Goal: Task Accomplishment & Management: Use online tool/utility

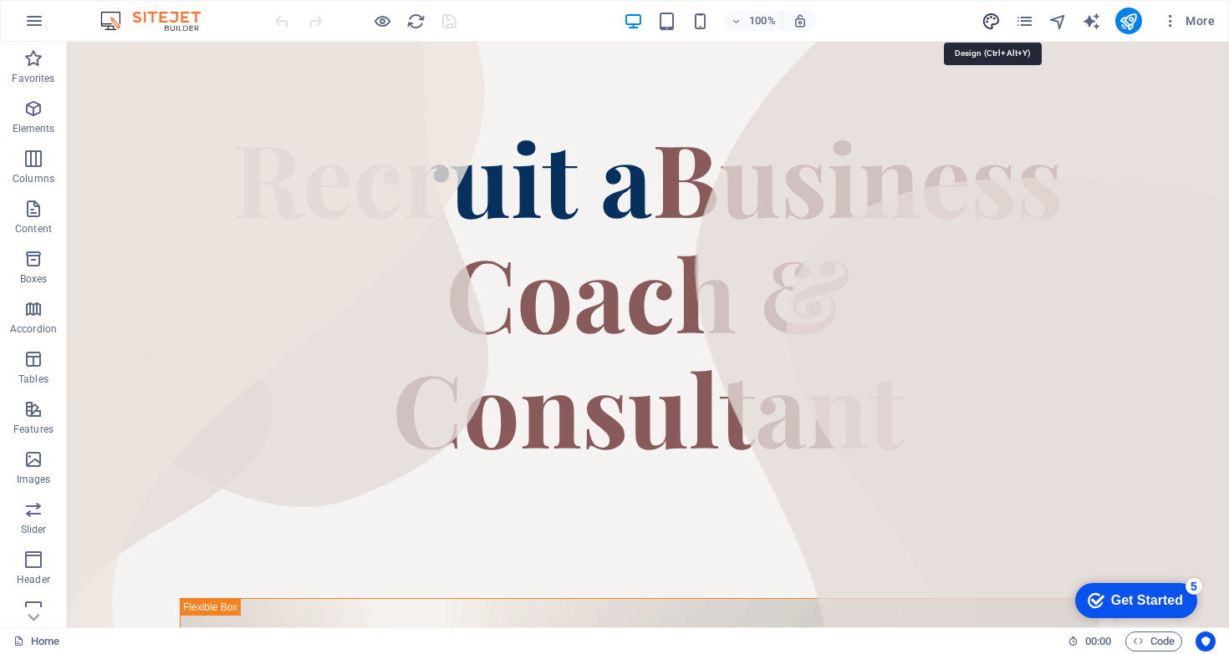
click at [995, 25] on icon "design" at bounding box center [990, 21] width 19 height 19
select select "px"
select select "400"
select select "px"
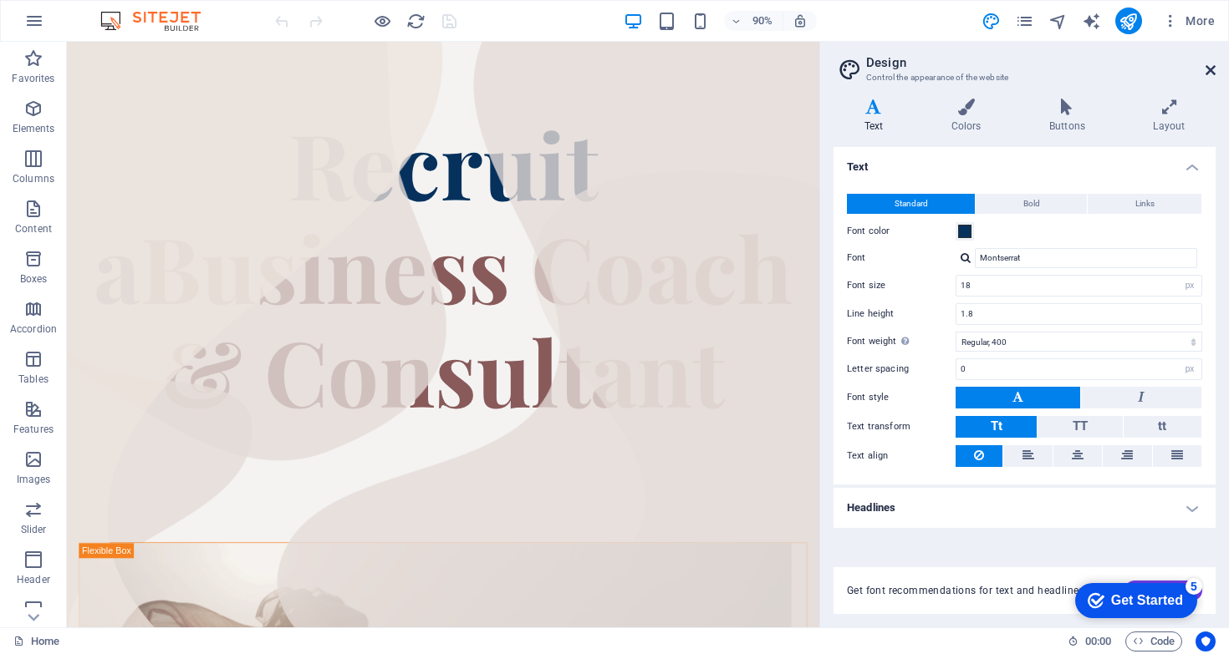
click at [1205, 71] on icon at bounding box center [1210, 70] width 10 height 13
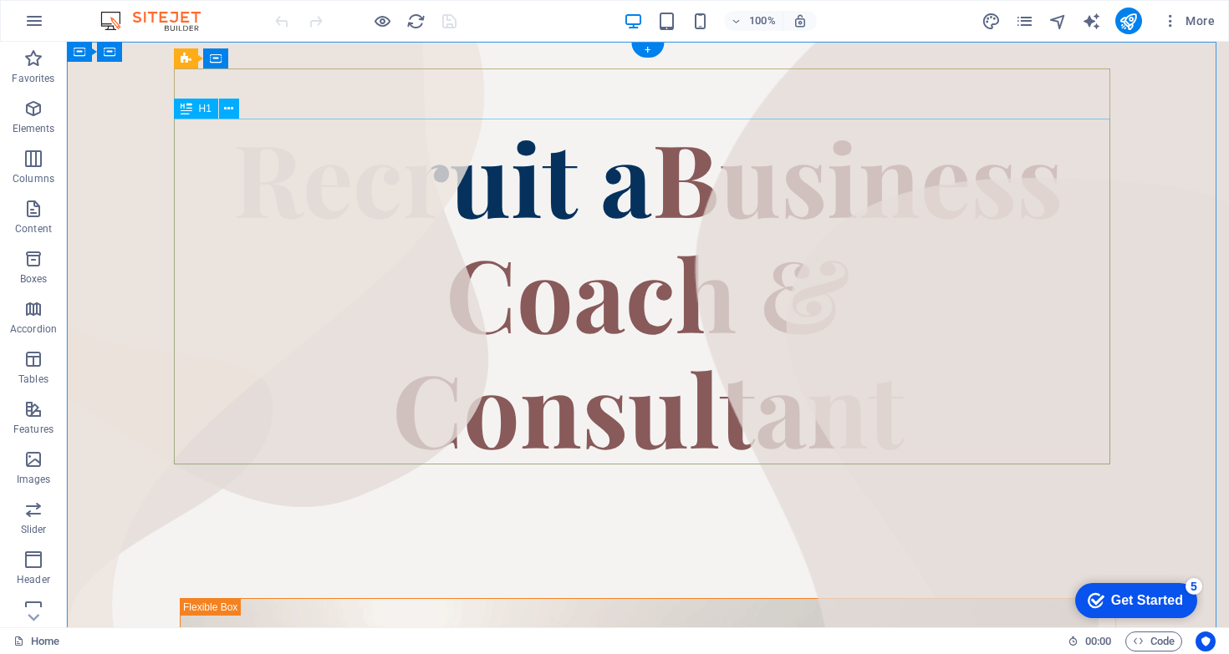
click at [313, 159] on div "Recruit a Business Coach & Consultant" at bounding box center [648, 292] width 936 height 346
click at [234, 112] on button at bounding box center [229, 109] width 20 height 20
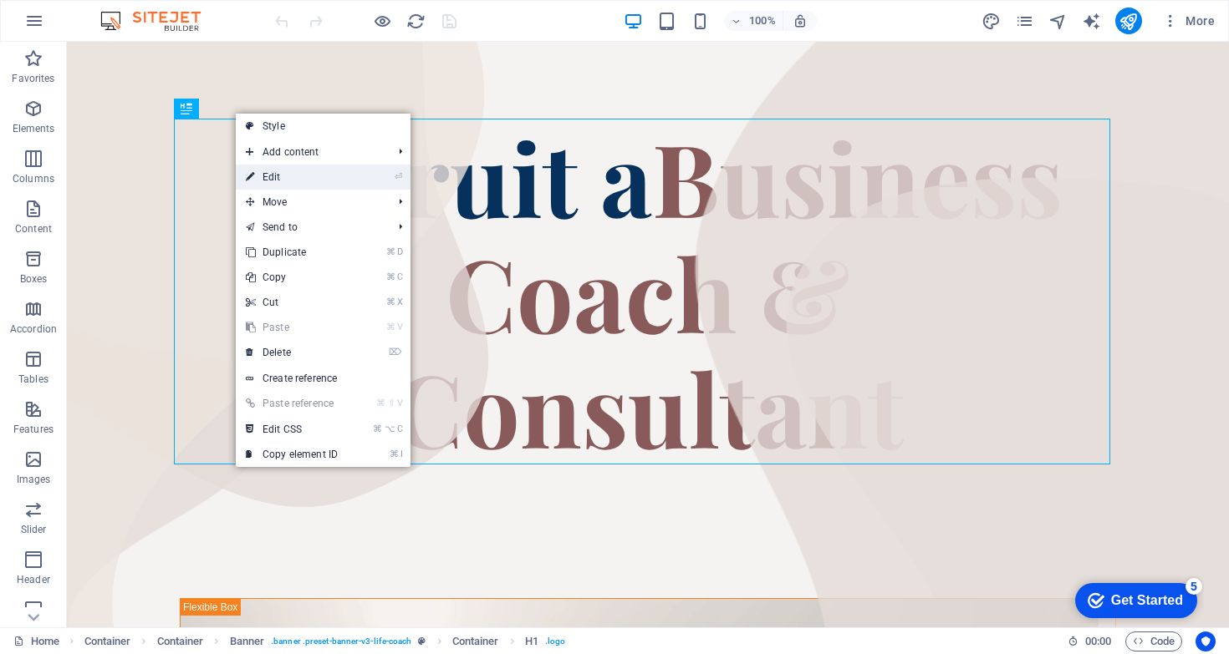
click at [281, 170] on link "⏎ Edit" at bounding box center [292, 177] width 112 height 25
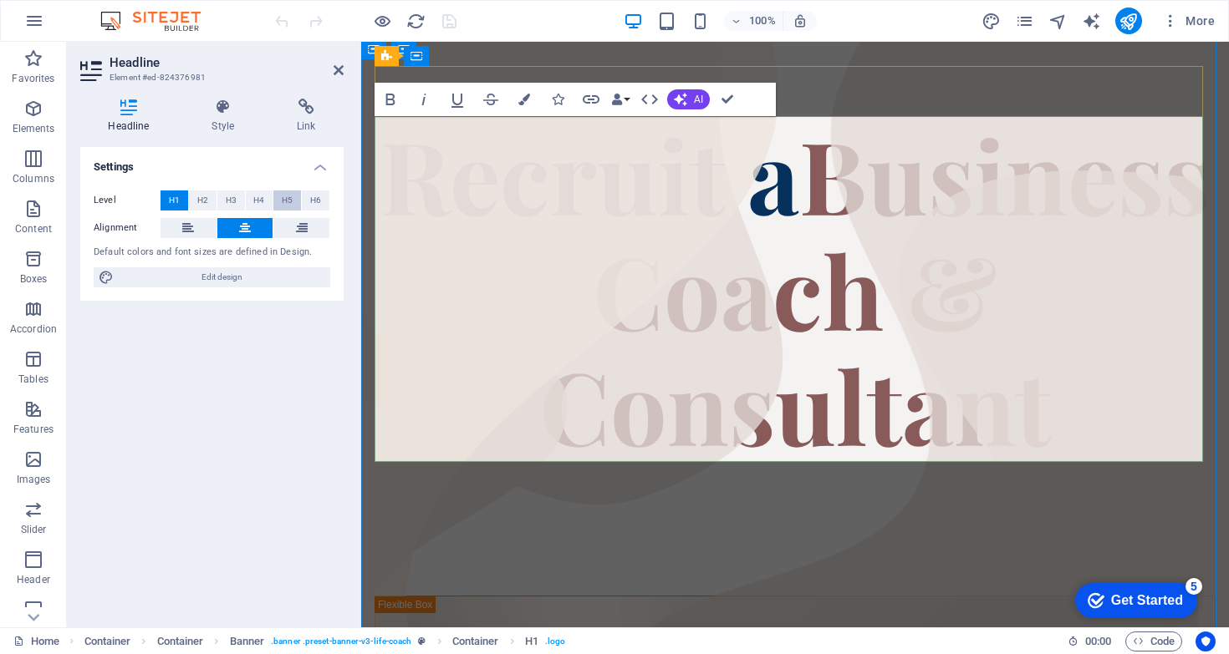
scroll to position [3, 0]
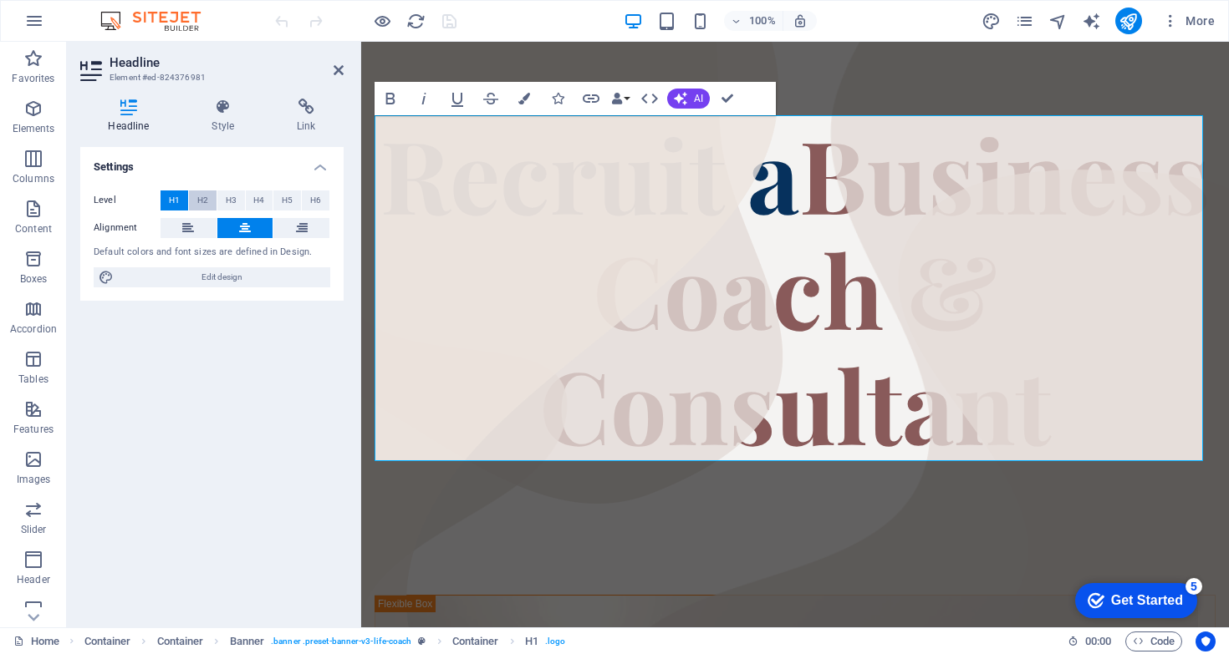
click at [211, 201] on button "H2" at bounding box center [203, 201] width 28 height 20
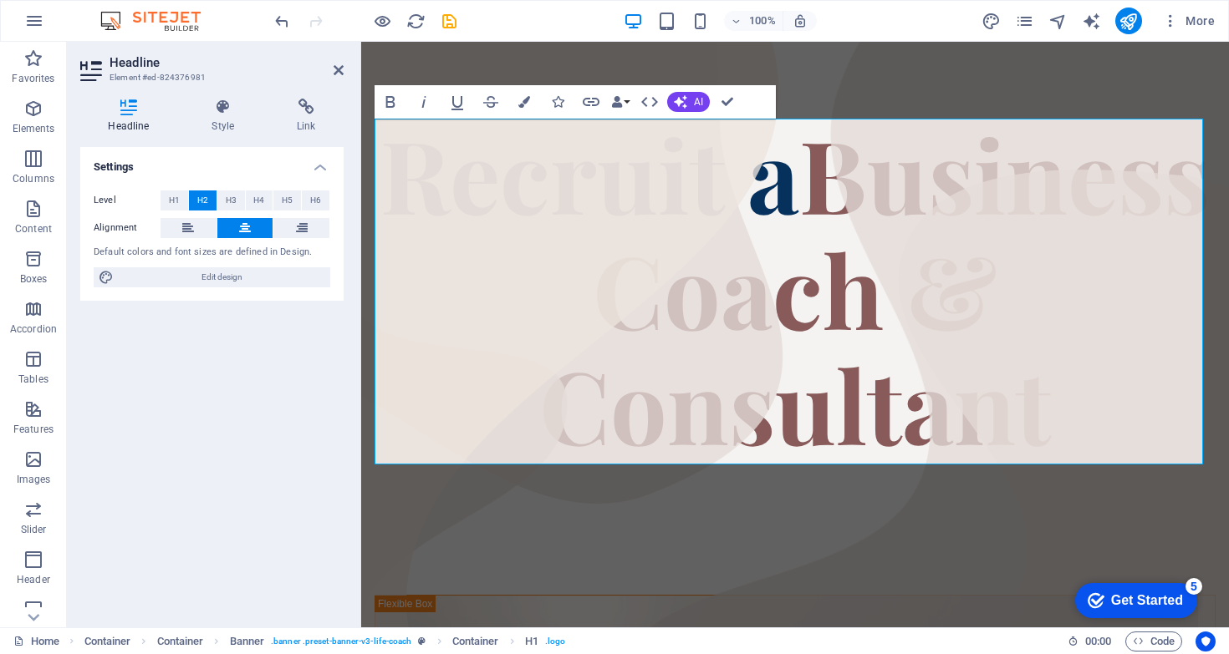
scroll to position [0, 0]
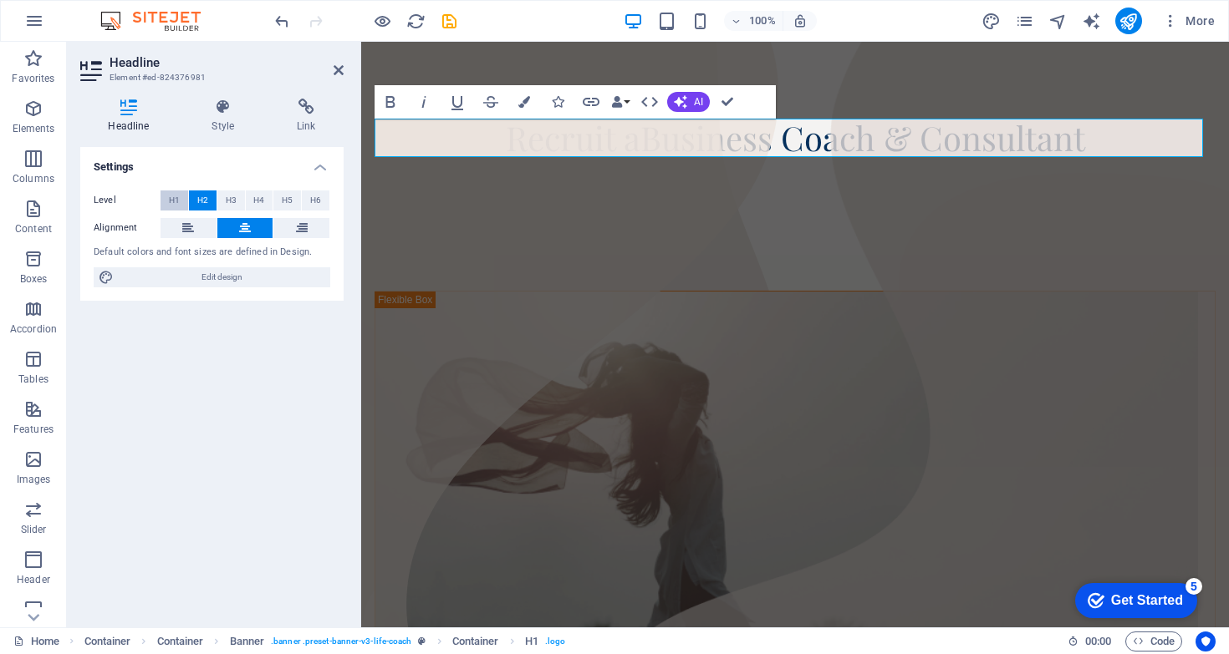
click at [185, 200] on button "H1" at bounding box center [174, 201] width 28 height 20
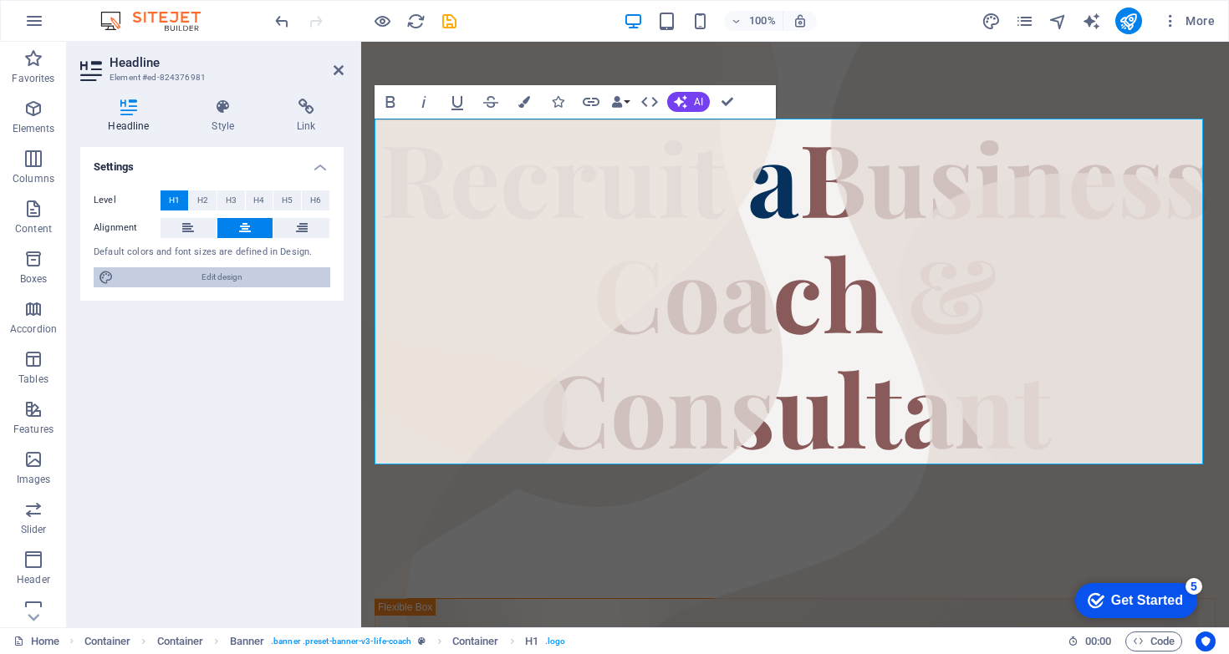
click at [256, 273] on span "Edit design" at bounding box center [222, 277] width 206 height 20
select select "px"
select select "400"
select select "px"
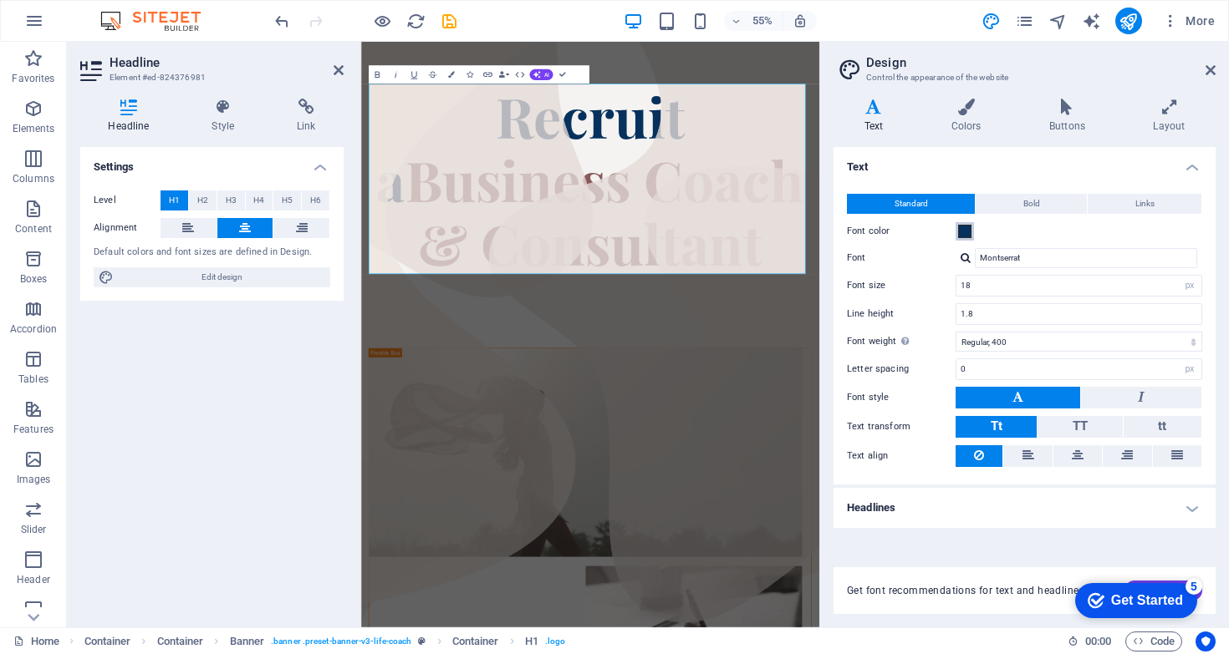
click at [963, 235] on span at bounding box center [964, 231] width 13 height 13
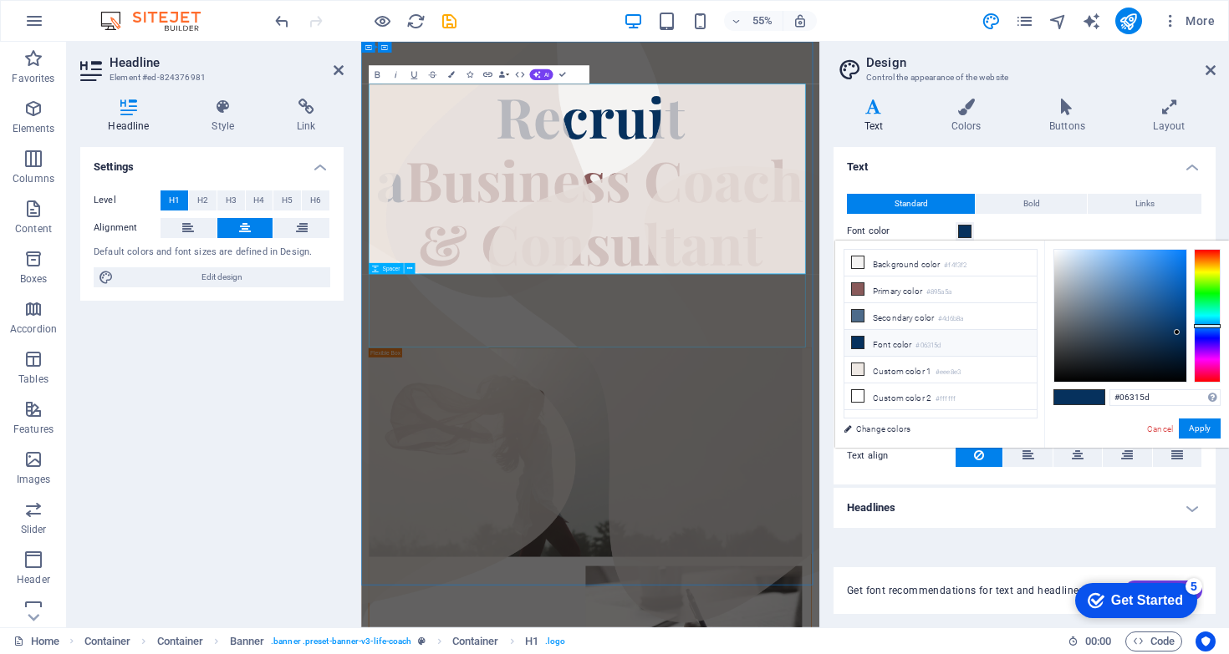
drag, startPoint x: 1048, startPoint y: 572, endPoint x: 1110, endPoint y: 366, distance: 214.7
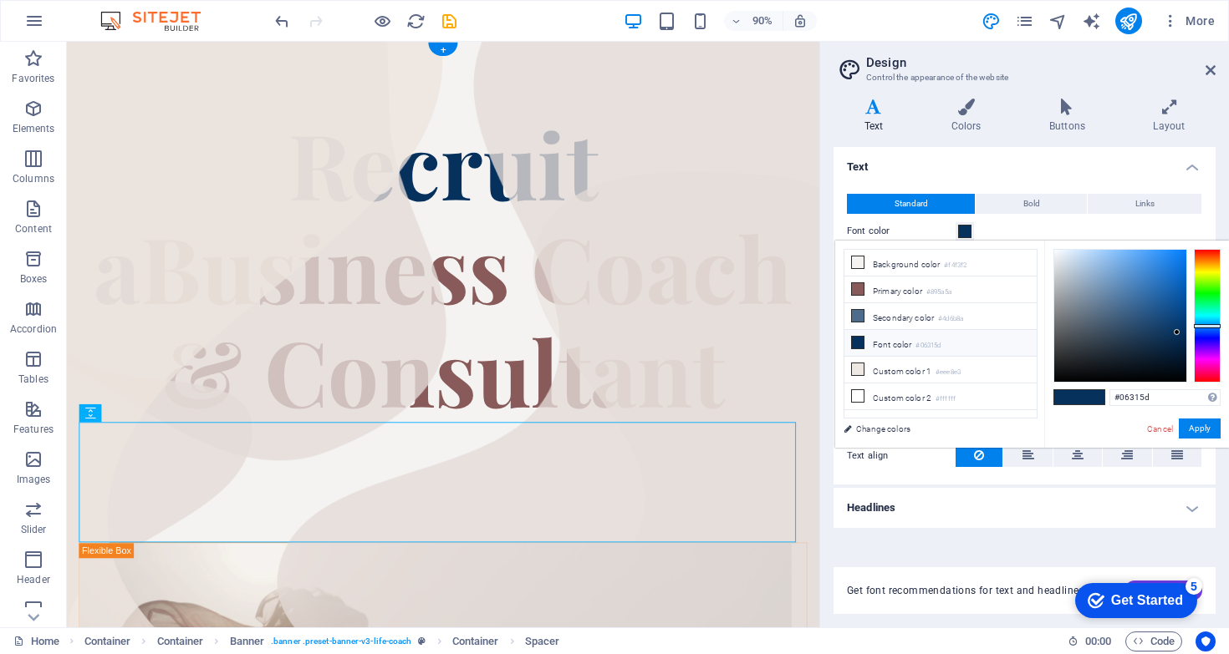
click at [796, 242] on div "Recruit a Business Coach & Consultant" at bounding box center [484, 292] width 809 height 346
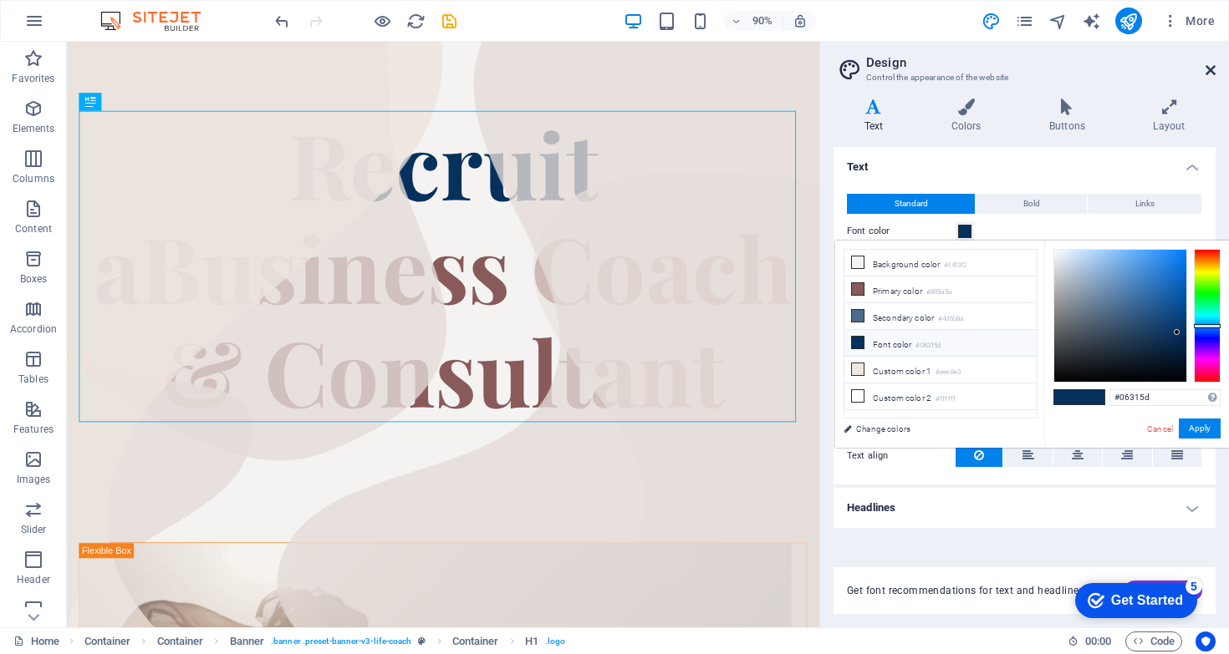
click at [1212, 69] on icon at bounding box center [1210, 70] width 10 height 13
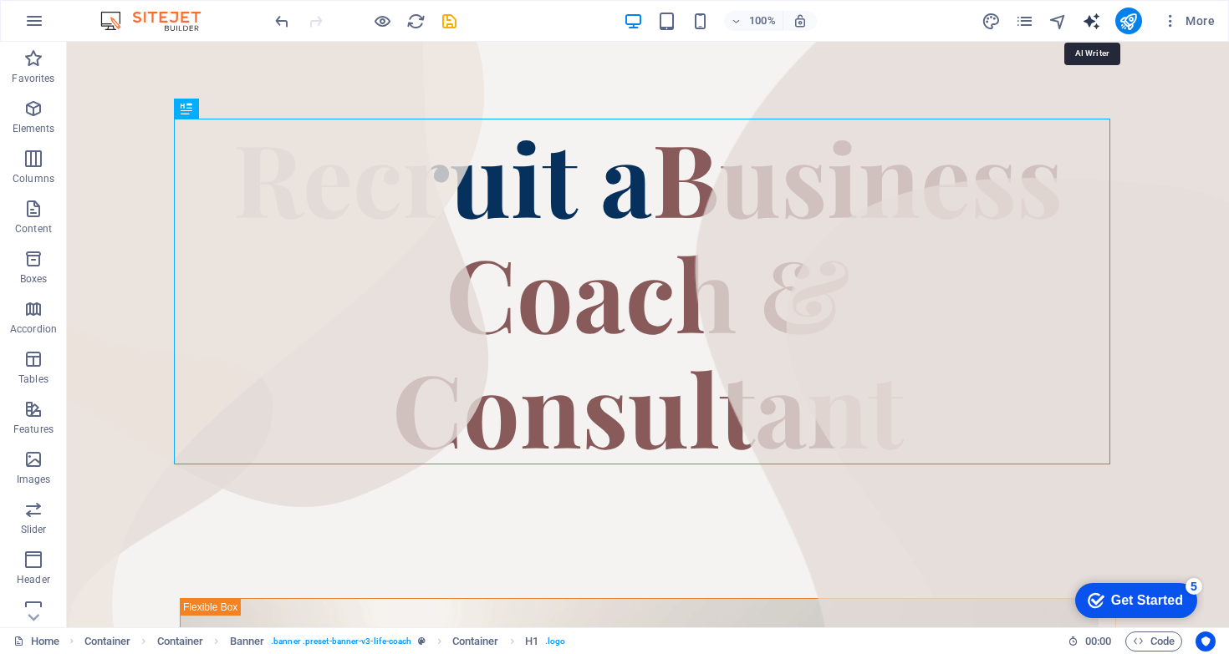
click at [1088, 25] on icon "text_generator" at bounding box center [1090, 21] width 19 height 19
select select "English"
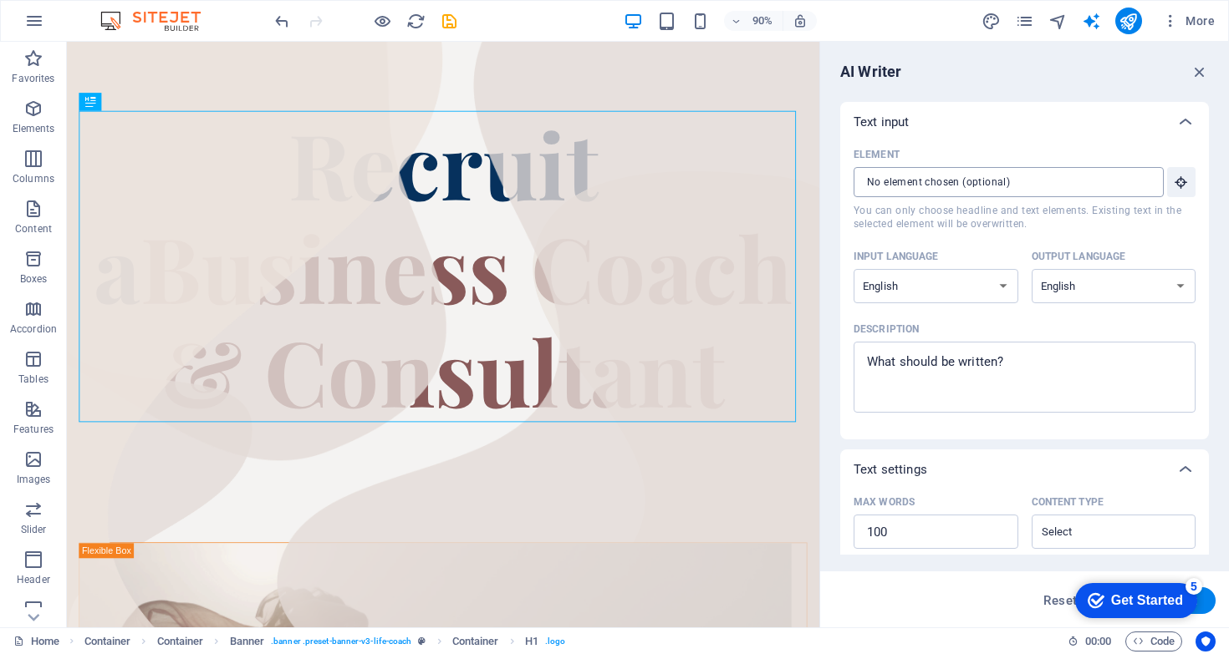
click at [1025, 174] on input "Element ​ You can only choose headline and text elements. Existing text in the …" at bounding box center [1002, 182] width 298 height 30
click at [1191, 70] on icon "button" at bounding box center [1199, 72] width 18 height 18
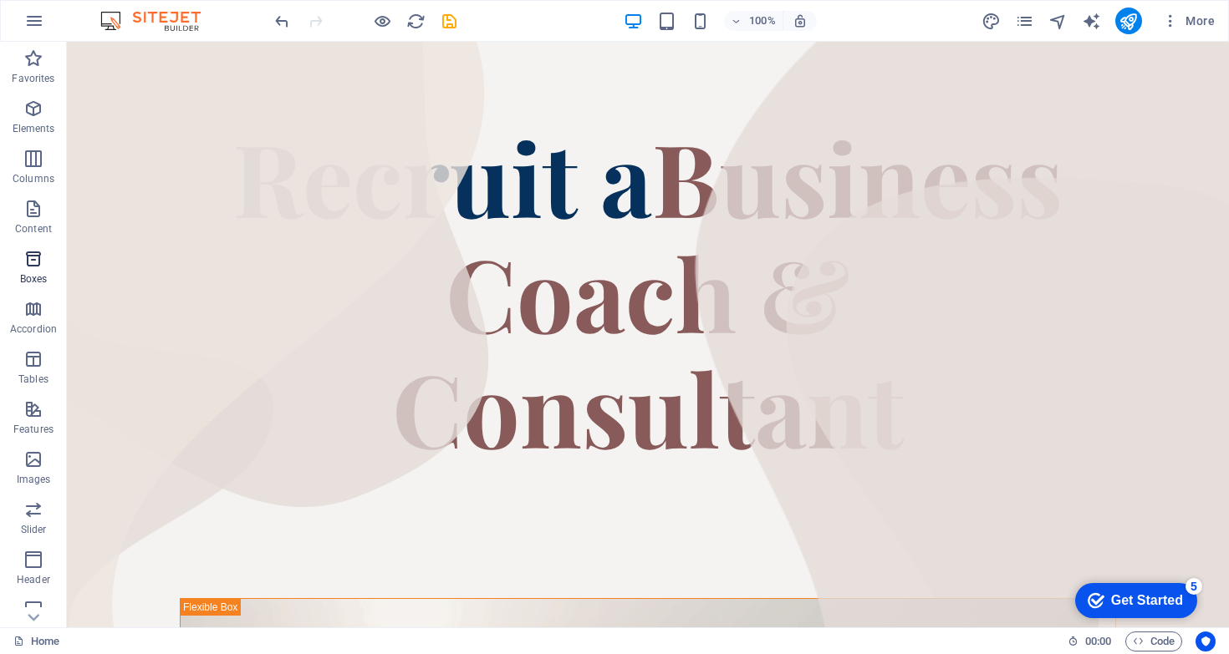
click at [27, 264] on icon "button" at bounding box center [33, 259] width 20 height 20
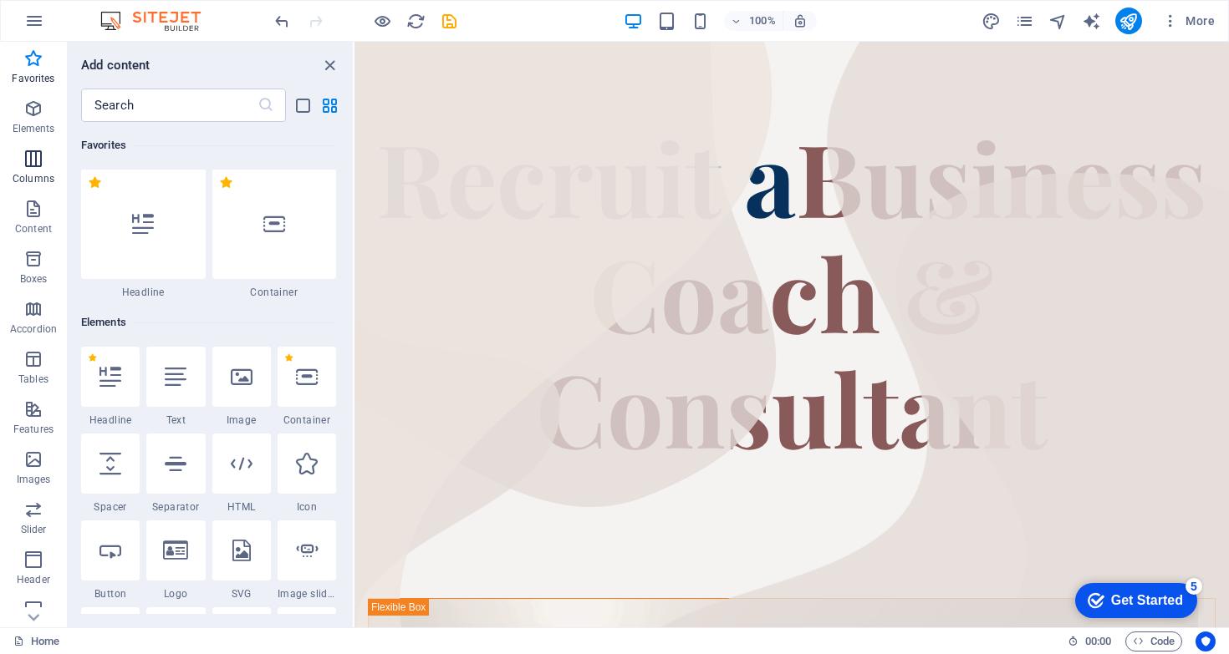
click at [33, 170] on span "Columns" at bounding box center [33, 169] width 67 height 40
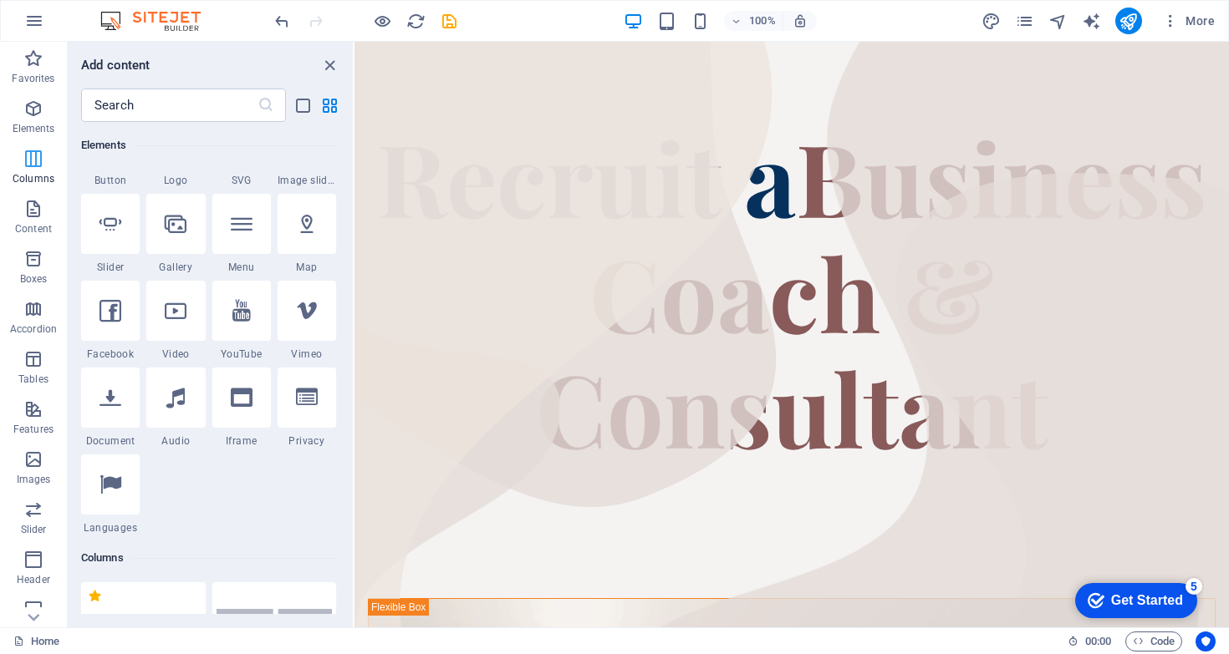
scroll to position [827, 0]
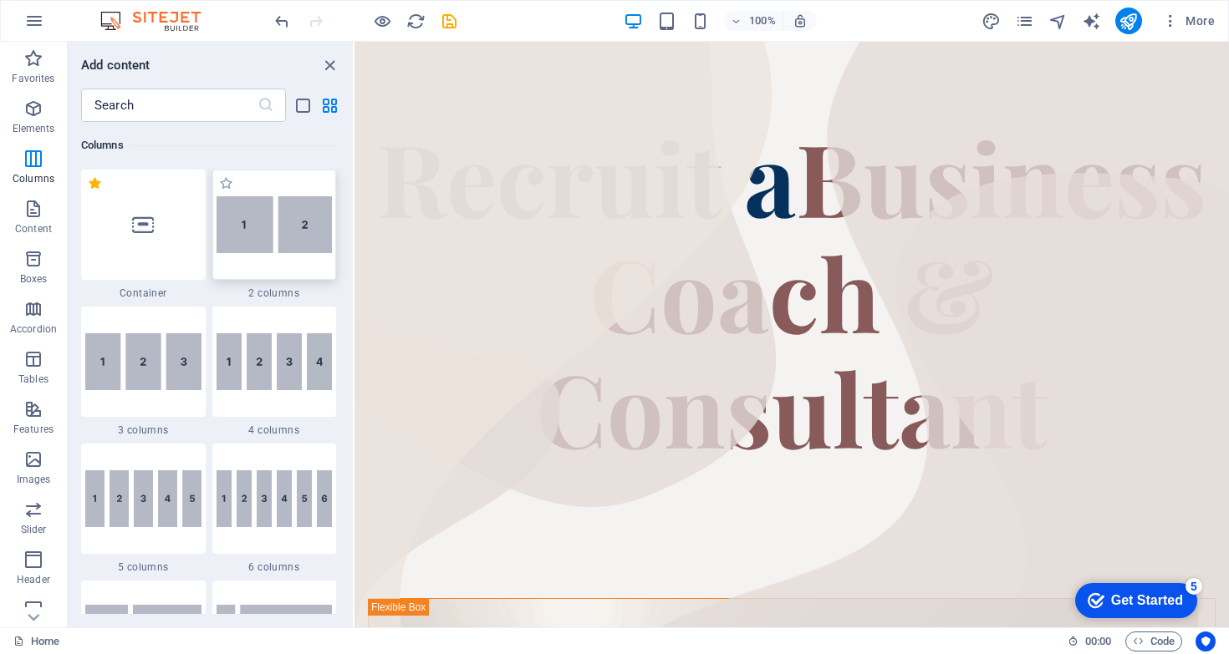
click at [260, 234] on img at bounding box center [274, 224] width 116 height 57
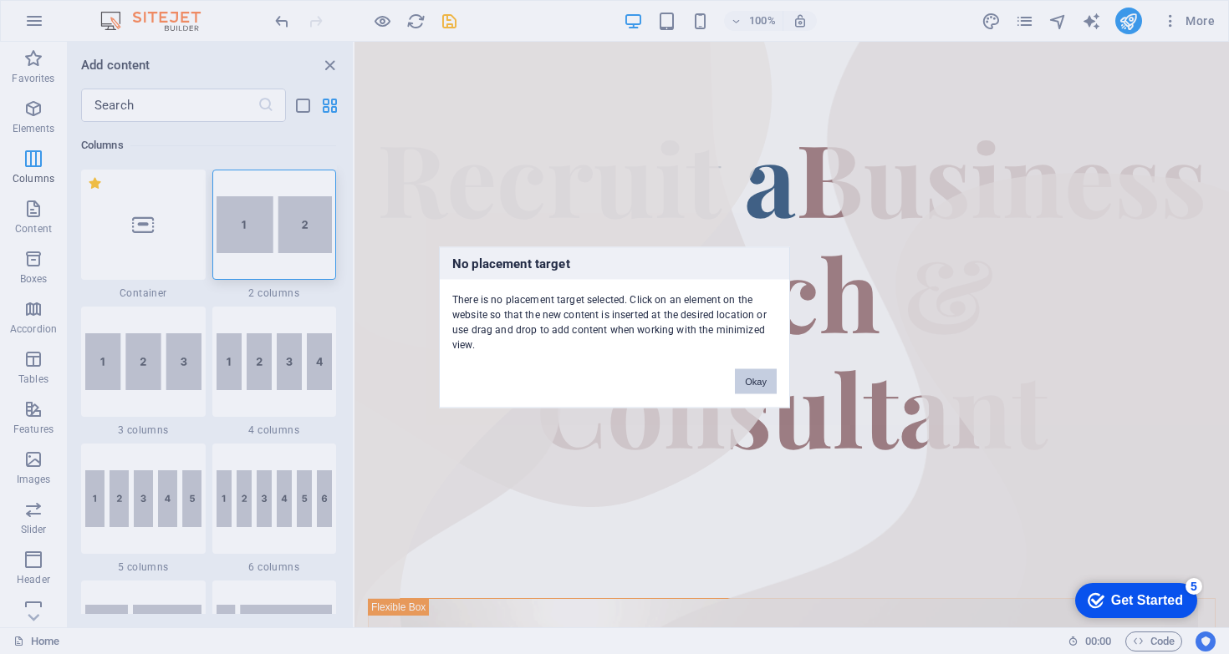
click at [755, 382] on button "Okay" at bounding box center [756, 381] width 42 height 25
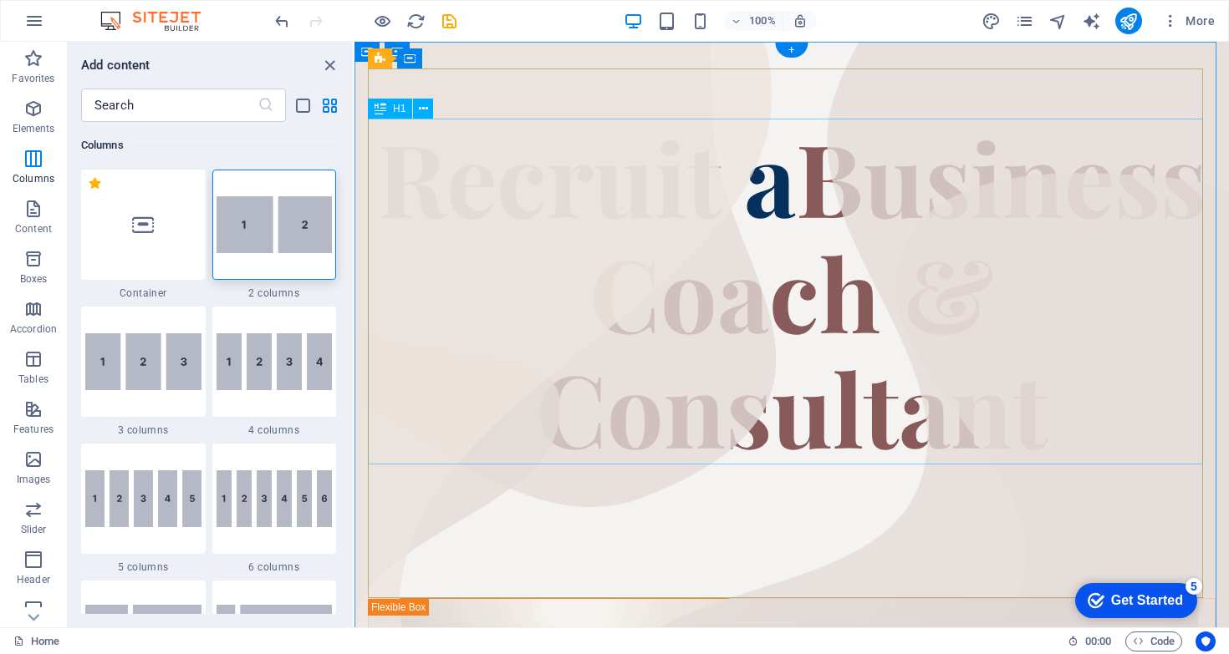
click at [668, 297] on div "Recruit a Business Coach & Consultant" at bounding box center [791, 292] width 847 height 346
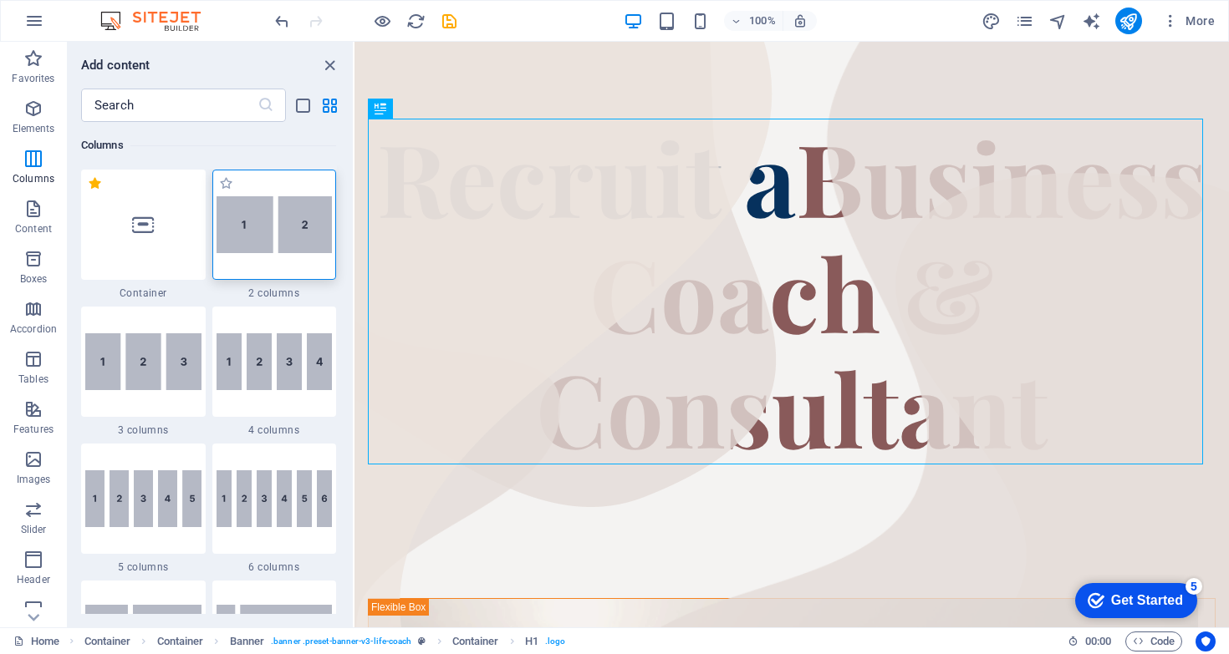
click at [288, 221] on img at bounding box center [274, 224] width 116 height 57
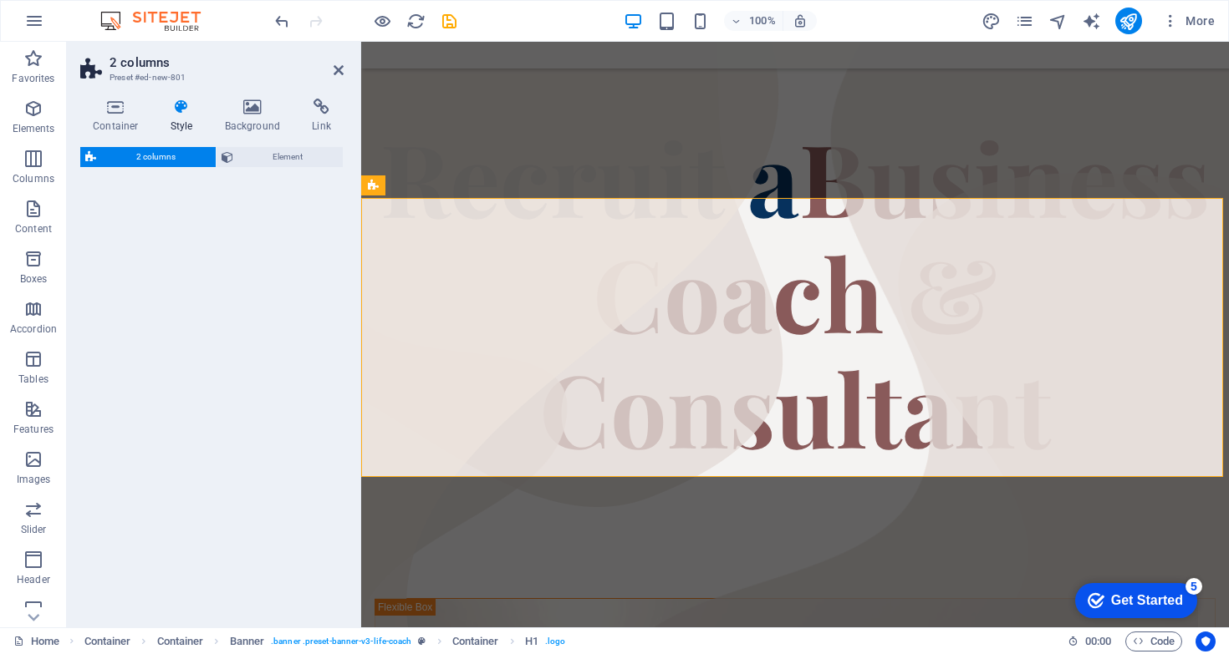
scroll to position [847, 0]
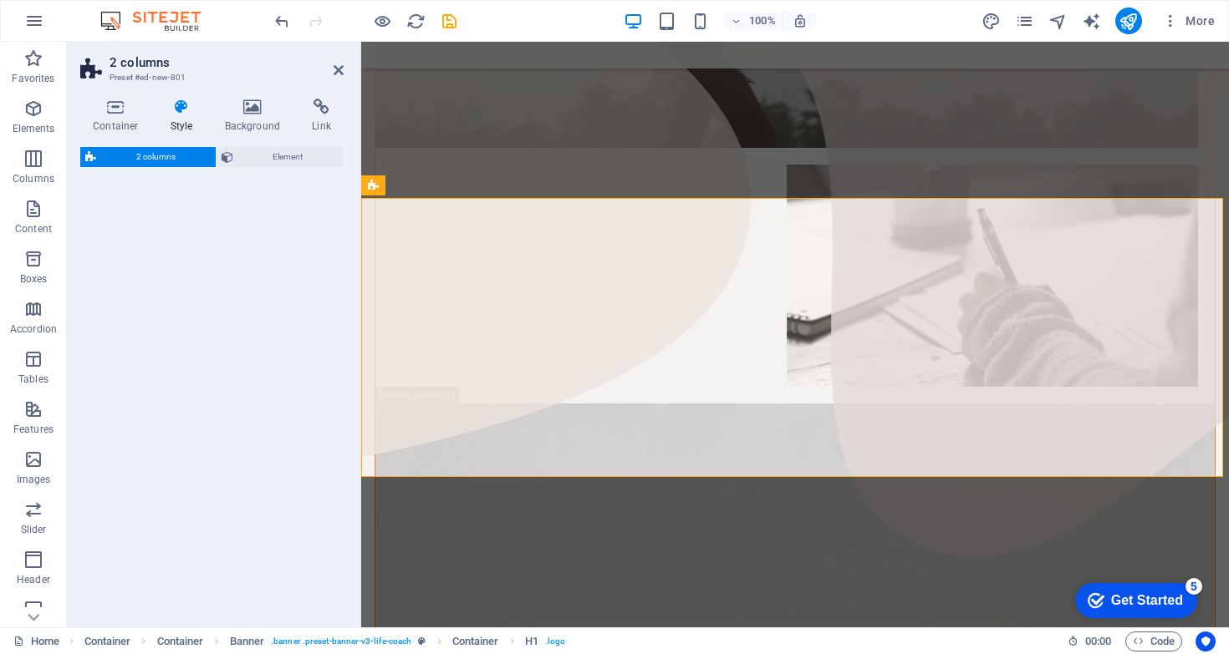
select select "rem"
select select "preset-columns-two-v2-default"
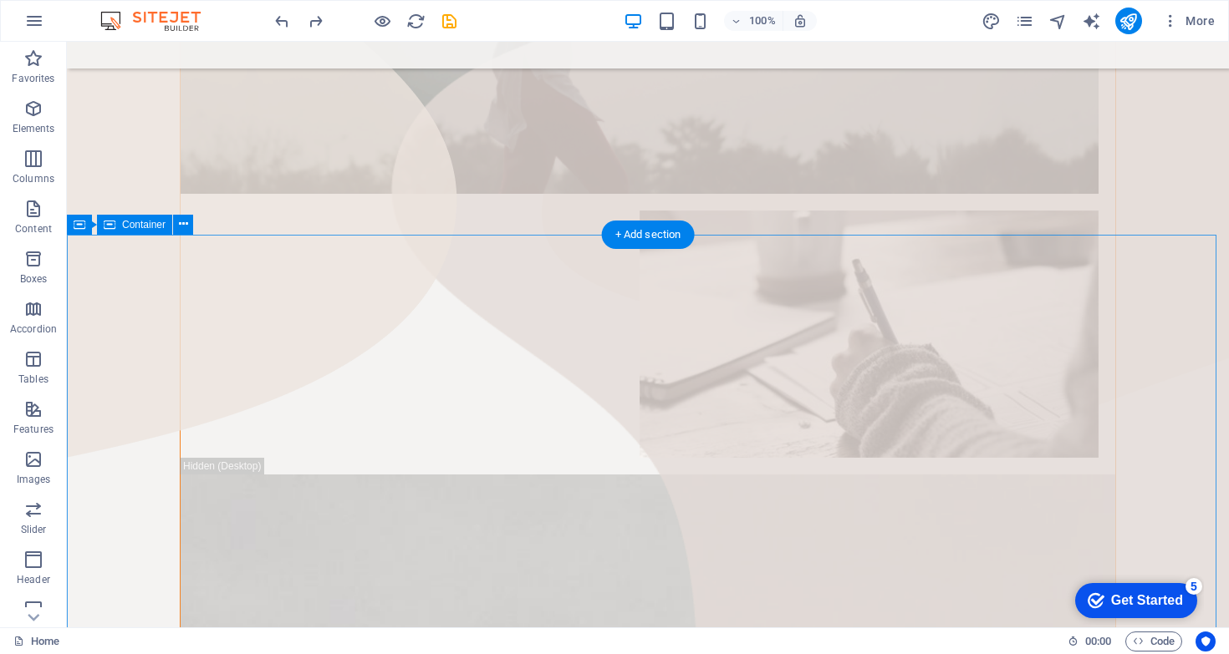
scroll to position [0, 0]
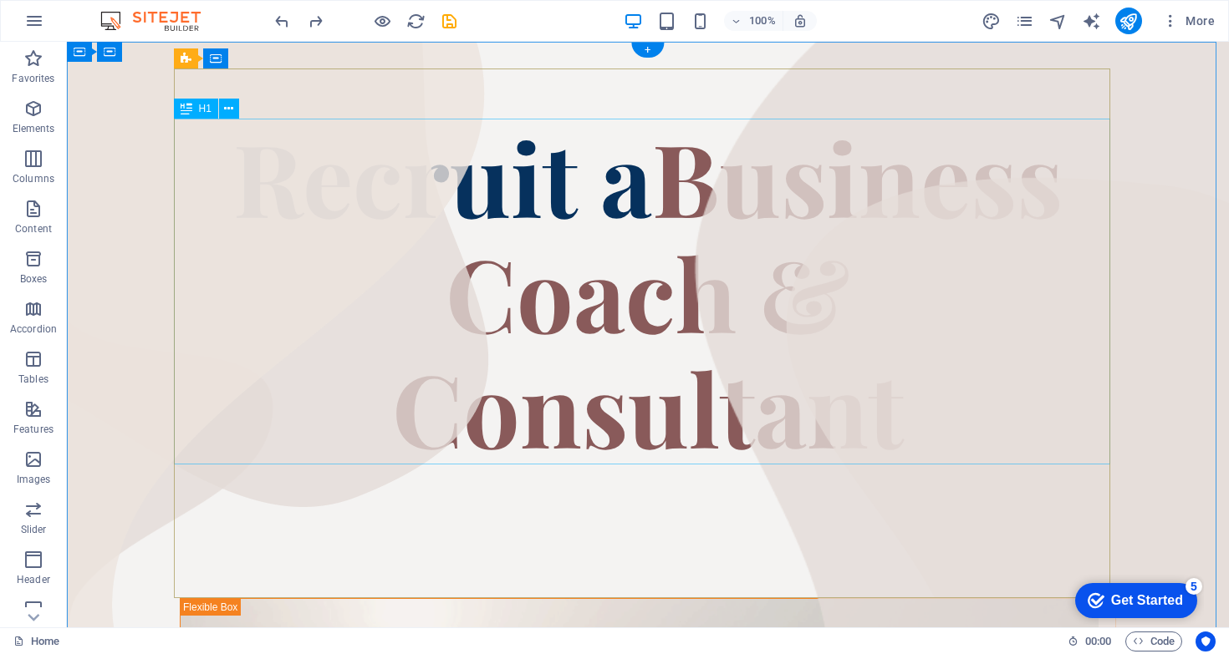
click at [801, 244] on div "Recruit a Business Coach & Consultant" at bounding box center [648, 292] width 936 height 346
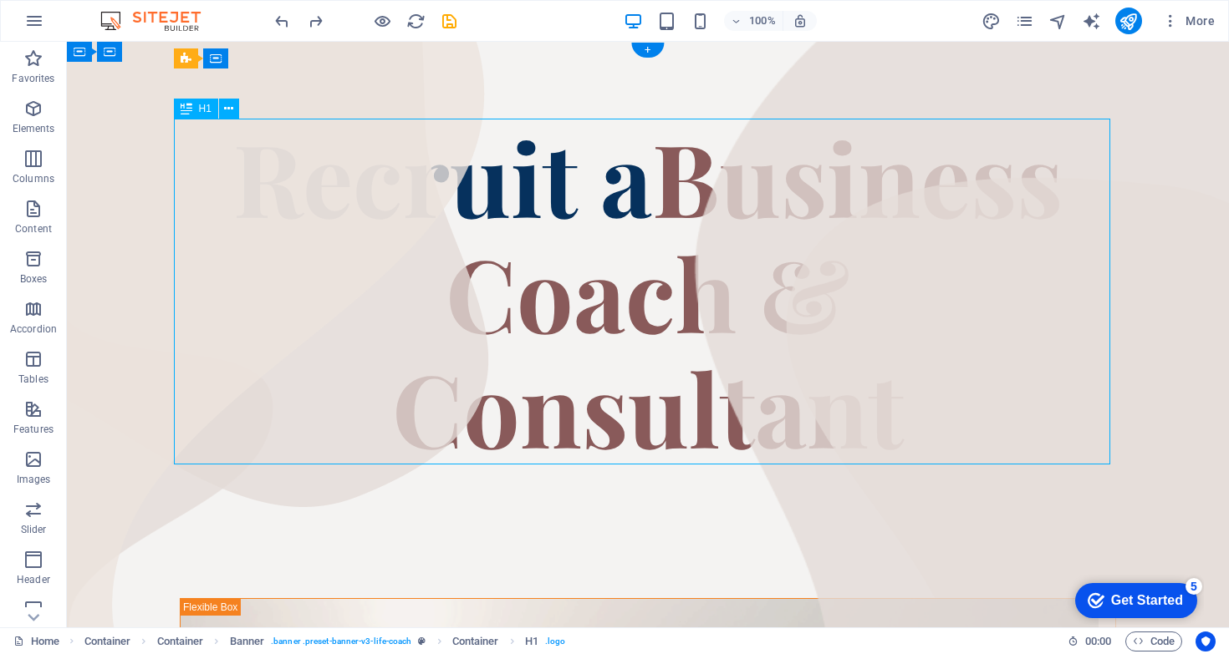
drag, startPoint x: 735, startPoint y: 244, endPoint x: 837, endPoint y: 251, distance: 103.0
click at [837, 251] on div "Recruit a Business Coach & Consultant" at bounding box center [648, 292] width 936 height 346
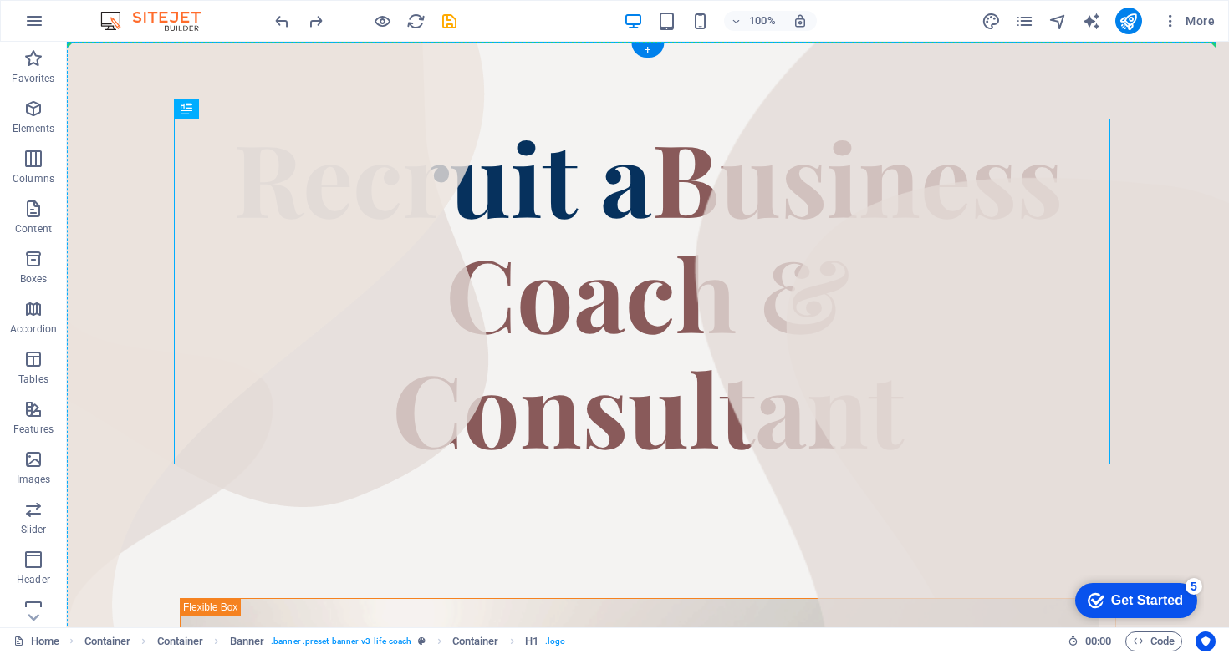
drag, startPoint x: 804, startPoint y: 272, endPoint x: 1157, endPoint y: 277, distance: 352.7
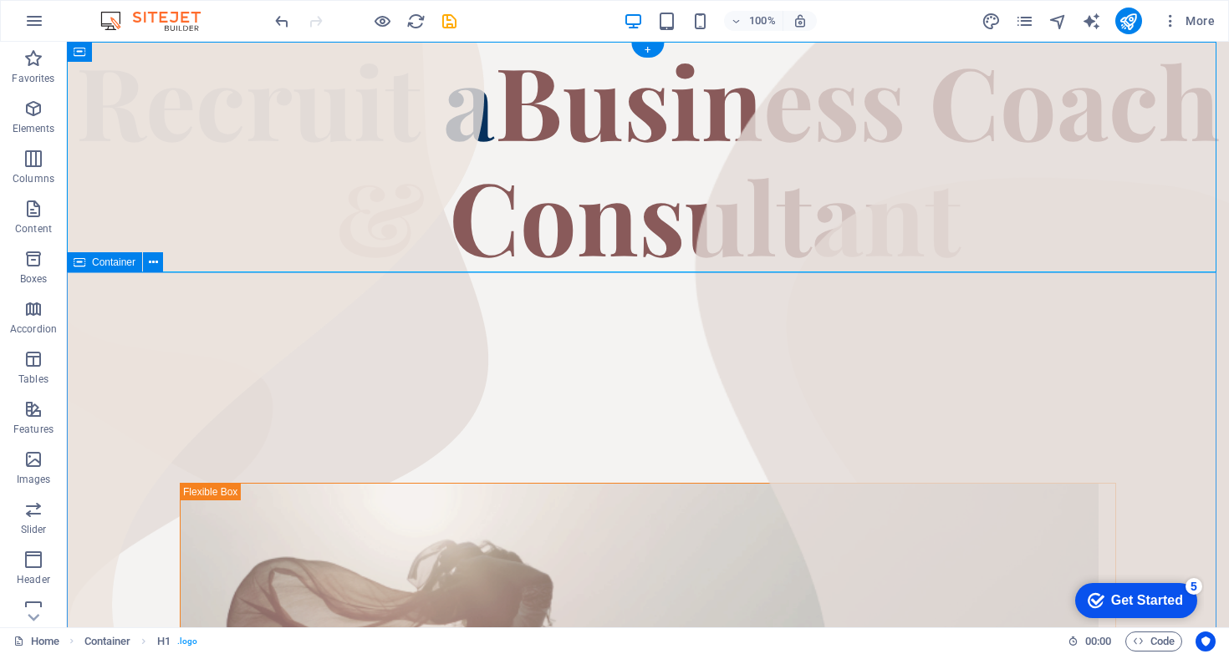
click at [962, 195] on div "Recruit a Business Coach & Consultant" at bounding box center [648, 157] width 1162 height 231
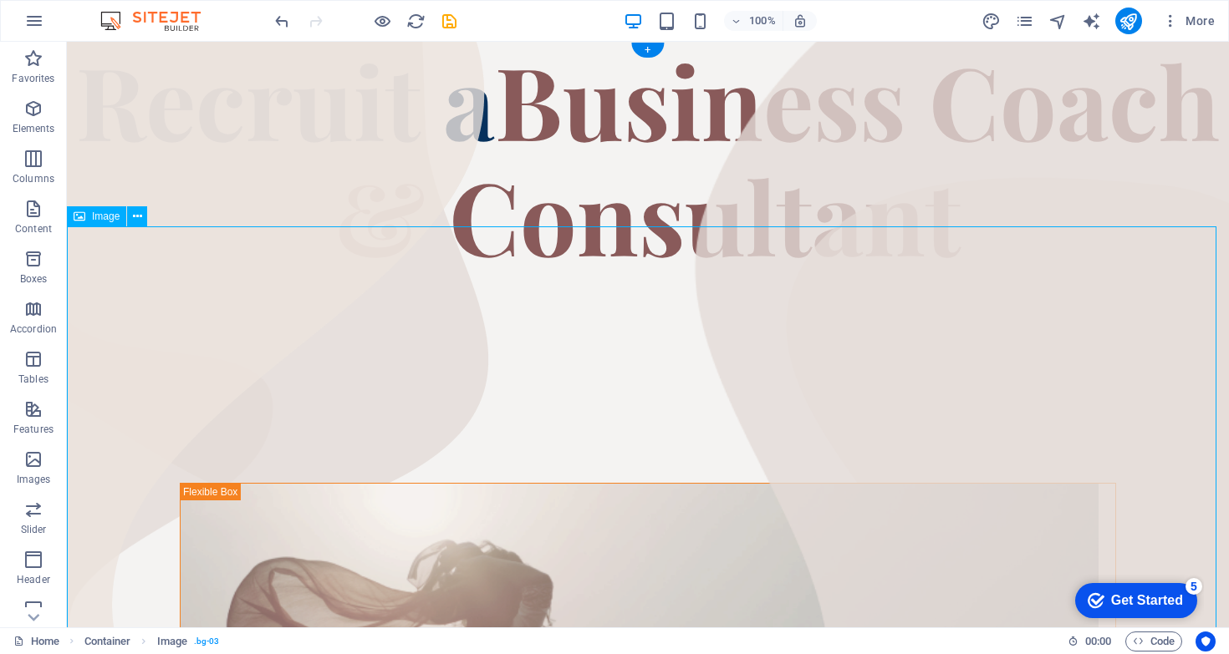
select select "%"
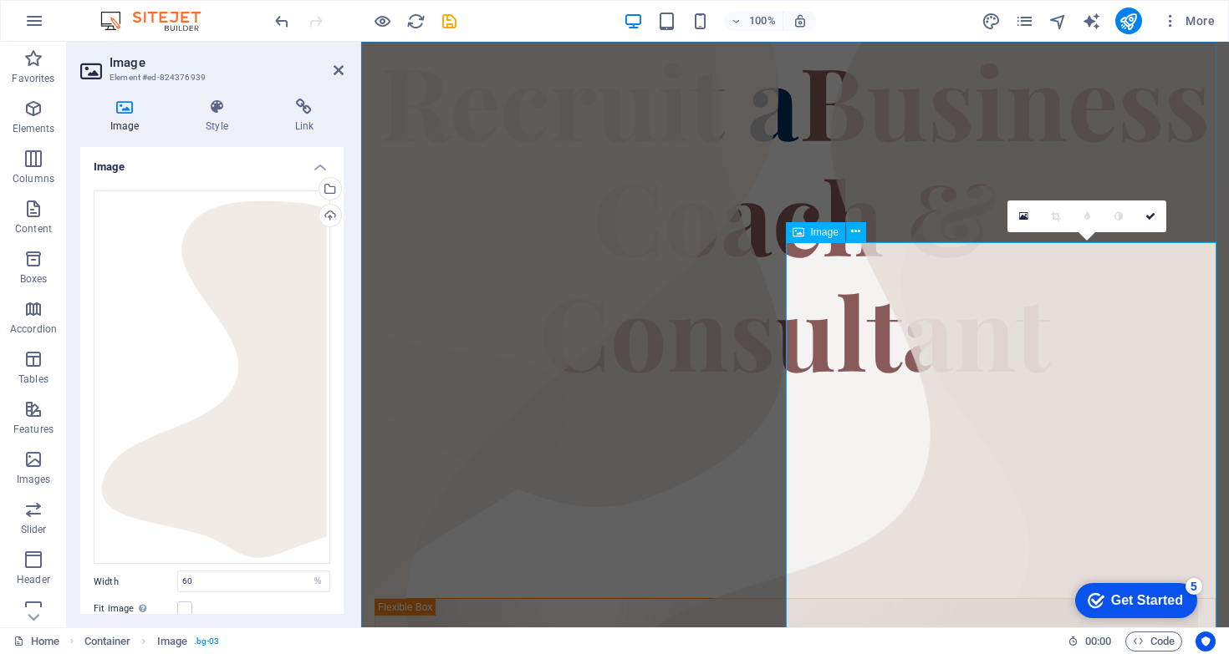
click at [1045, 272] on figure at bounding box center [798, 573] width 862 height 829
click at [934, 353] on figure at bounding box center [798, 573] width 862 height 829
click at [465, 293] on figure at bounding box center [572, 385] width 422 height 687
select select "%"
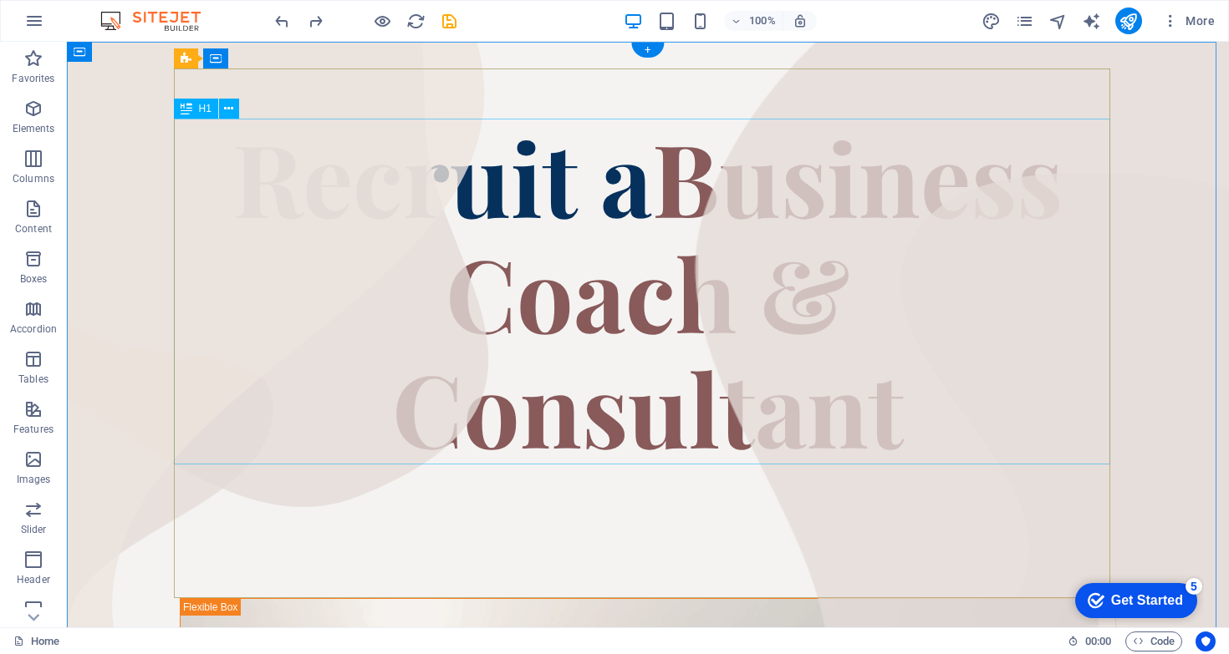
click at [180, 204] on div "Recruit a Business Coach & Consultant" at bounding box center [648, 292] width 936 height 346
click at [371, 175] on div "Recruit a Business Coach & Consultant" at bounding box center [648, 292] width 936 height 346
click at [84, 56] on icon at bounding box center [80, 52] width 12 height 20
drag, startPoint x: 149, startPoint y: 96, endPoint x: 179, endPoint y: 111, distance: 33.6
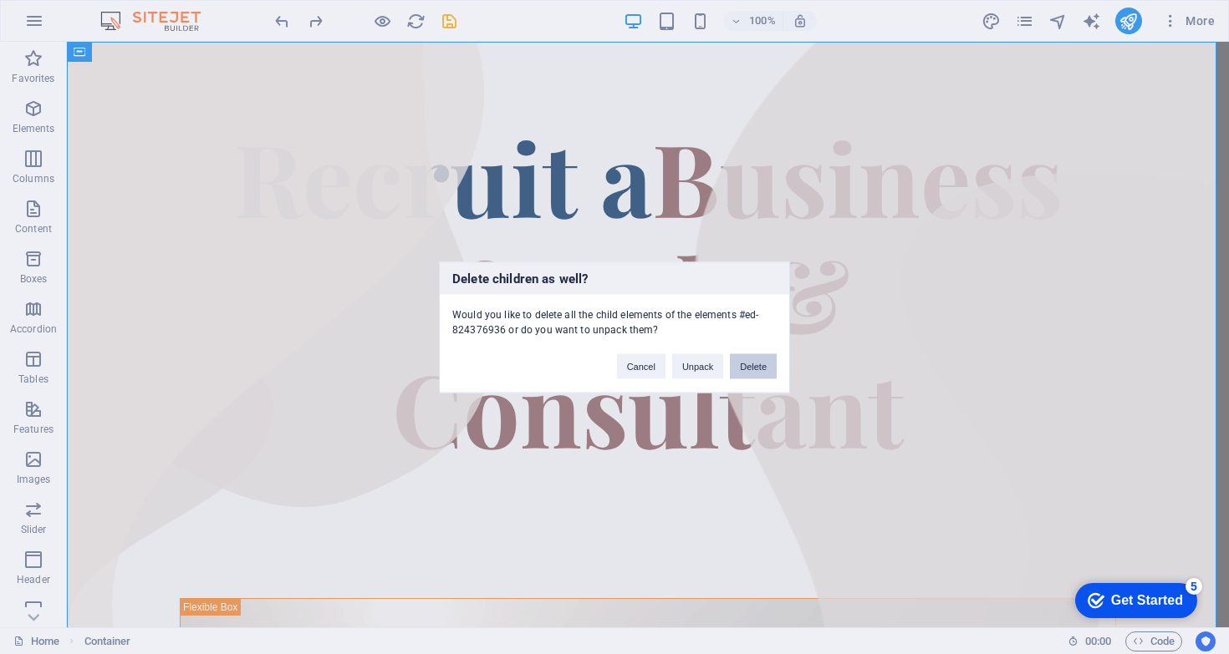
click at [746, 364] on button "Delete" at bounding box center [753, 366] width 47 height 25
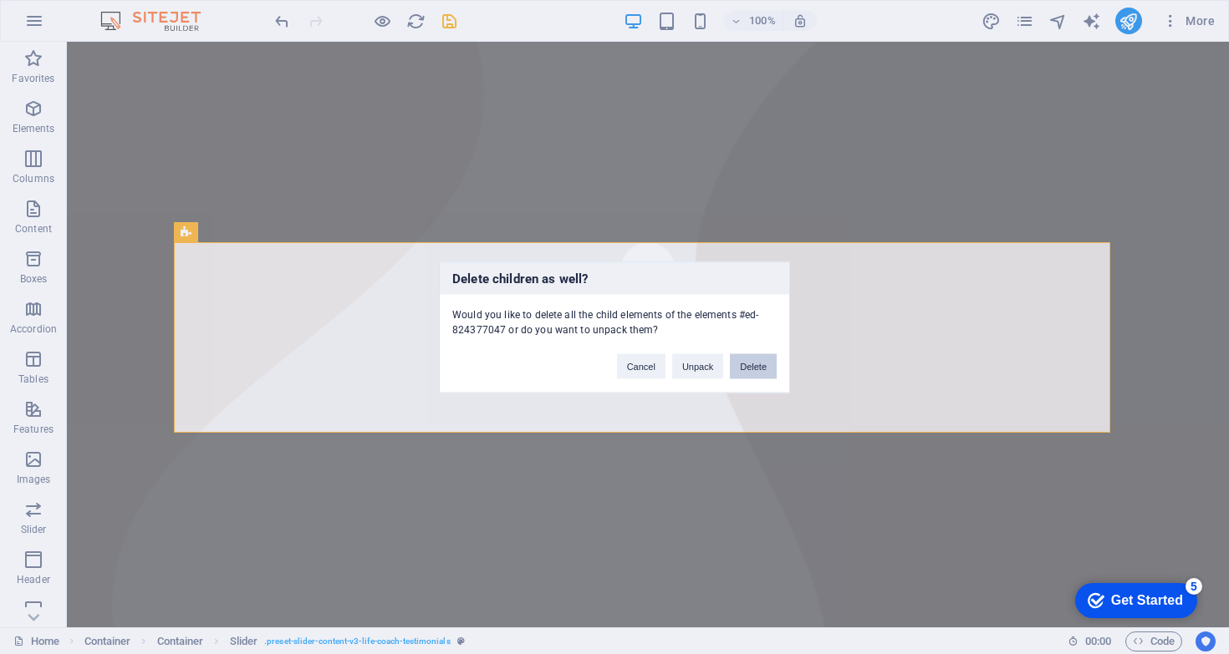
click at [757, 355] on button "Delete" at bounding box center [753, 366] width 47 height 25
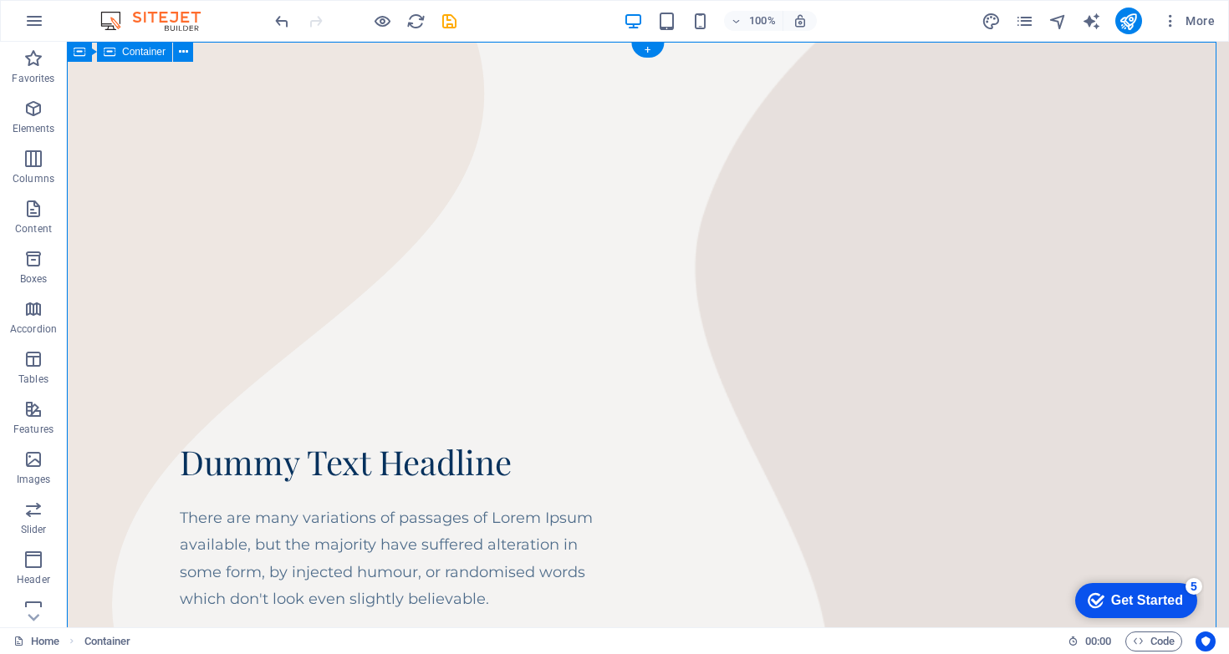
drag, startPoint x: 115, startPoint y: 197, endPoint x: 887, endPoint y: 455, distance: 813.4
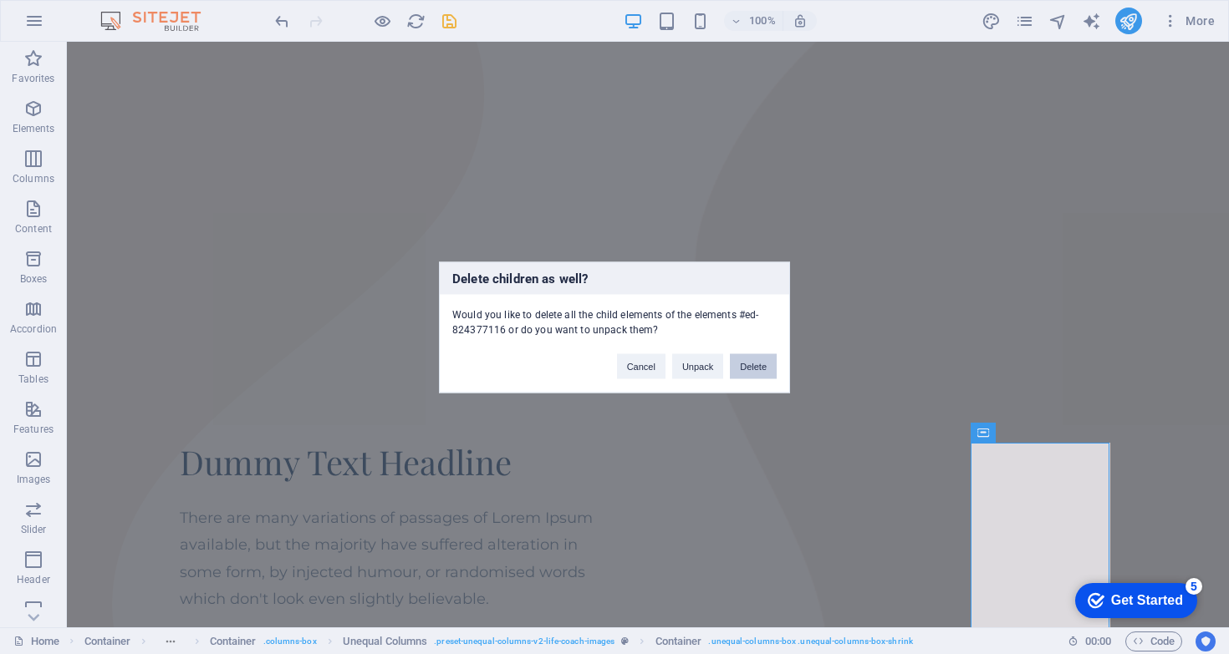
click at [766, 367] on button "Delete" at bounding box center [753, 366] width 47 height 25
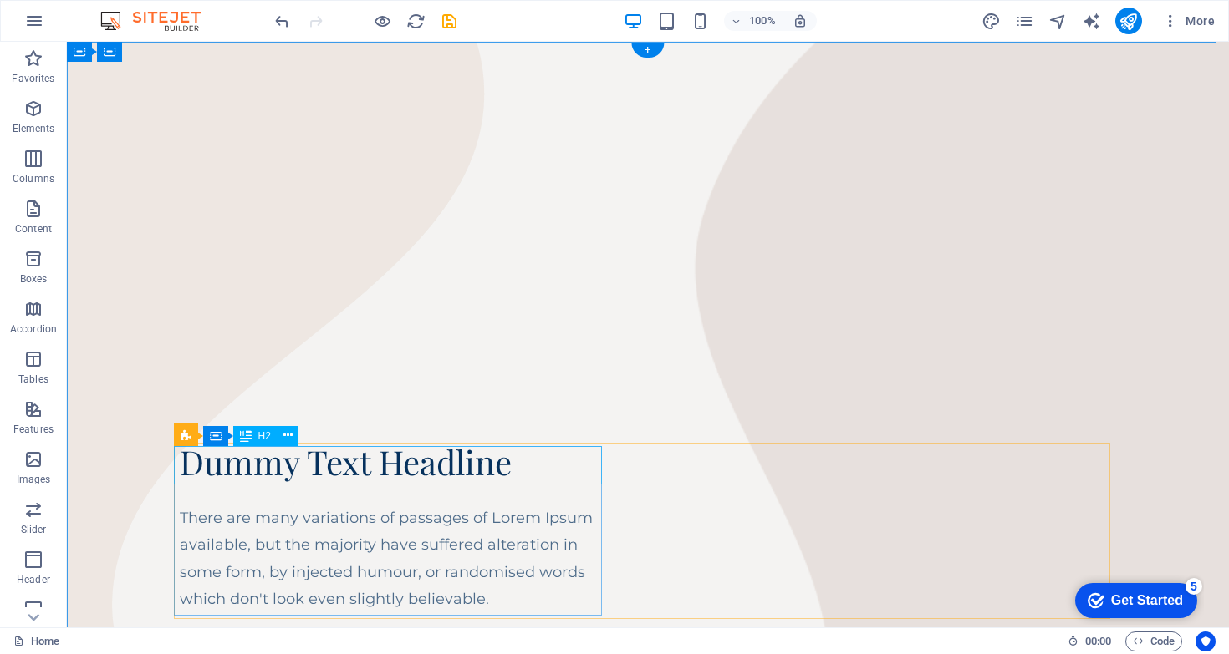
click at [571, 474] on div "Dummy Text Headline" at bounding box center [394, 462] width 428 height 38
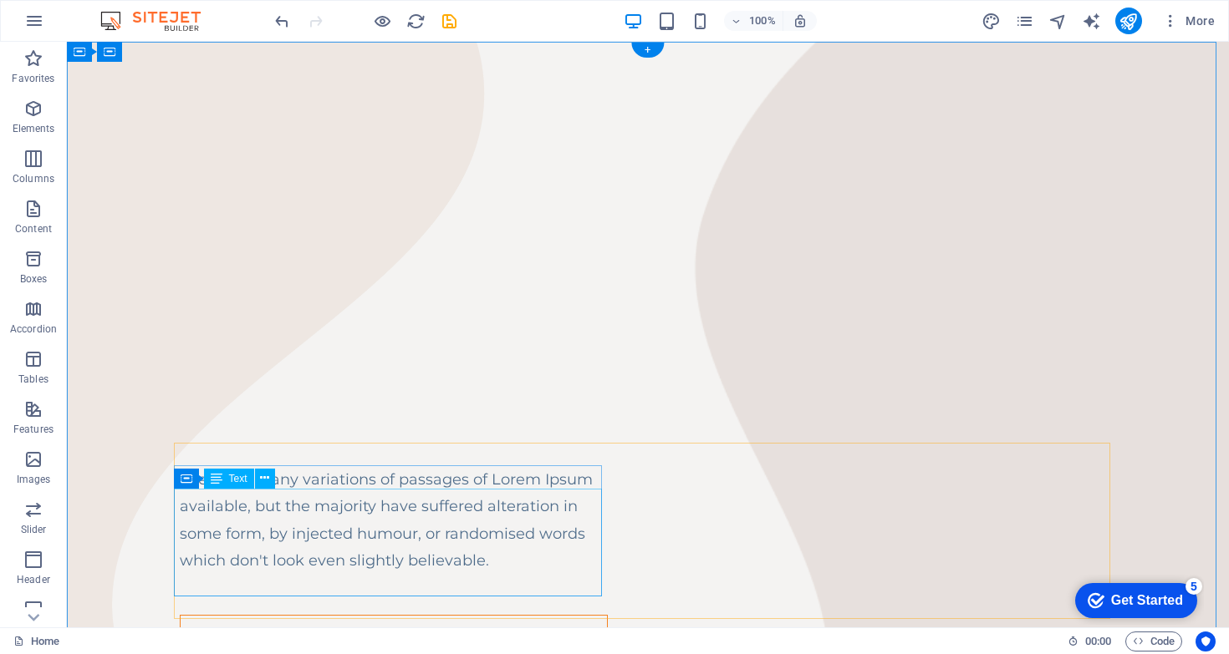
click at [575, 501] on div "There are many variations of passages of Lorem Ipsum available, but the majorit…" at bounding box center [394, 520] width 428 height 109
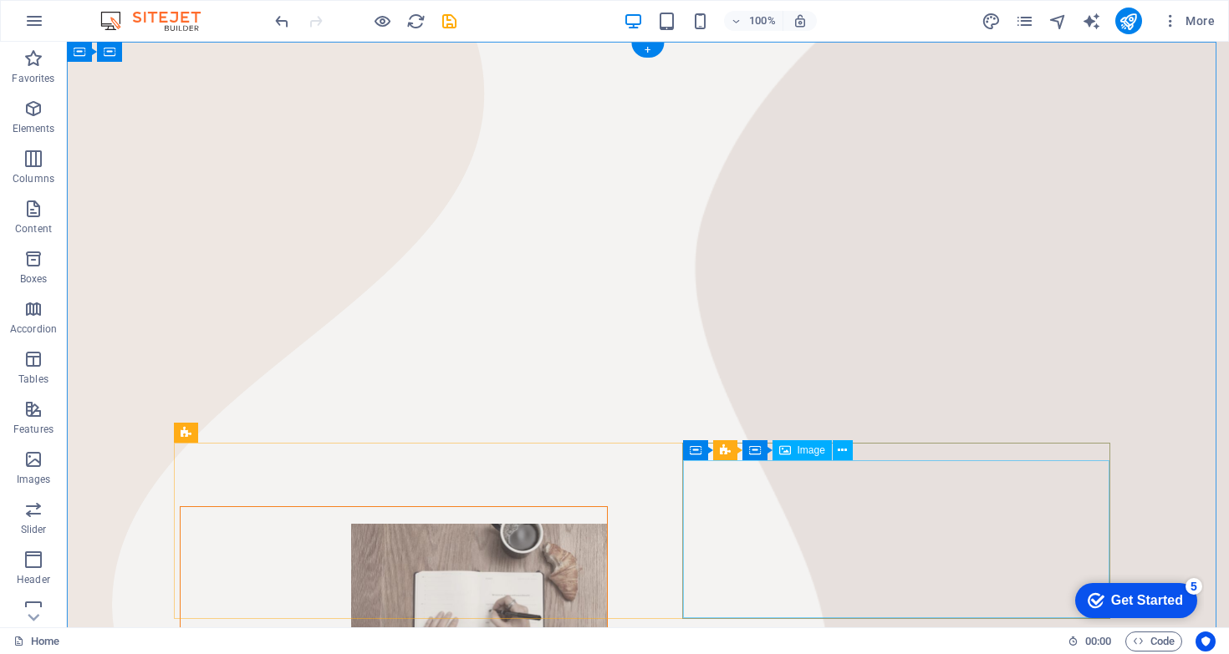
click at [607, 524] on figure at bounding box center [394, 603] width 426 height 158
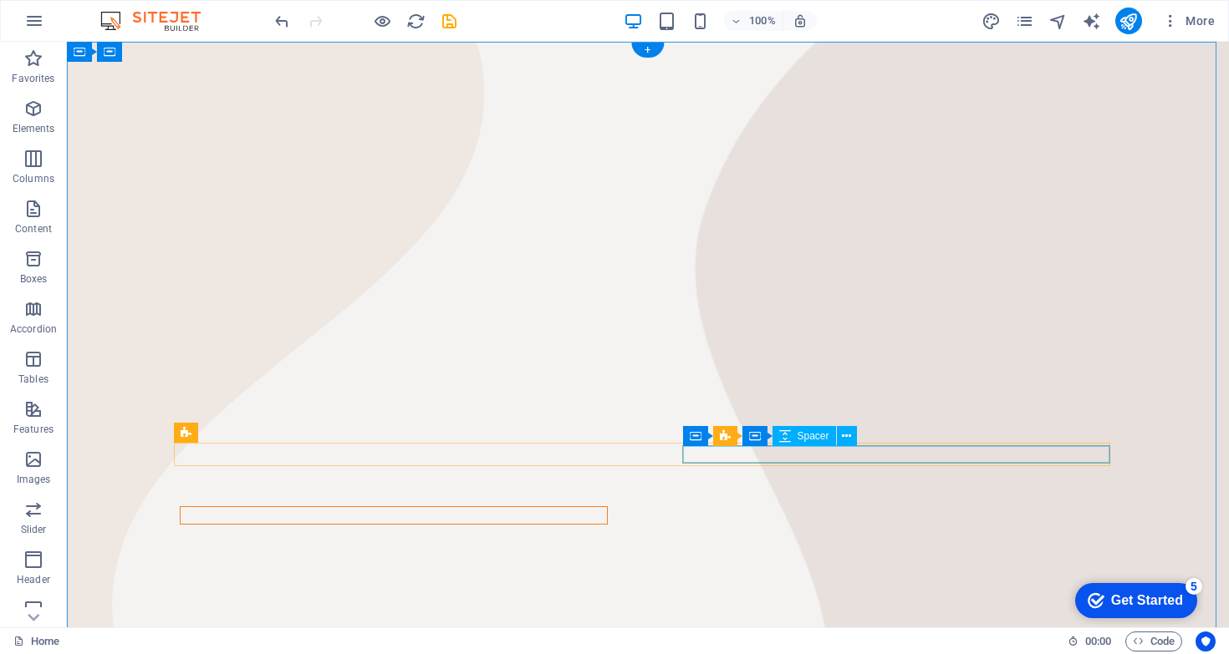
click at [607, 507] on div at bounding box center [394, 515] width 426 height 17
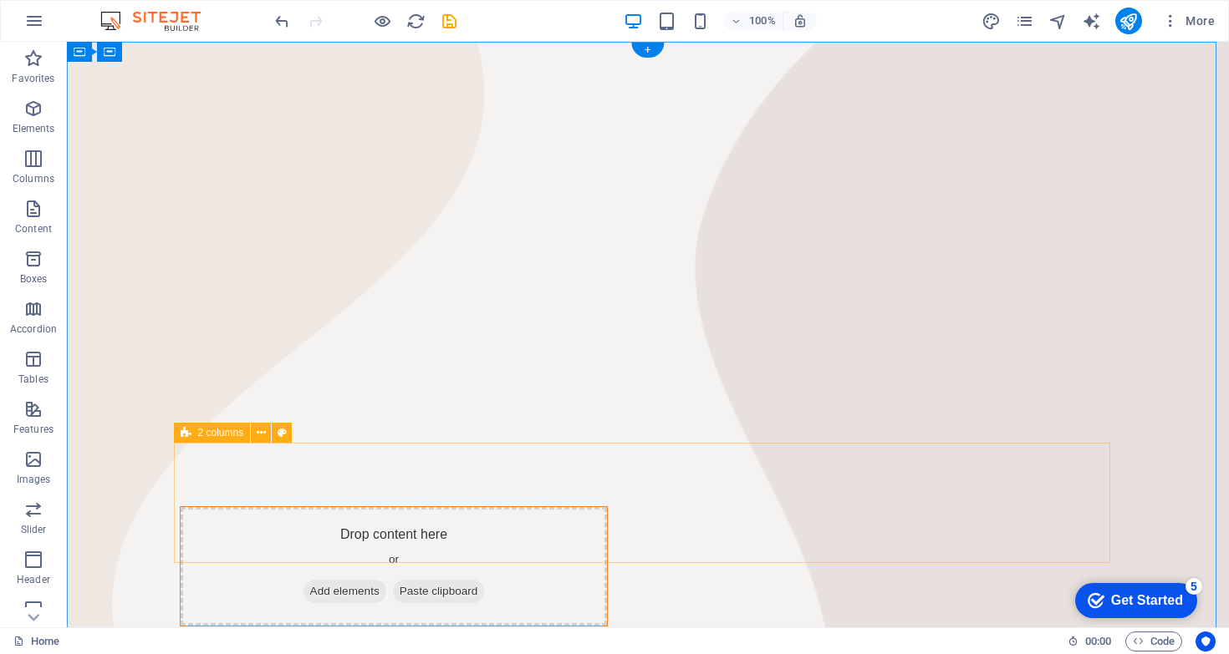
click at [610, 462] on div "Drop content here or Add elements Paste clipboard" at bounding box center [648, 535] width 936 height 184
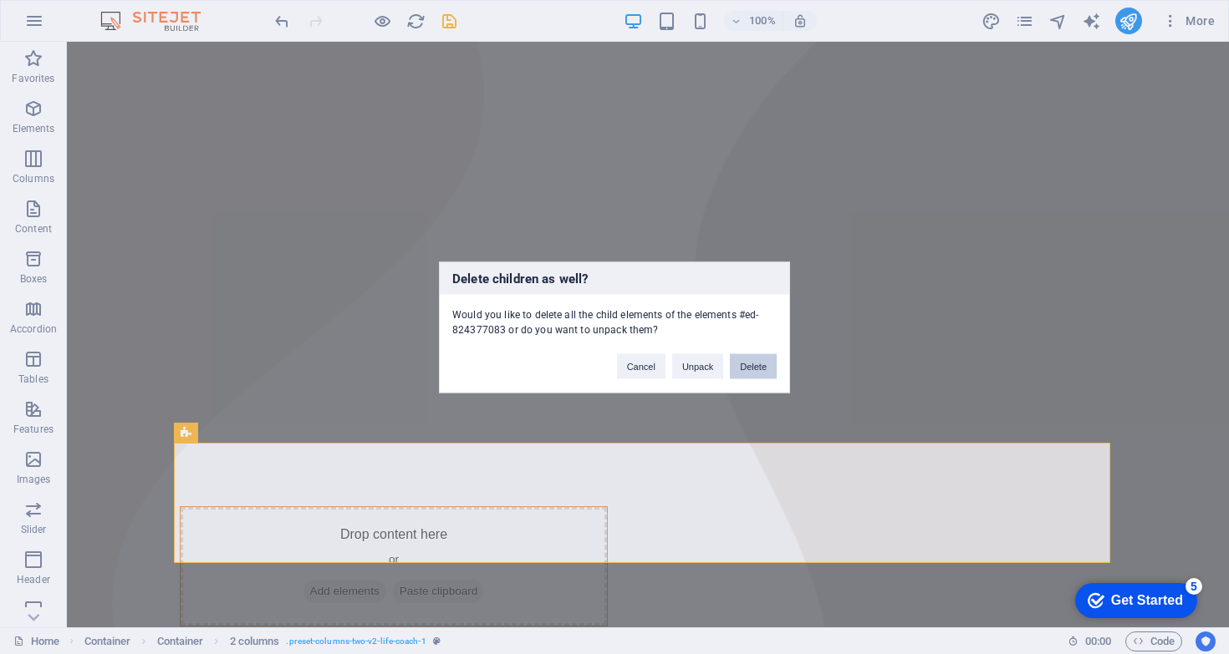
click at [737, 374] on button "Delete" at bounding box center [753, 366] width 47 height 25
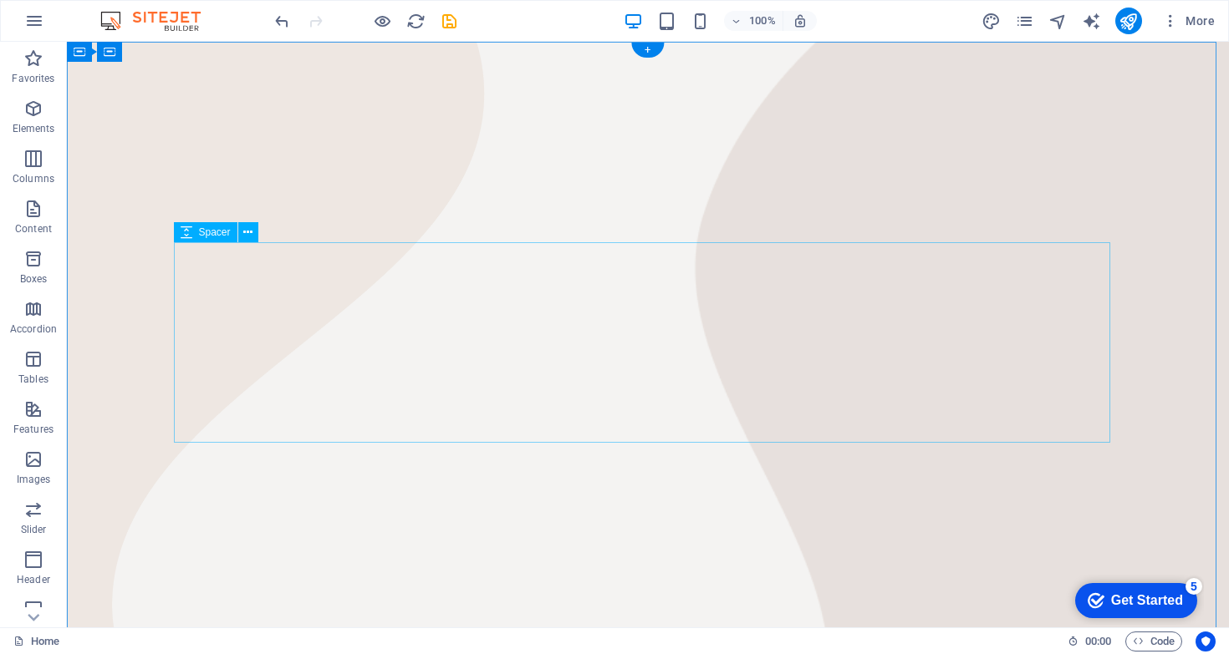
scroll to position [425, 0]
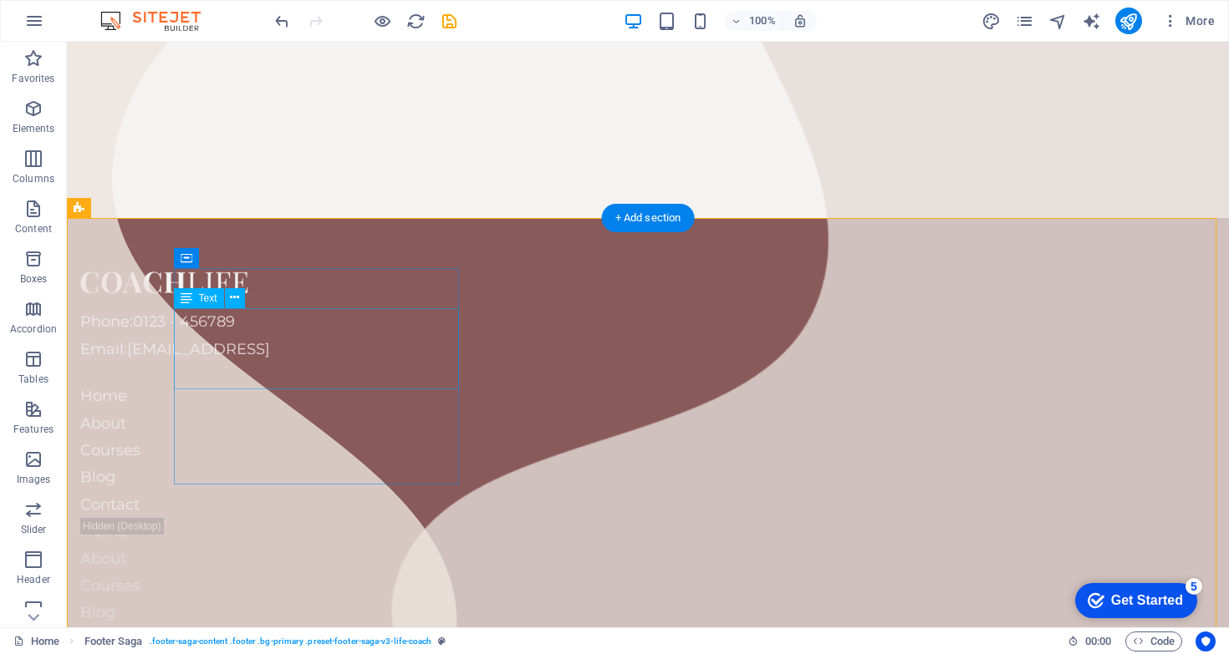
click at [365, 363] on div "Phone: 0123 - 456789 Email: [EMAIL_ADDRESS]" at bounding box center [222, 335] width 285 height 54
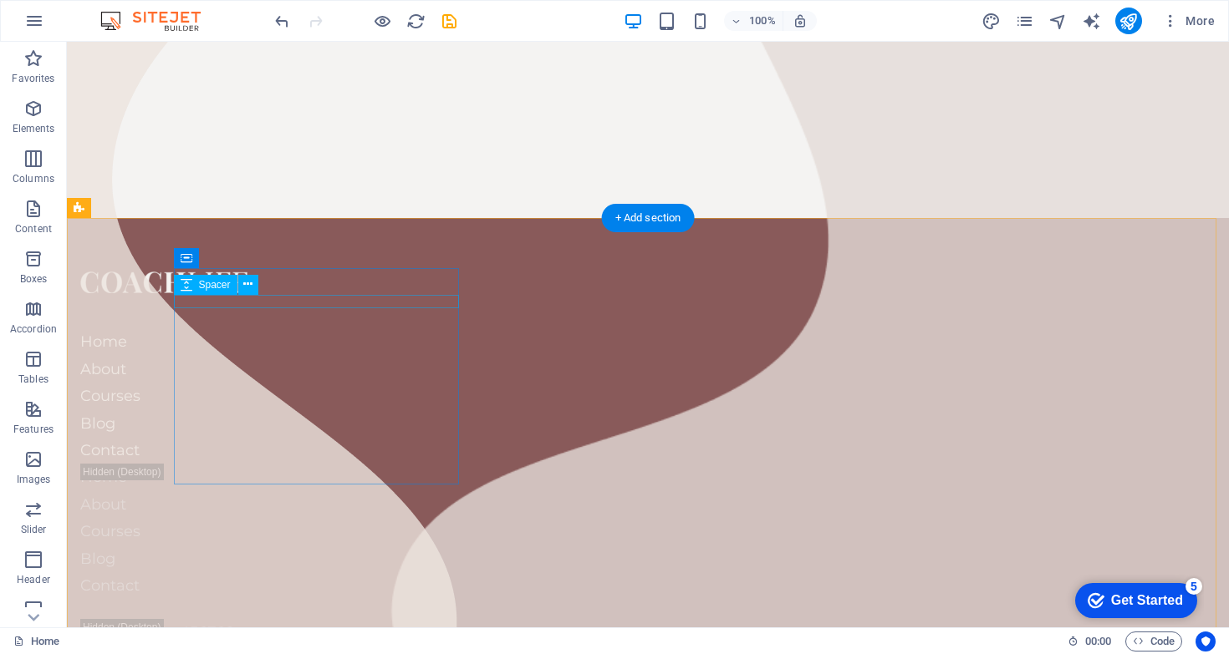
click at [314, 298] on div at bounding box center [222, 301] width 285 height 13
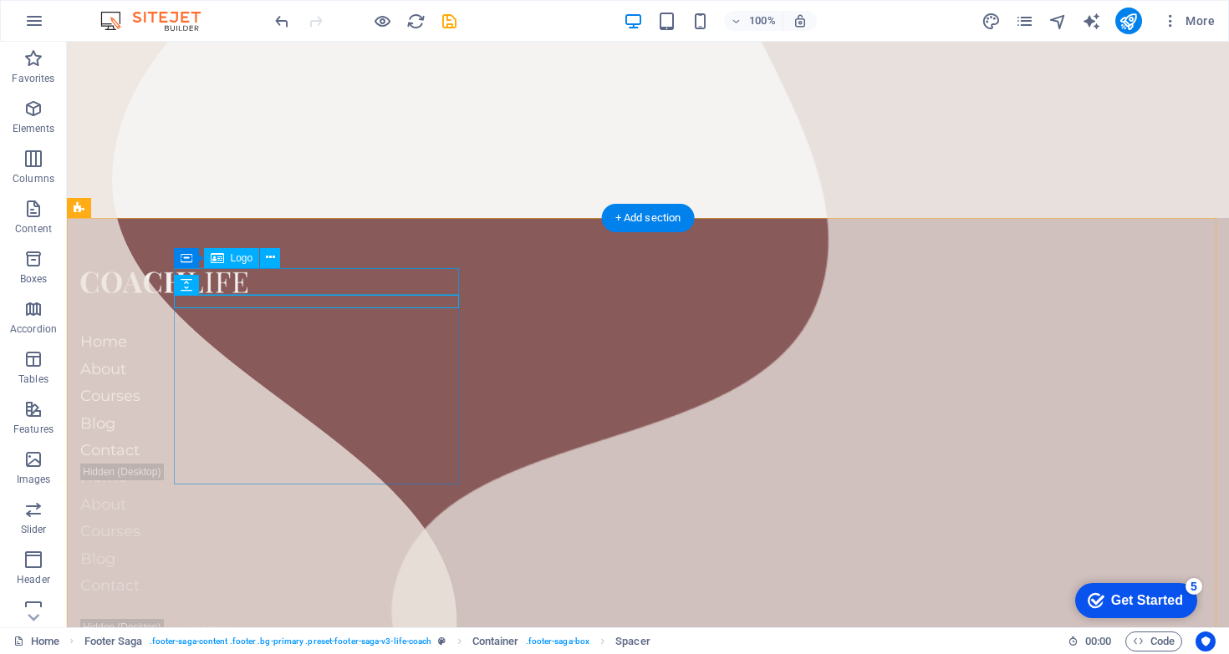
click at [325, 286] on div at bounding box center [222, 281] width 285 height 27
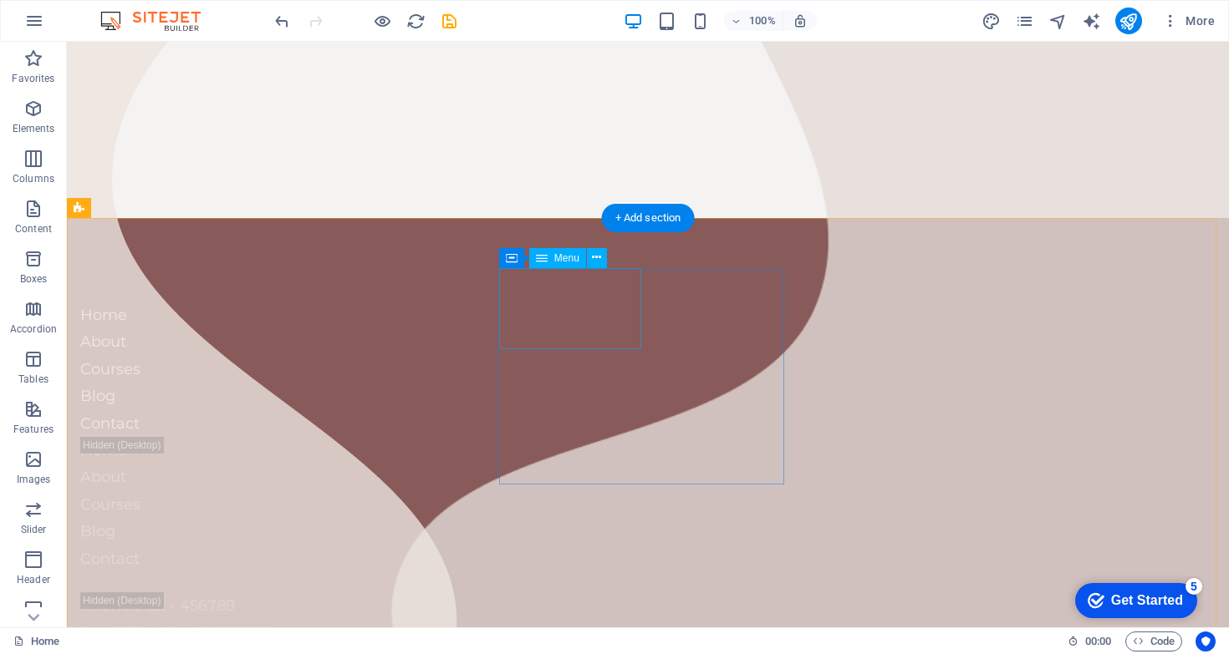
click at [365, 302] on nav "Home About Courses" at bounding box center [222, 342] width 285 height 81
click at [365, 321] on nav "Blog Contact" at bounding box center [222, 329] width 285 height 54
click at [365, 342] on nav "Home About Courses Blog Contact" at bounding box center [222, 369] width 285 height 135
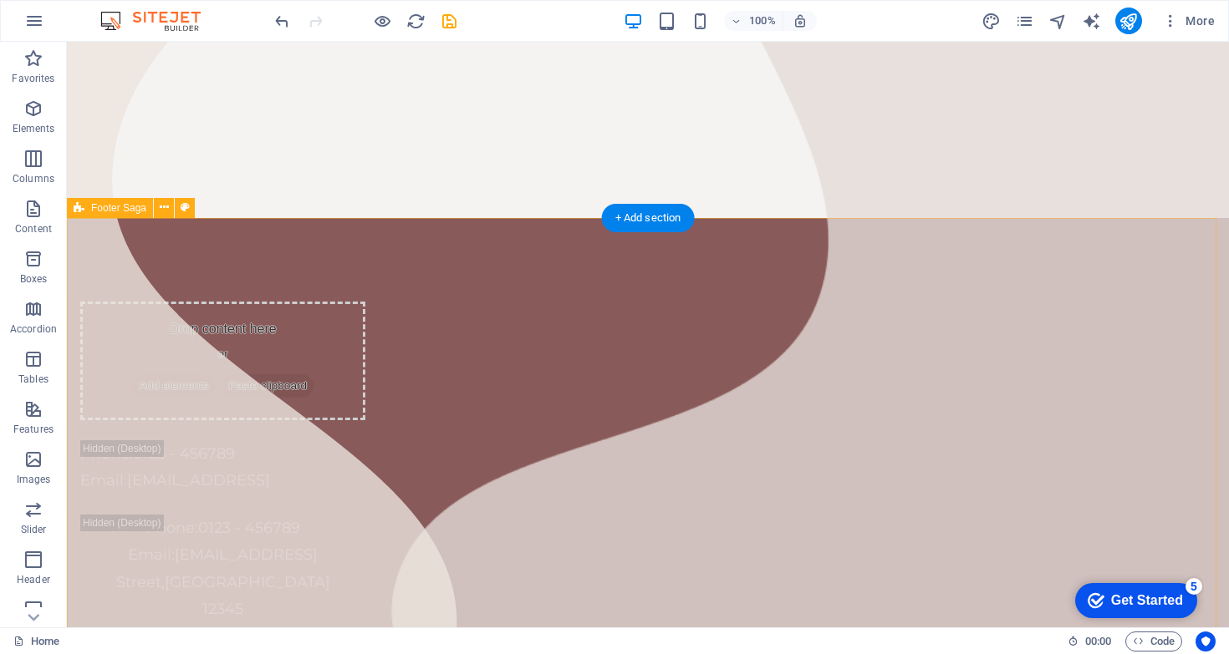
click at [497, 372] on div "Drop content here or Add elements Paste clipboard Phone: 0123 - 456789 Email: […" at bounding box center [648, 612] width 1162 height 788
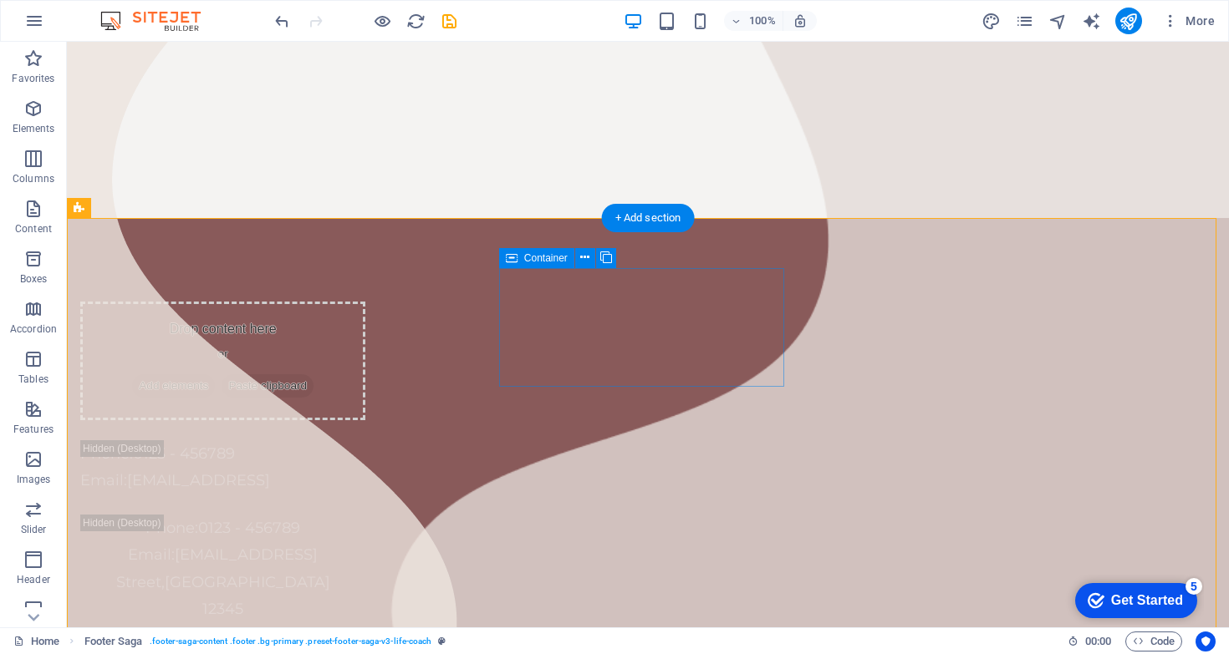
click at [365, 371] on div "Drop content here or Add elements Paste clipboard" at bounding box center [222, 361] width 285 height 119
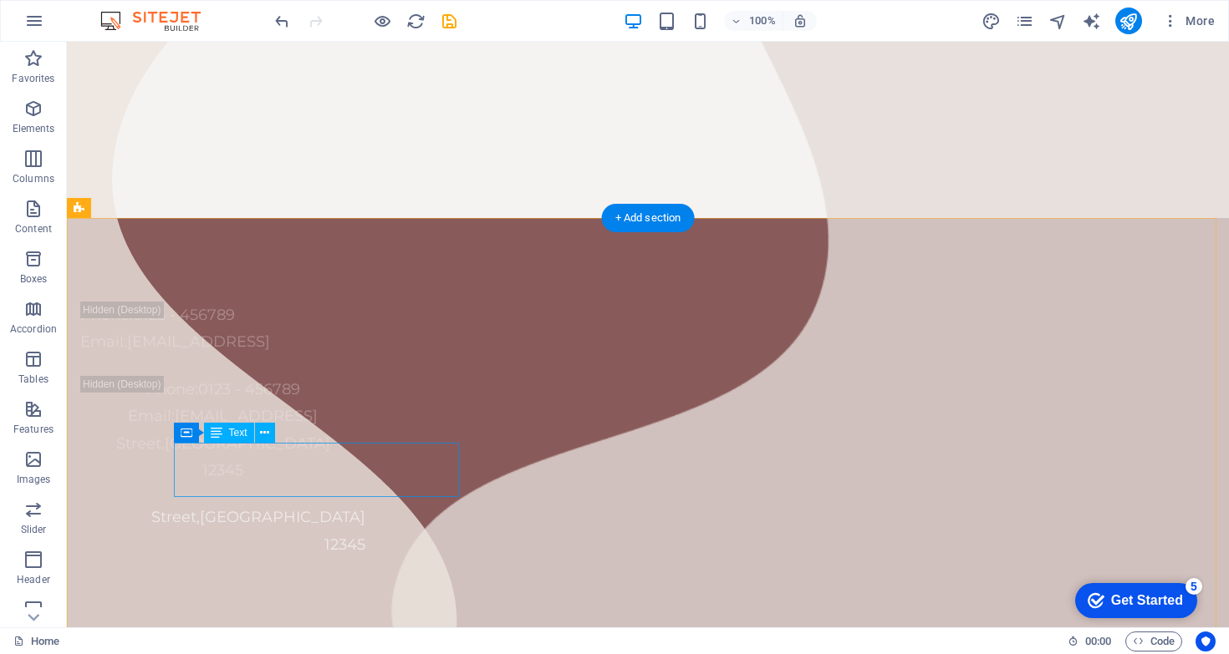
click at [365, 504] on div "[GEOGRAPHIC_DATA]" at bounding box center [222, 531] width 285 height 54
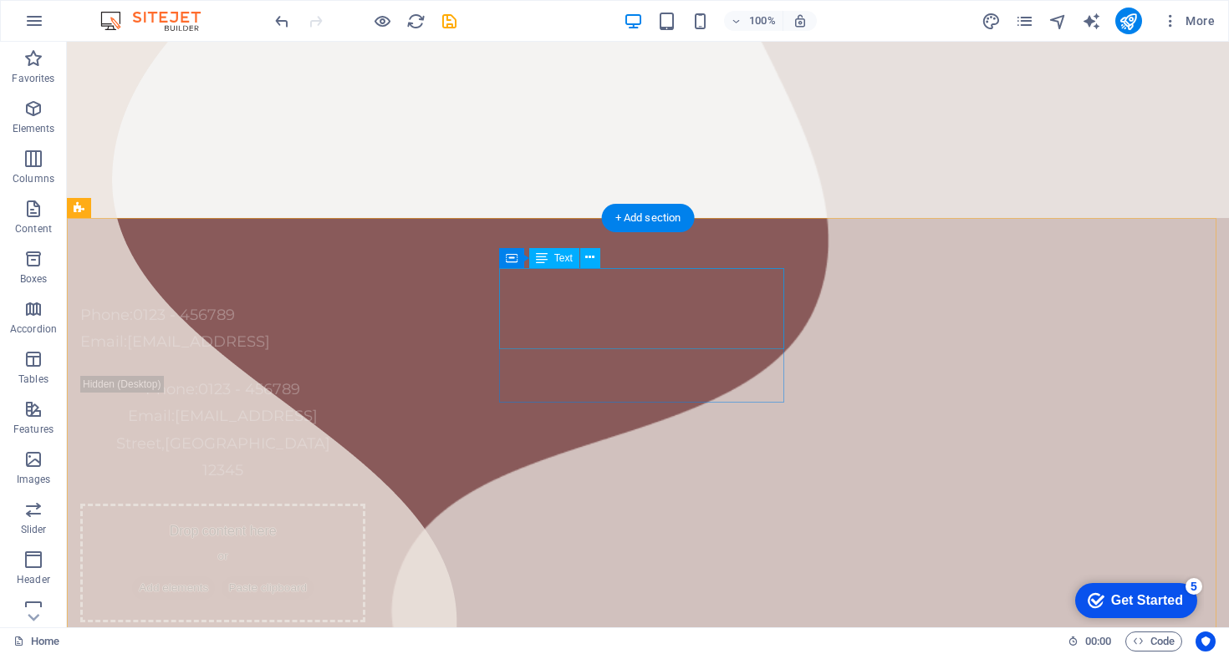
click at [365, 333] on div "Phone: 0123 - 456789 Email: [EMAIL_ADDRESS]" at bounding box center [222, 329] width 285 height 54
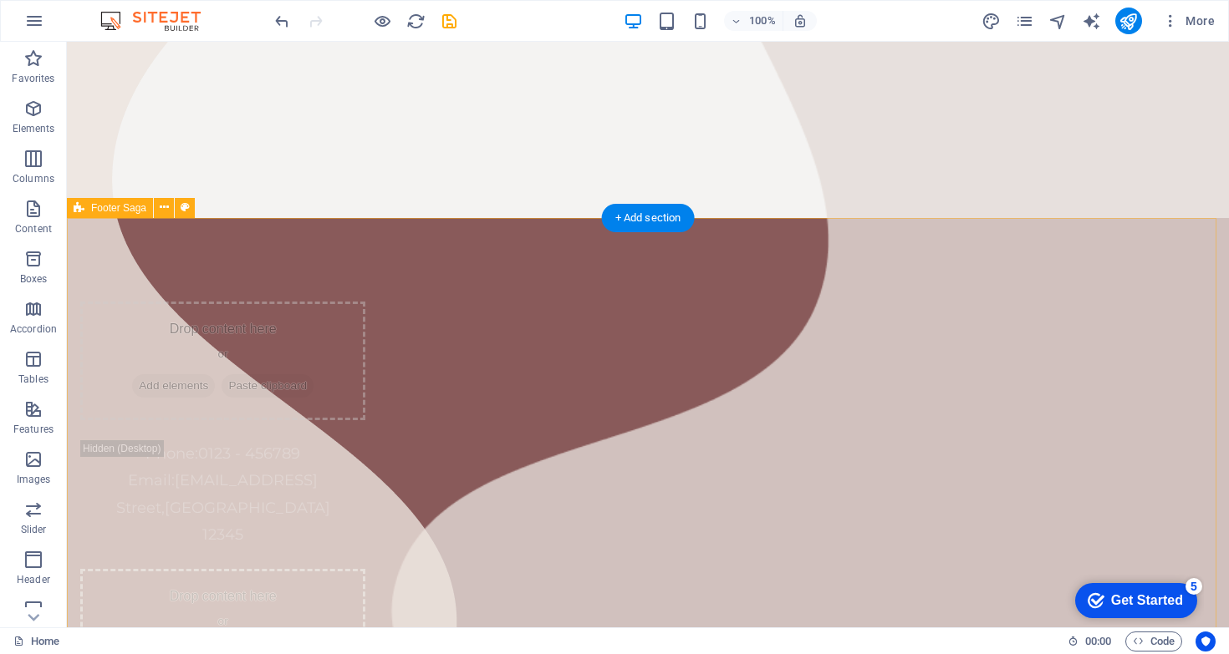
click at [811, 324] on div "Drop content here or Add elements Paste clipboard Phone: 0123 - 456789 Email: […" at bounding box center [648, 607] width 1162 height 778
click at [365, 440] on div "Phone: 0123 - 456789 Email: [EMAIL_ADDRESS]" at bounding box center [222, 467] width 285 height 54
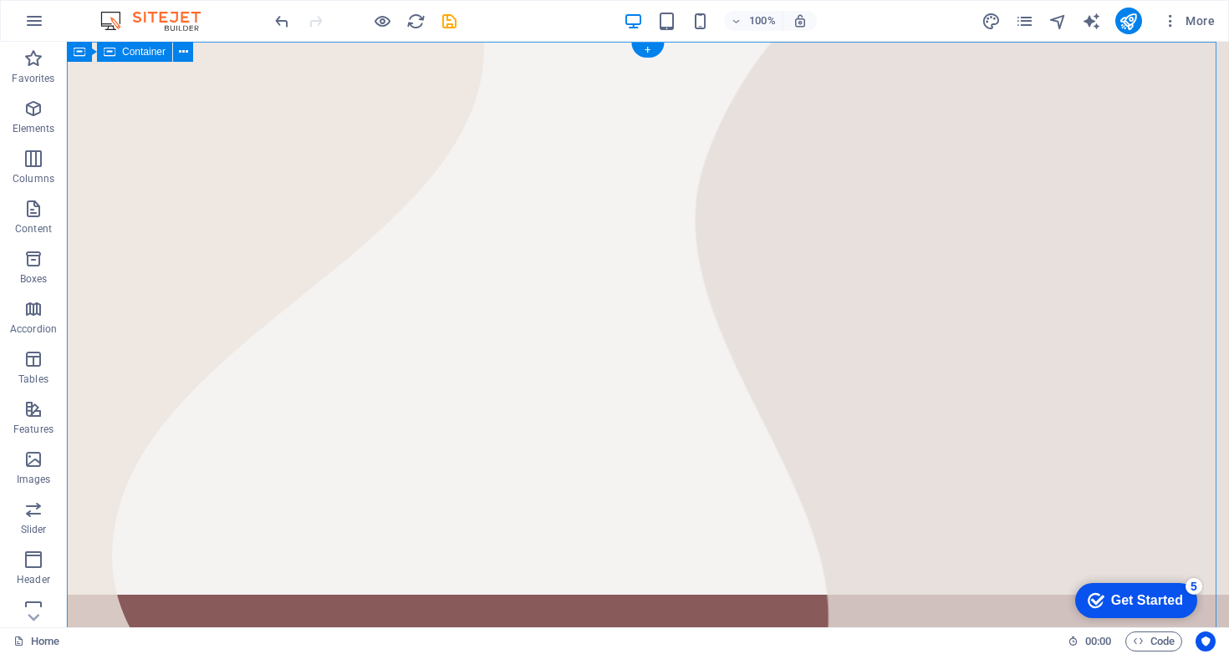
scroll to position [491, 0]
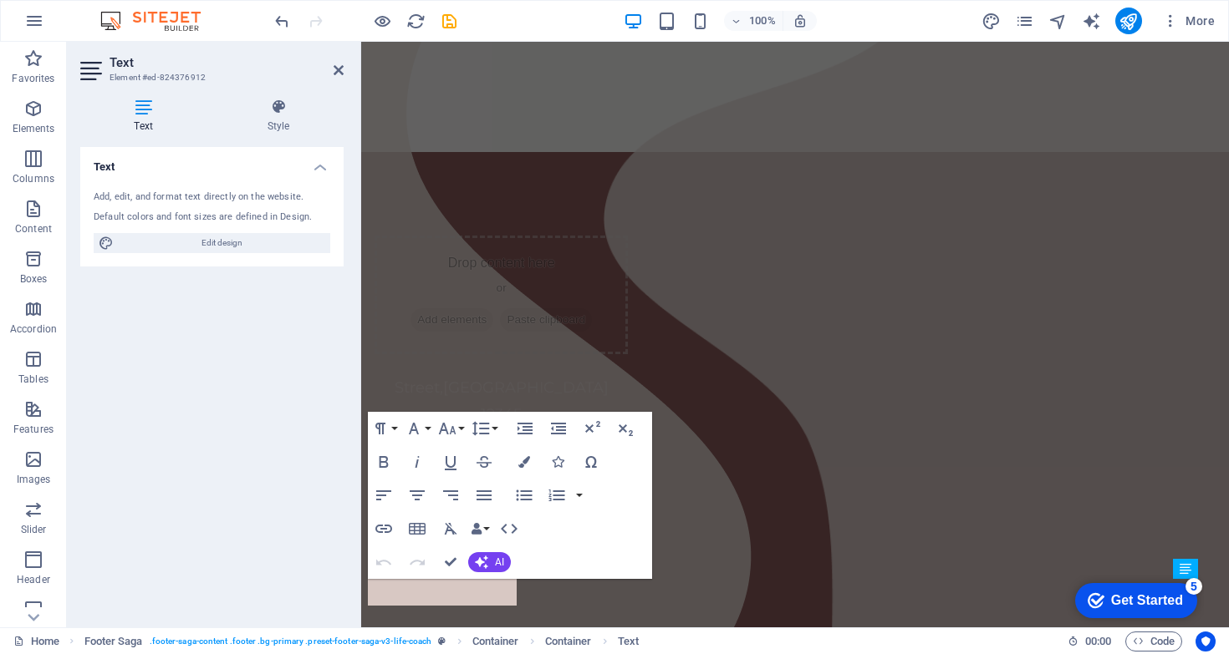
scroll to position [552, 0]
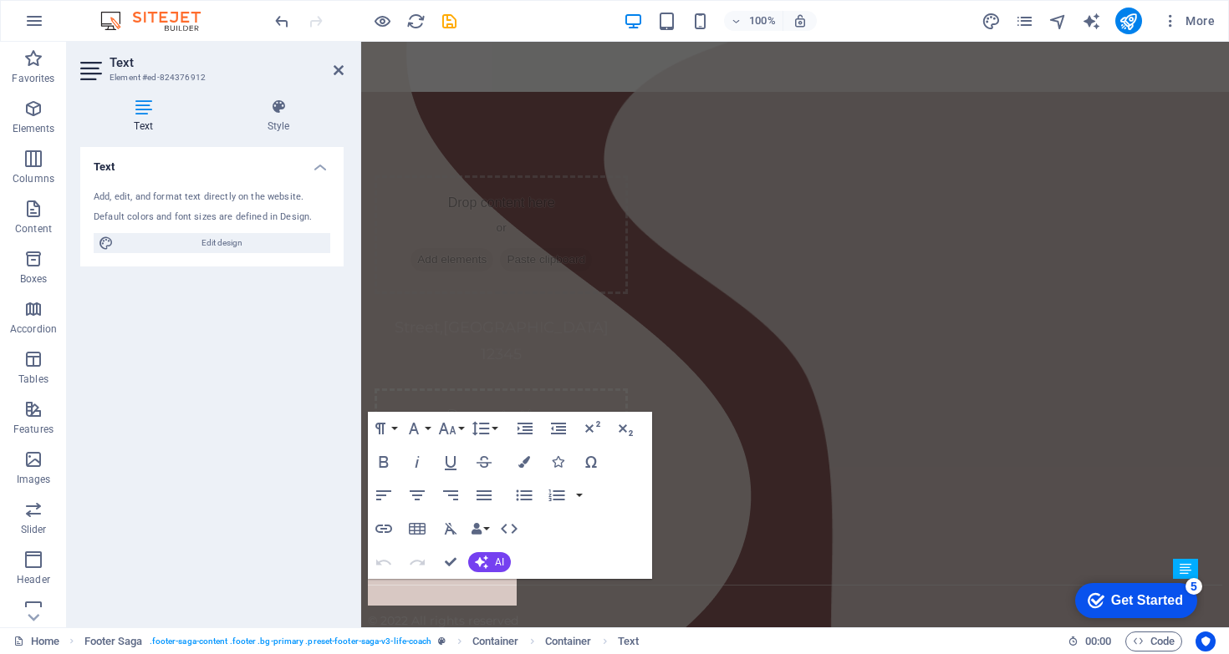
click at [205, 596] on div "Text Element #ed-824376912 Text Style Text Add, edit, and format text directly …" at bounding box center [648, 335] width 1162 height 586
click at [718, 527] on div at bounding box center [794, 552] width 881 height 50
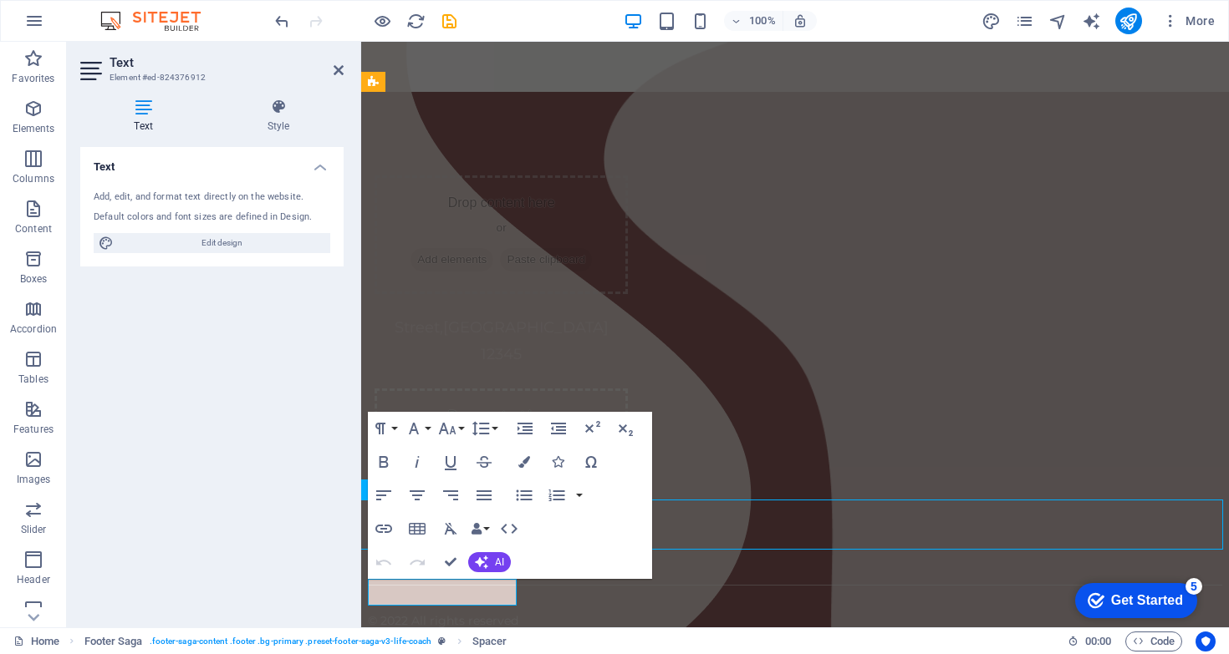
scroll to position [491, 0]
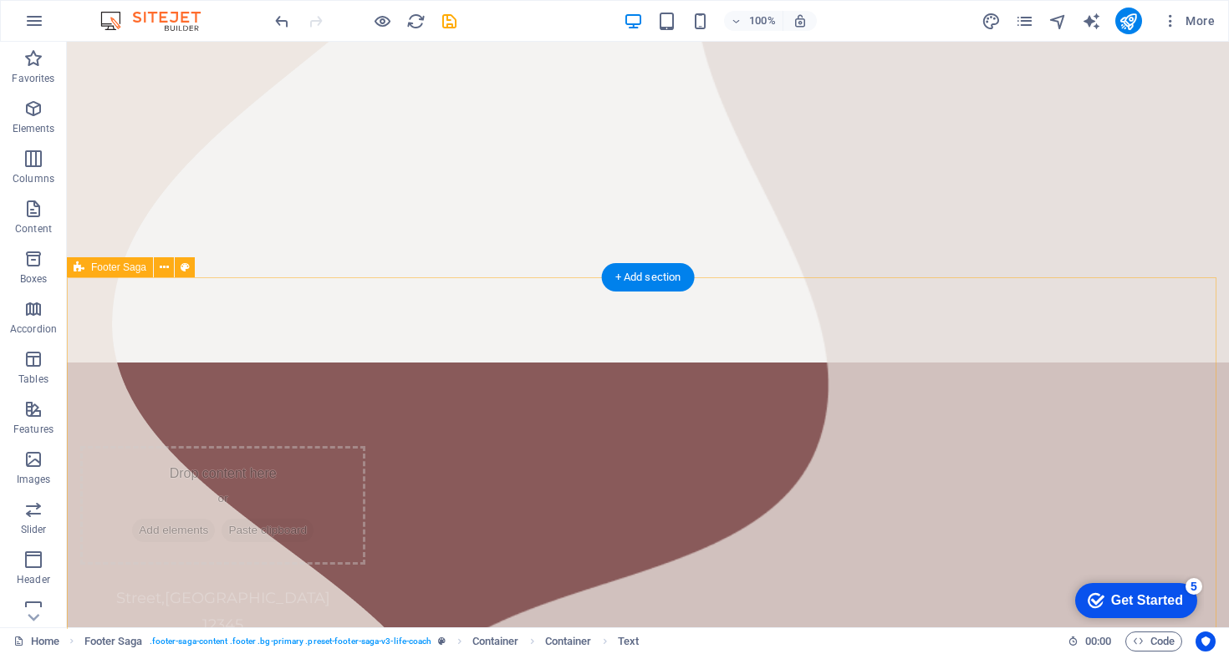
scroll to position [0, 0]
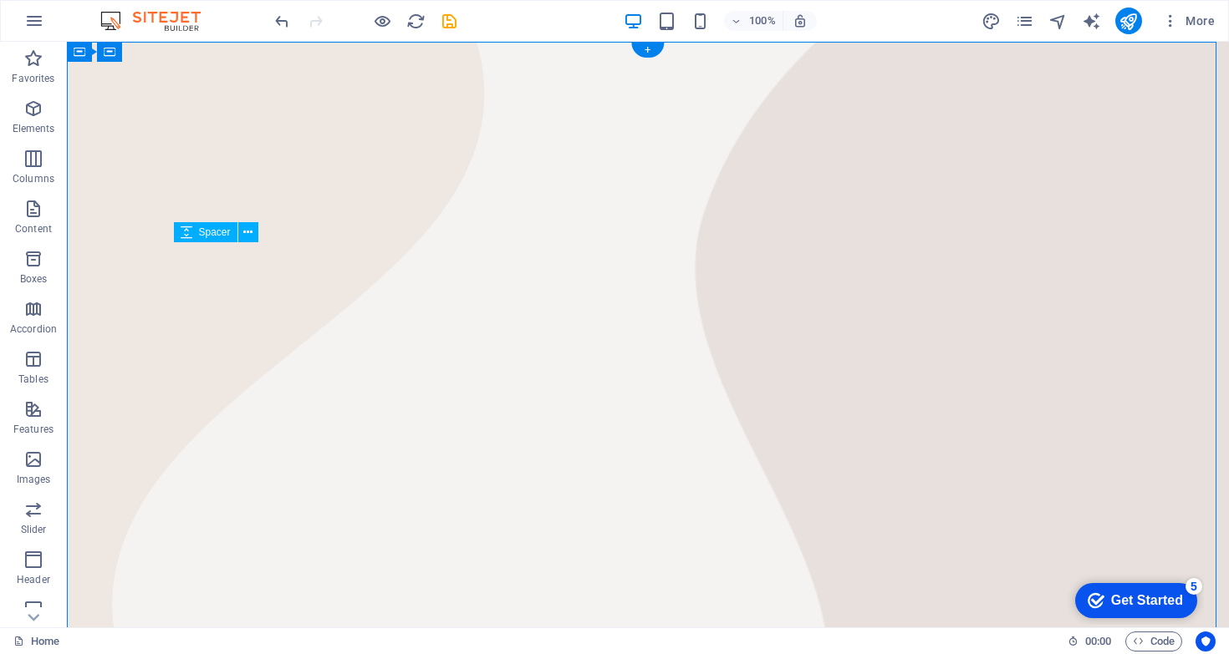
click at [649, 389] on div at bounding box center [648, 342] width 936 height 201
click at [644, 47] on div "+" at bounding box center [647, 50] width 33 height 15
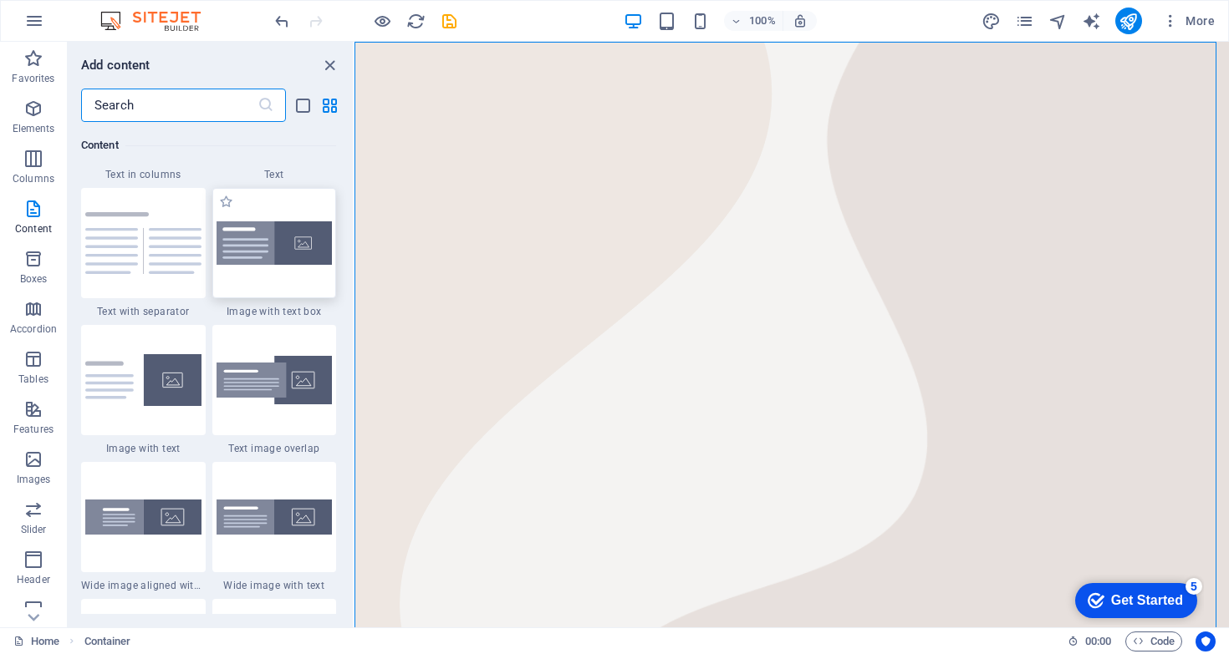
scroll to position [3044, 0]
click at [274, 249] on img at bounding box center [274, 243] width 116 height 44
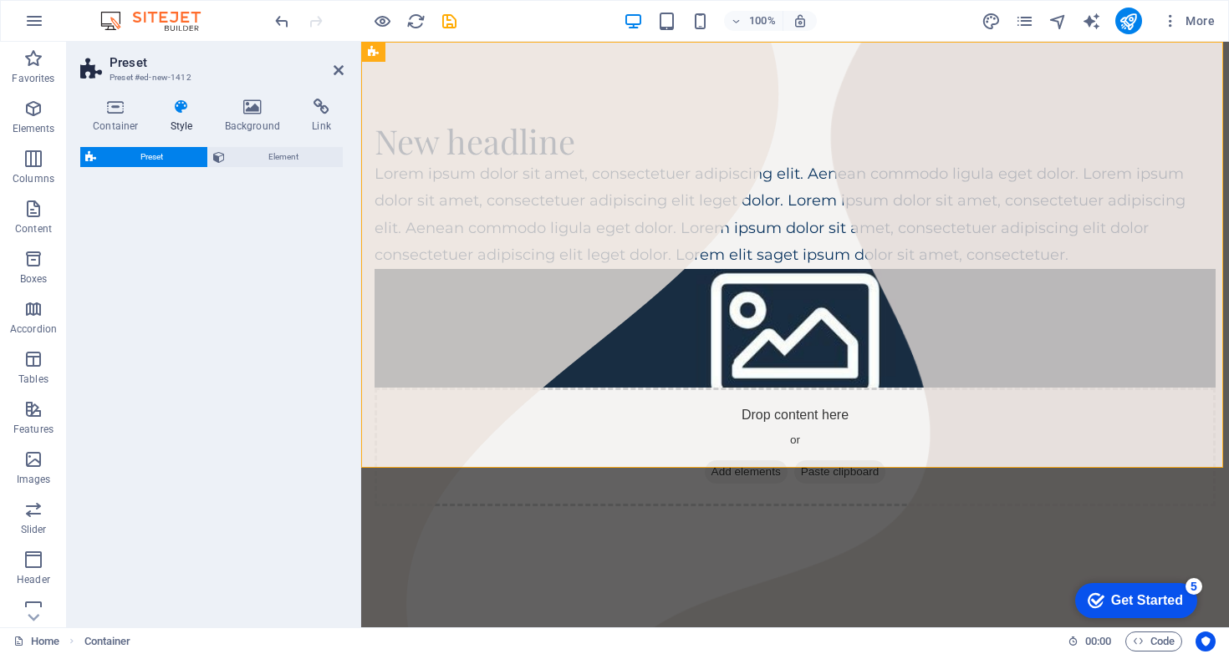
select select "rem"
select select "px"
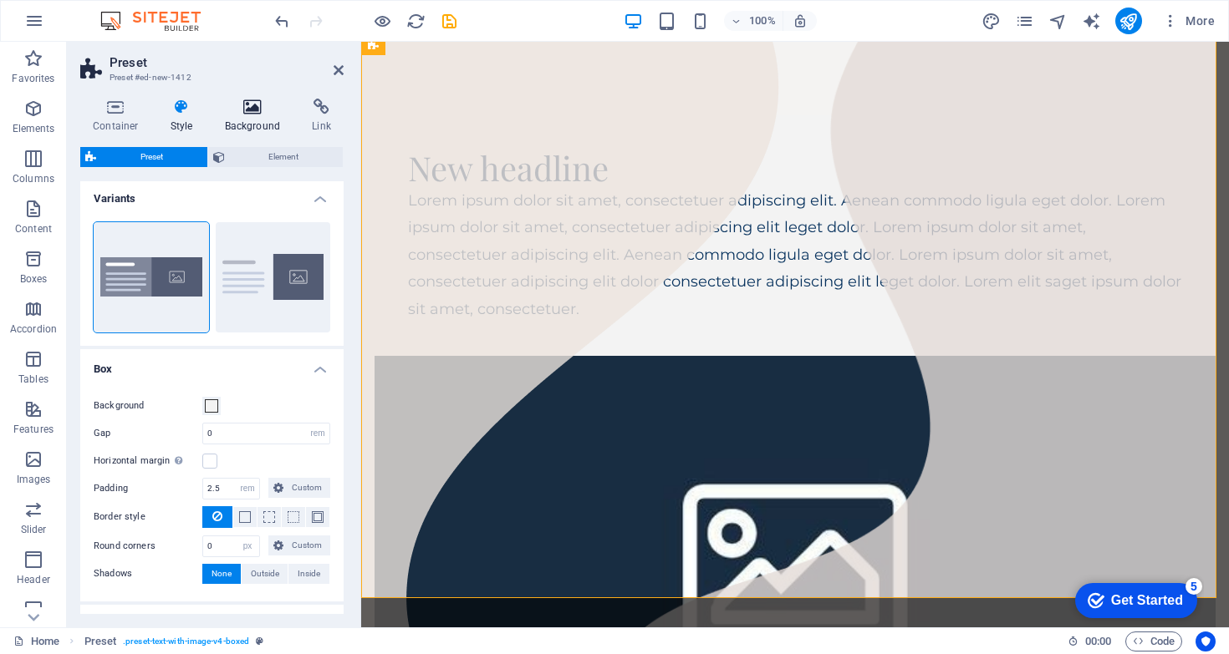
scroll to position [3, 0]
click at [256, 117] on h4 "Background" at bounding box center [256, 116] width 88 height 35
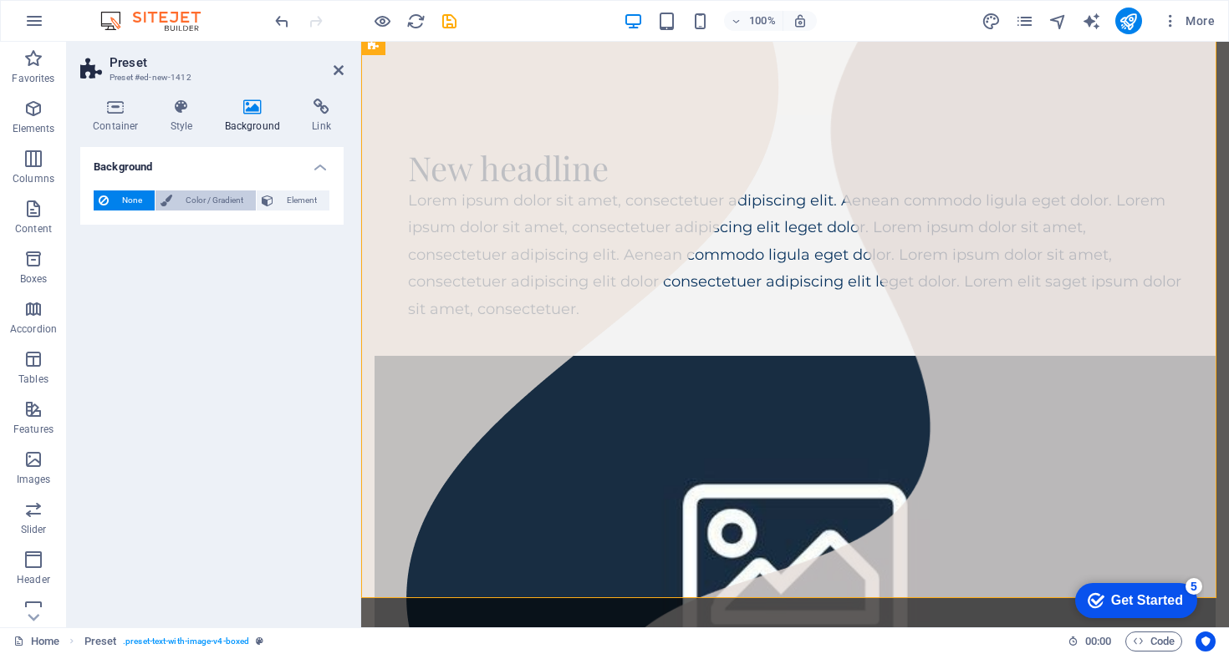
click at [217, 202] on span "Color / Gradient" at bounding box center [214, 201] width 74 height 20
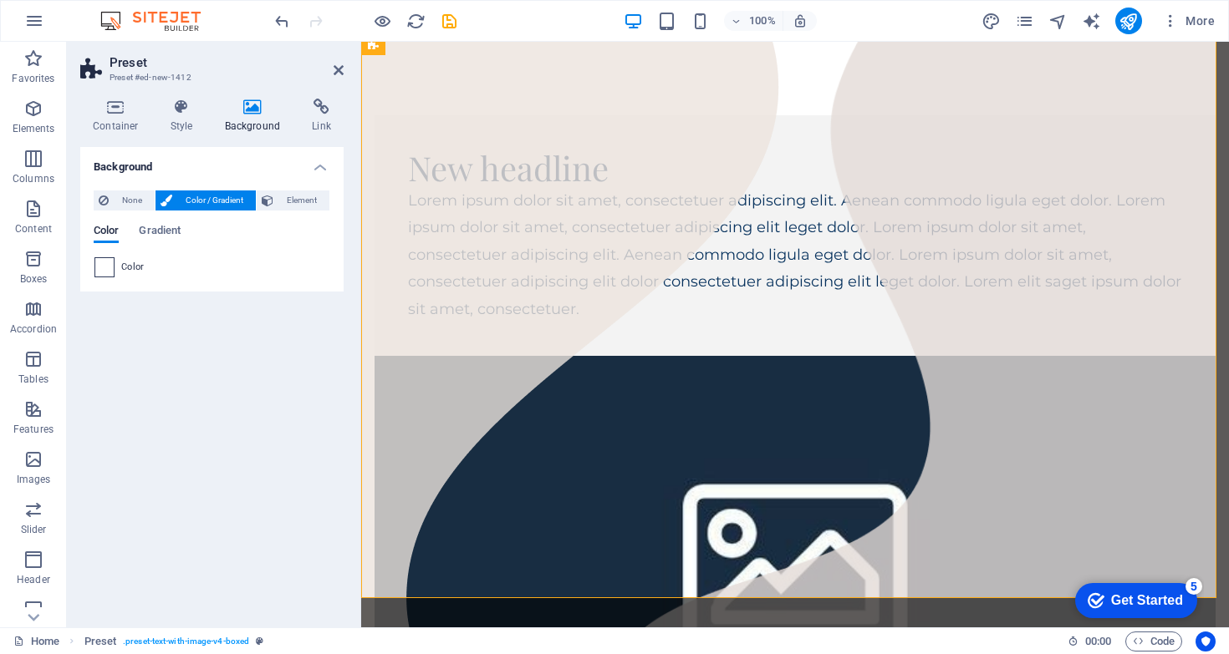
click at [104, 273] on span at bounding box center [104, 267] width 18 height 18
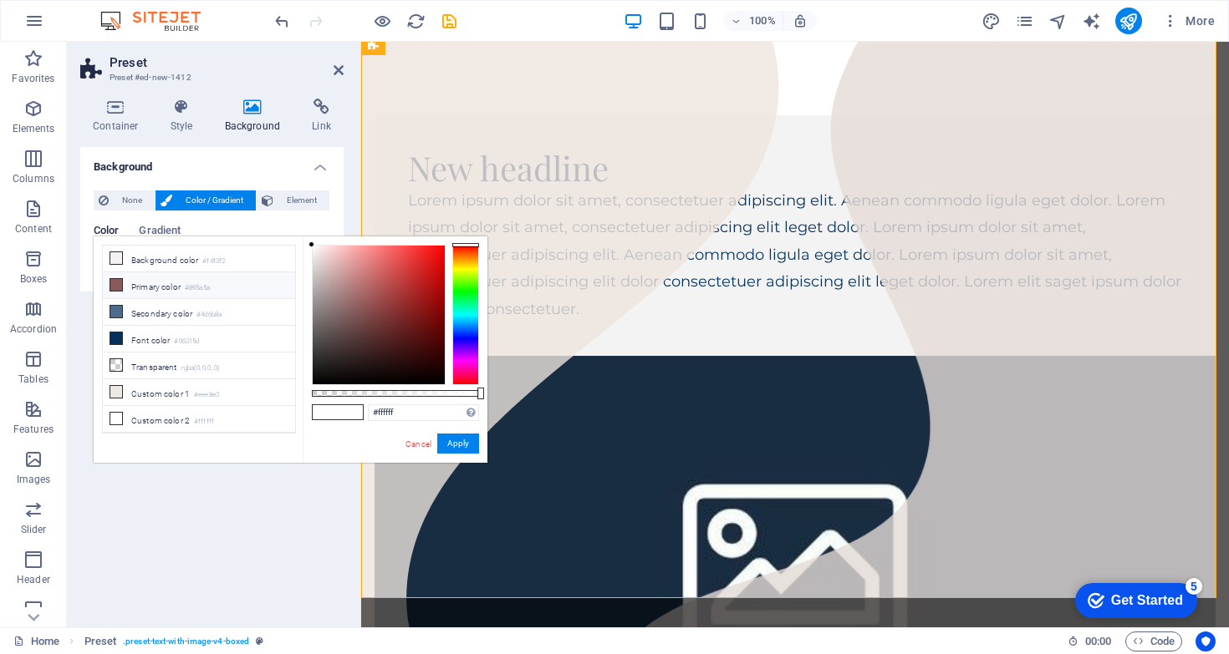
click at [181, 283] on li "Primary color #895a5a" at bounding box center [199, 285] width 192 height 27
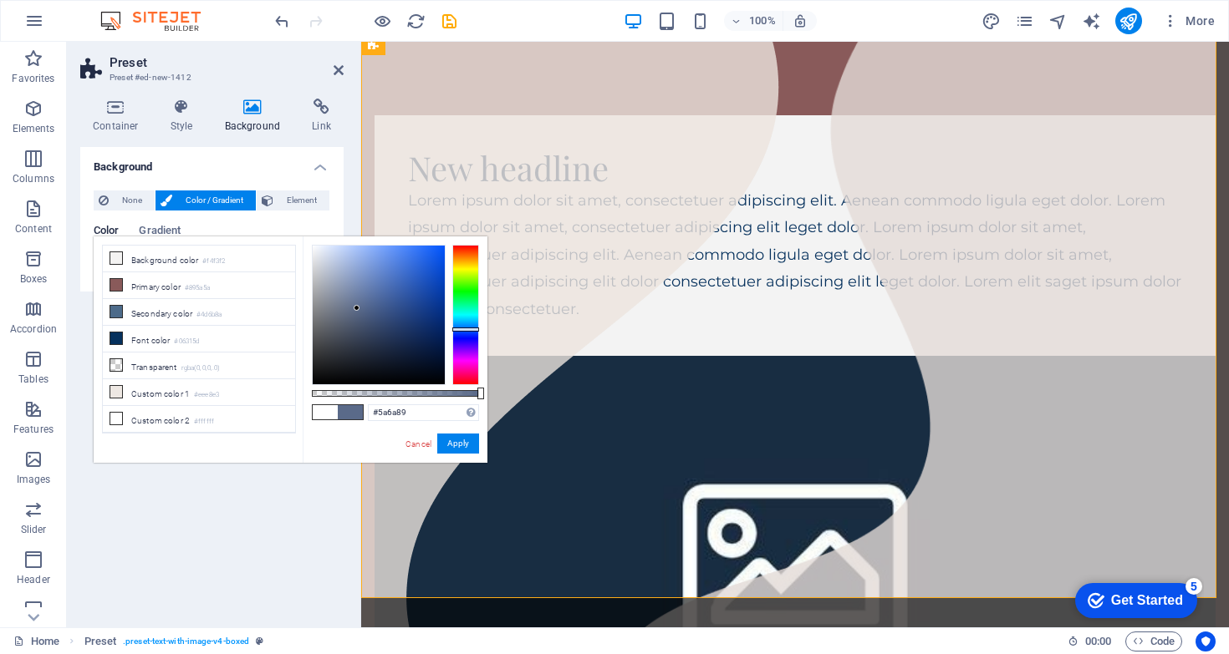
click at [456, 329] on div at bounding box center [465, 315] width 27 height 140
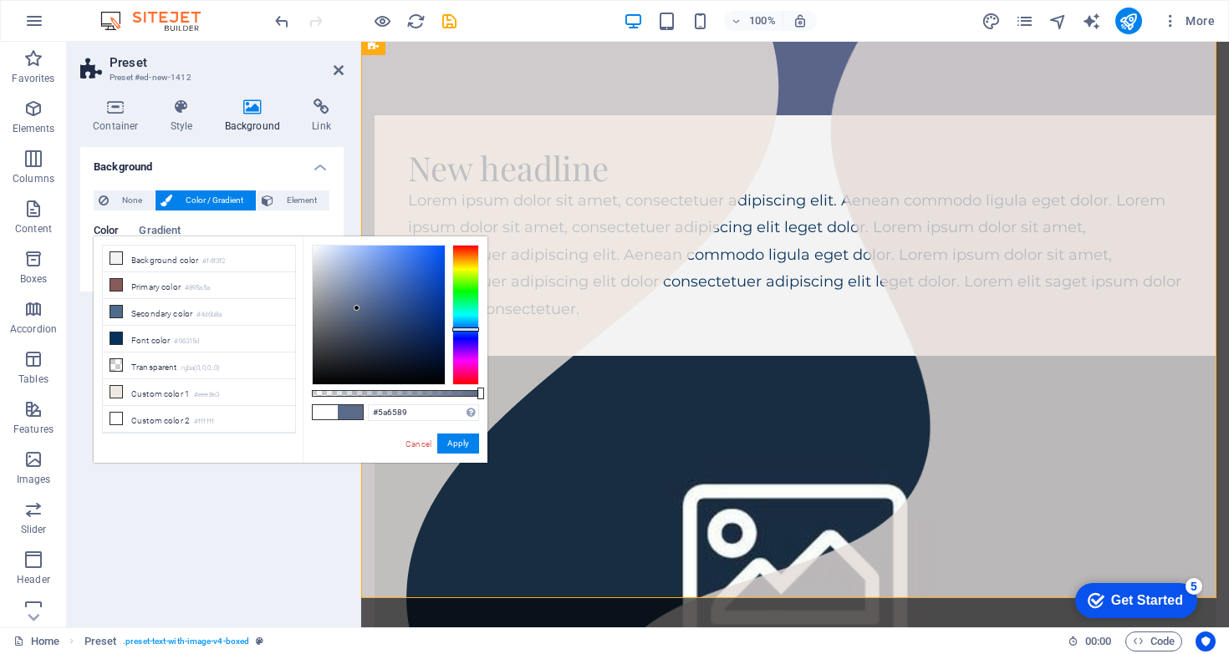
click at [461, 332] on div at bounding box center [465, 315] width 27 height 140
click at [318, 414] on span at bounding box center [325, 412] width 25 height 14
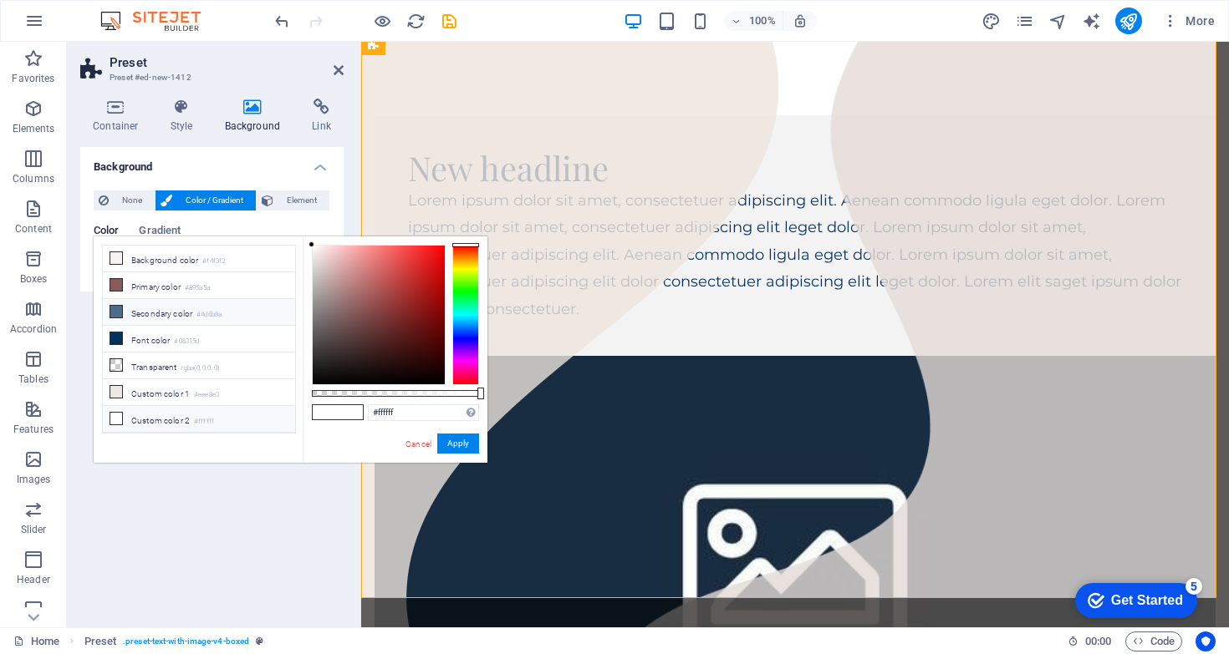
click at [163, 318] on li "Secondary color #4d6b8a" at bounding box center [199, 312] width 192 height 27
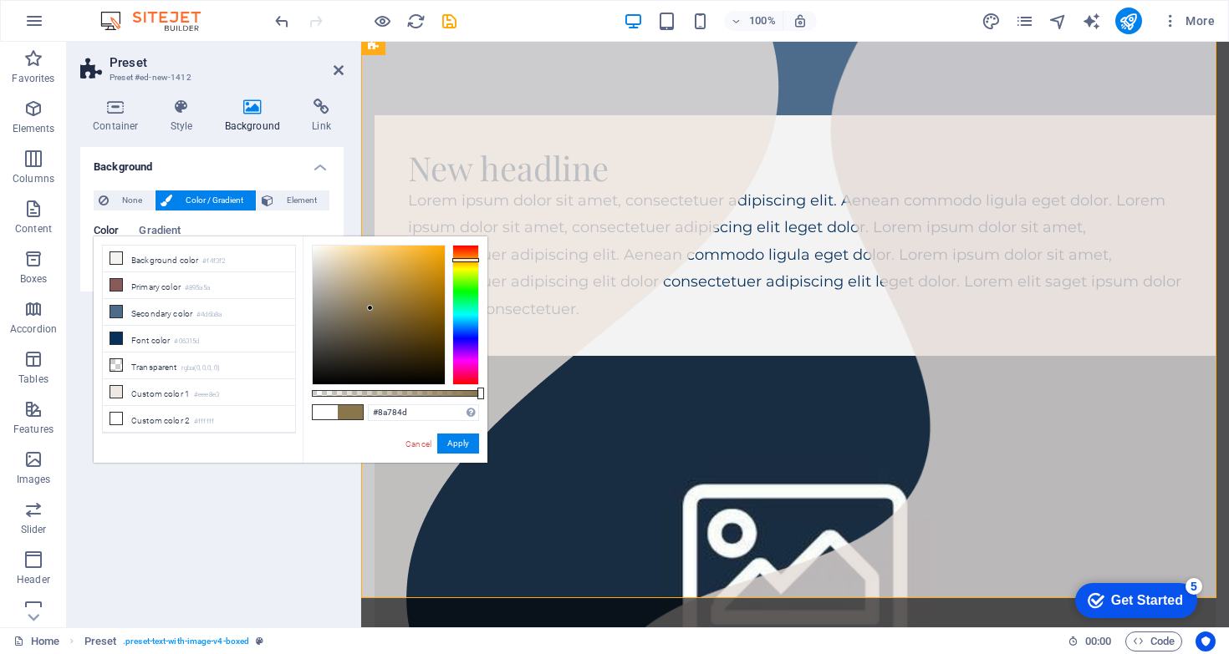
click at [461, 262] on div at bounding box center [465, 315] width 27 height 140
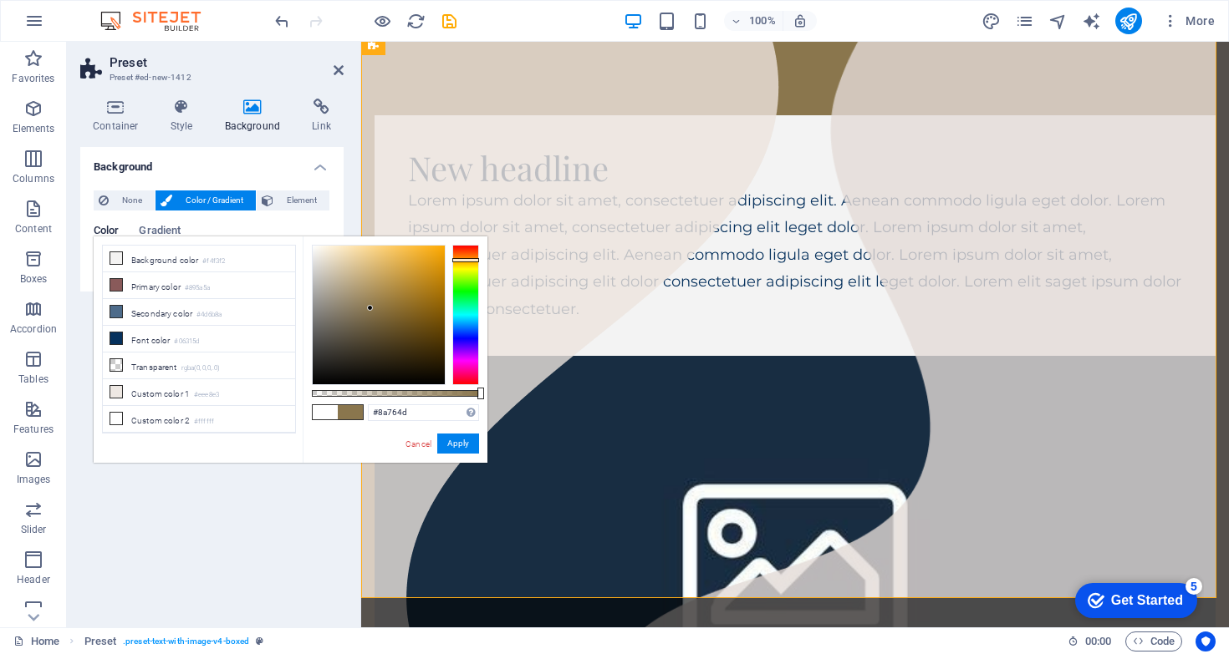
click at [465, 260] on div at bounding box center [465, 260] width 27 height 4
click at [435, 260] on div at bounding box center [379, 315] width 132 height 139
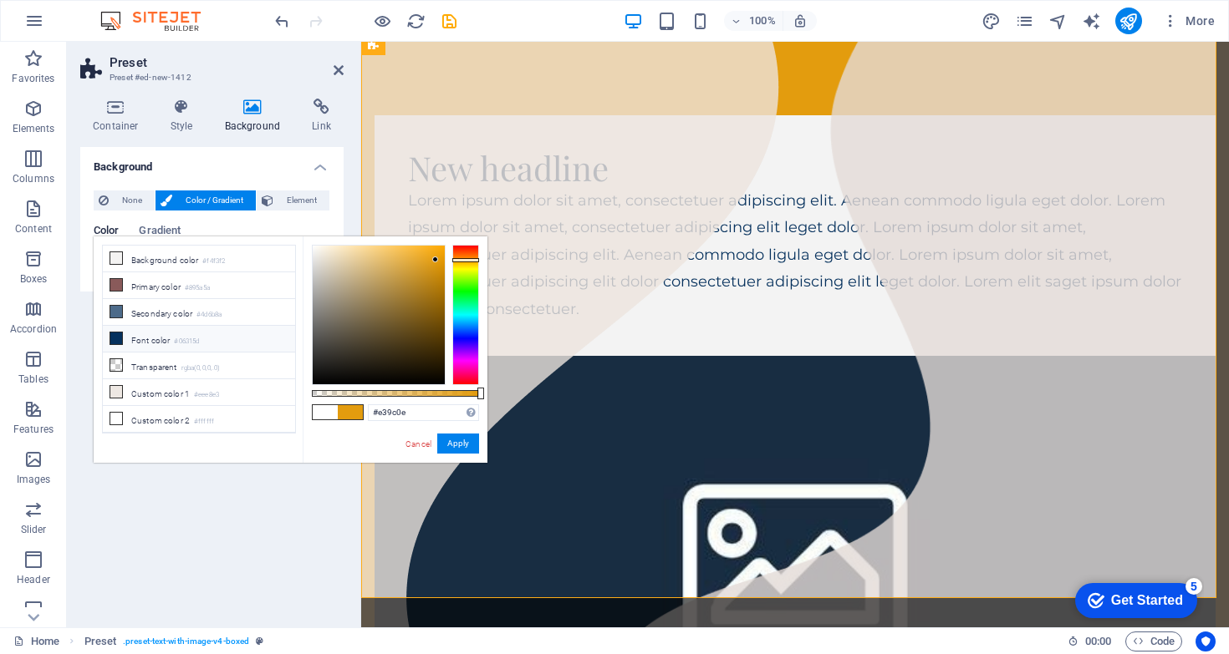
click at [170, 337] on li "Font color #06315d" at bounding box center [199, 339] width 192 height 27
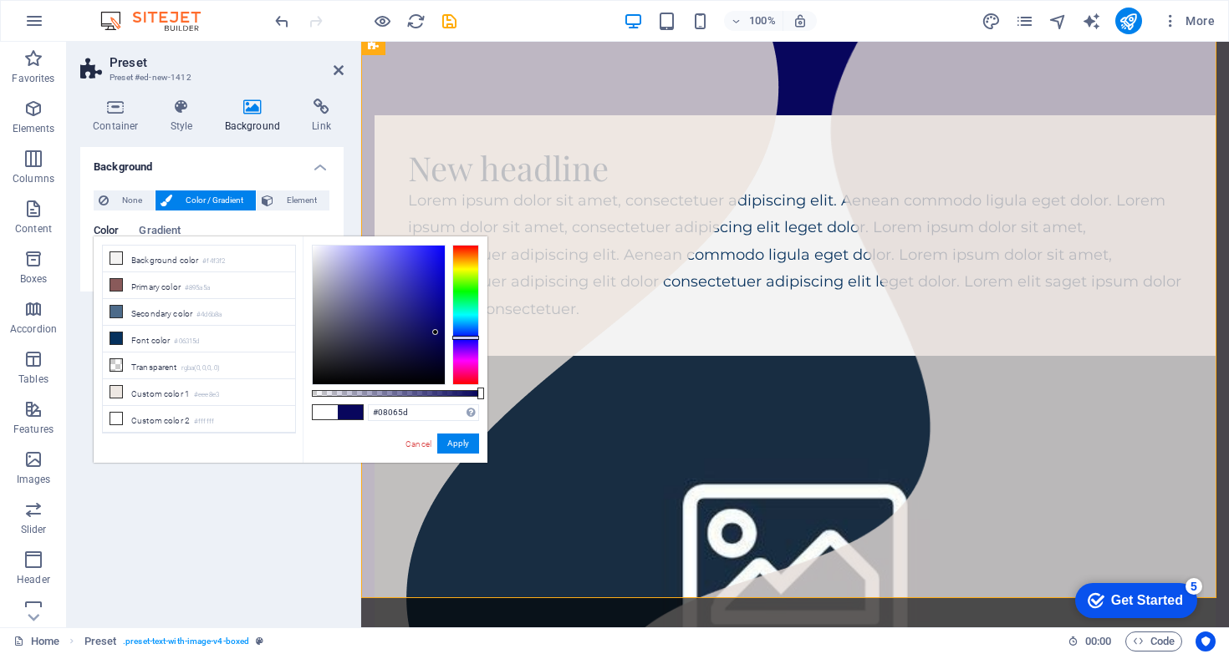
drag, startPoint x: 467, startPoint y: 326, endPoint x: 467, endPoint y: 338, distance: 11.7
click at [467, 338] on div at bounding box center [465, 338] width 27 height 4
click at [434, 256] on div at bounding box center [379, 315] width 132 height 139
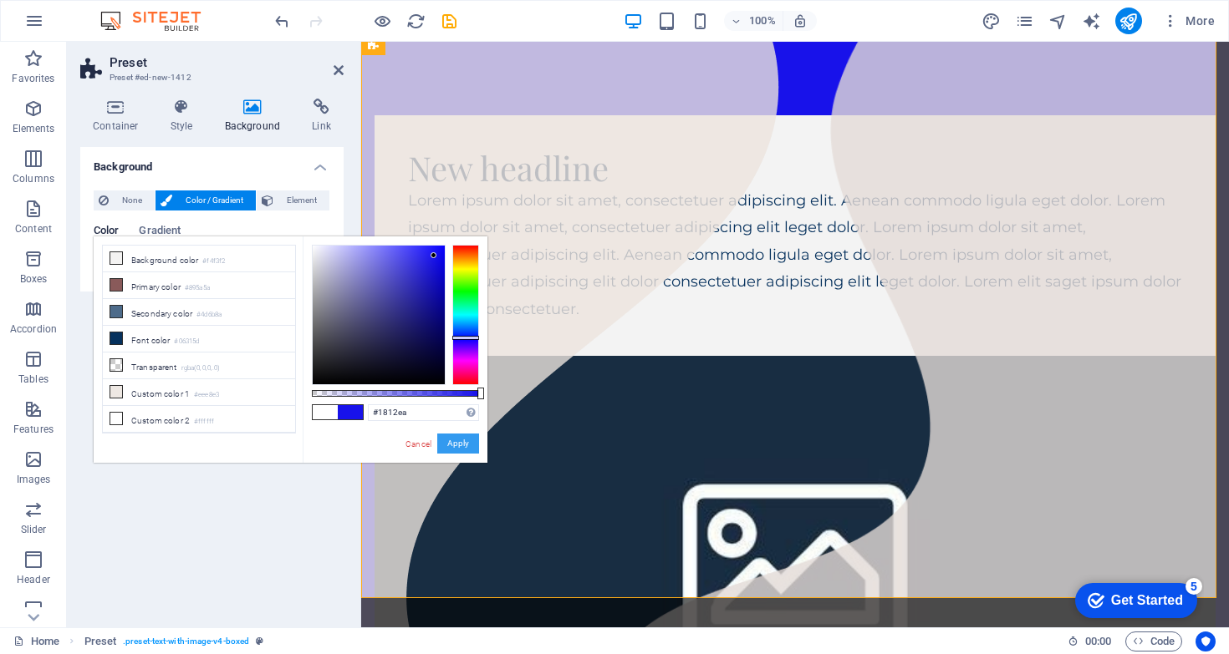
click at [464, 451] on button "Apply" at bounding box center [458, 444] width 42 height 20
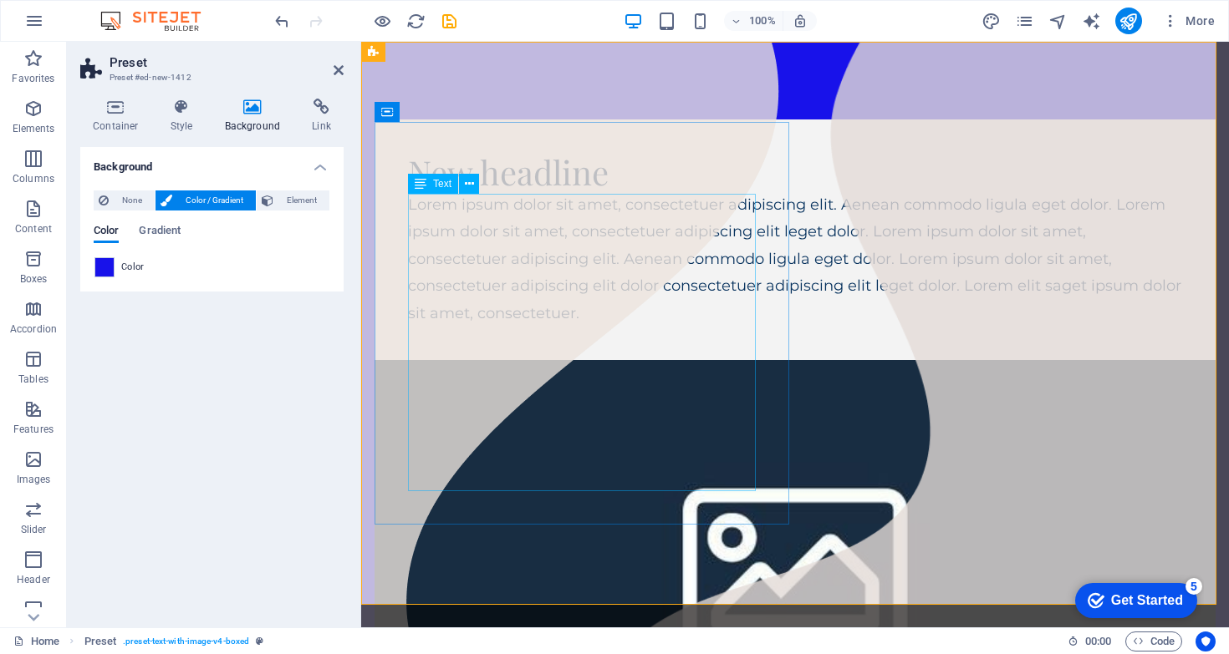
scroll to position [0, 0]
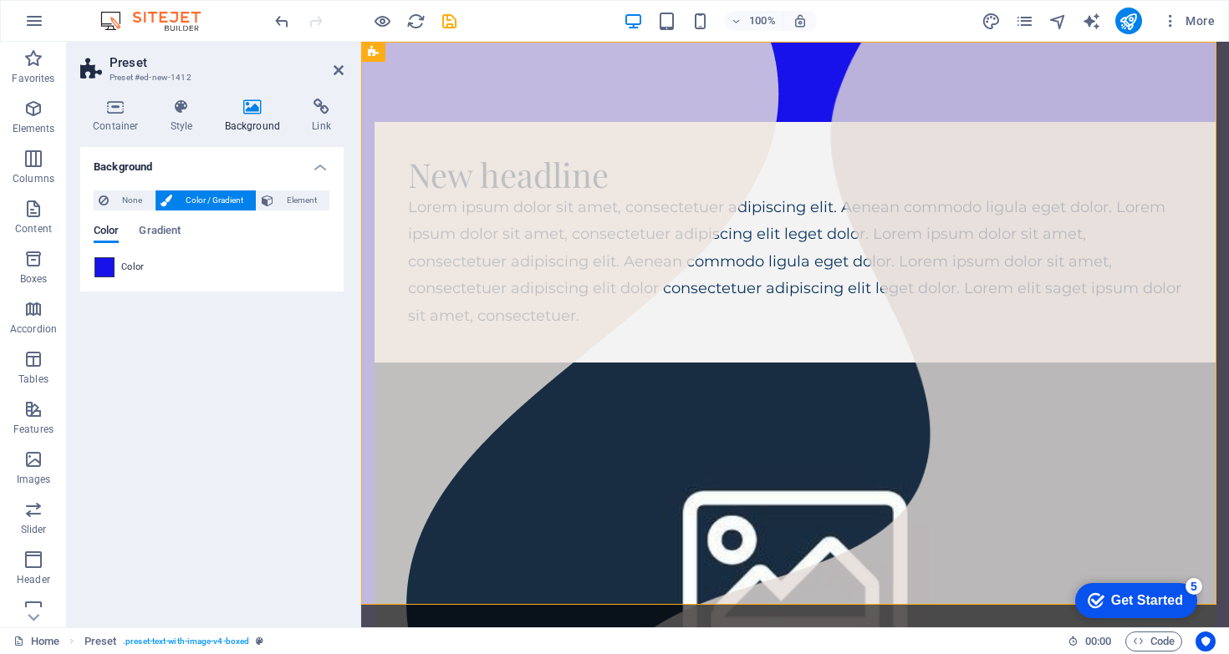
click at [110, 263] on span at bounding box center [104, 267] width 18 height 18
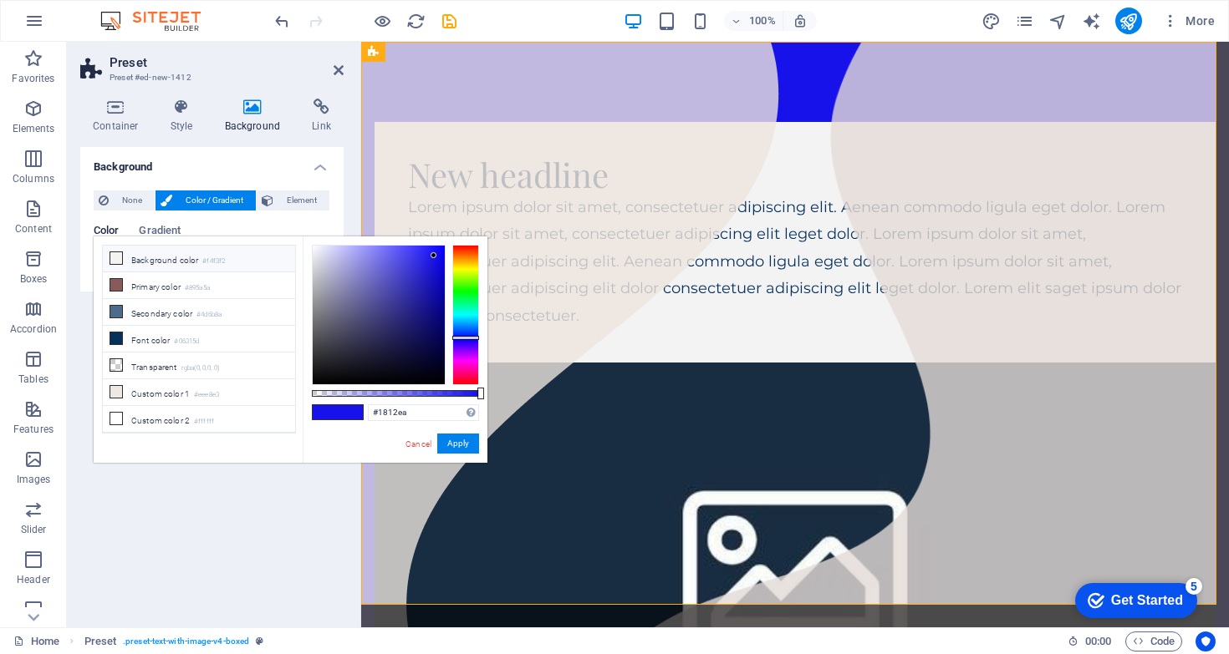
click at [161, 264] on li "Background color #f4f3f2" at bounding box center [199, 259] width 192 height 27
type input "#f4f3f2"
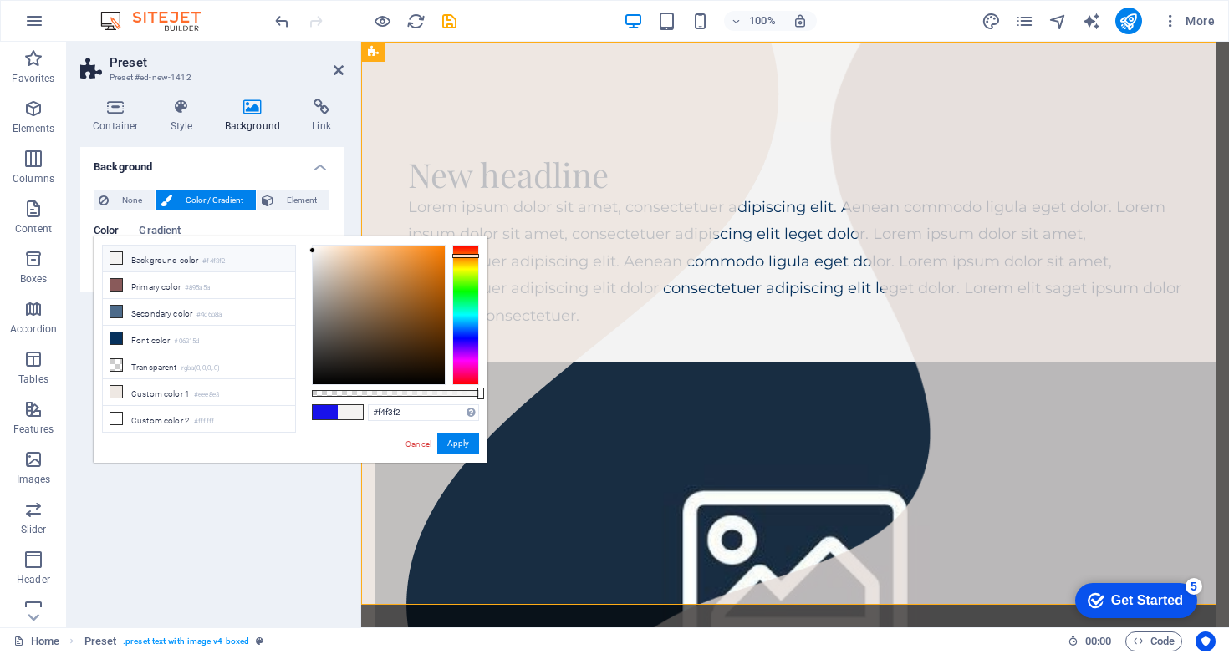
click at [264, 488] on div "Background None Color / Gradient Element Stretch background to full-width Color…" at bounding box center [211, 380] width 263 height 467
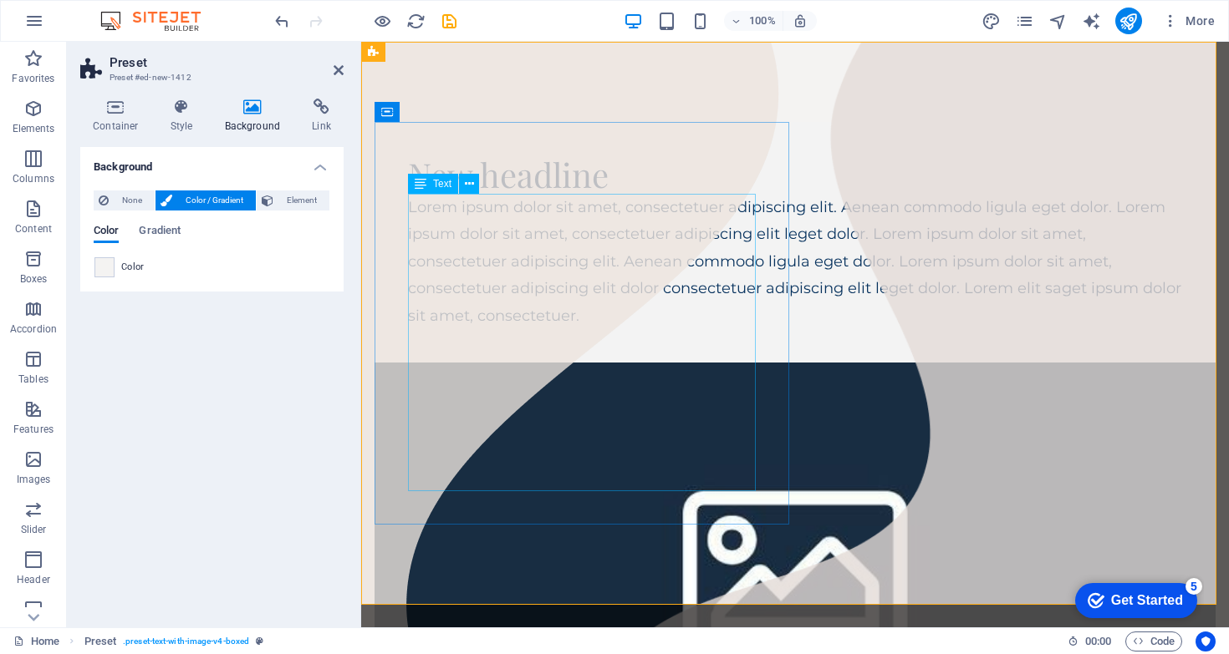
click at [549, 268] on div "Lorem ipsum dolor sit amet, consectetuer adipiscing elit. Aenean commodo ligula…" at bounding box center [795, 261] width 774 height 135
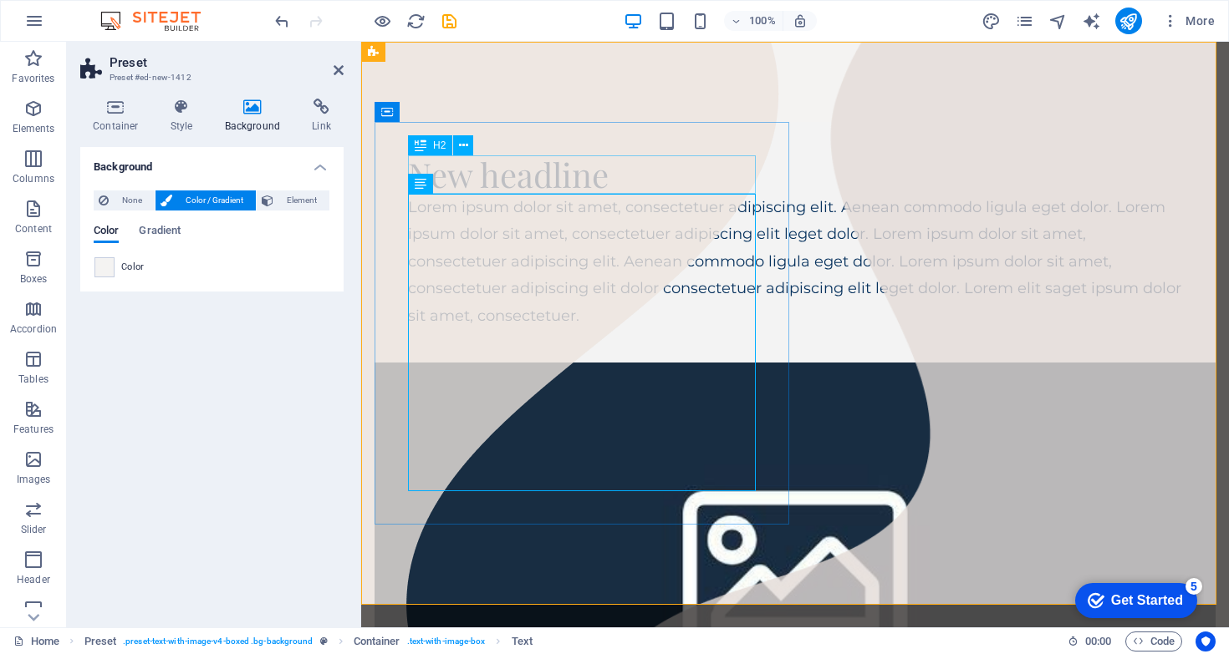
click at [537, 177] on div "New headline" at bounding box center [795, 174] width 774 height 38
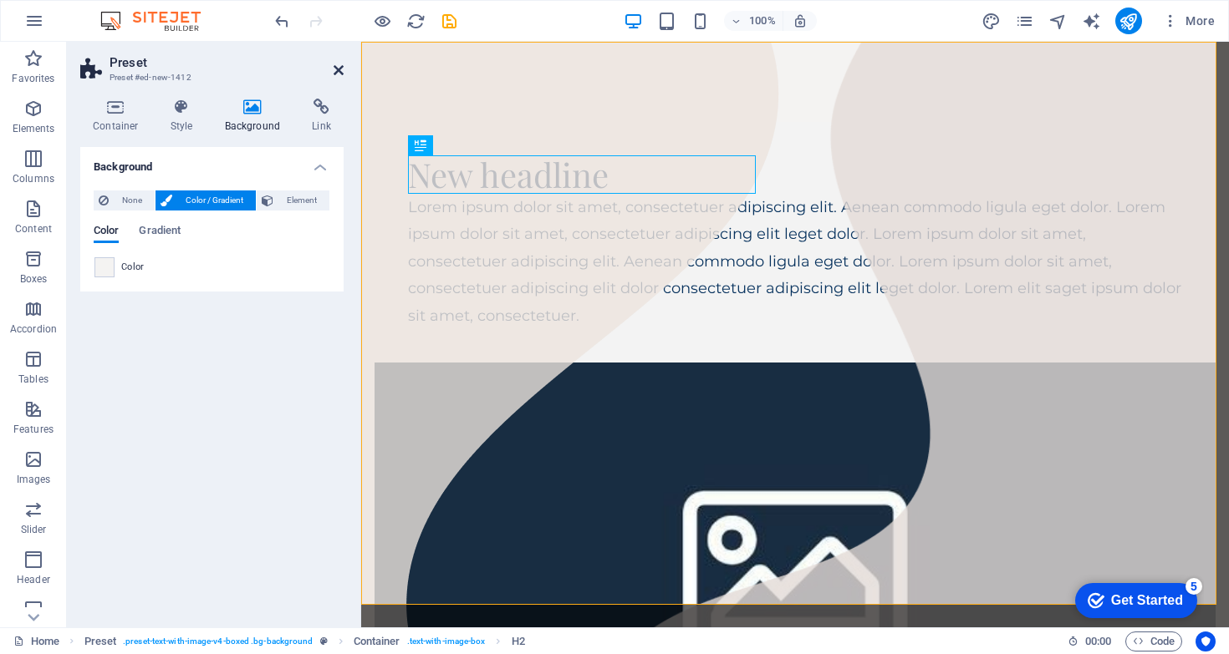
drag, startPoint x: 340, startPoint y: 65, endPoint x: 272, endPoint y: 21, distance: 80.9
click at [340, 65] on icon at bounding box center [338, 70] width 10 height 13
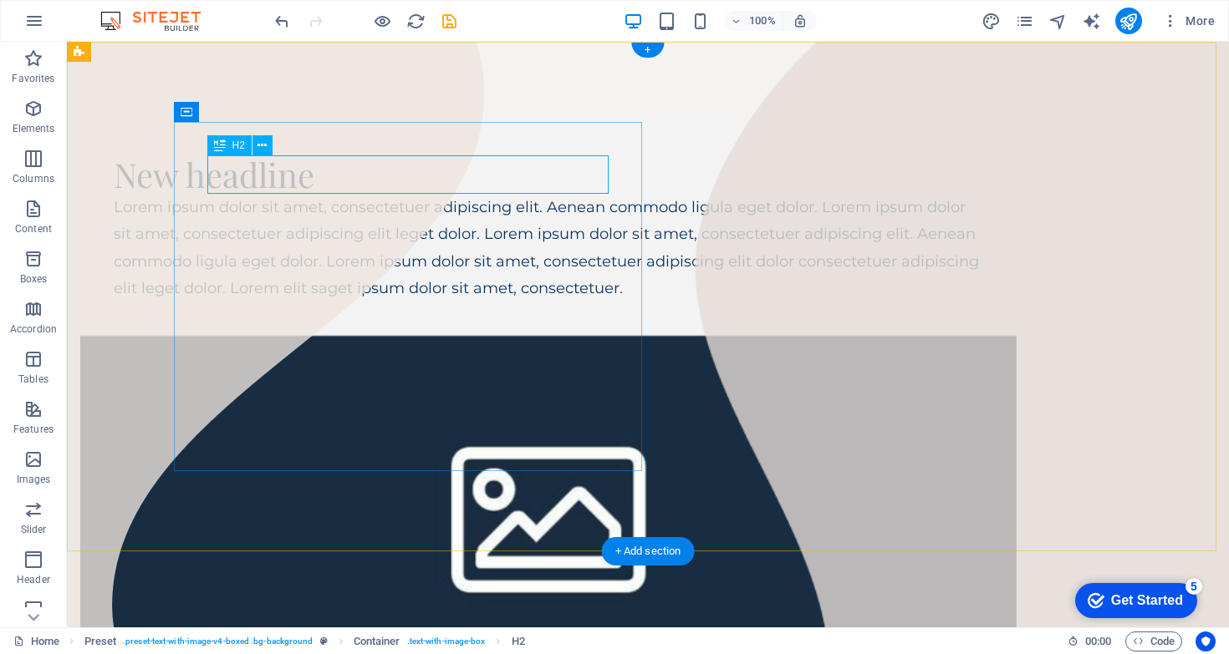
click at [335, 180] on div "New headline" at bounding box center [548, 174] width 869 height 38
click at [336, 180] on div "New headline" at bounding box center [548, 174] width 869 height 38
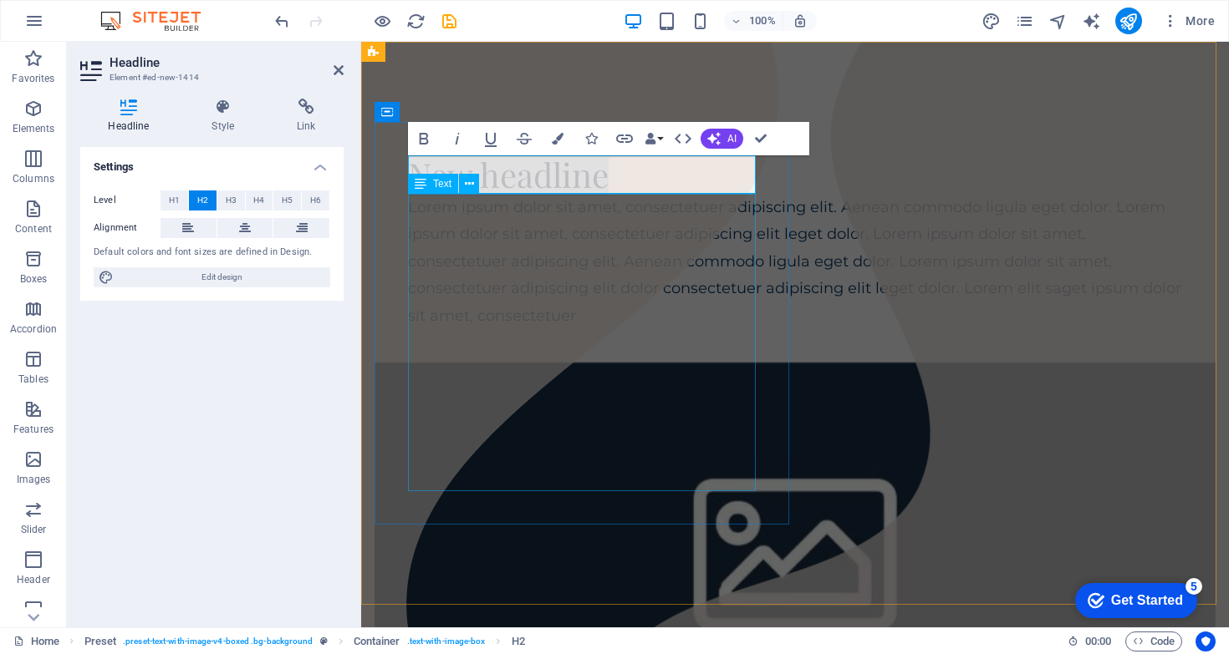
click at [611, 180] on h2 "New headline" at bounding box center [795, 174] width 774 height 38
drag, startPoint x: 593, startPoint y: 184, endPoint x: 406, endPoint y: 187, distance: 186.4
click at [406, 187] on div "New headline Lorem ipsum dolor sit amet, consectetuer adipiscing elit. Aenean c…" at bounding box center [794, 242] width 841 height 241
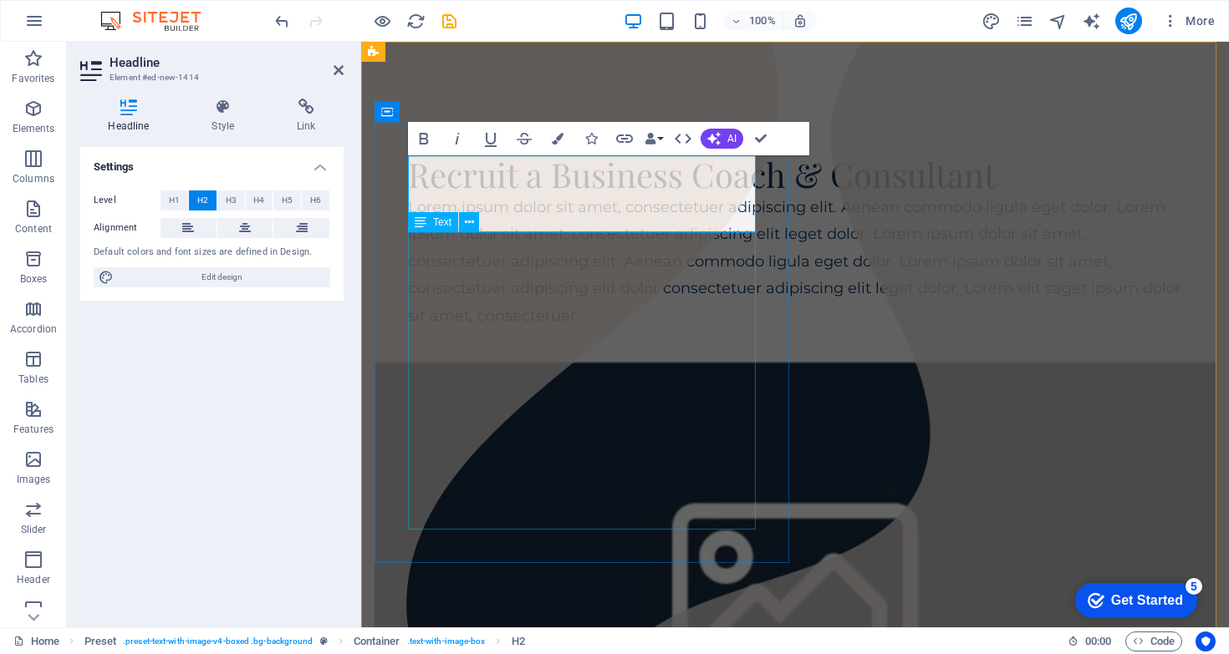
click at [778, 279] on div "Lorem ipsum dolor sit amet, consectetuer adipiscing elit. Aenean commodo ligula…" at bounding box center [795, 261] width 774 height 135
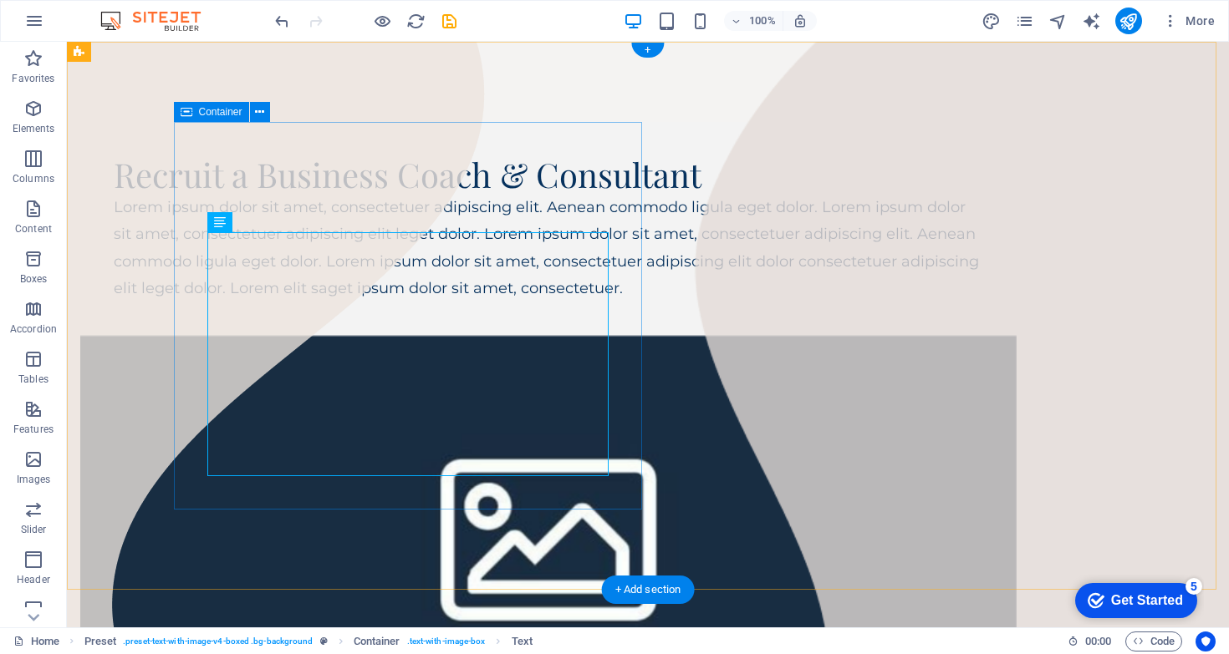
click at [519, 336] on div "Recruit a Business Coach & Consultant Lorem ipsum dolor sit amet, consectetuer …" at bounding box center [548, 229] width 936 height 214
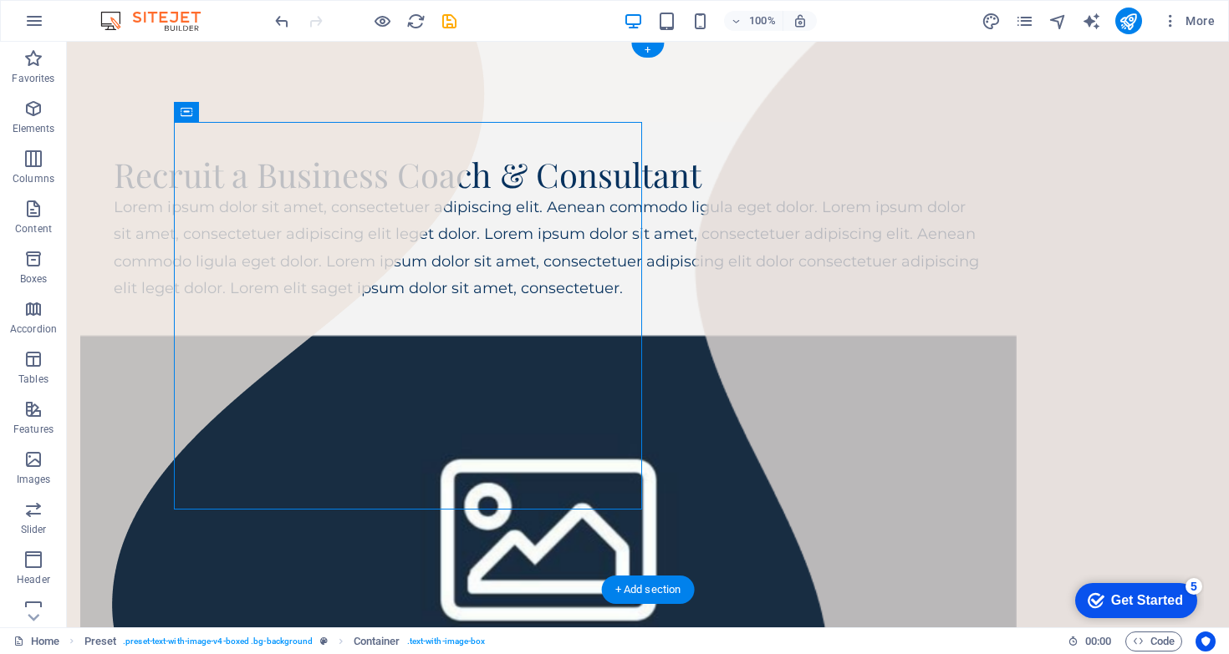
click at [752, 389] on figure at bounding box center [548, 530] width 936 height 388
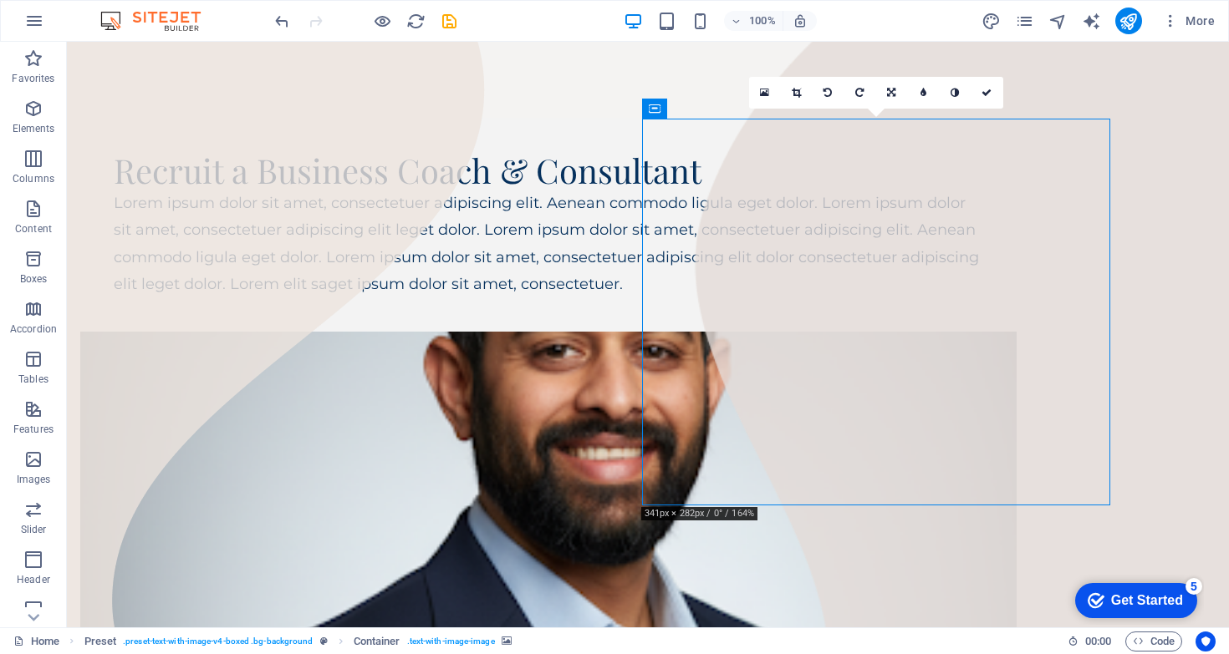
scroll to position [7, 0]
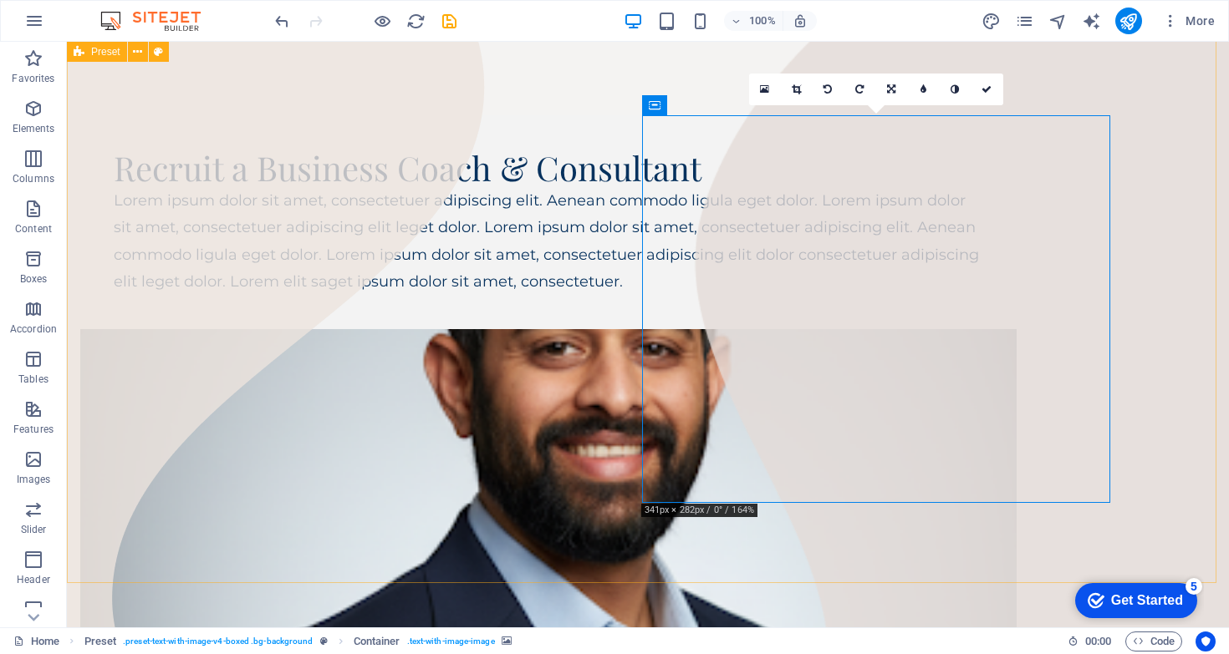
click at [1166, 355] on div "Recruit a Business Coach & Consultant Lorem ipsum dolor sit amet, consectetuer …" at bounding box center [648, 475] width 1162 height 881
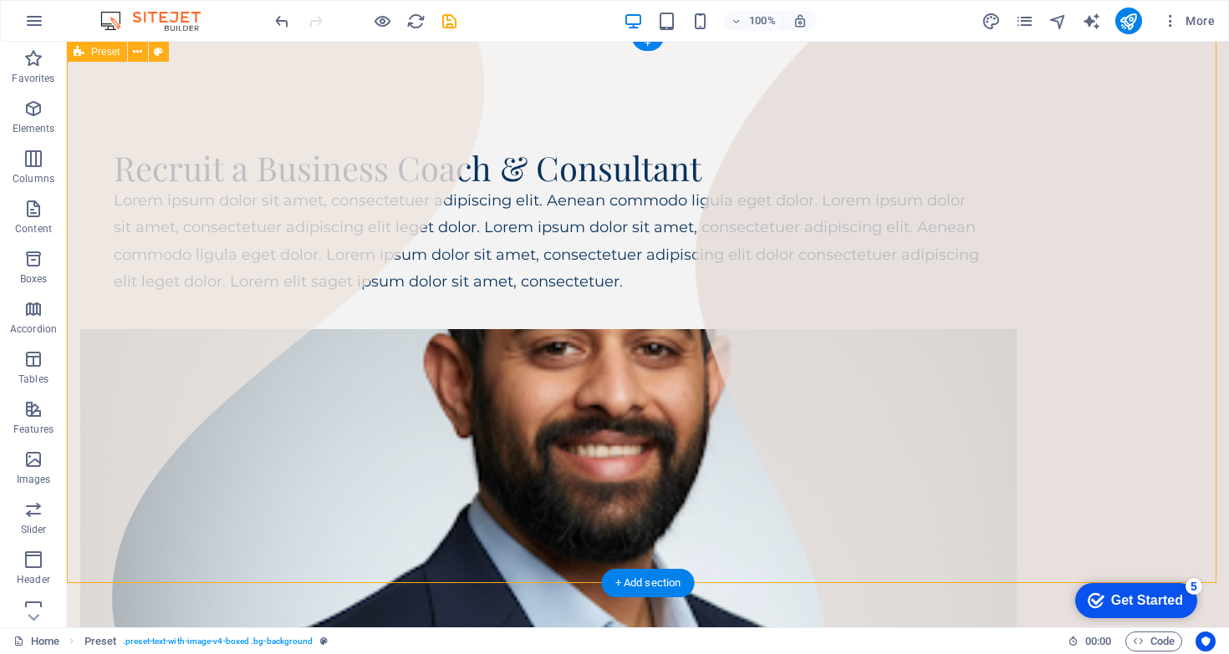
click at [1132, 240] on div "Recruit a Business Coach & Consultant Lorem ipsum dolor sit amet, consectetuer …" at bounding box center [648, 475] width 1162 height 881
click at [1173, 324] on div "Recruit a Business Coach & Consultant Lorem ipsum dolor sit amet, consectetuer …" at bounding box center [648, 475] width 1162 height 881
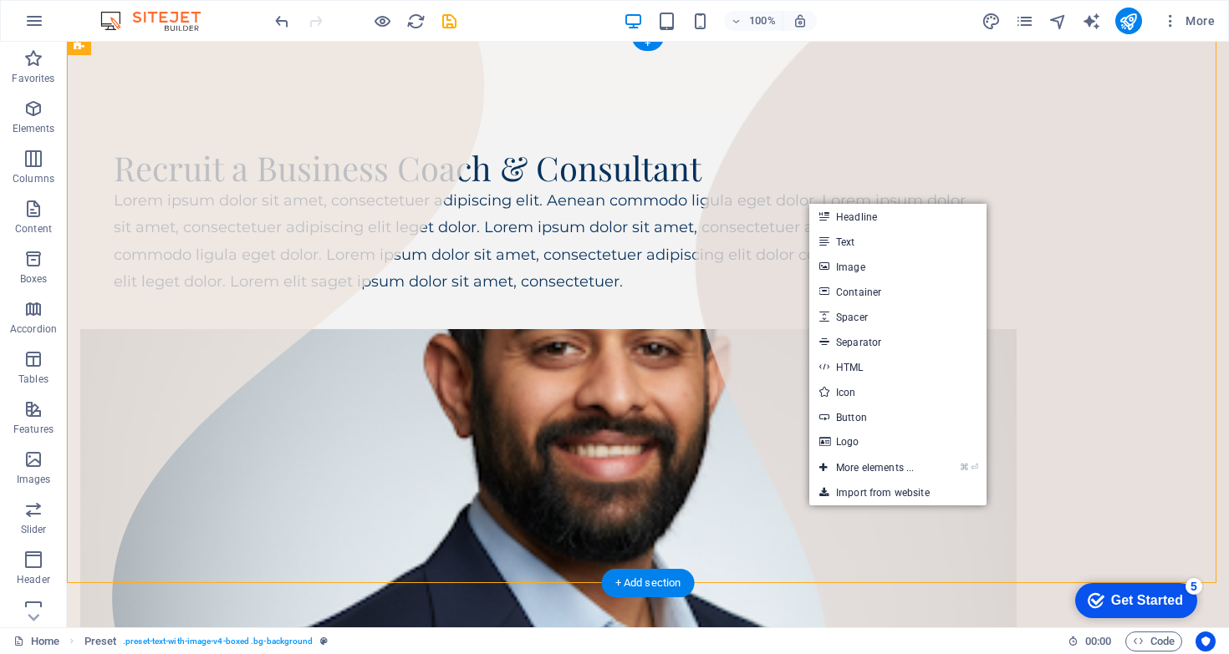
click at [687, 329] on figure at bounding box center [548, 523] width 936 height 388
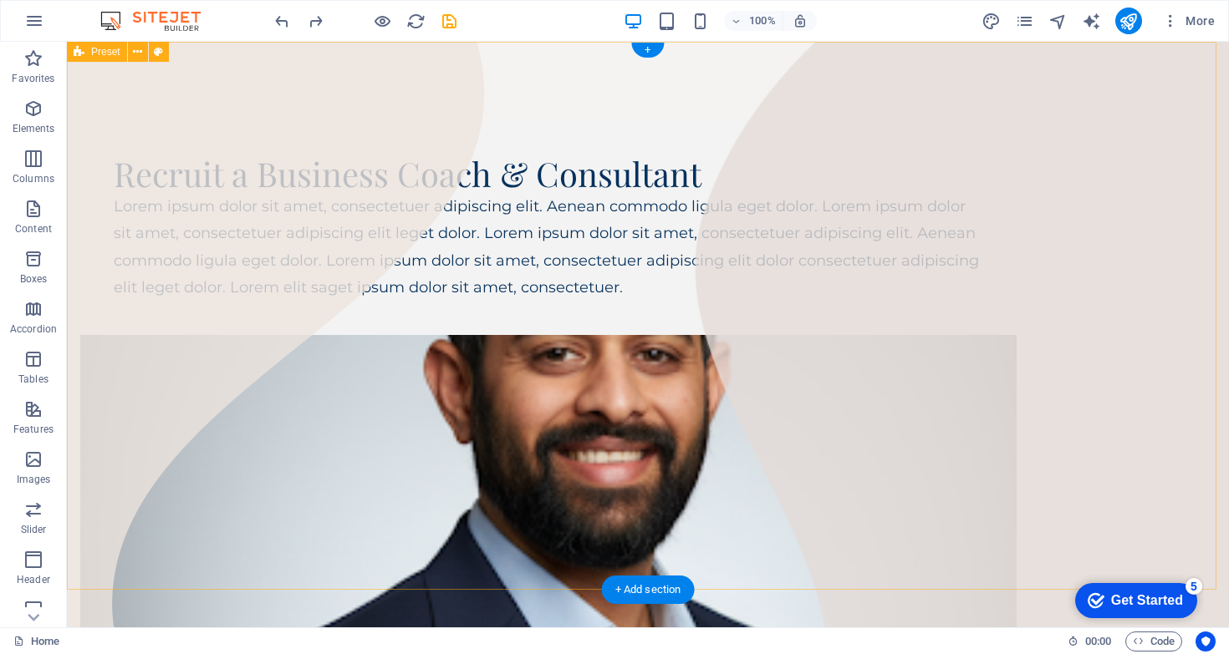
scroll to position [0, 0]
click at [109, 315] on div "Recruit a Business Coach & Consultant Lorem ipsum dolor sit amet, consectetuer …" at bounding box center [648, 482] width 1162 height 881
click at [217, 61] on div "Recruit a Business Coach & Consultant Lorem ipsum dolor sit amet, consectetuer …" at bounding box center [648, 482] width 1162 height 881
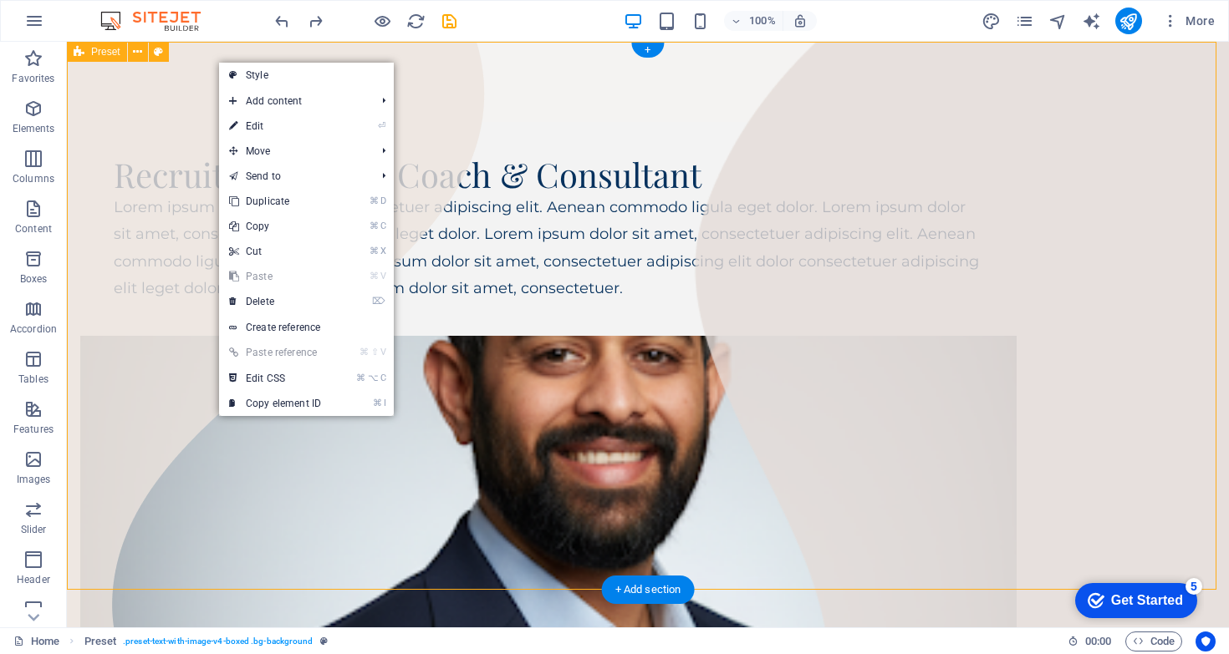
click at [171, 140] on div "Recruit a Business Coach & Consultant Lorem ipsum dolor sit amet, consectetuer …" at bounding box center [648, 482] width 1162 height 881
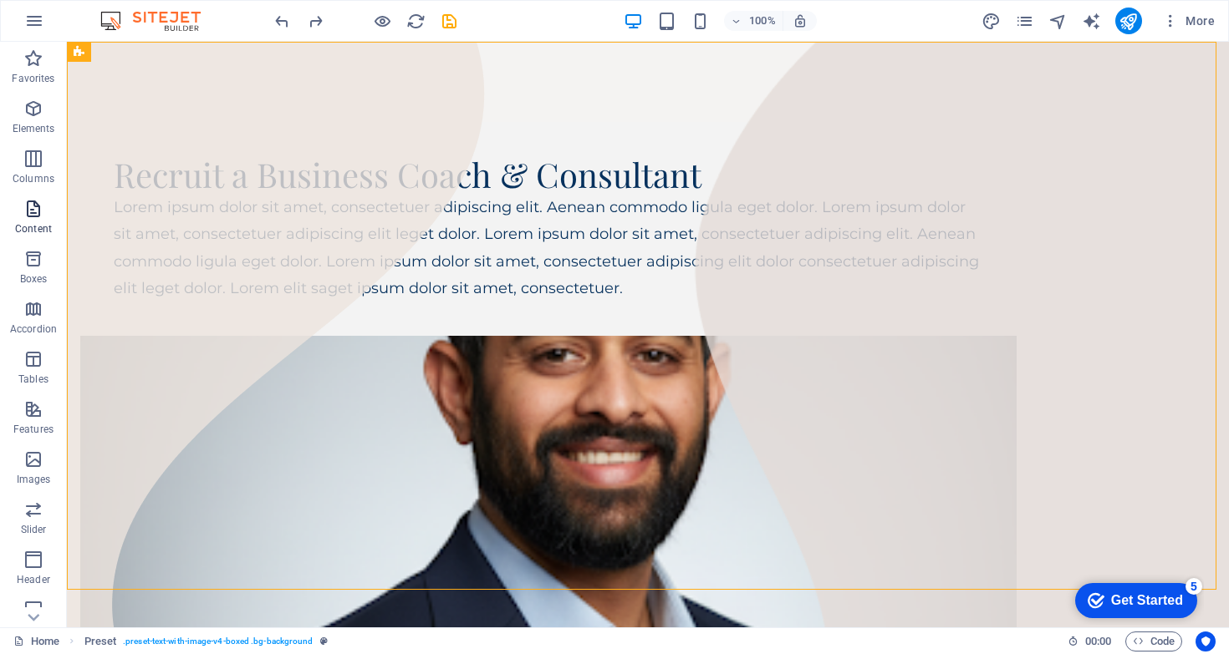
click at [42, 217] on icon "button" at bounding box center [33, 209] width 20 height 20
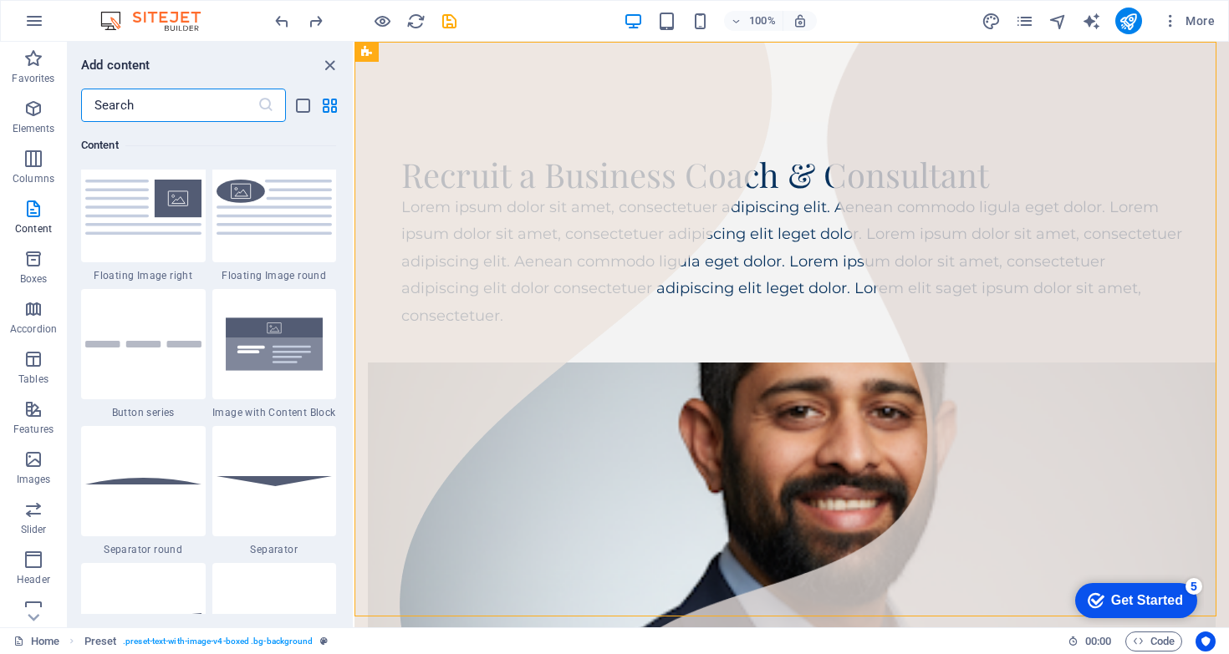
scroll to position [3761, 0]
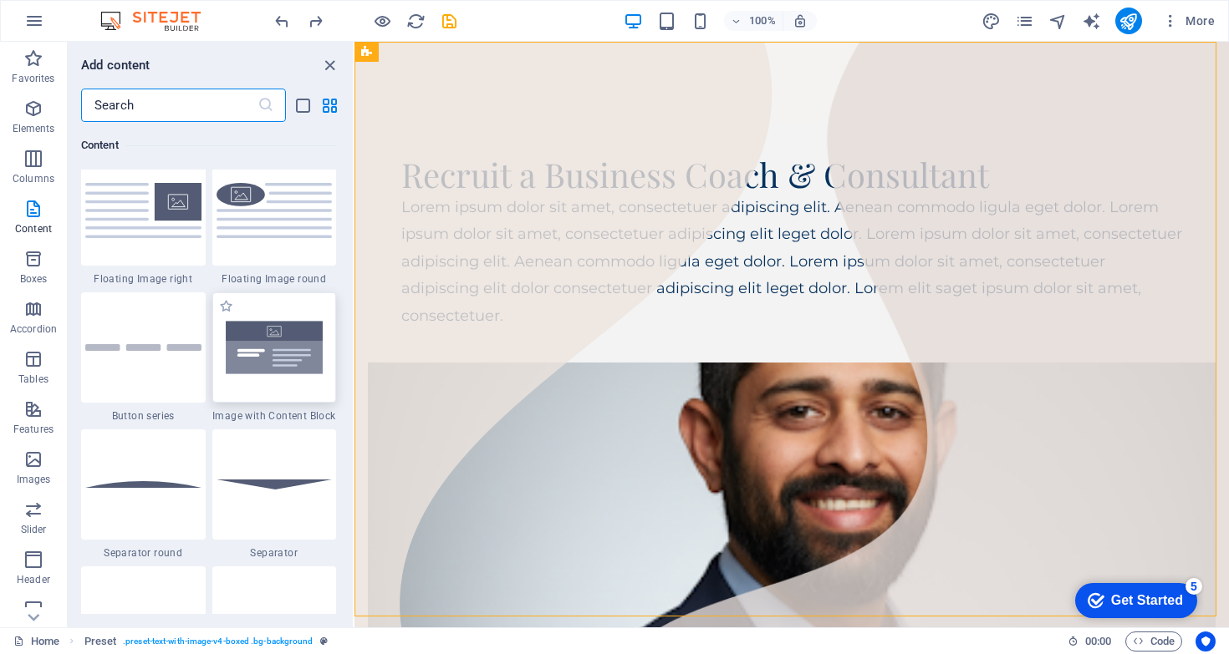
click at [271, 358] on img at bounding box center [274, 347] width 116 height 77
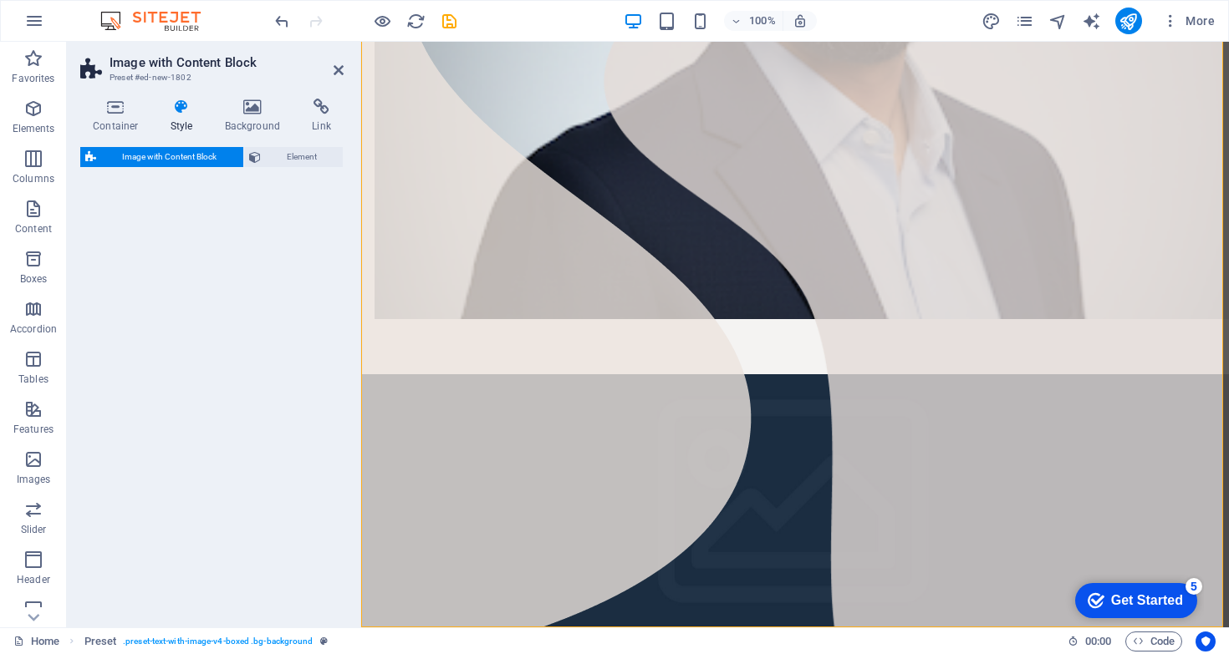
select select "rem"
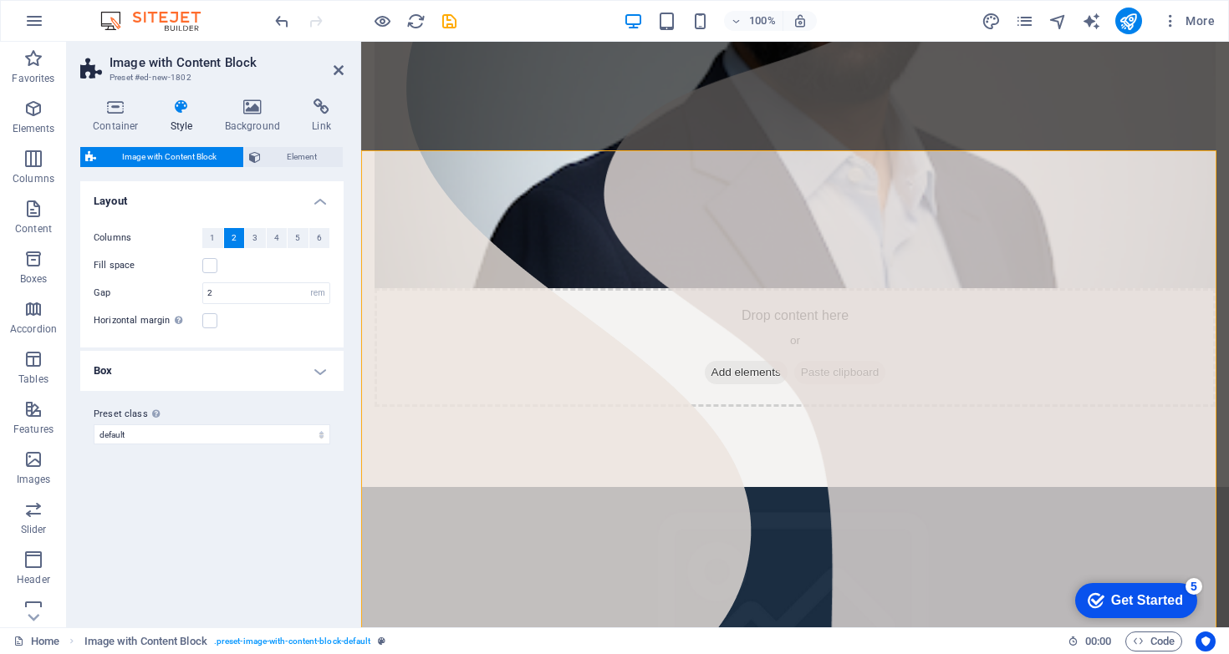
scroll to position [519, 0]
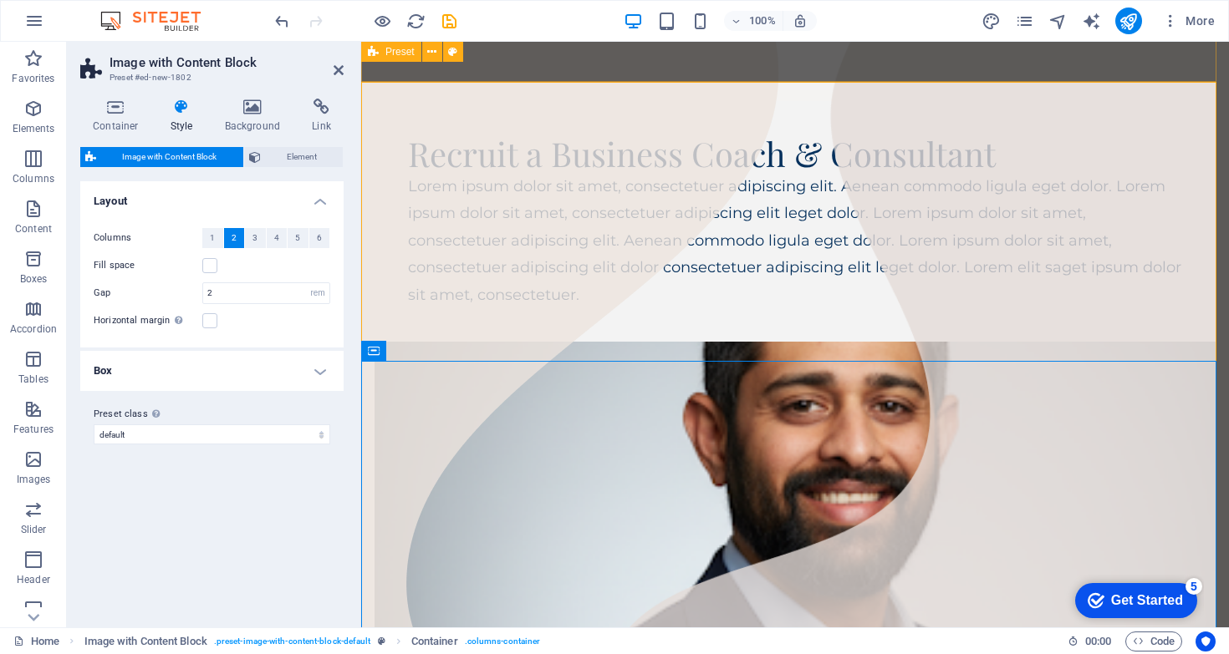
scroll to position [0, 0]
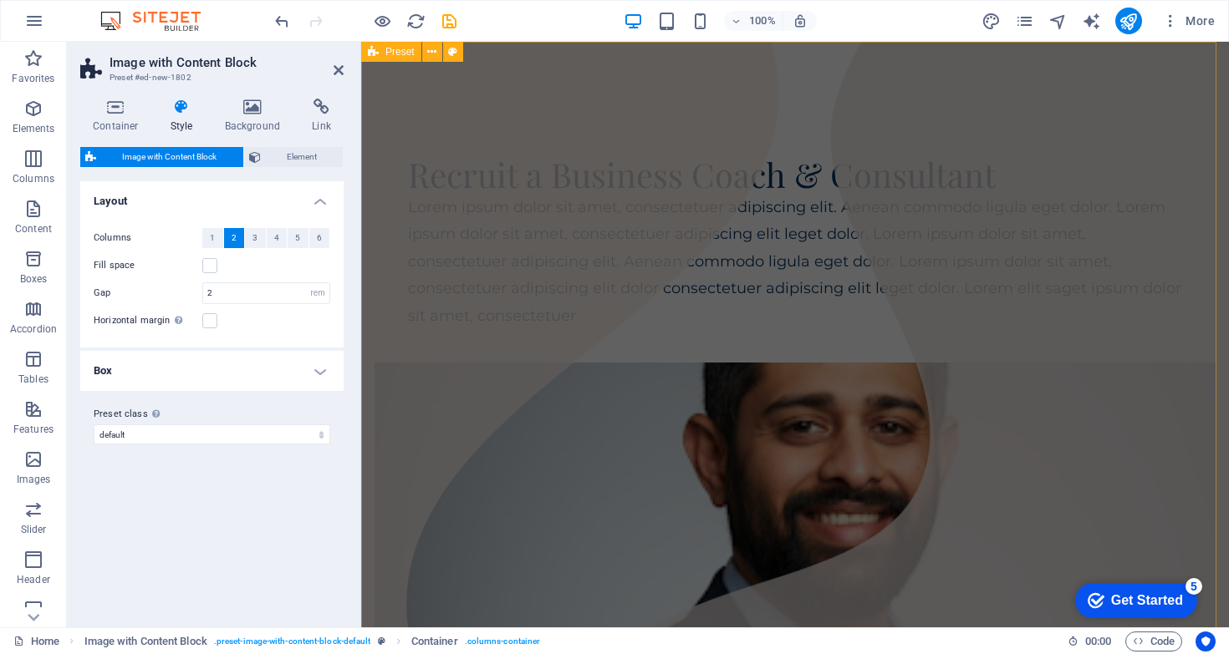
click at [619, 115] on div "Recruit a Business Coach & Consultant Lorem ipsum dolor sit amet, consectetuer …" at bounding box center [794, 523] width 867 height 962
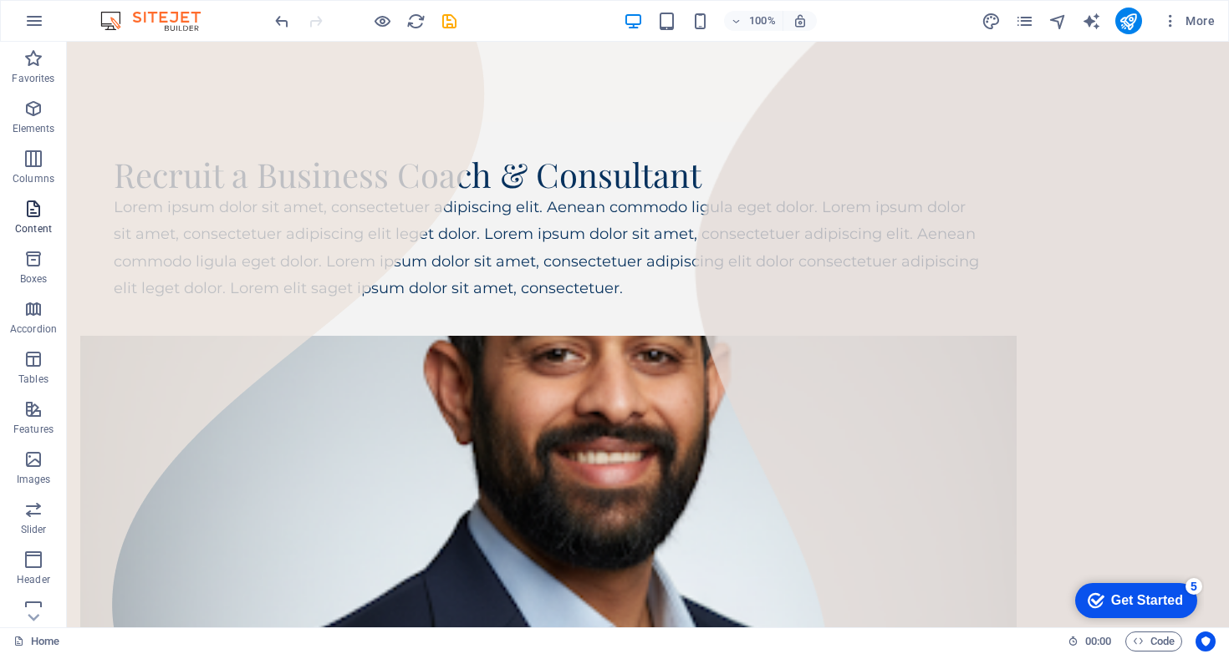
click at [43, 220] on span "Content" at bounding box center [33, 219] width 67 height 40
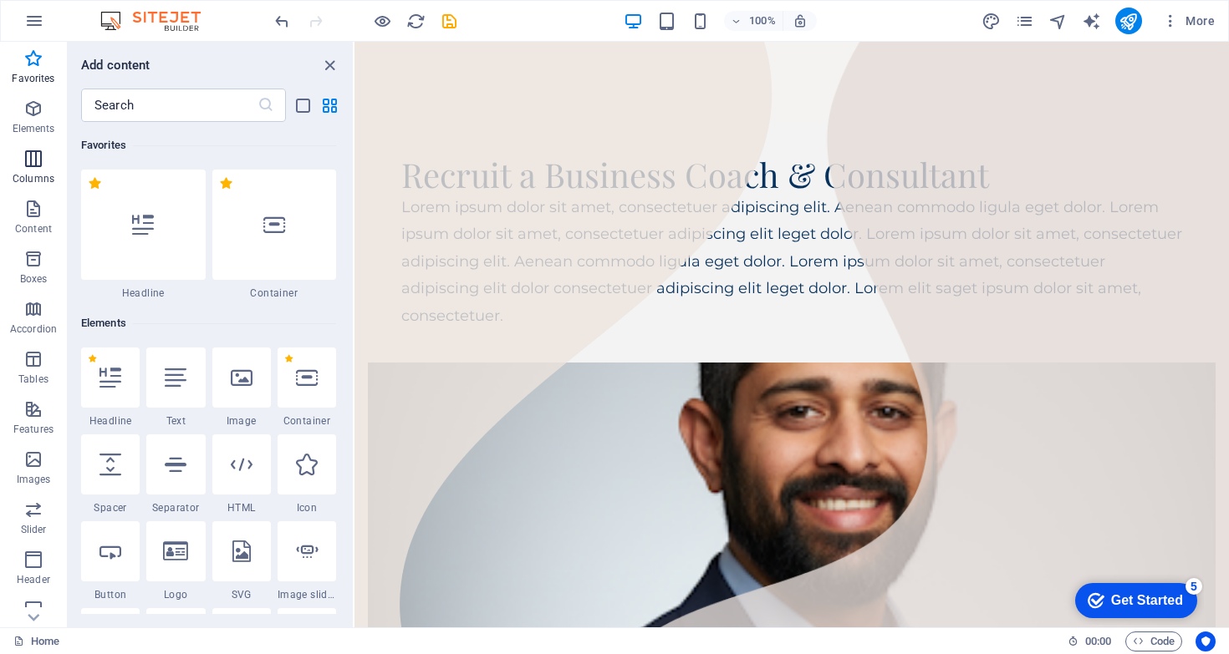
click at [36, 169] on span "Columns" at bounding box center [33, 169] width 67 height 40
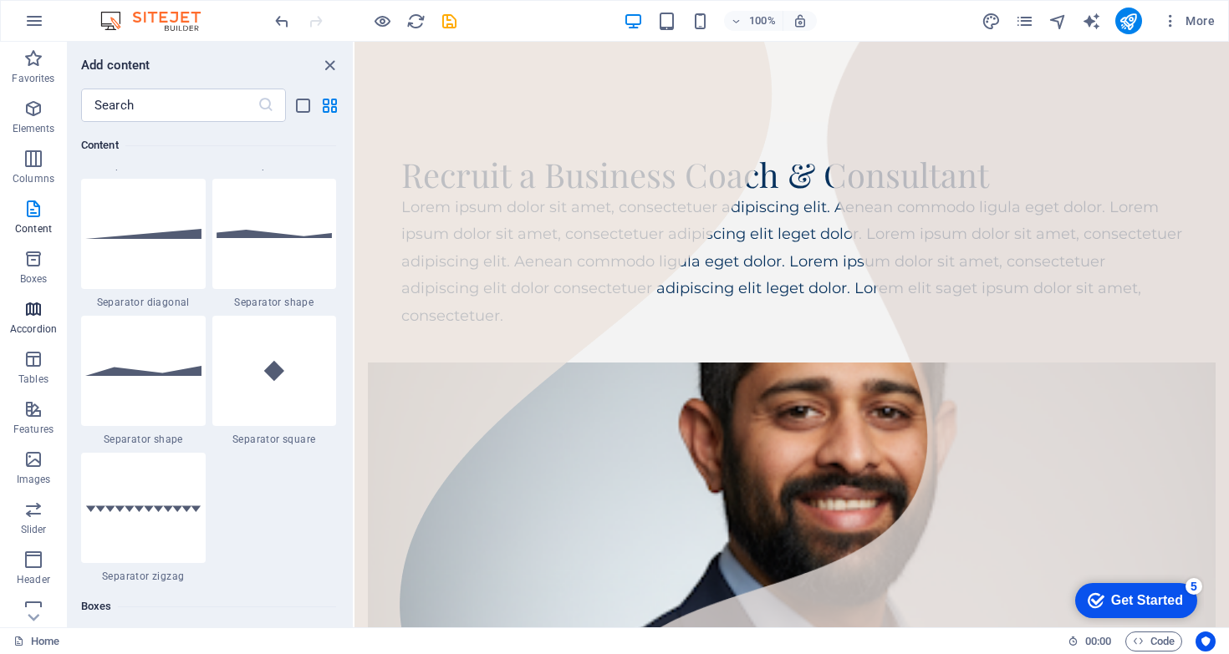
scroll to position [4103, 0]
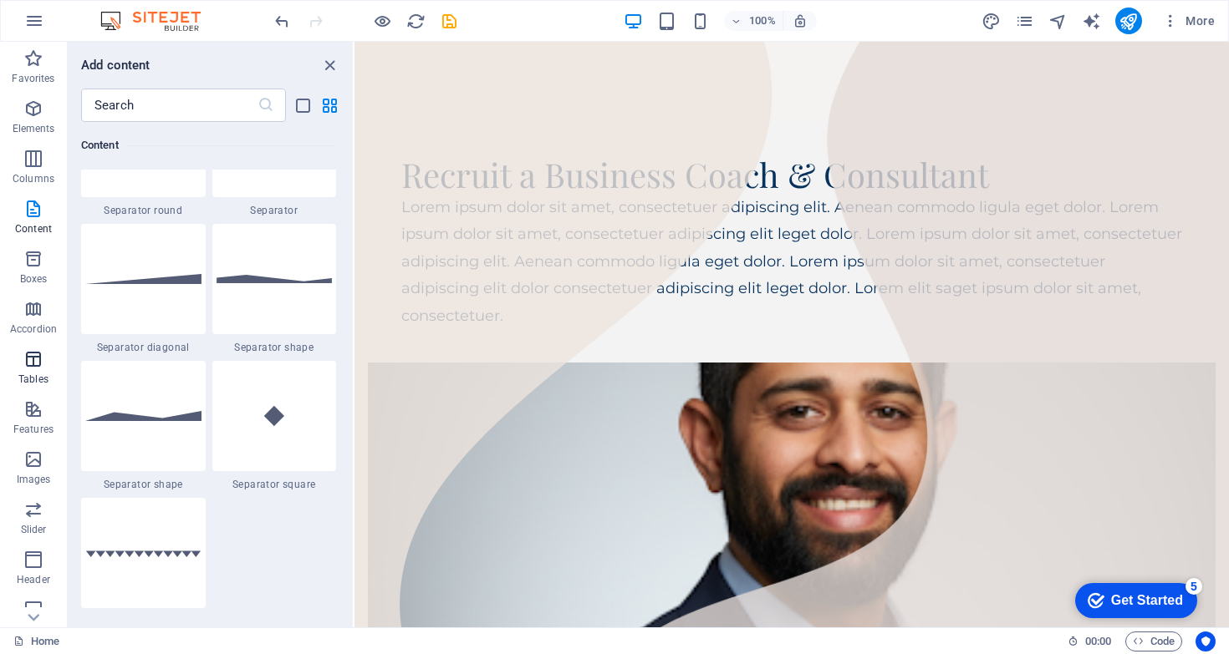
click at [40, 354] on icon "button" at bounding box center [33, 359] width 20 height 20
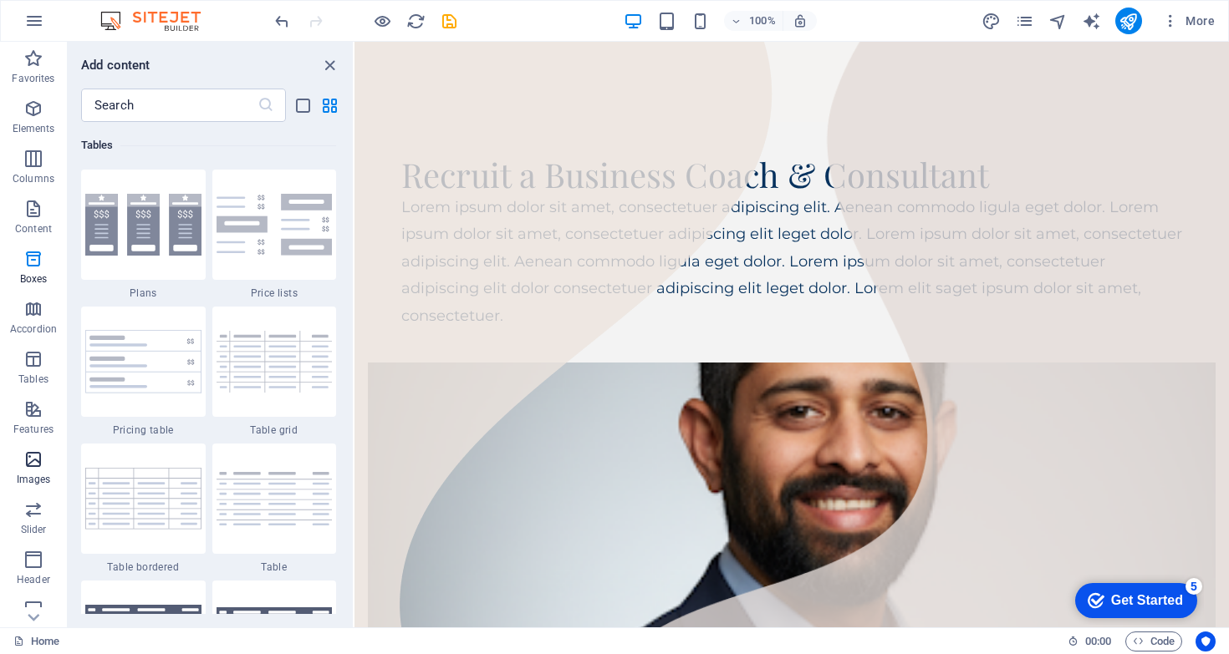
click at [45, 453] on span "Images" at bounding box center [33, 470] width 67 height 40
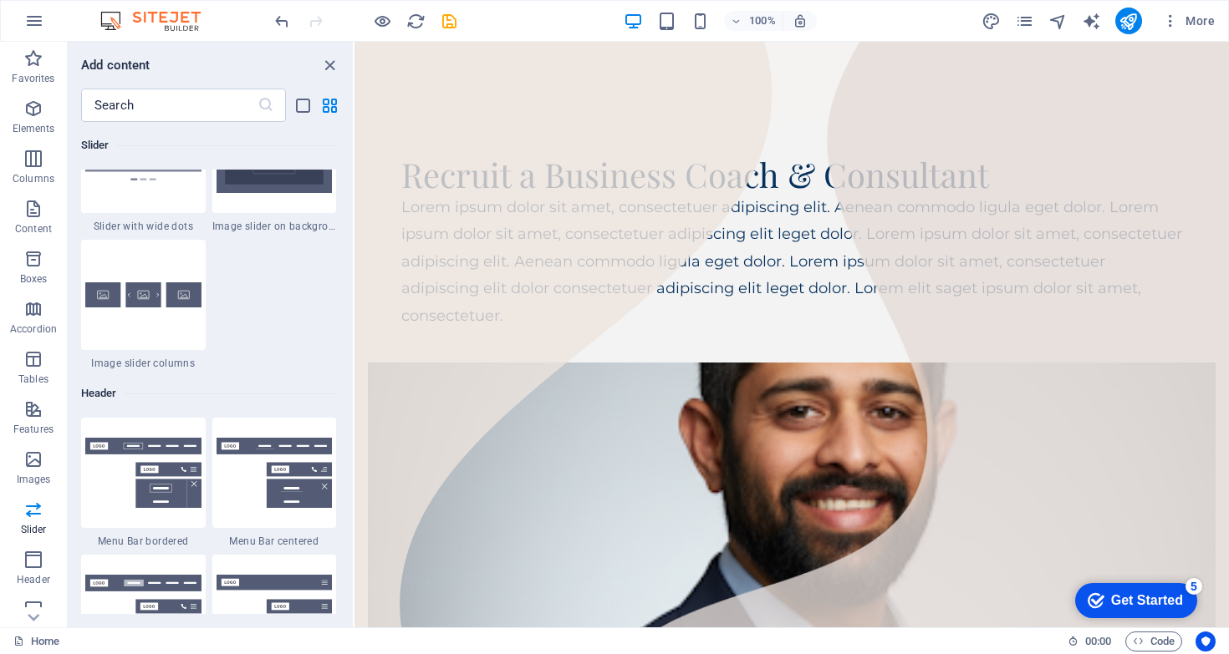
scroll to position [9816, 0]
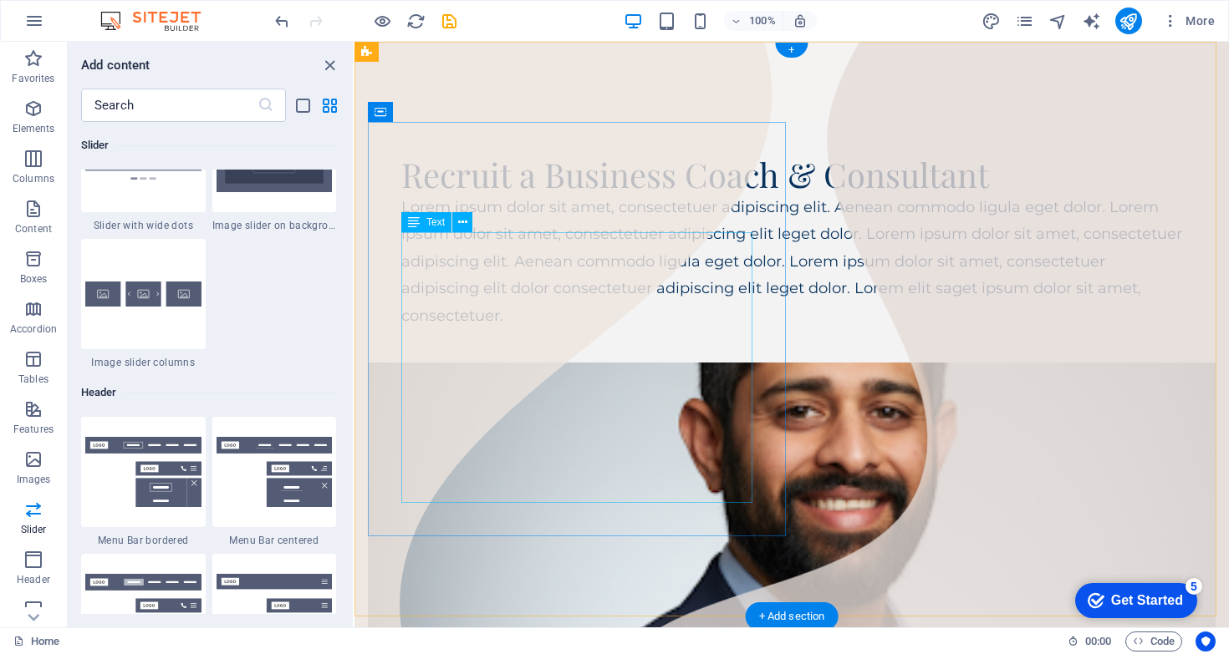
drag, startPoint x: 472, startPoint y: 326, endPoint x: 474, endPoint y: 305, distance: 21.0
click at [476, 321] on div "Lorem ipsum dolor sit amet, consectetuer adipiscing elit. Aenean commodo ligula…" at bounding box center [791, 261] width 781 height 135
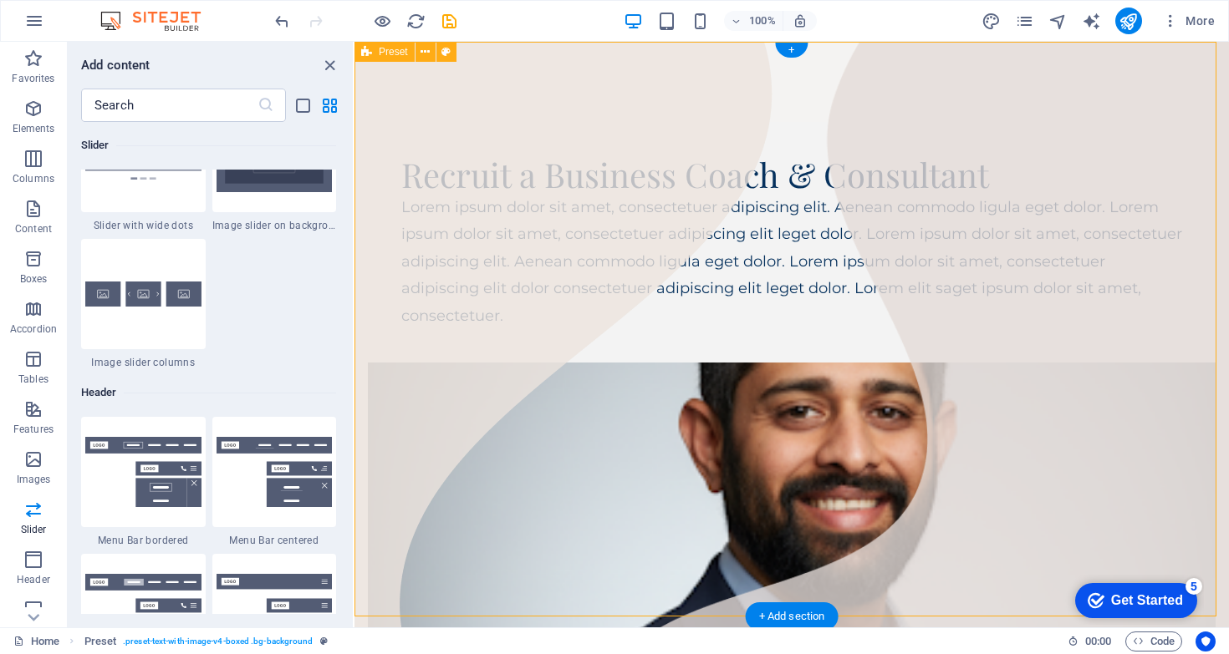
drag, startPoint x: 548, startPoint y: 554, endPoint x: 544, endPoint y: 534, distance: 20.5
click at [548, 553] on div "Recruit a Business Coach & Consultant Lorem ipsum dolor sit amet, consectetuer …" at bounding box center [791, 509] width 874 height 934
click at [557, 56] on div "Recruit a Business Coach & Consultant Lorem ipsum dolor sit amet, consectetuer …" at bounding box center [791, 509] width 874 height 934
click at [501, 64] on div "Recruit a Business Coach & Consultant Lorem ipsum dolor sit amet, consectetuer …" at bounding box center [791, 509] width 874 height 934
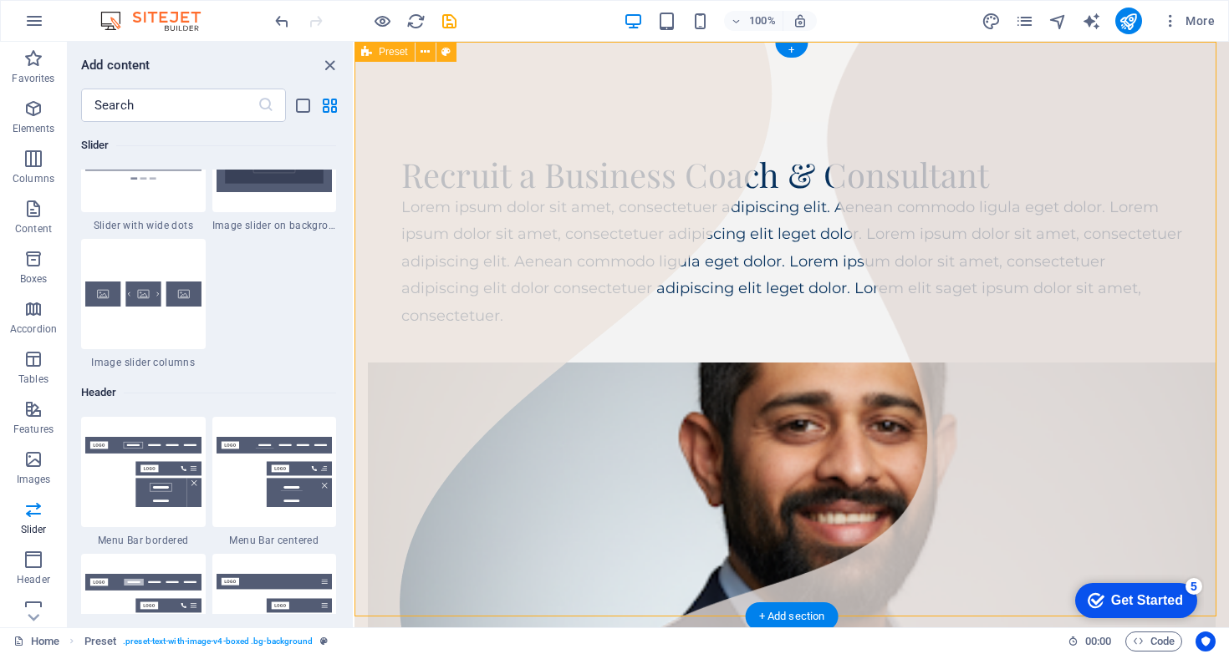
click at [496, 64] on div "Recruit a Business Coach & Consultant Lorem ipsum dolor sit amet, consectetuer …" at bounding box center [791, 523] width 874 height 962
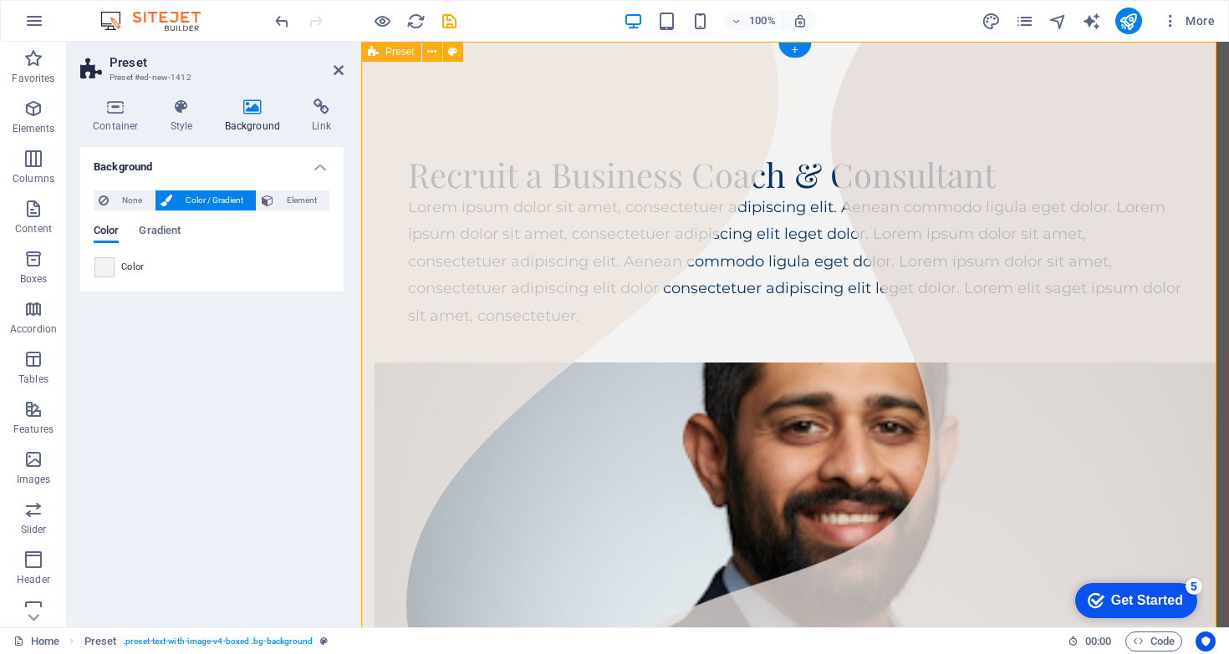
click at [503, 64] on div "Recruit a Business Coach & Consultant Lorem ipsum dolor sit amet, consectetuer …" at bounding box center [794, 523] width 867 height 962
click at [307, 206] on span "Element" at bounding box center [301, 201] width 46 height 20
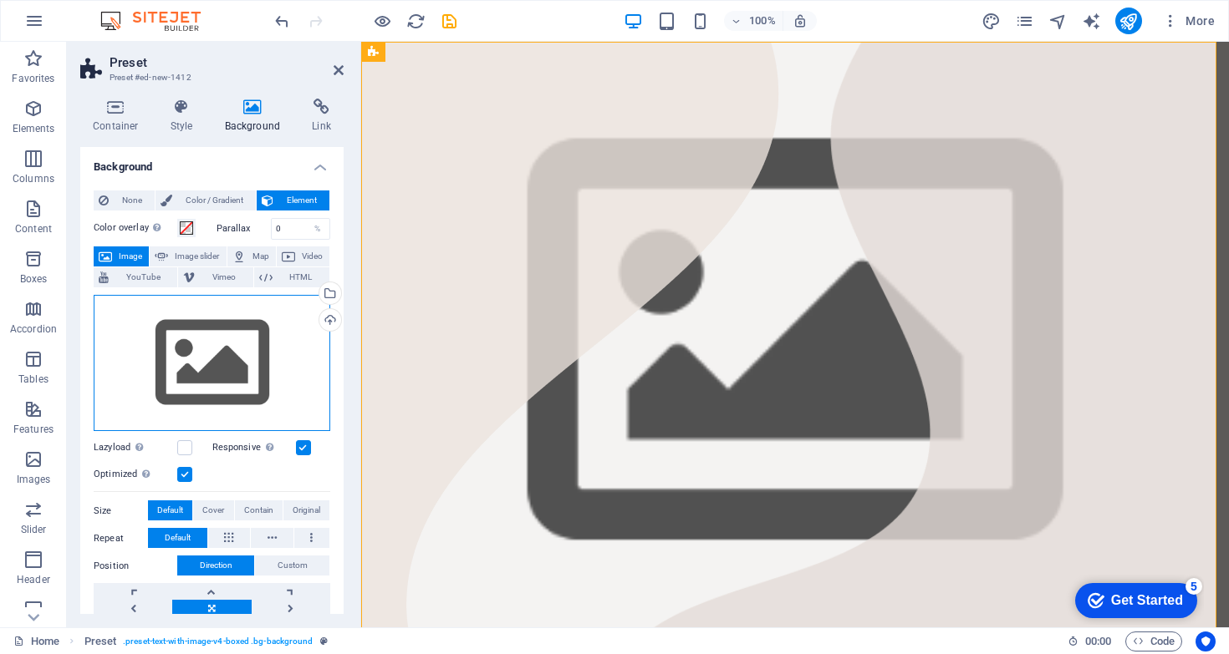
drag, startPoint x: 601, startPoint y: 396, endPoint x: 463, endPoint y: 91, distance: 334.8
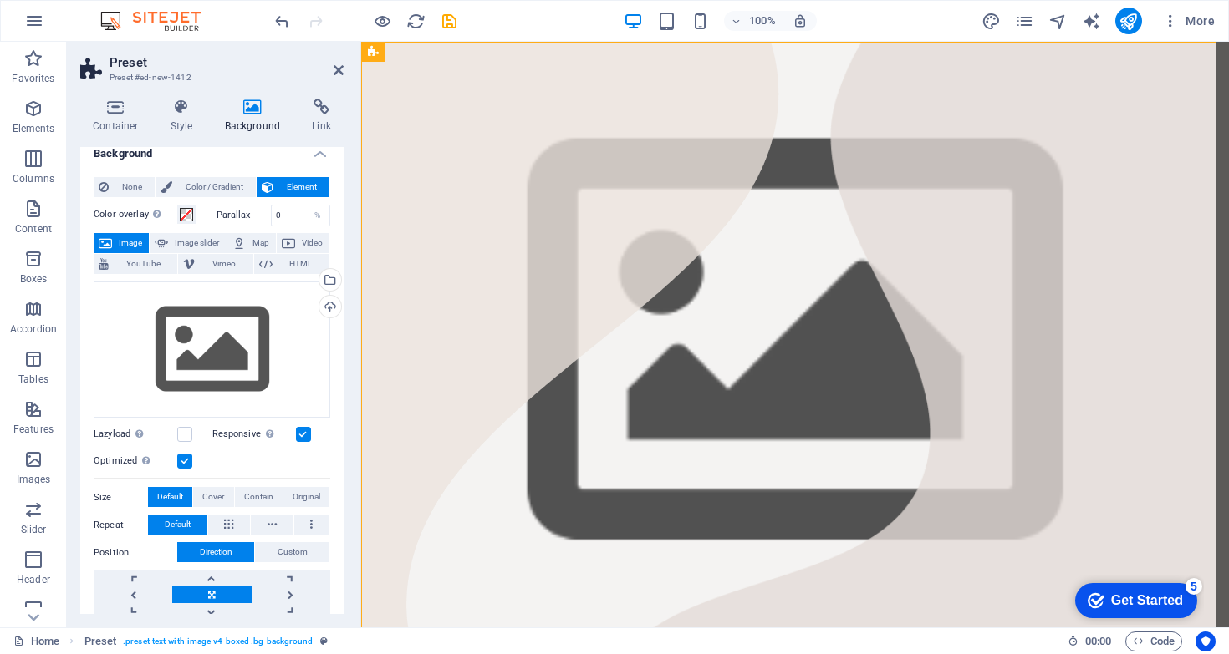
scroll to position [0, 0]
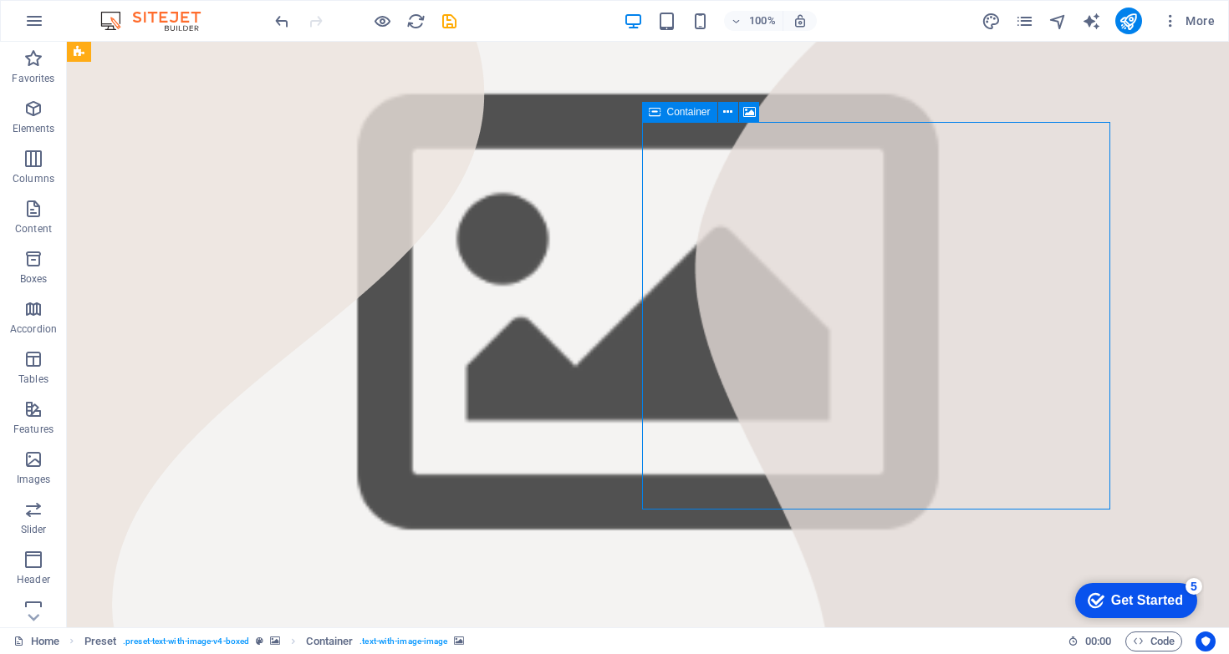
drag, startPoint x: 567, startPoint y: 171, endPoint x: 863, endPoint y: 224, distance: 301.3
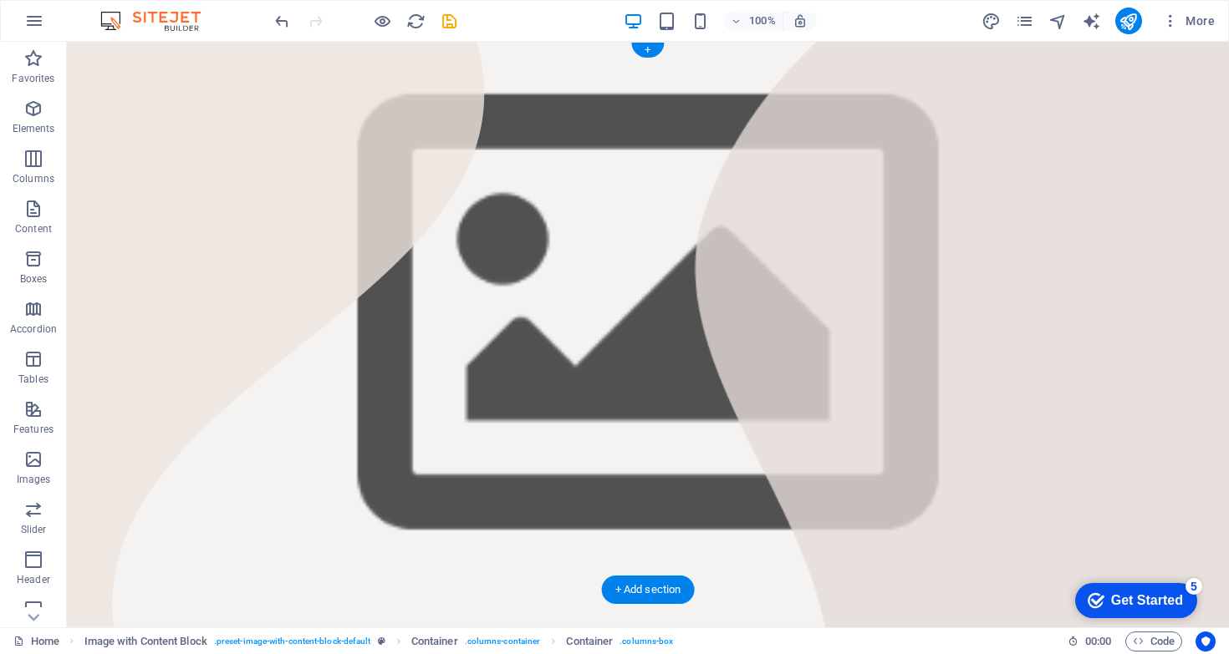
click at [1168, 308] on figure at bounding box center [648, 316] width 1162 height 548
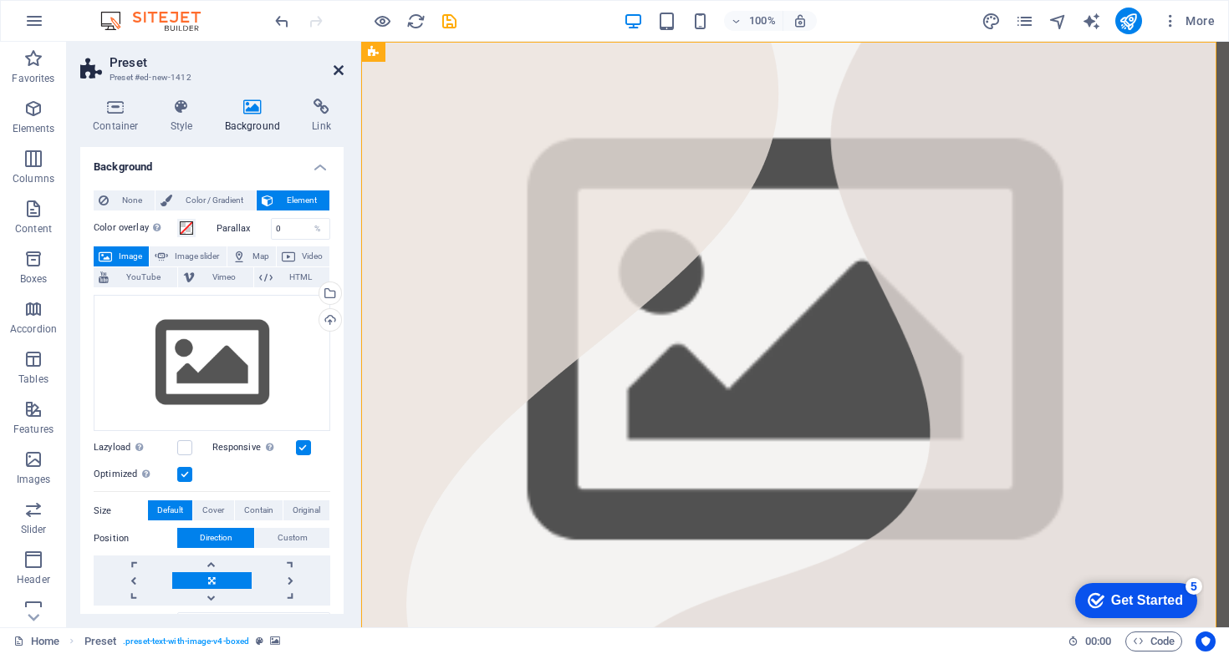
click at [338, 69] on icon at bounding box center [338, 70] width 10 height 13
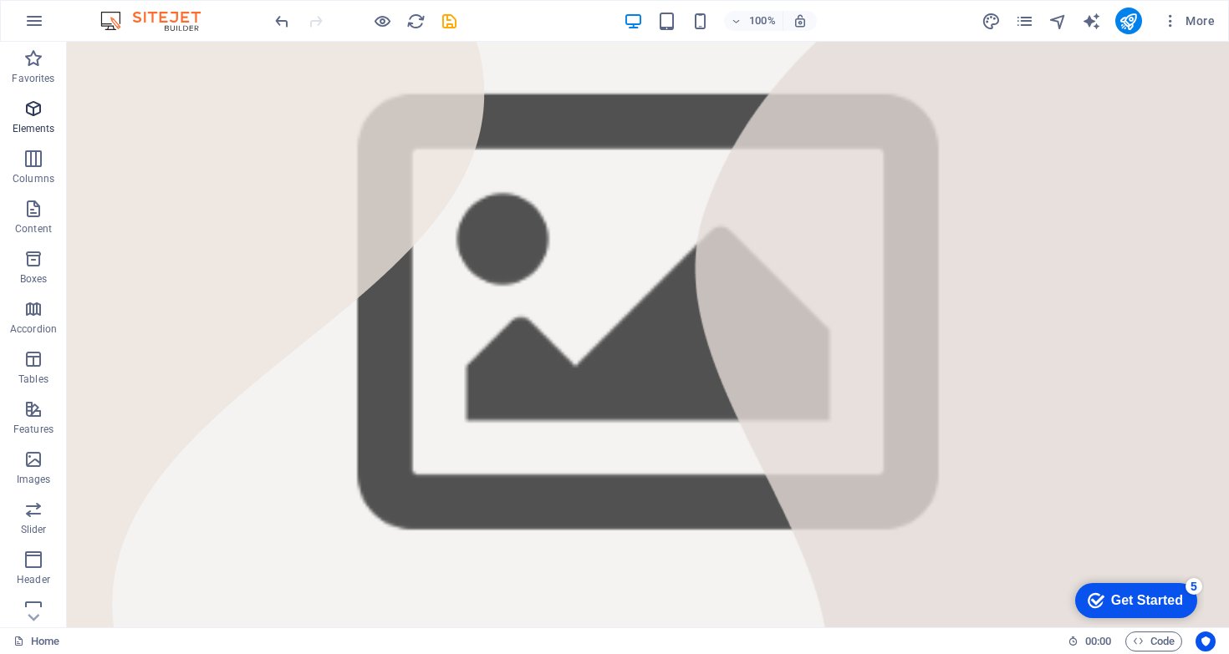
click at [40, 117] on icon "button" at bounding box center [33, 109] width 20 height 20
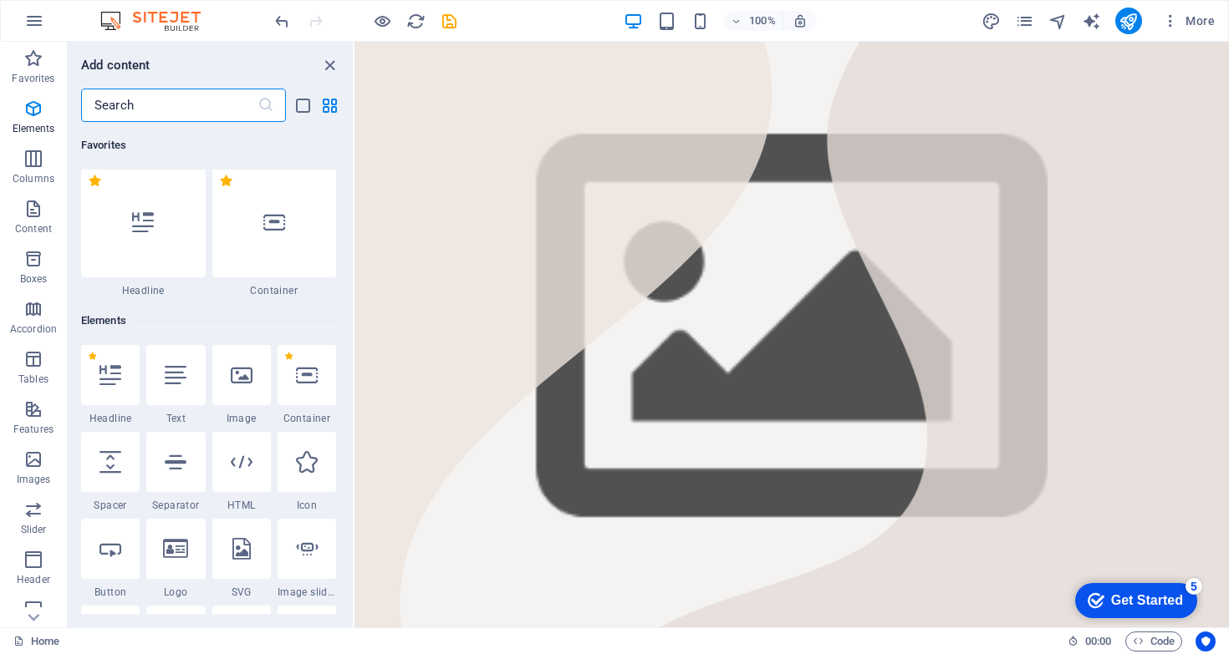
scroll to position [3, 0]
click at [253, 371] on div at bounding box center [241, 374] width 59 height 60
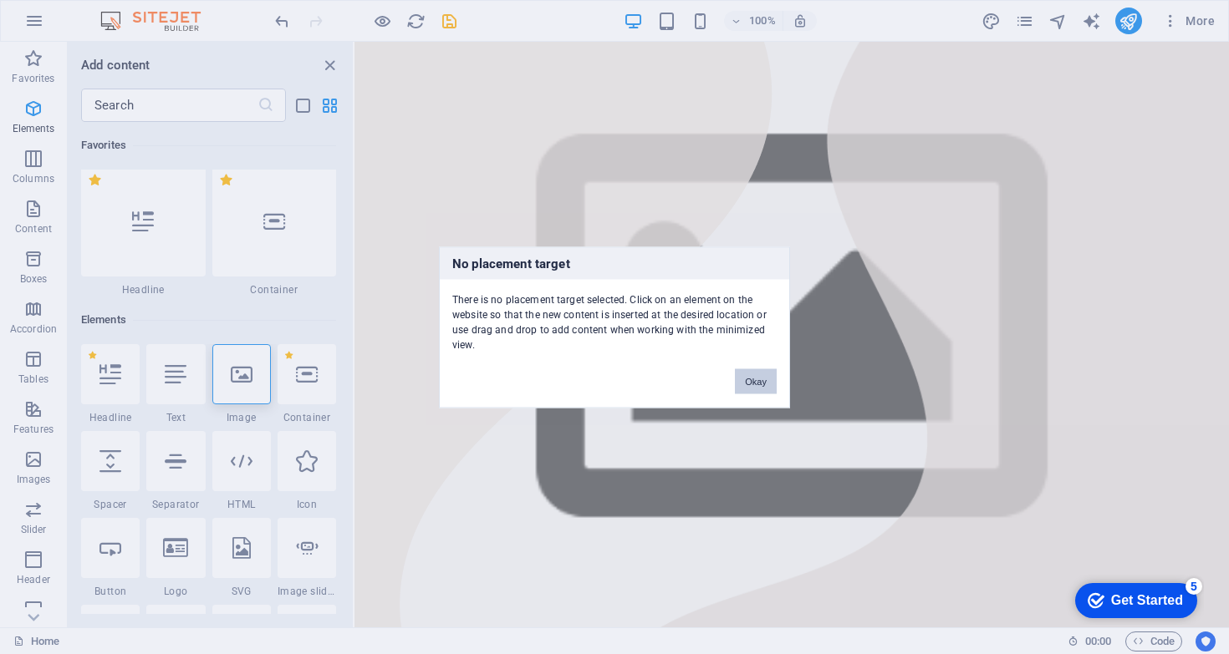
click at [767, 382] on button "Okay" at bounding box center [756, 381] width 42 height 25
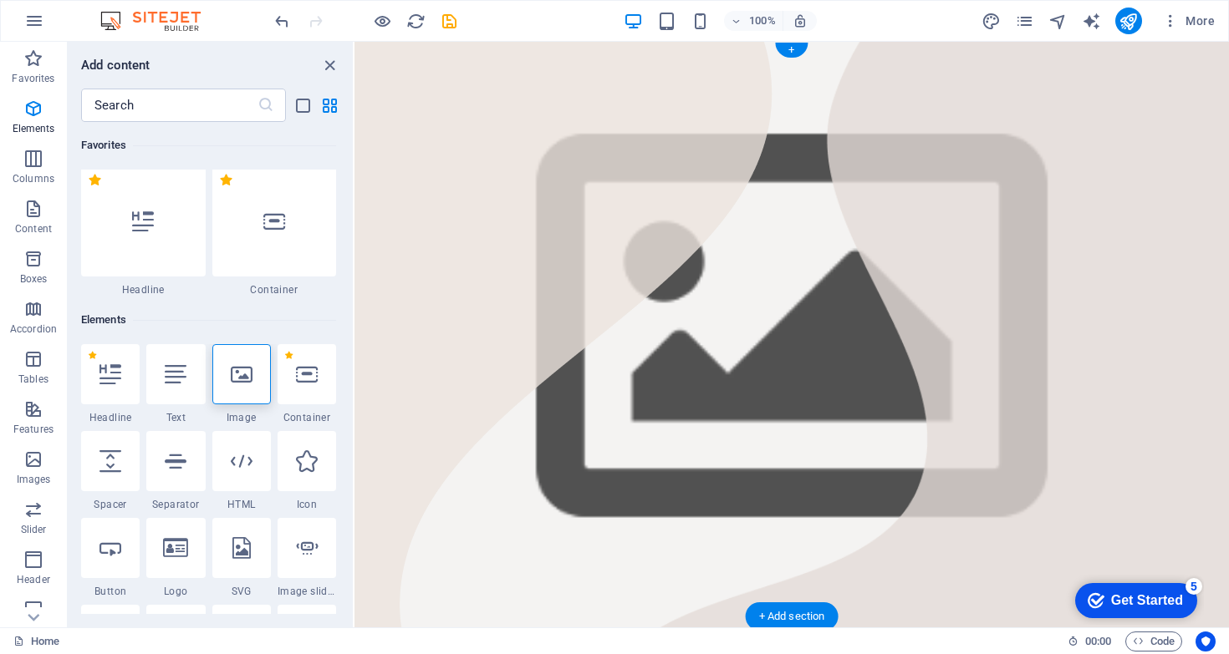
click at [445, 52] on figure at bounding box center [791, 329] width 874 height 575
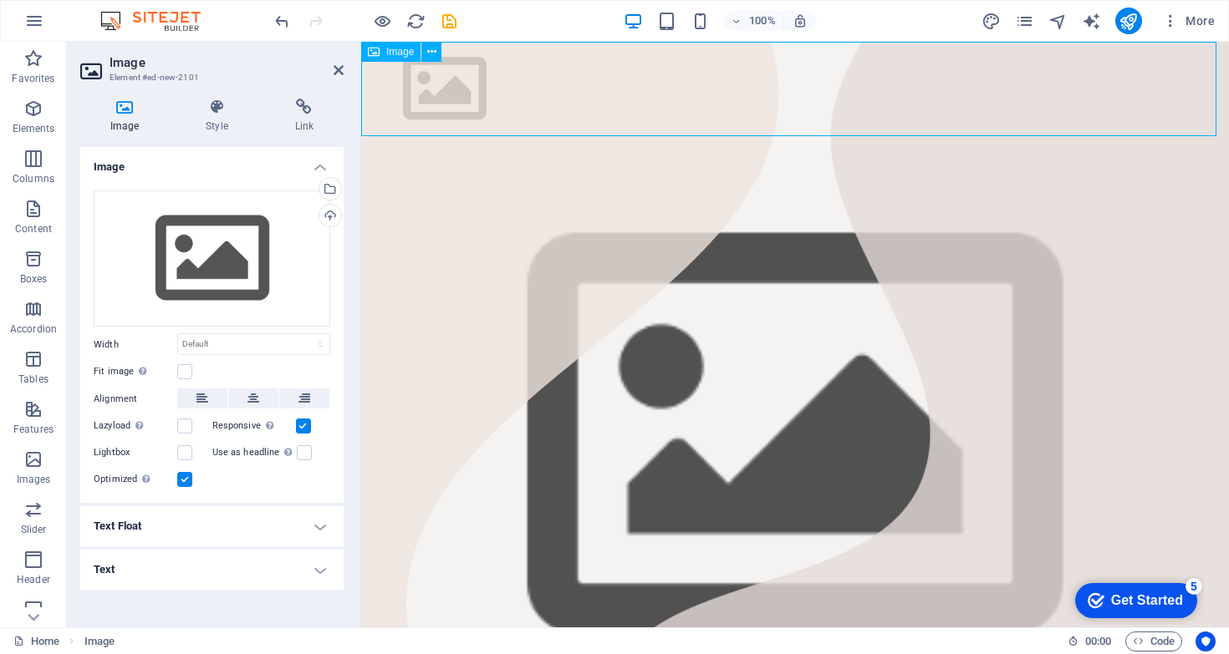
click at [460, 77] on figure at bounding box center [794, 89] width 867 height 94
click at [440, 70] on figure at bounding box center [794, 89] width 867 height 94
click at [324, 565] on h4 "Text" at bounding box center [211, 570] width 263 height 40
click at [273, 603] on input "Alternative text The alternative text is used by devices that cannot display im…" at bounding box center [253, 603] width 153 height 20
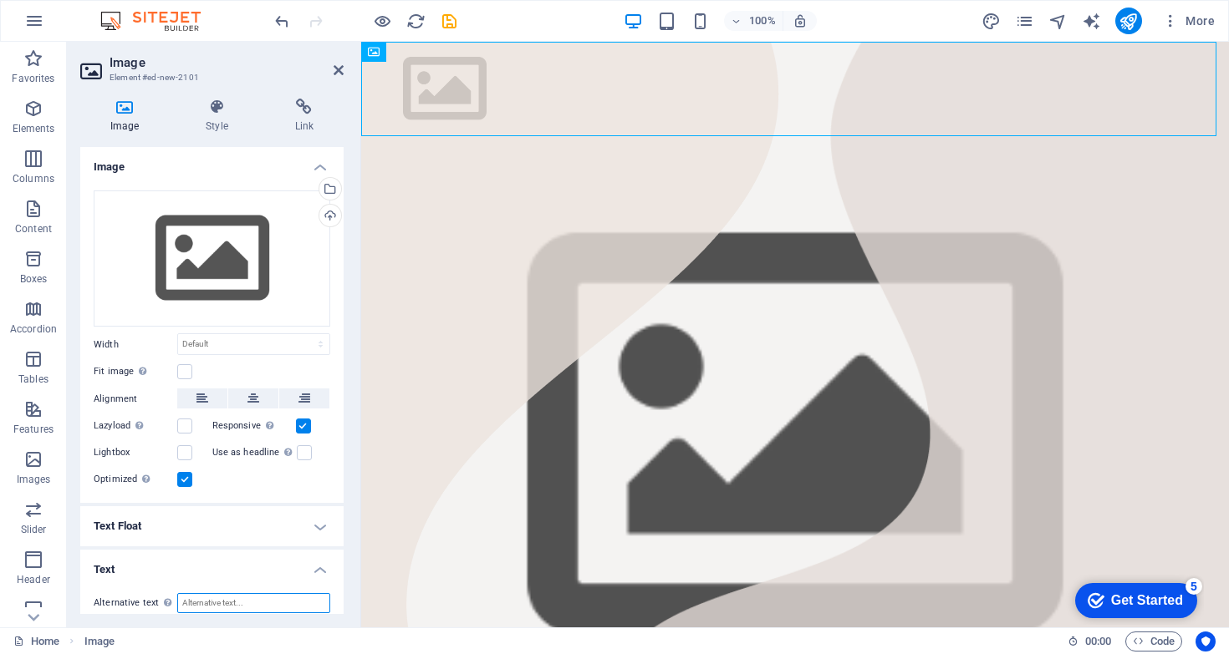
click at [273, 603] on input "Alternative text The alternative text is used by devices that cannot display im…" at bounding box center [253, 603] width 153 height 20
type input "C"
click at [337, 70] on icon at bounding box center [338, 70] width 10 height 13
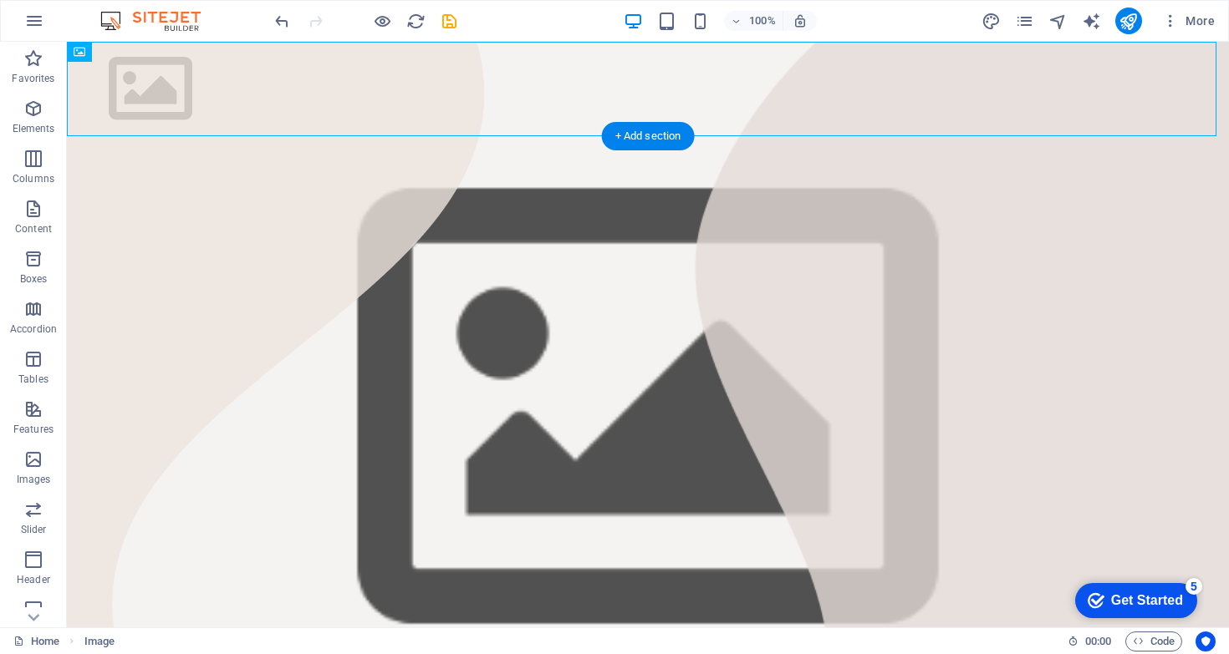
click at [279, 207] on figure at bounding box center [648, 410] width 1162 height 548
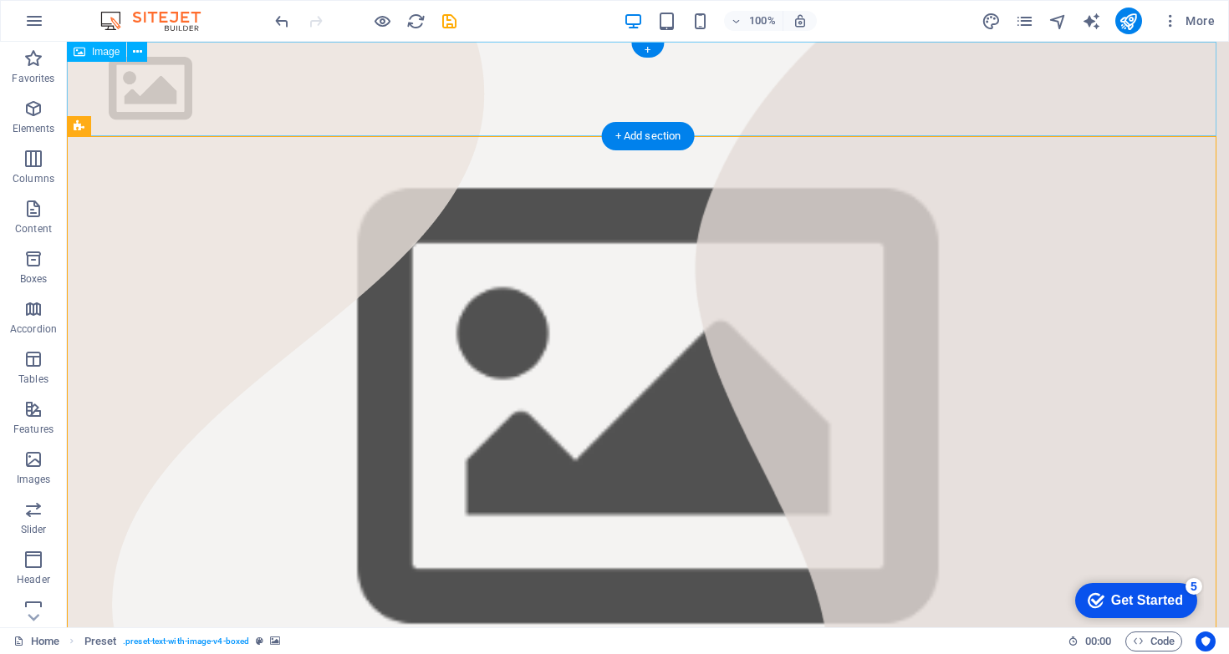
click at [160, 109] on figure at bounding box center [648, 89] width 1162 height 94
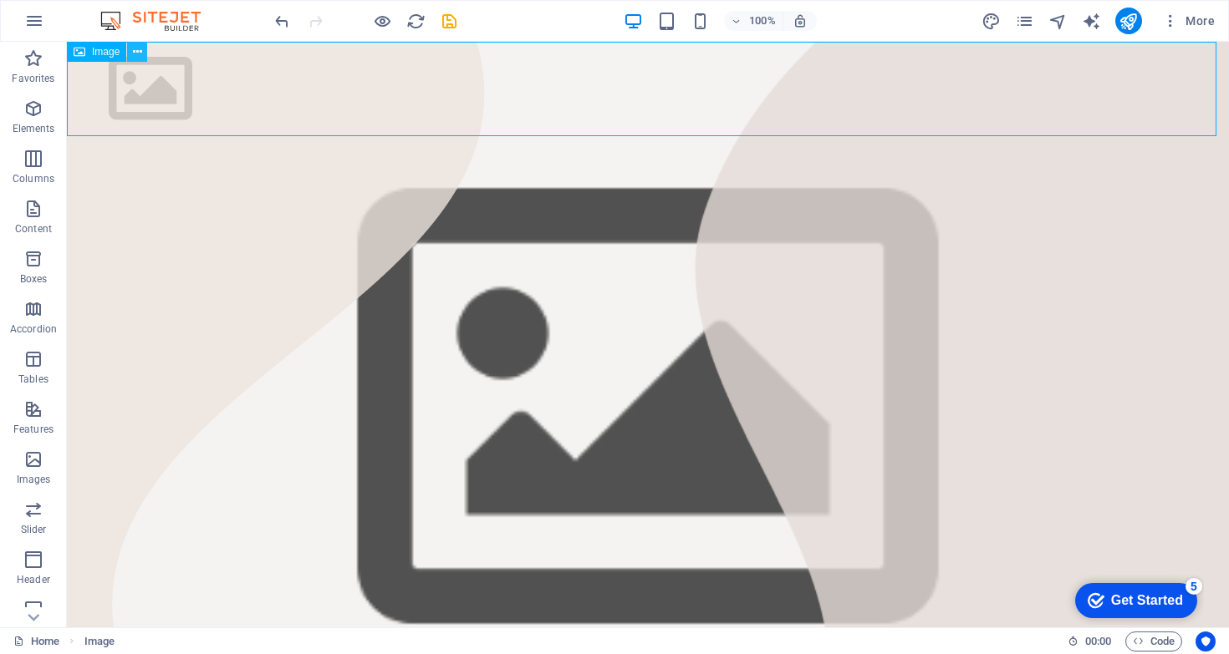
click at [134, 53] on icon at bounding box center [137, 52] width 9 height 18
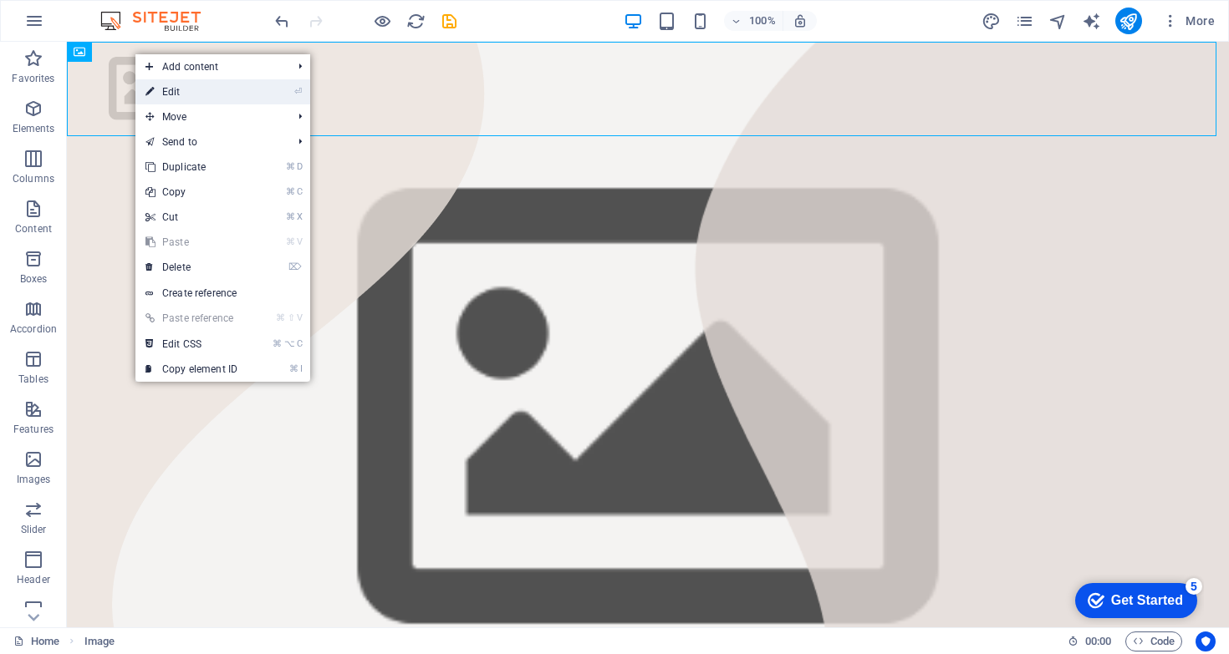
click at [135, 89] on link "⏎ Edit" at bounding box center [191, 91] width 112 height 25
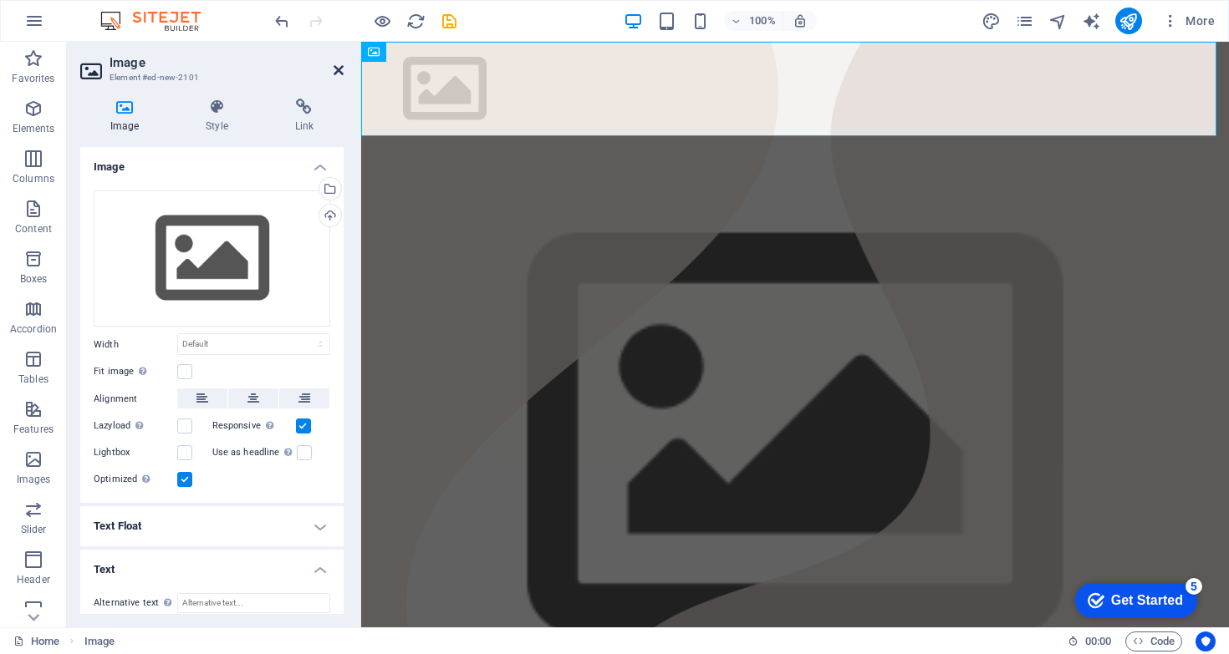
click at [336, 74] on icon at bounding box center [338, 70] width 10 height 13
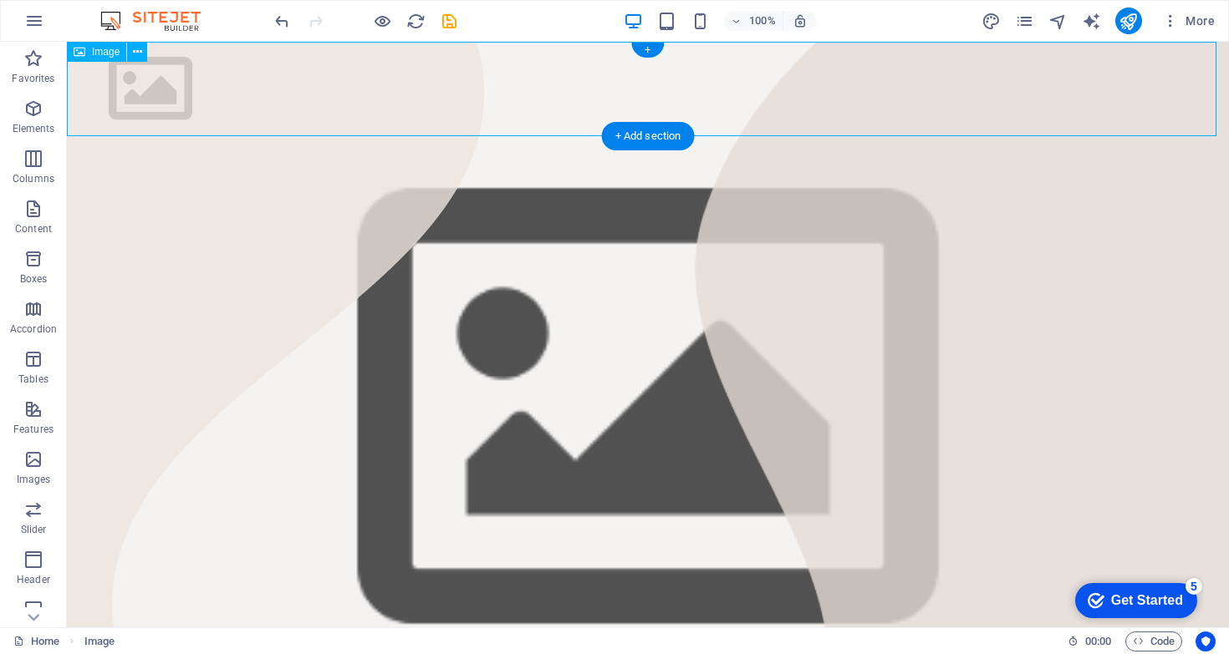
click at [425, 106] on figure at bounding box center [648, 89] width 1162 height 94
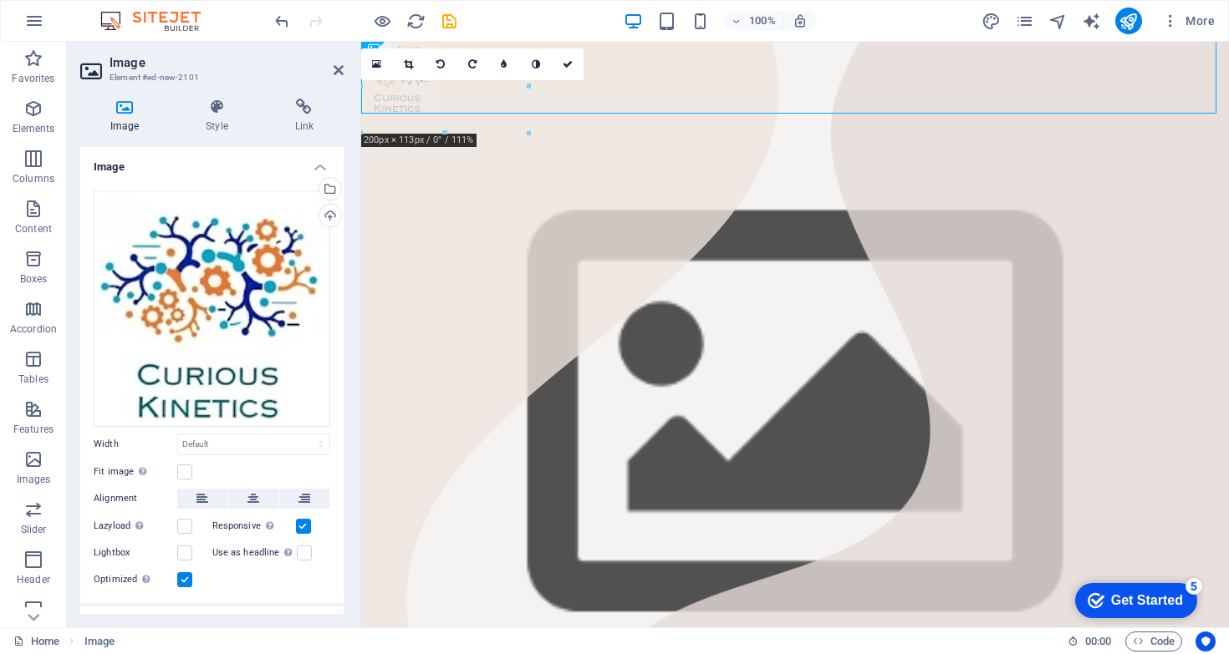
drag, startPoint x: 564, startPoint y: 148, endPoint x: 567, endPoint y: 160, distance: 12.2
click at [567, 157] on figure at bounding box center [794, 415] width 867 height 603
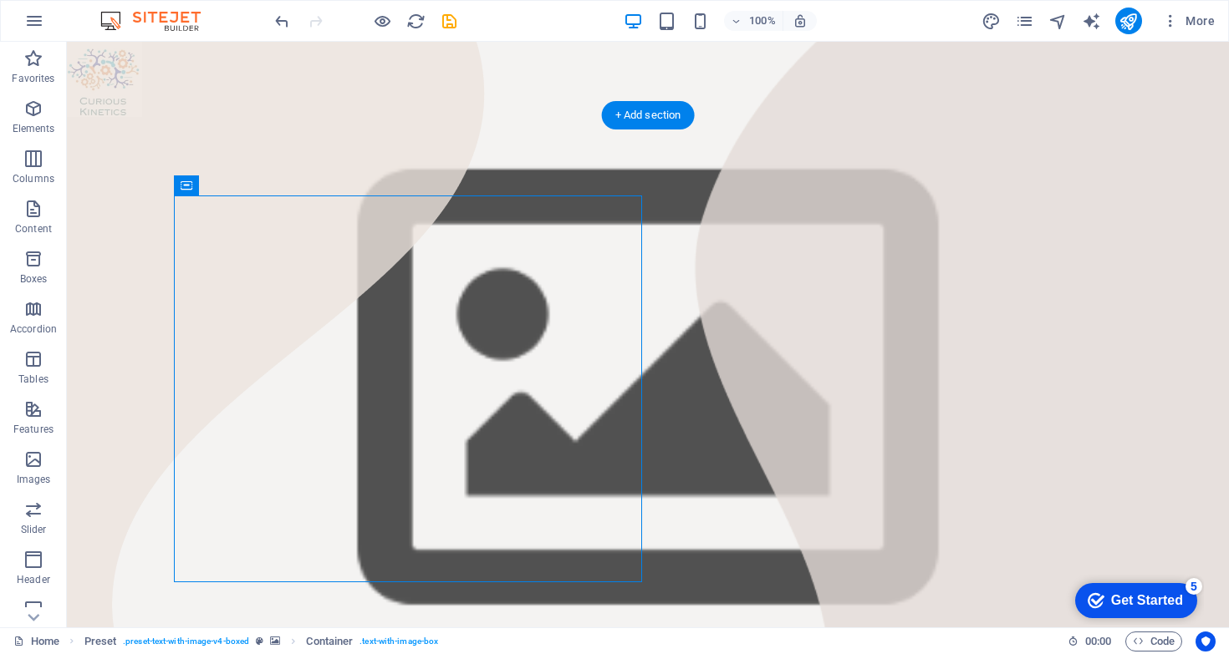
scroll to position [0, 0]
click at [125, 233] on figure at bounding box center [648, 391] width 1162 height 548
click at [109, 89] on figure at bounding box center [648, 79] width 1162 height 75
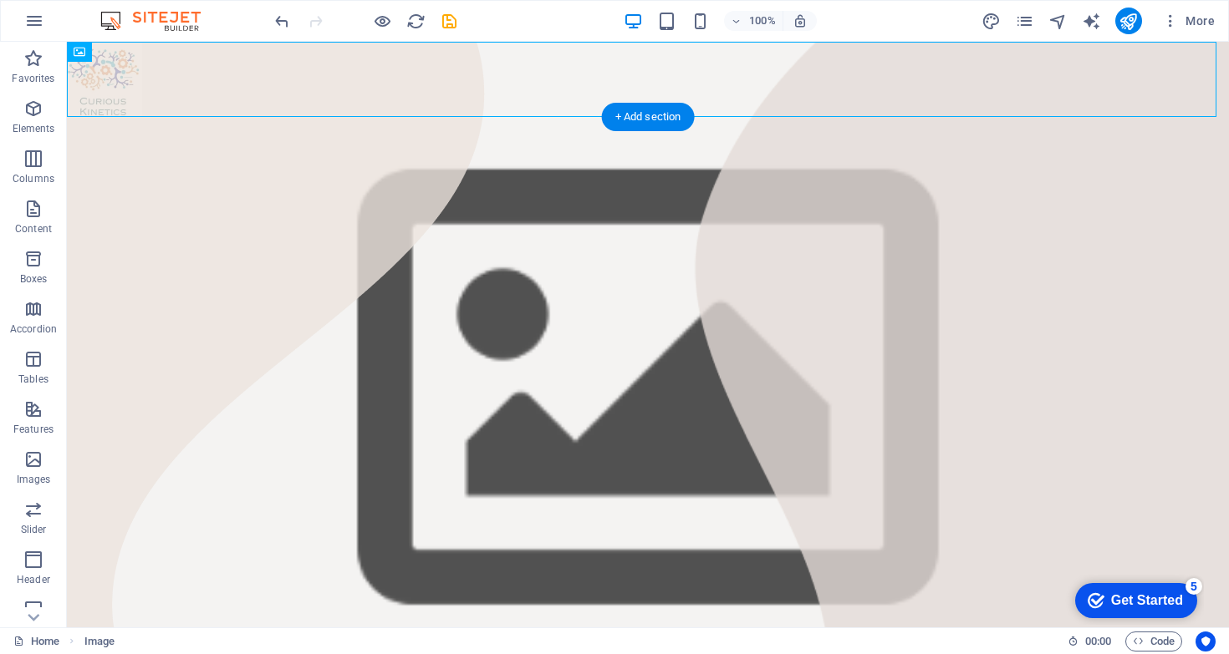
click at [169, 176] on figure at bounding box center [648, 391] width 1162 height 548
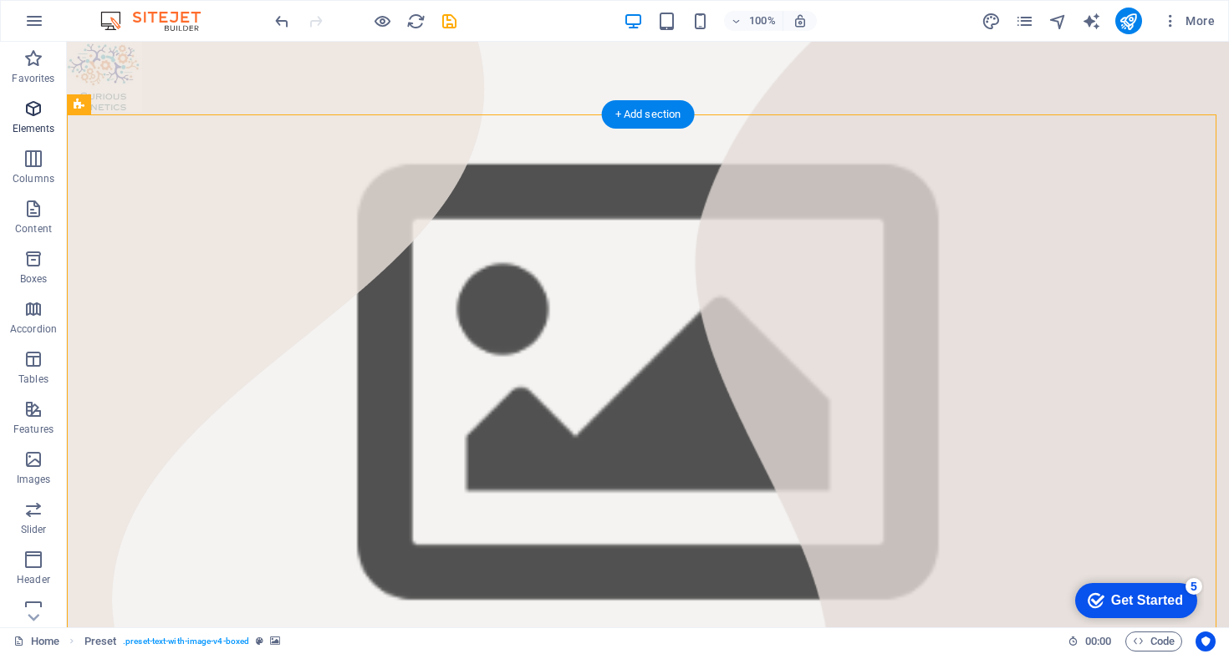
scroll to position [7, 0]
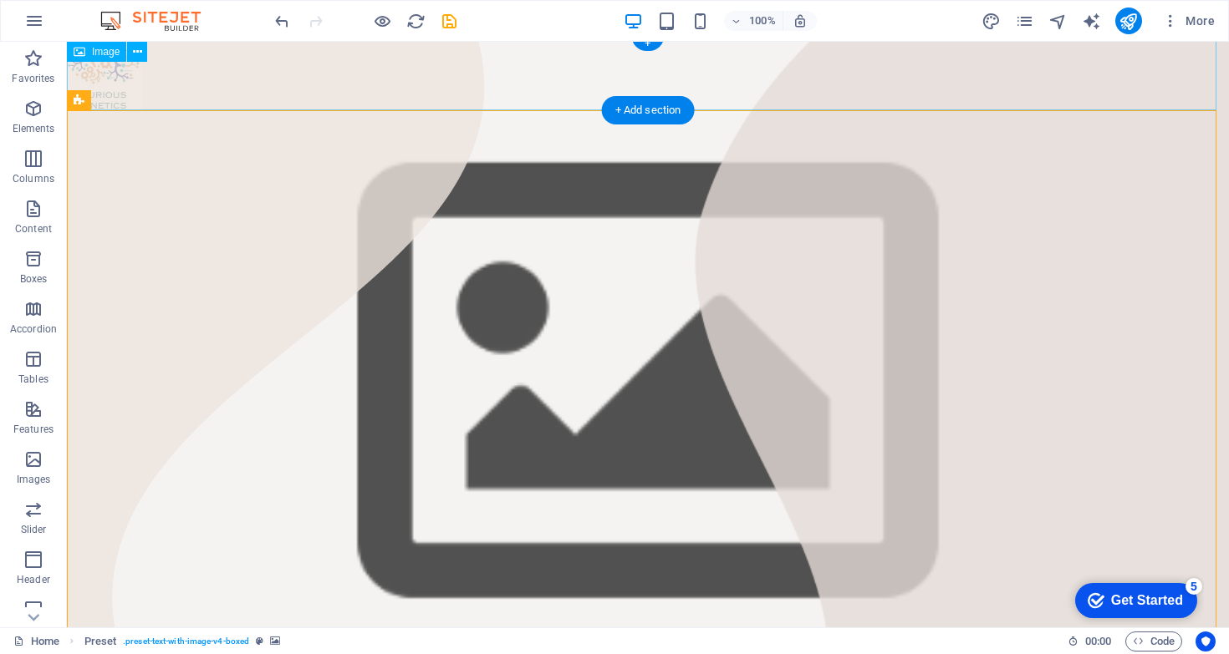
click at [276, 70] on figure at bounding box center [648, 72] width 1162 height 75
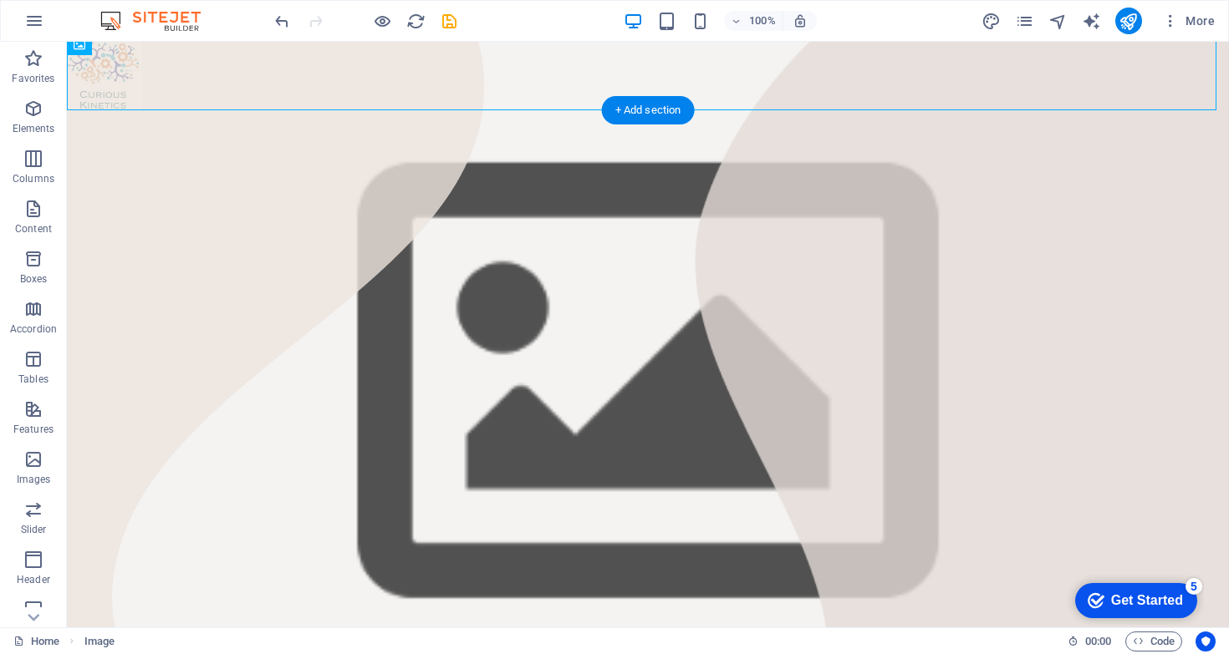
click at [178, 134] on figure at bounding box center [648, 384] width 1162 height 548
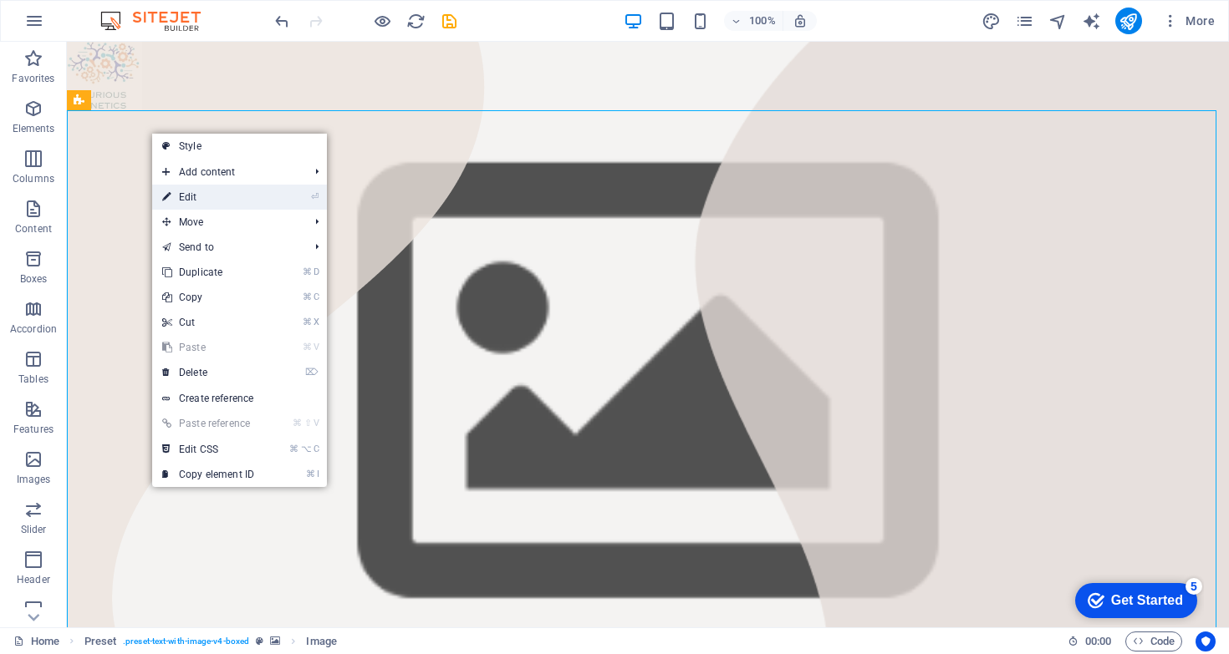
click at [221, 196] on link "⏎ Edit" at bounding box center [208, 197] width 112 height 25
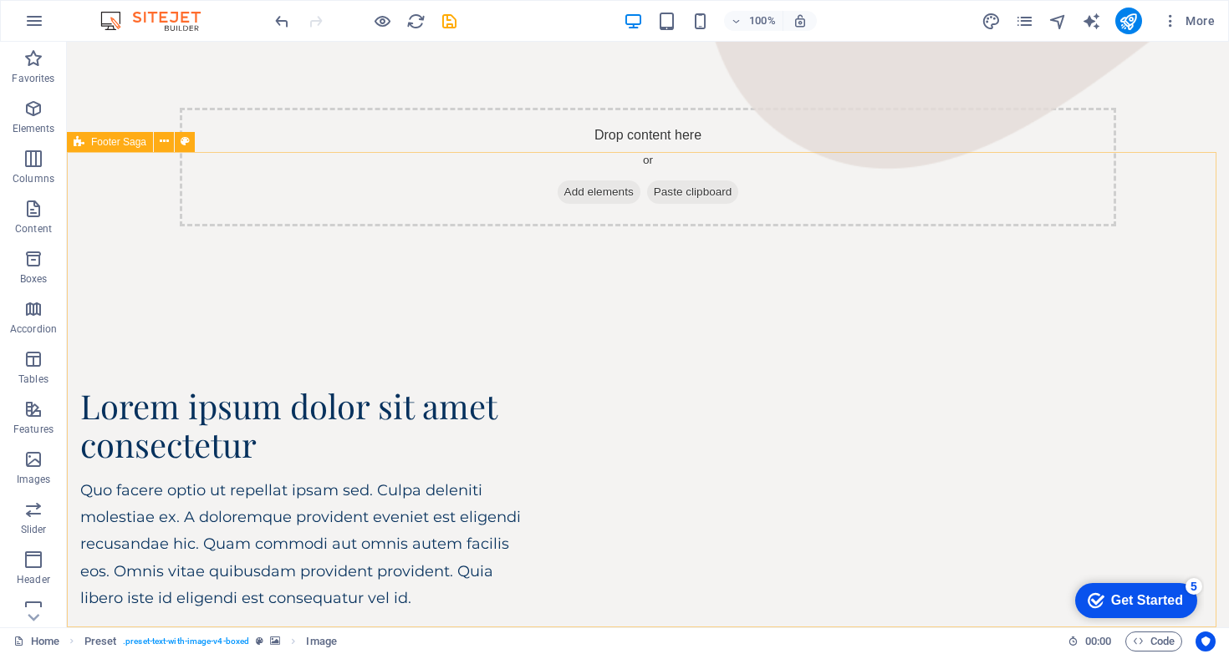
scroll to position [0, 0]
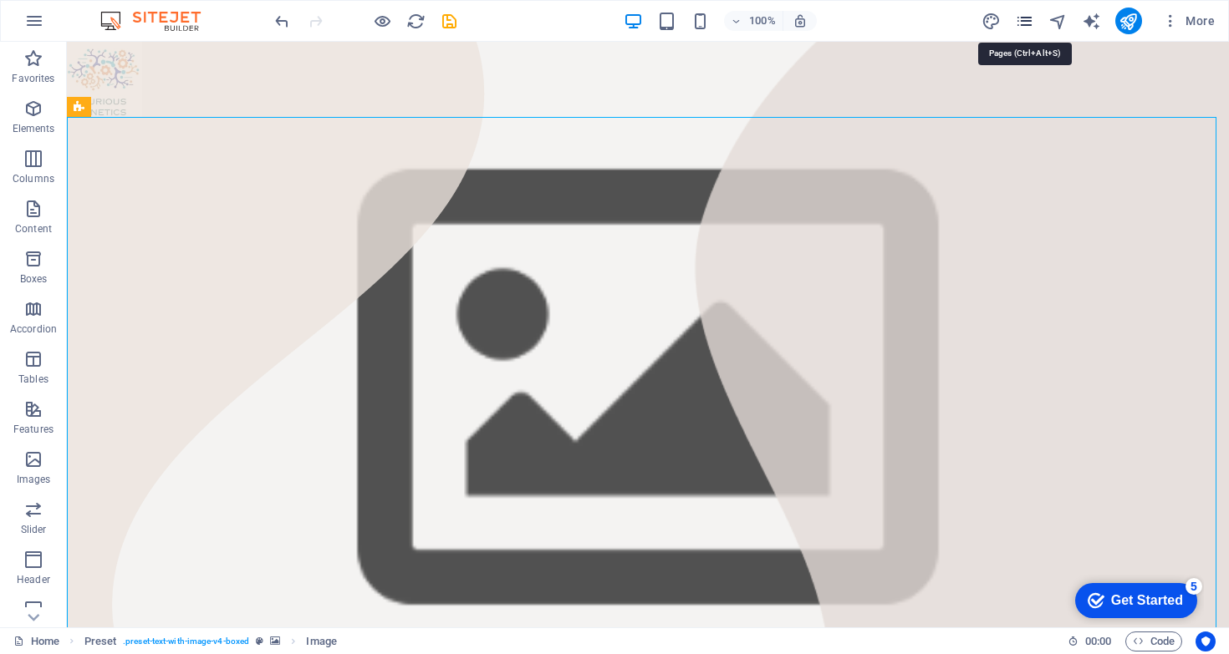
click at [1033, 25] on icon "pages" at bounding box center [1024, 21] width 19 height 19
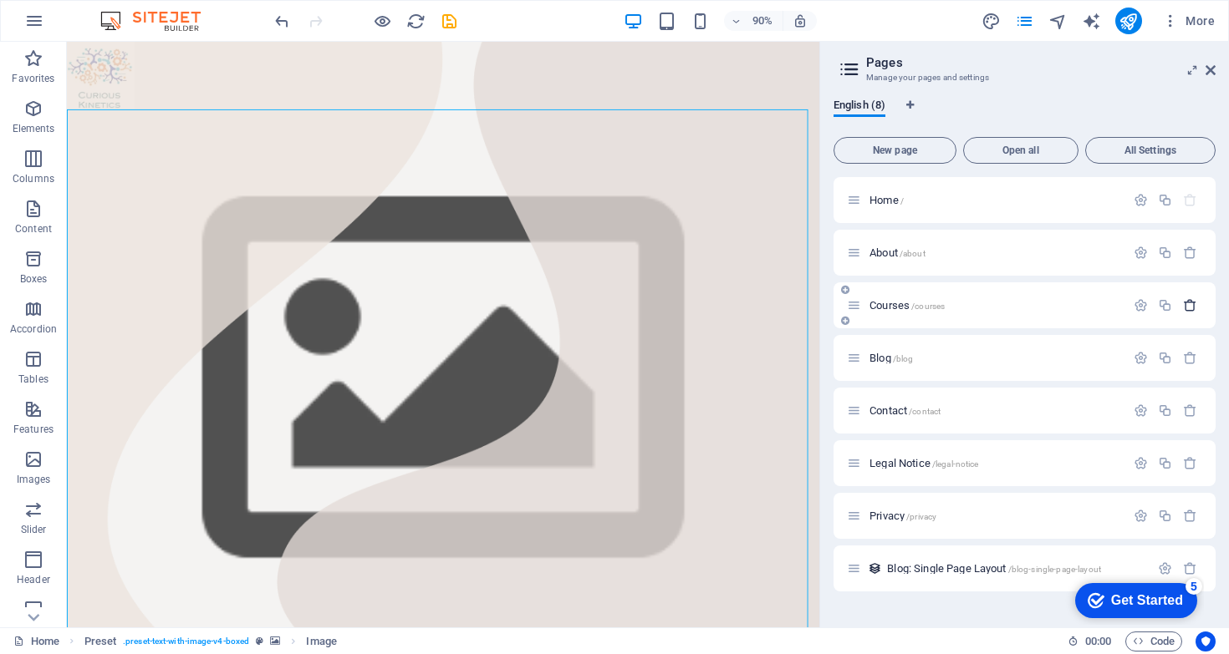
click at [1186, 310] on icon "button" at bounding box center [1190, 305] width 14 height 14
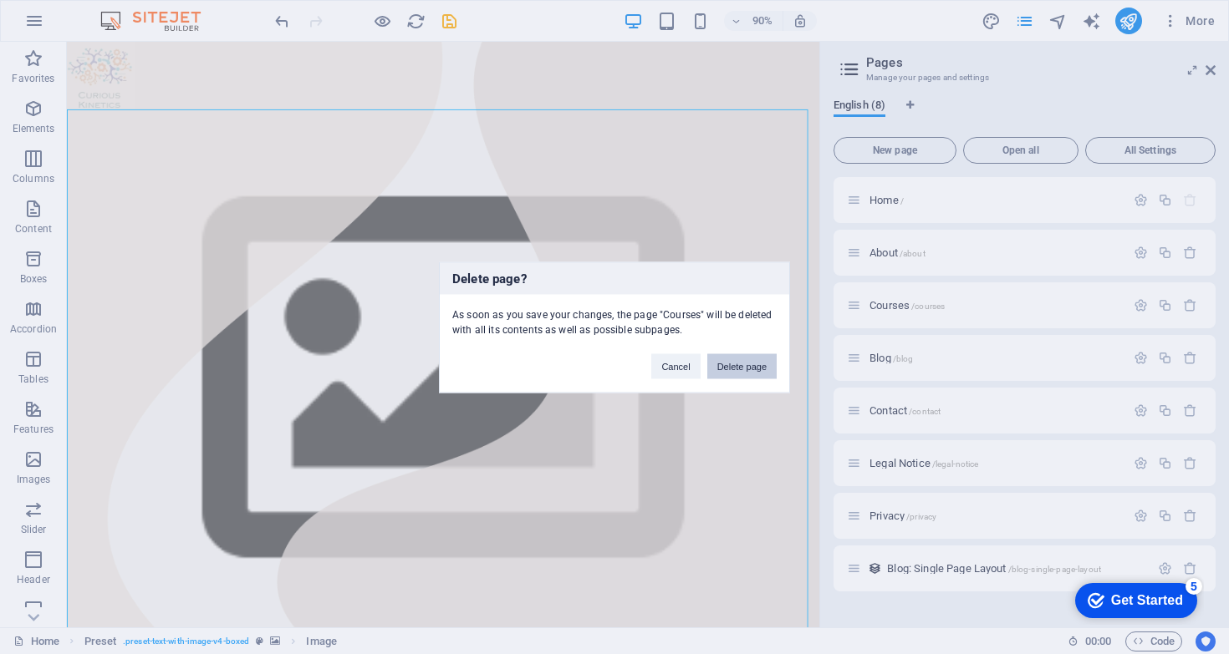
click at [717, 369] on button "Delete page" at bounding box center [741, 366] width 69 height 25
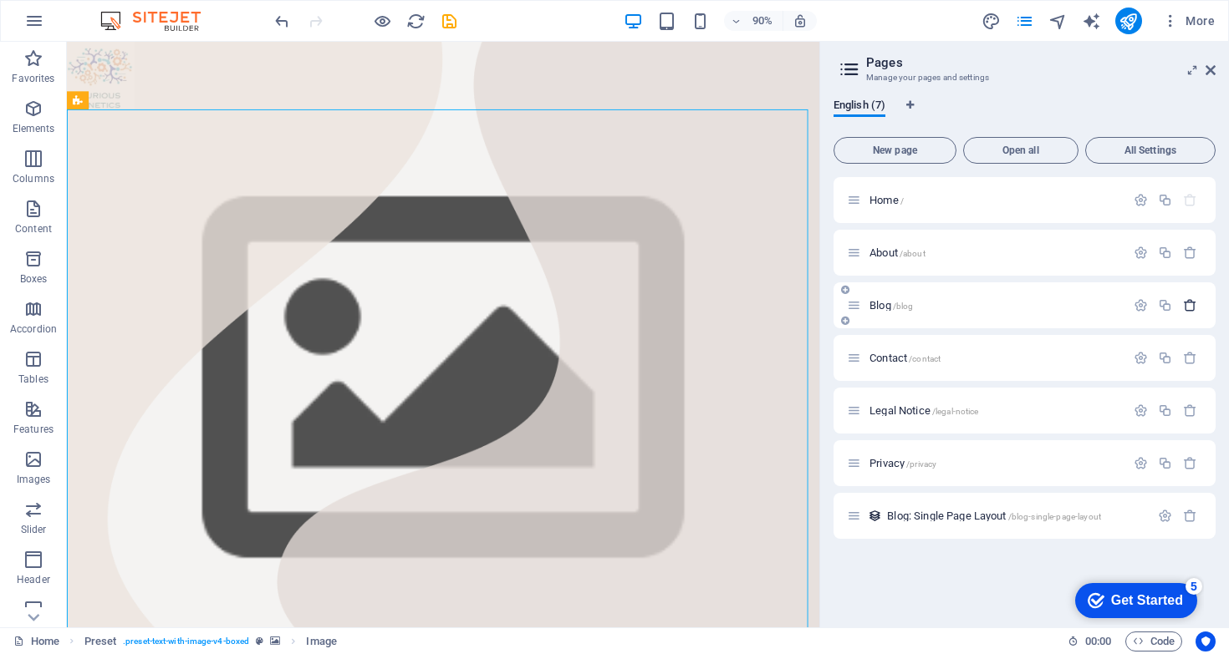
click at [1192, 304] on icon "button" at bounding box center [1190, 305] width 14 height 14
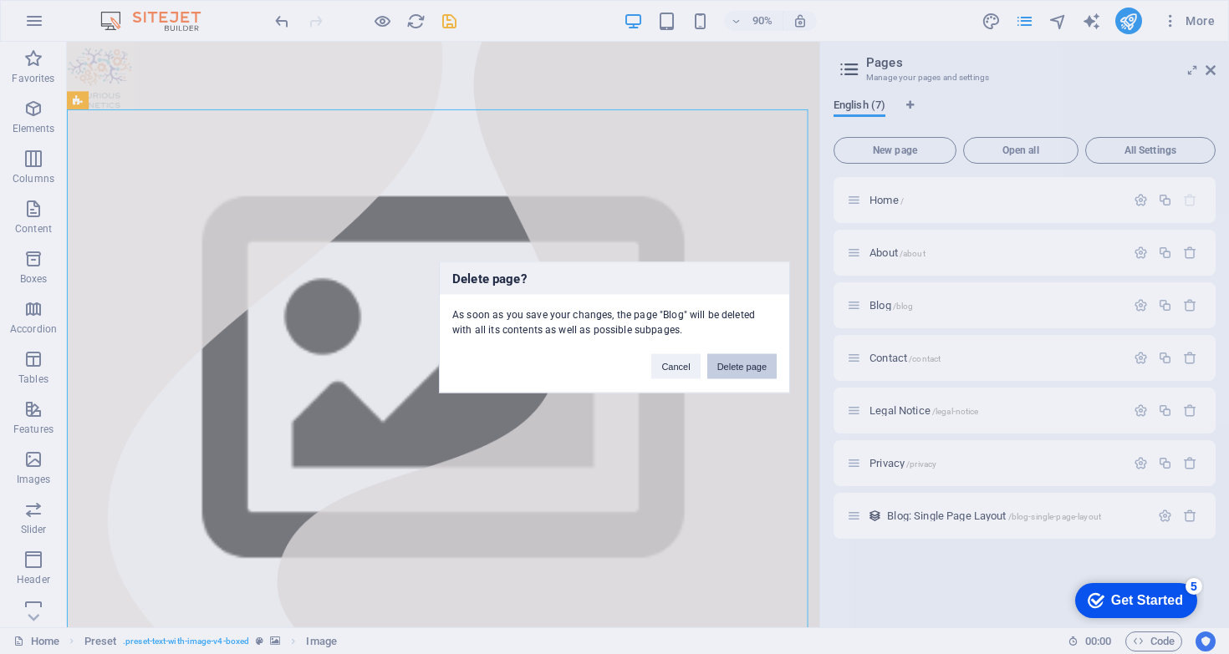
drag, startPoint x: 726, startPoint y: 369, endPoint x: 738, endPoint y: 364, distance: 12.7
click at [727, 369] on button "Delete page" at bounding box center [741, 366] width 69 height 25
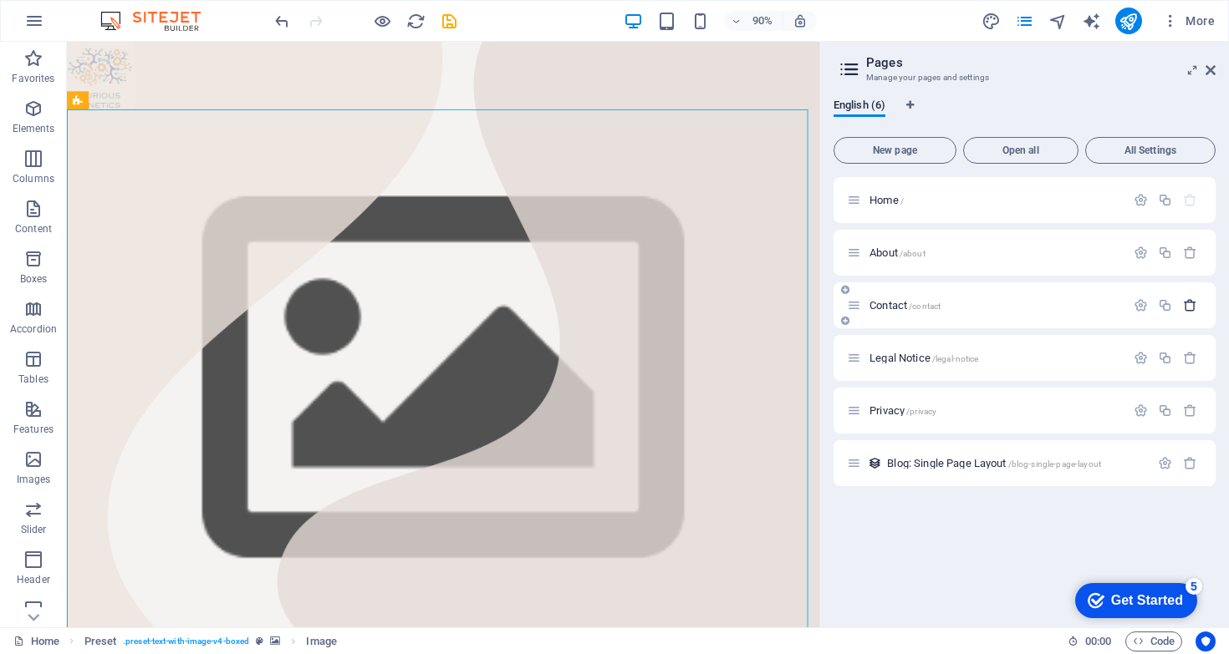
click at [1188, 305] on icon "button" at bounding box center [1190, 305] width 14 height 14
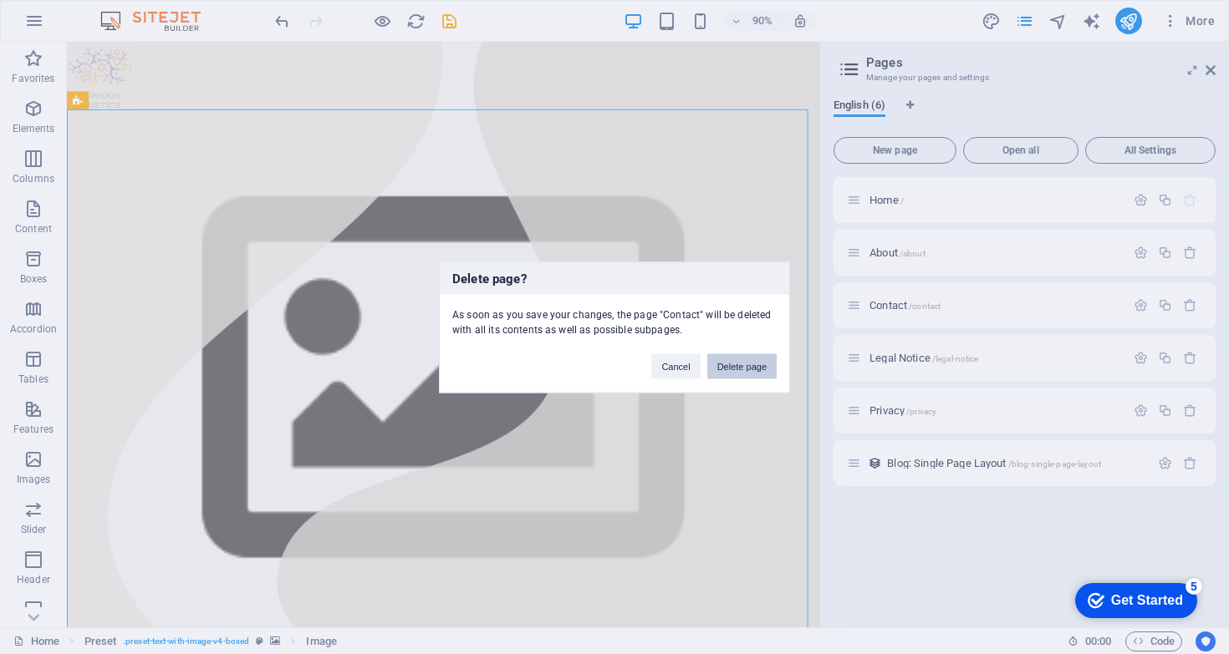
click at [748, 368] on button "Delete page" at bounding box center [741, 366] width 69 height 25
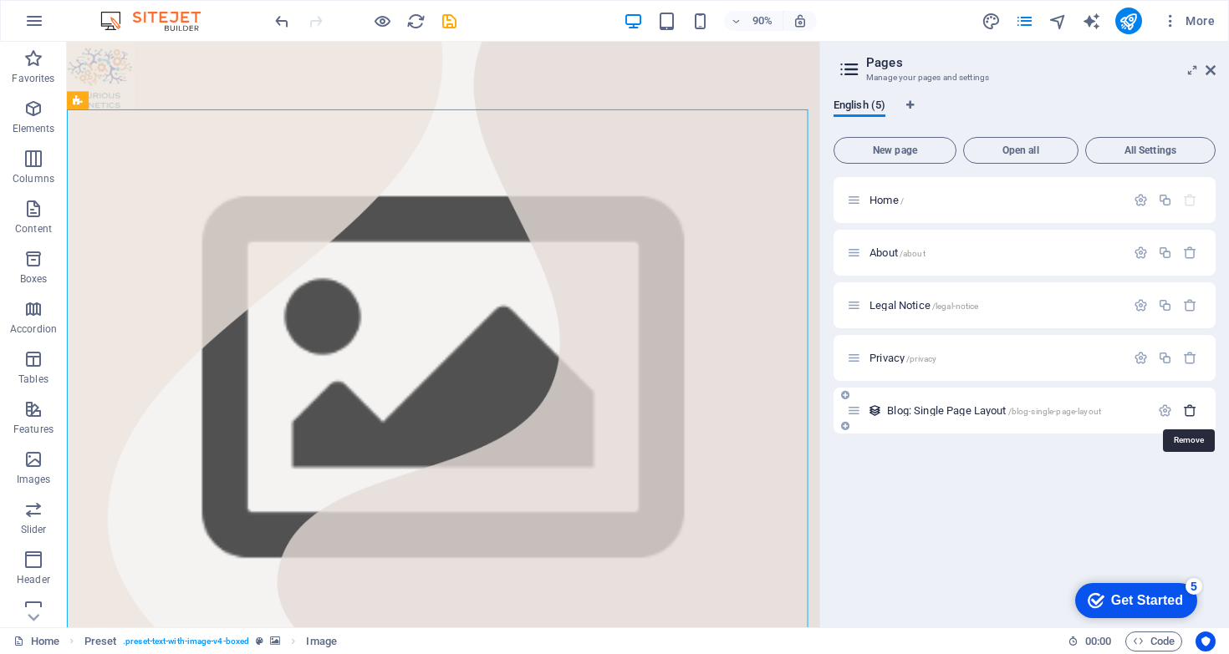
click at [1196, 409] on icon "button" at bounding box center [1190, 411] width 14 height 14
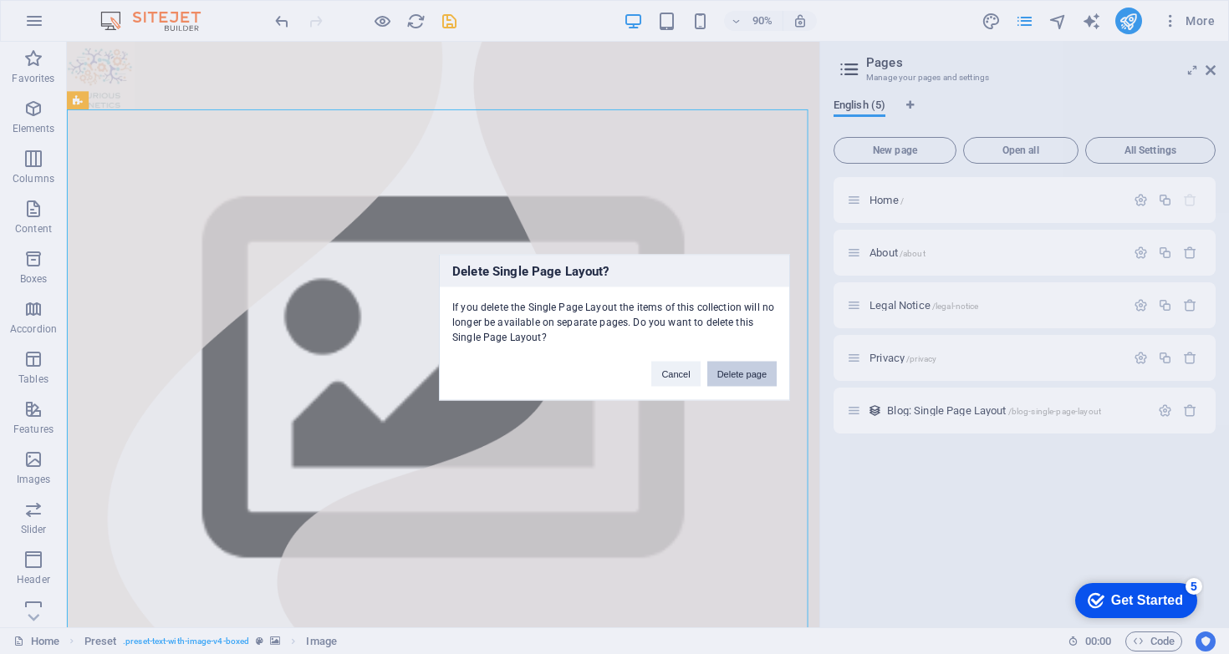
click at [731, 369] on button "Delete page" at bounding box center [741, 373] width 69 height 25
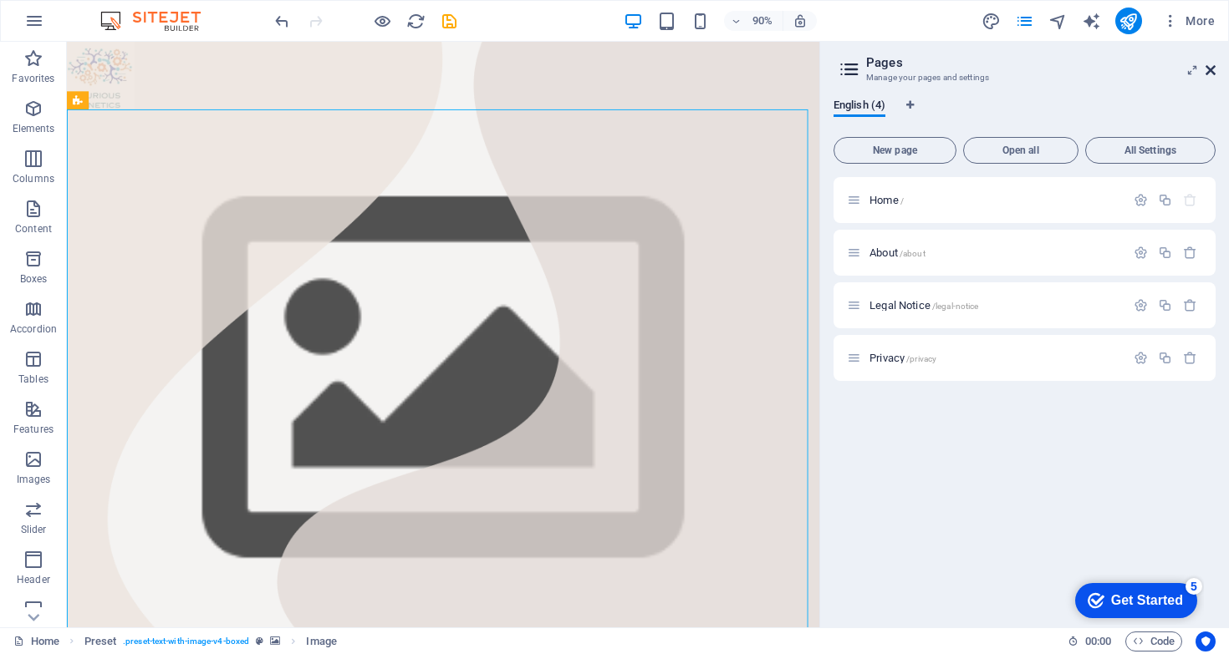
click at [1213, 69] on icon at bounding box center [1210, 70] width 10 height 13
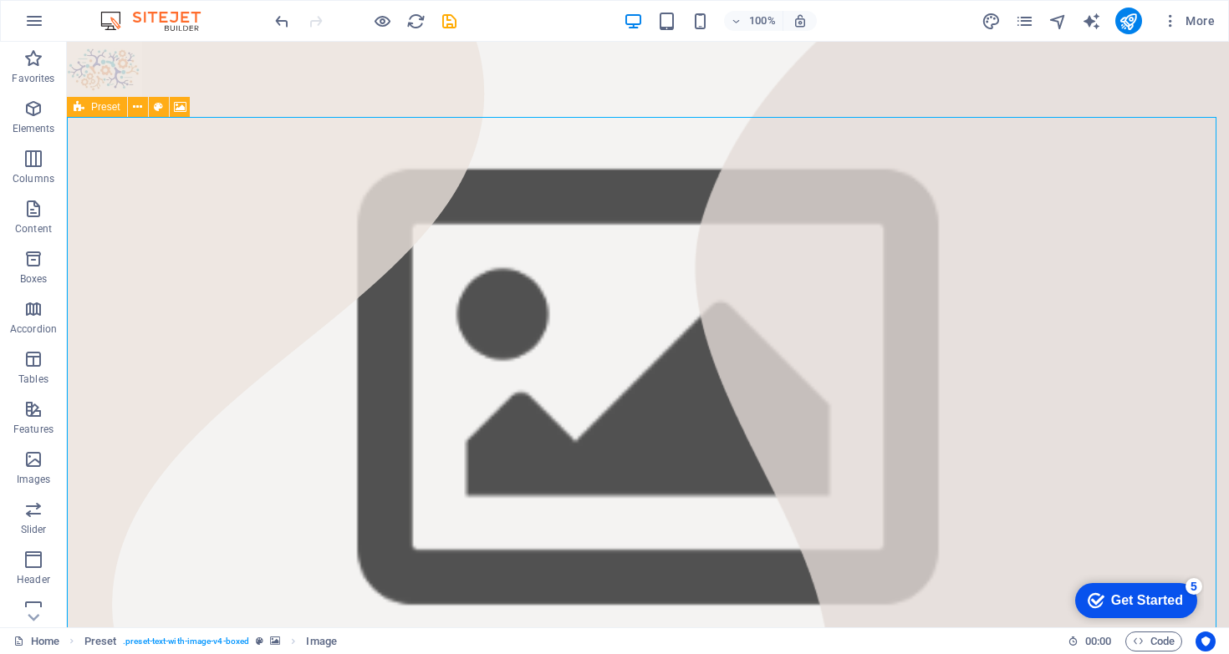
click at [1188, 231] on figure at bounding box center [648, 391] width 1162 height 548
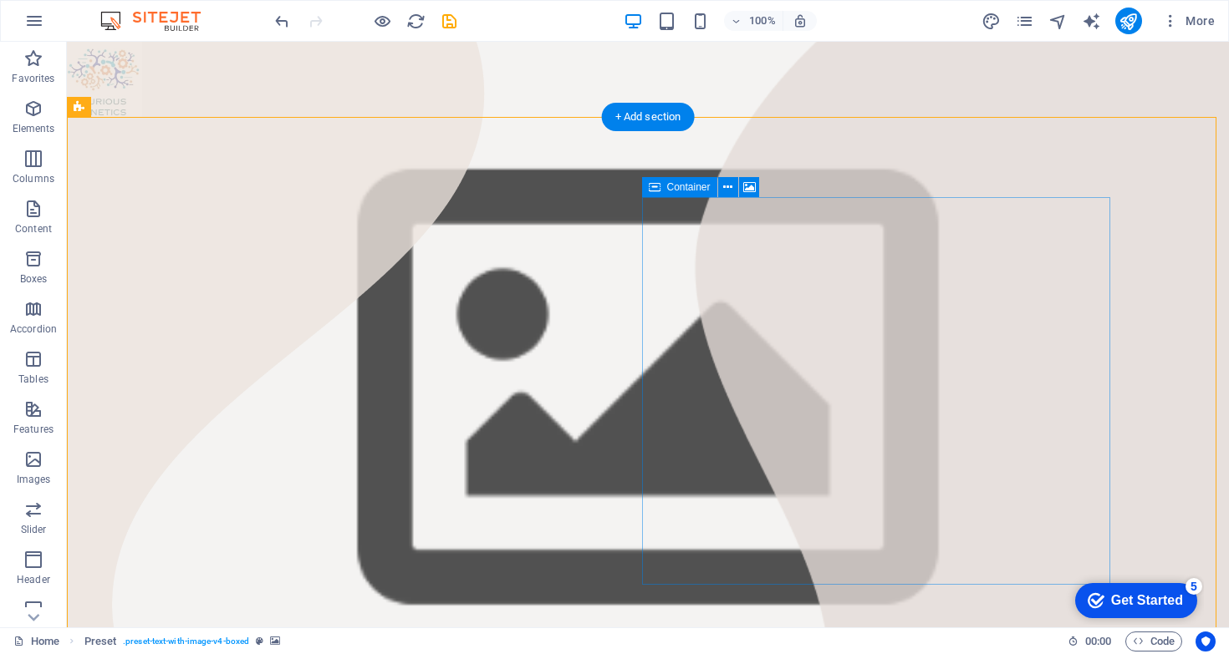
click at [1157, 314] on figure at bounding box center [648, 391] width 1162 height 548
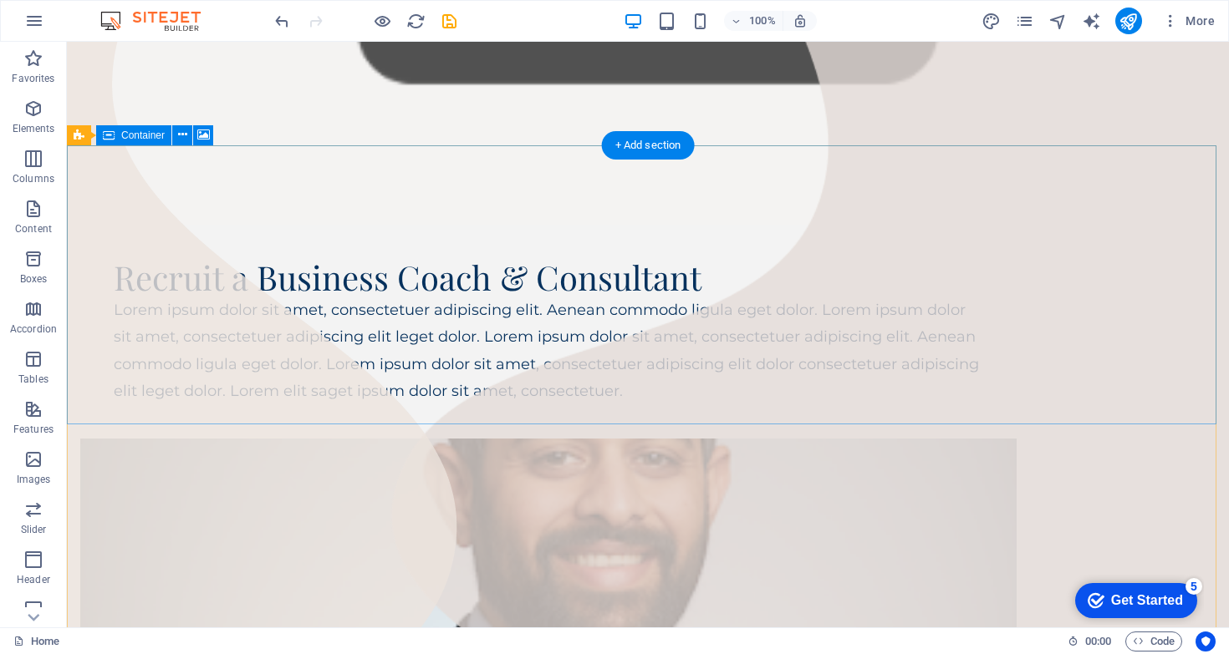
scroll to position [520, 0]
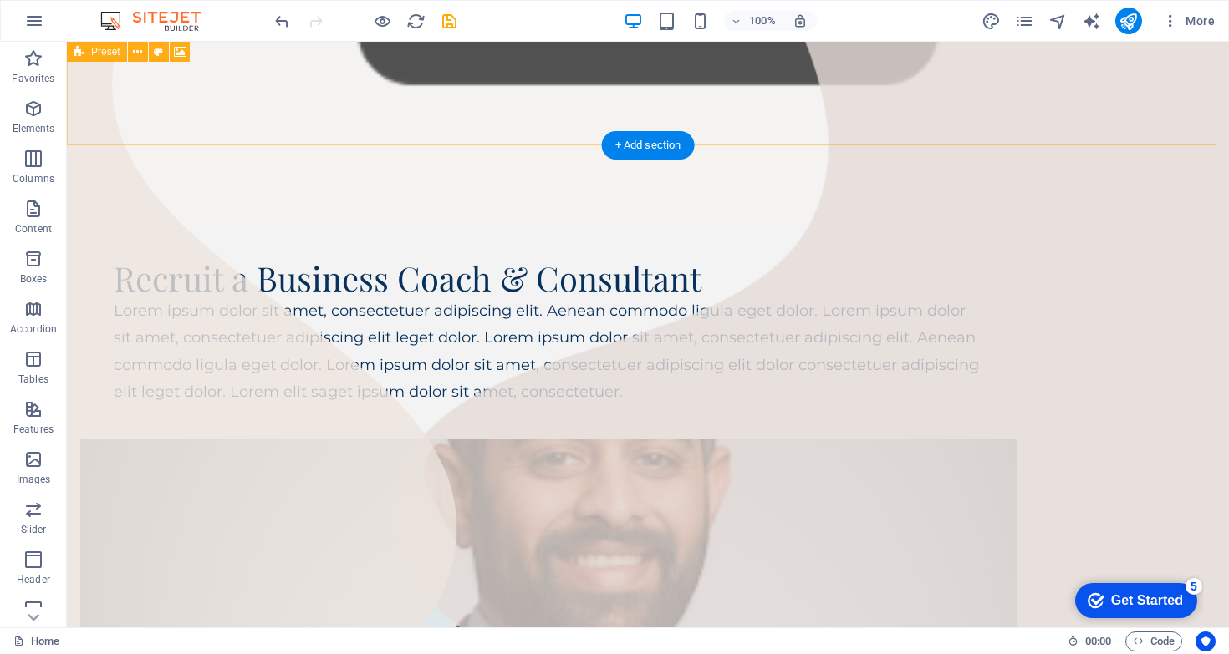
drag, startPoint x: 420, startPoint y: 171, endPoint x: 381, endPoint y: 98, distance: 83.4
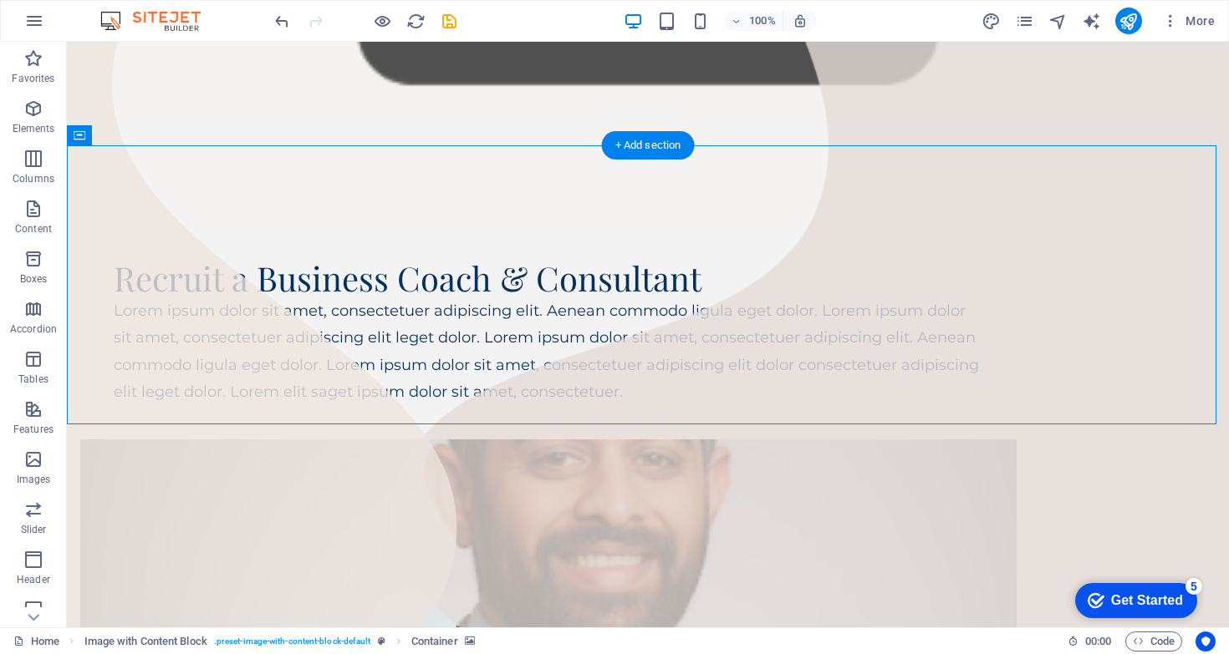
select select "px"
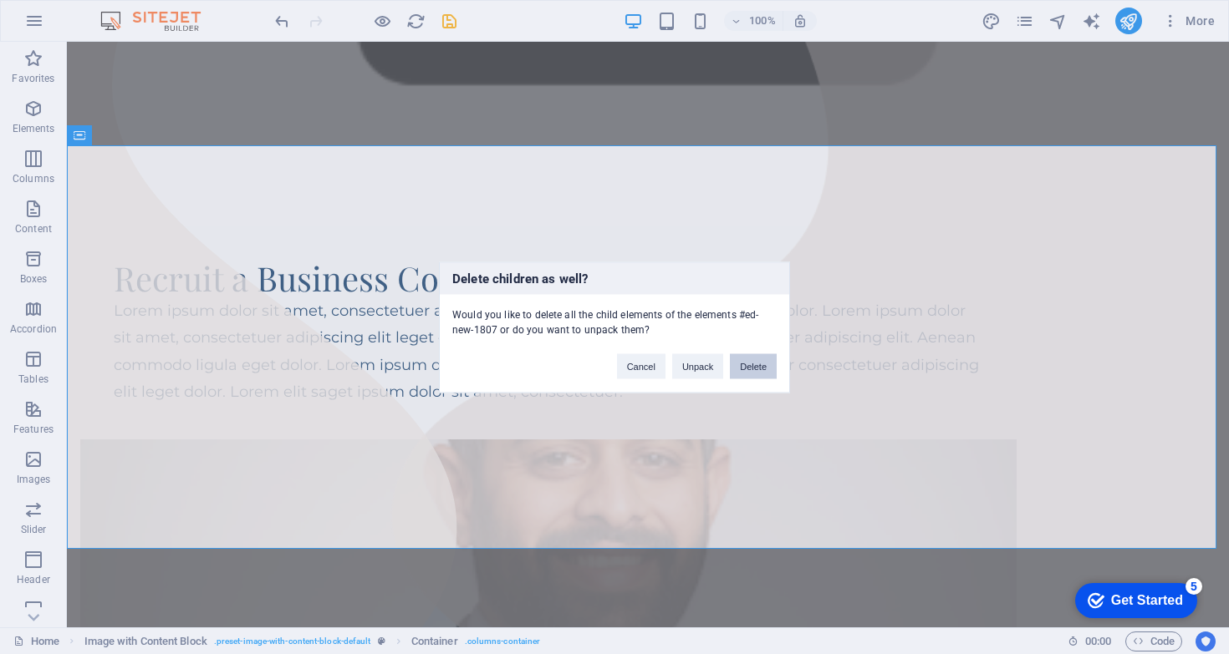
click at [742, 372] on button "Delete" at bounding box center [753, 366] width 47 height 25
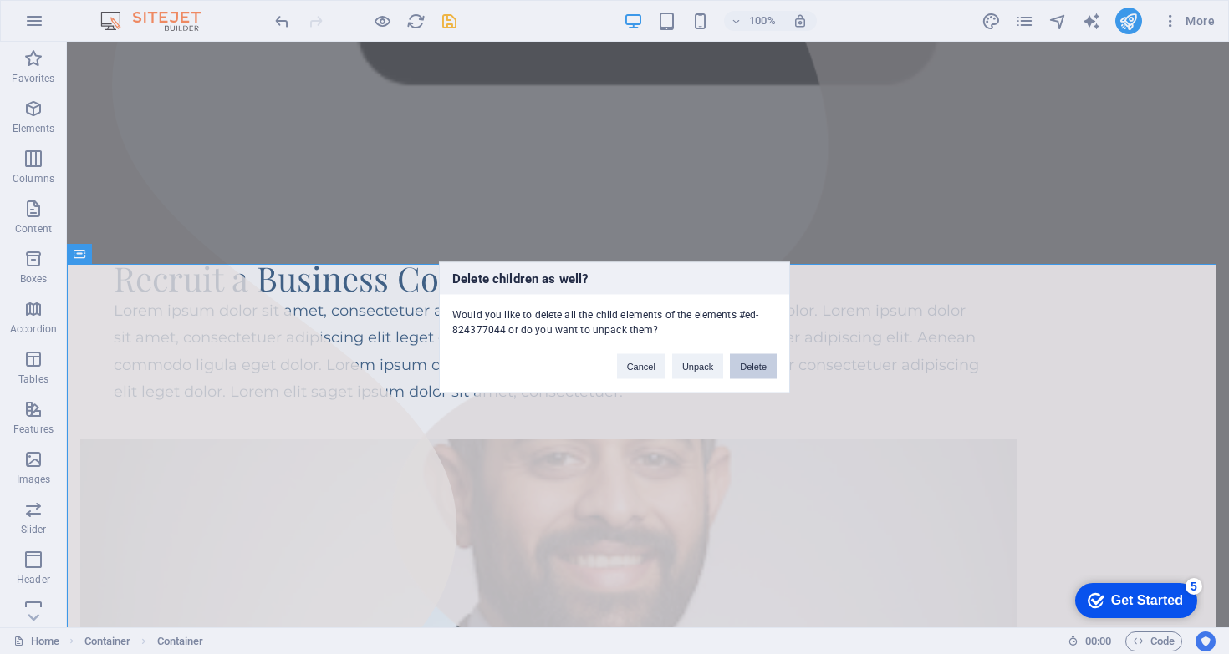
click at [751, 364] on button "Delete" at bounding box center [753, 366] width 47 height 25
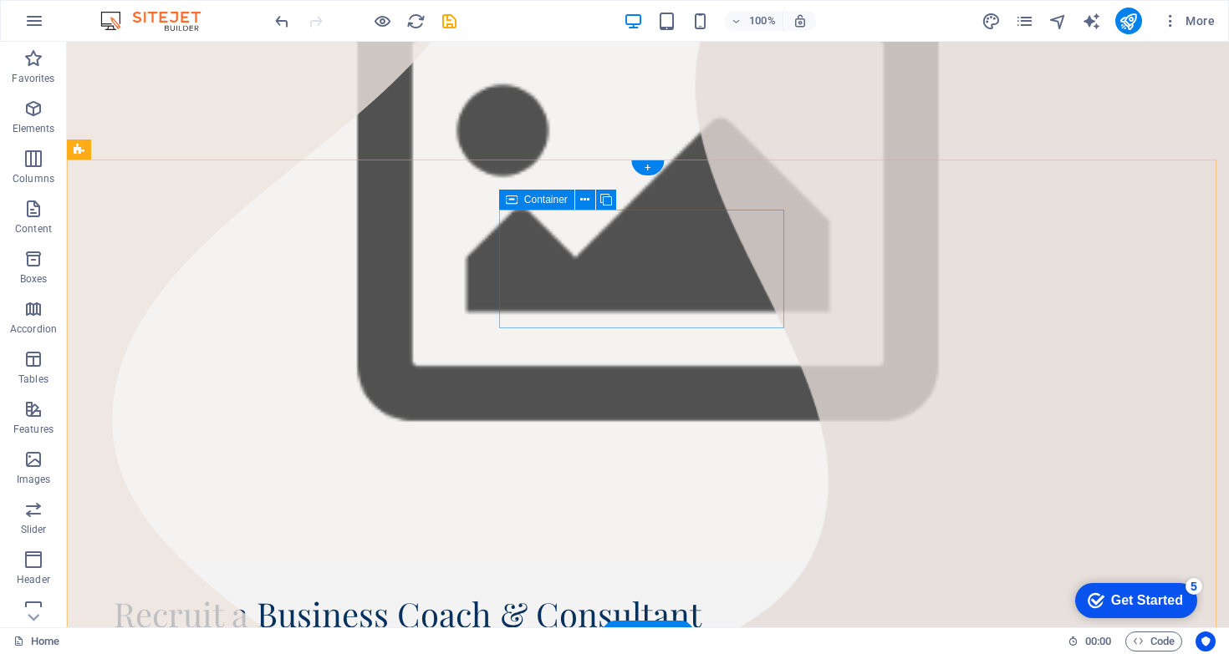
scroll to position [0, 0]
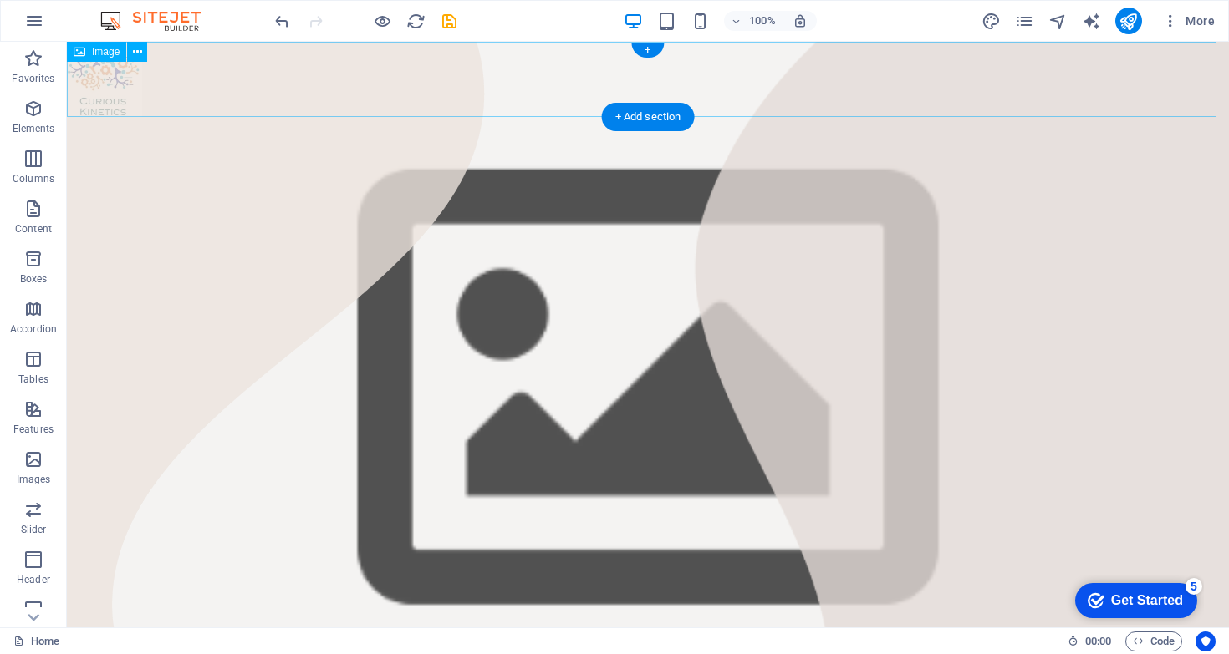
click at [424, 104] on figure at bounding box center [648, 79] width 1162 height 75
click at [142, 55] on button at bounding box center [137, 52] width 20 height 20
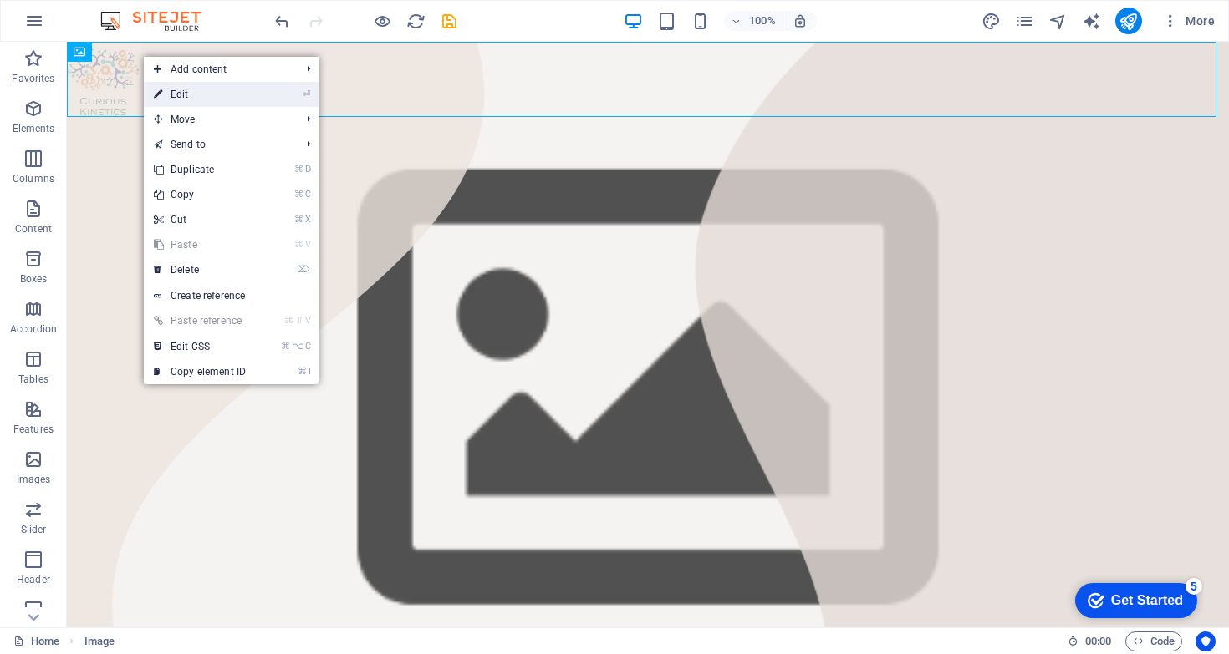
click at [214, 97] on link "⏎ Edit" at bounding box center [200, 94] width 112 height 25
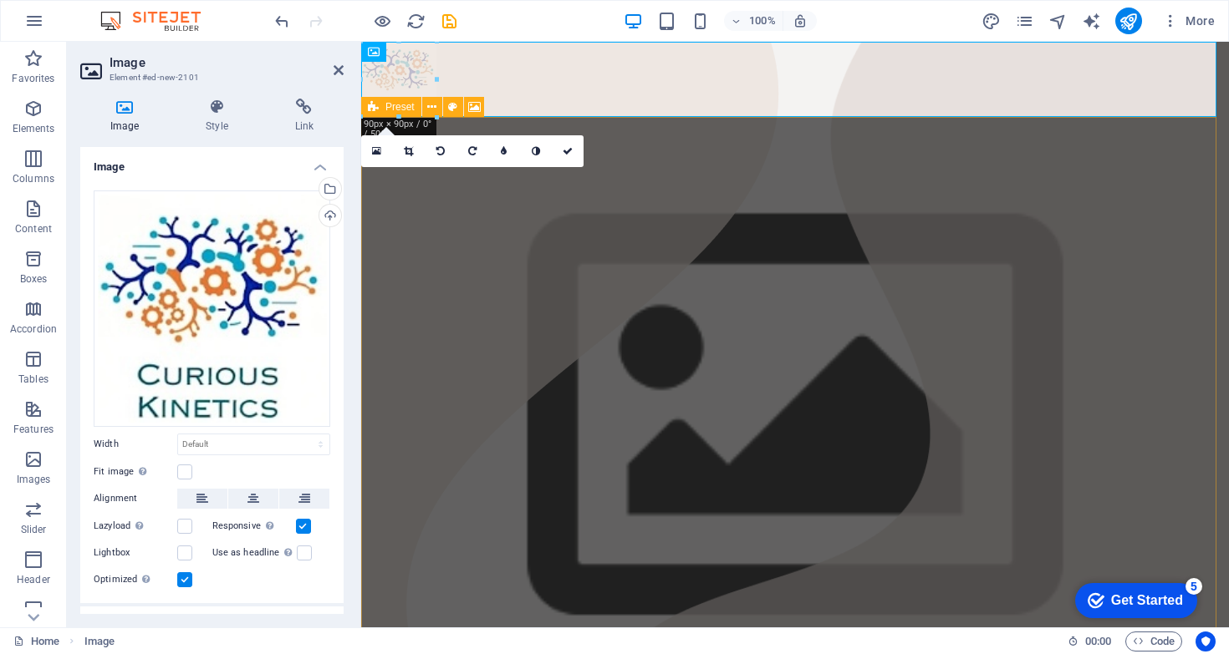
click at [652, 173] on figure at bounding box center [794, 418] width 867 height 603
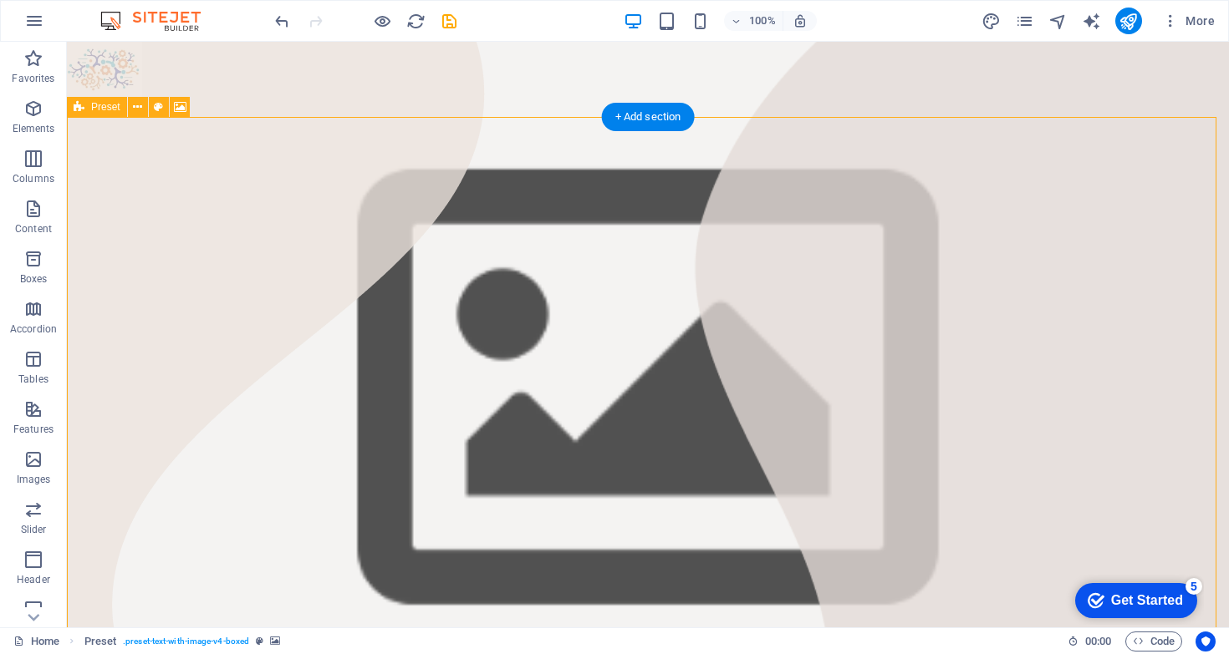
click at [1174, 379] on figure at bounding box center [648, 391] width 1162 height 548
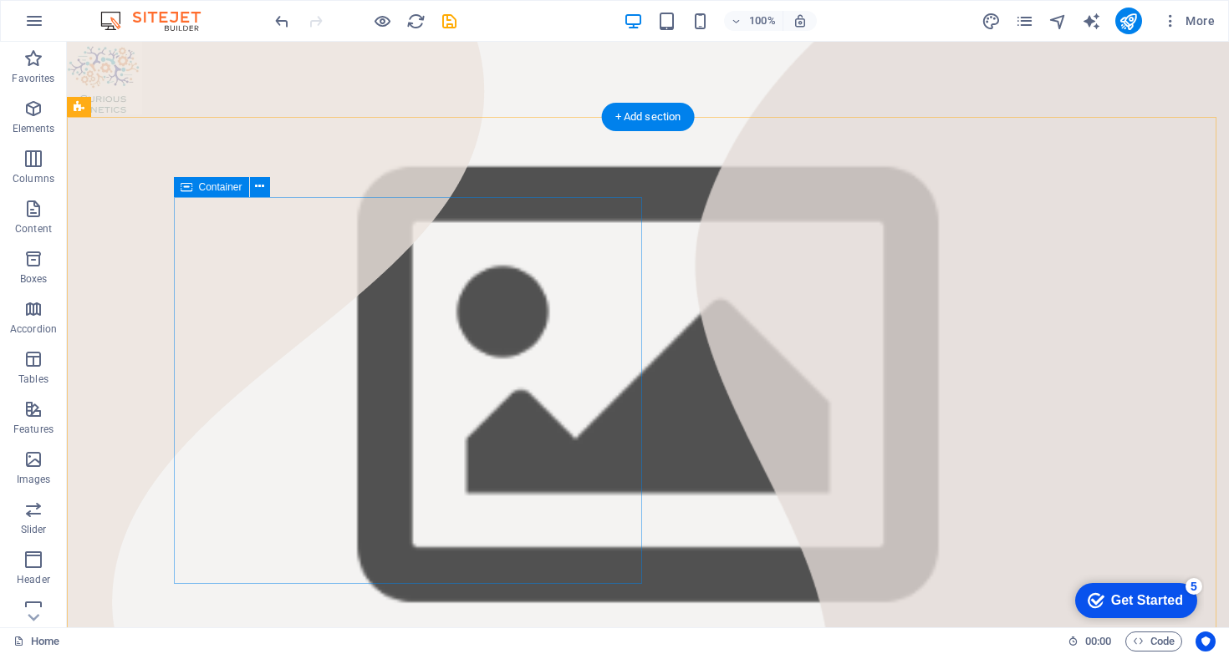
scroll to position [3, 0]
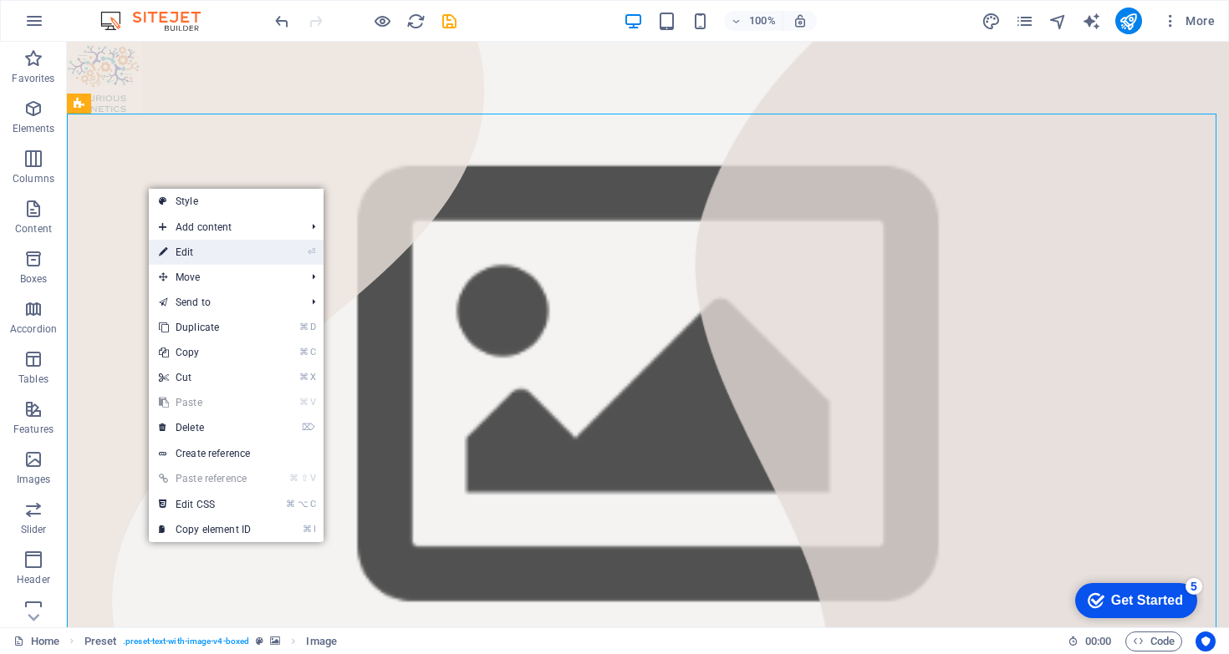
click at [239, 255] on link "⏎ Edit" at bounding box center [205, 252] width 112 height 25
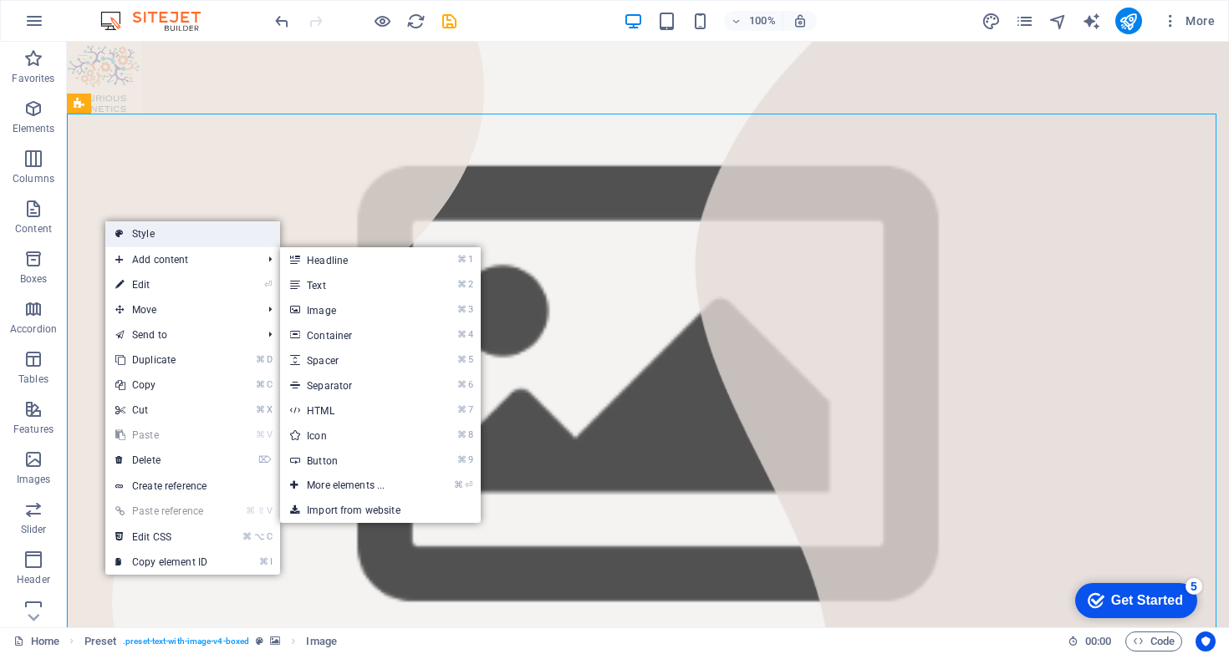
click at [155, 237] on link "Style" at bounding box center [192, 233] width 175 height 25
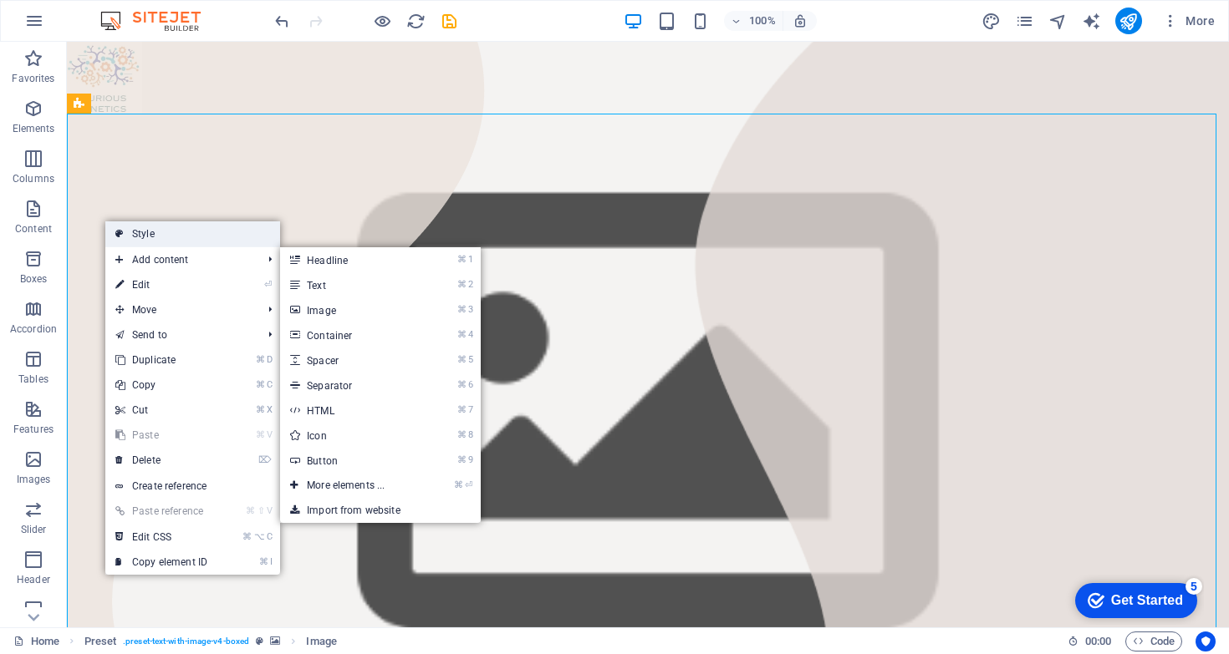
select select "rem"
select select "px"
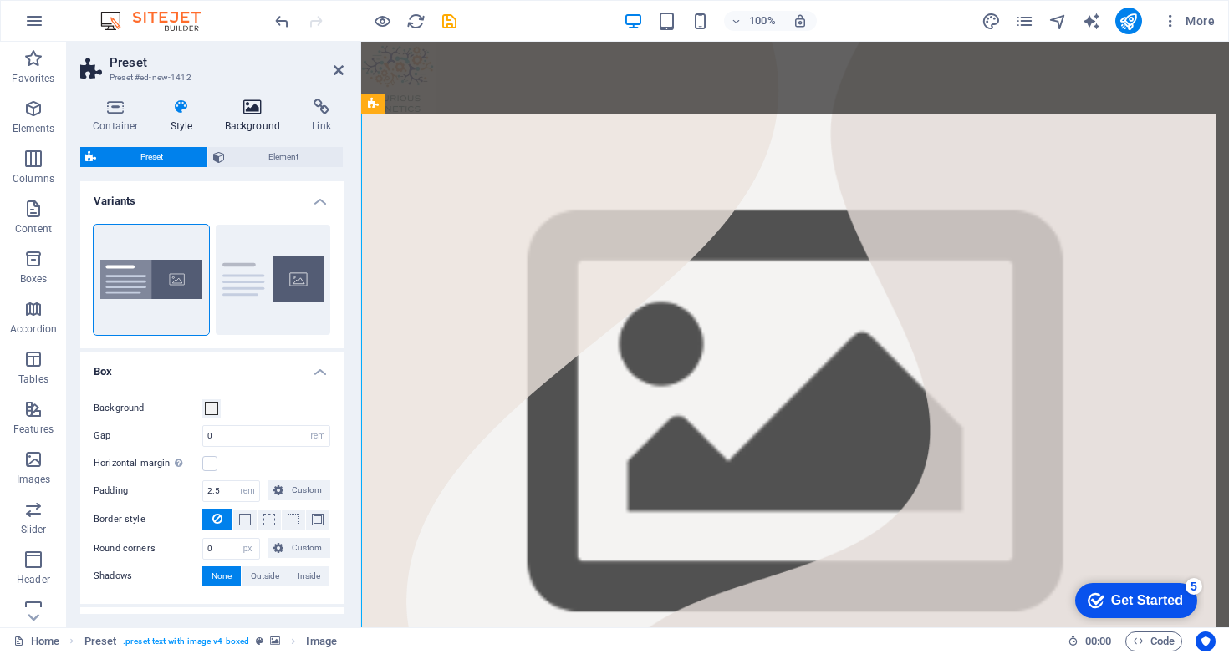
click at [261, 109] on icon at bounding box center [252, 107] width 81 height 17
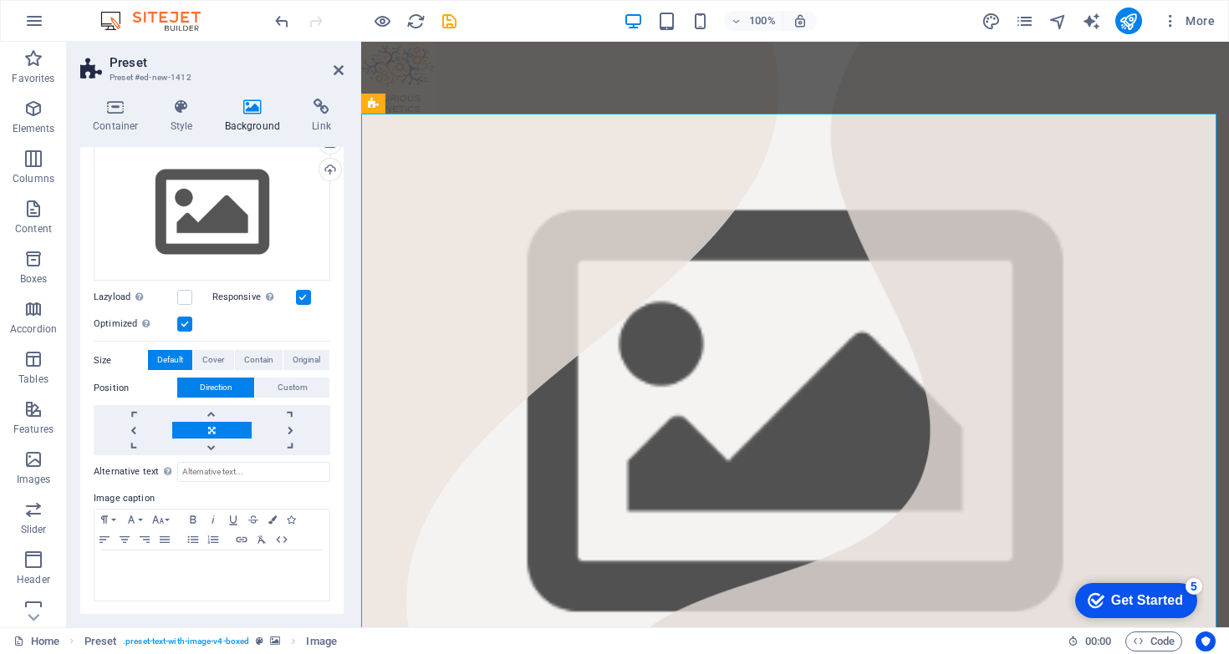
scroll to position [0, 0]
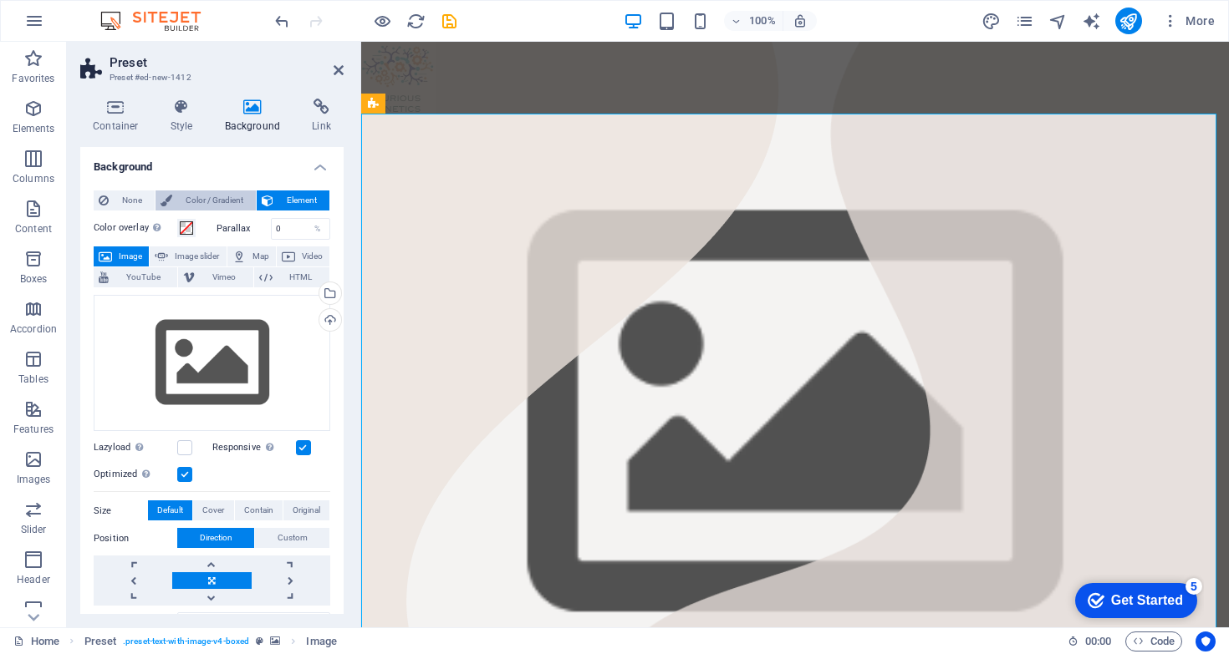
click at [191, 196] on span "Color / Gradient" at bounding box center [214, 201] width 74 height 20
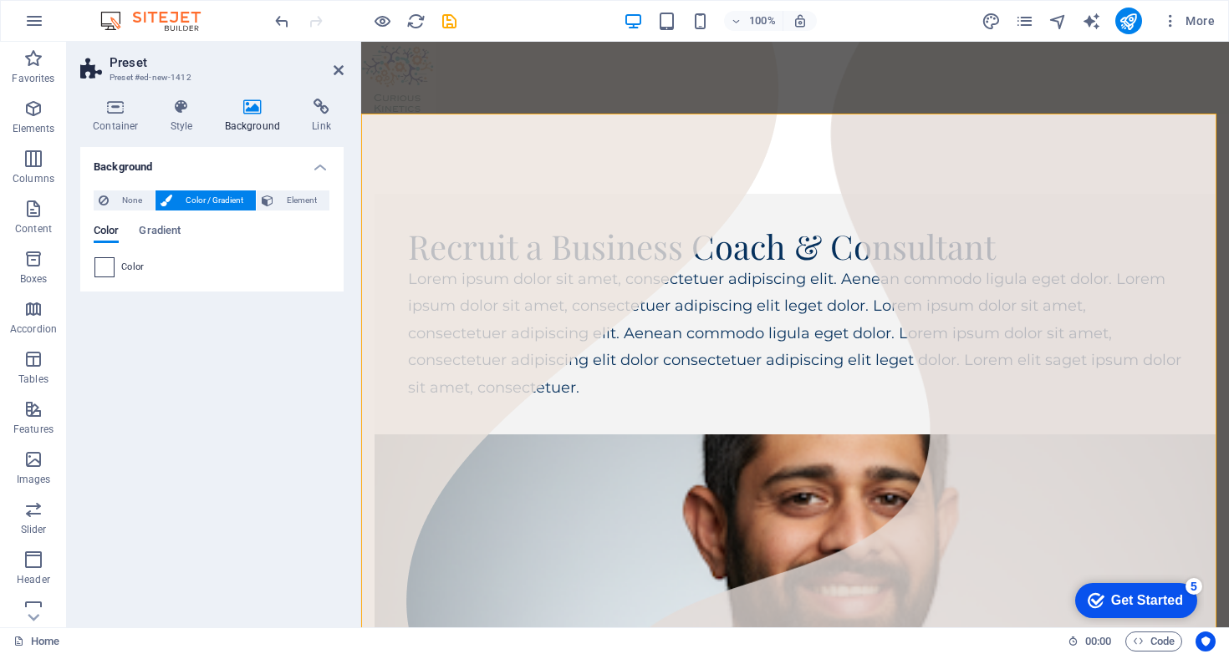
click at [93, 266] on div "None Color / Gradient Element Stretch background to full-width Color overlay Pl…" at bounding box center [211, 234] width 263 height 114
click at [102, 265] on span at bounding box center [104, 267] width 18 height 18
click at [465, 165] on div "Recruit a Business Coach & Consultant Lorem ipsum dolor sit amet, consectetuer …" at bounding box center [794, 595] width 867 height 962
click at [828, 99] on figure at bounding box center [794, 75] width 867 height 75
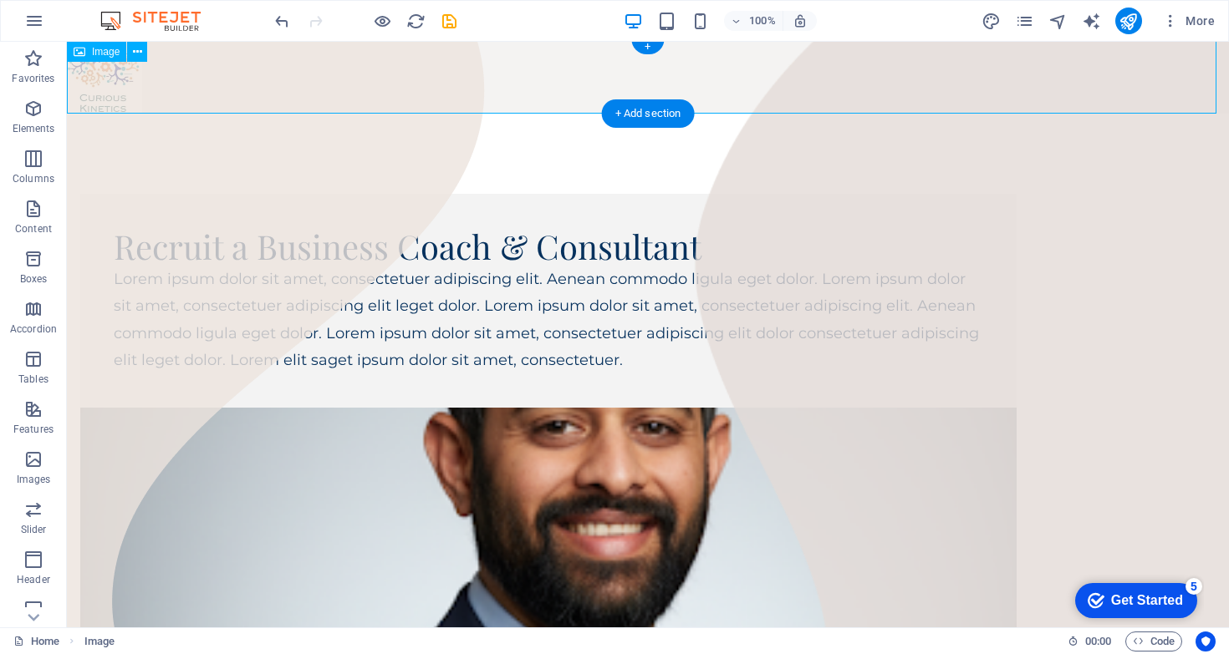
click at [418, 82] on figure at bounding box center [648, 75] width 1162 height 75
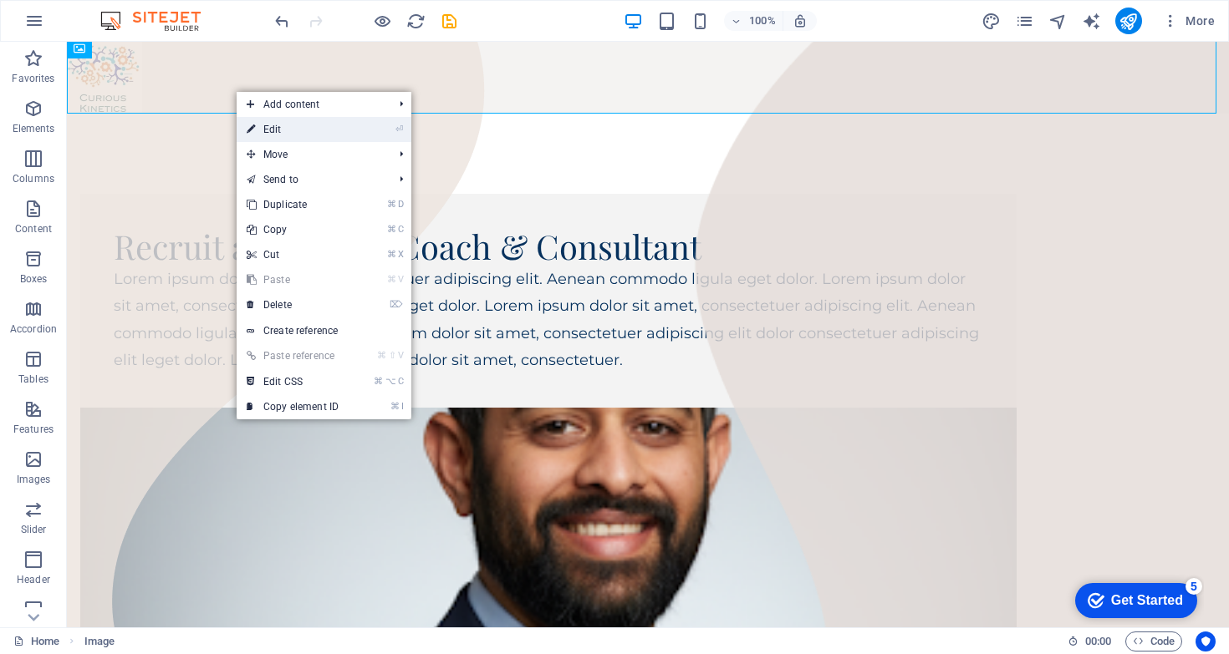
click at [298, 137] on link "⏎ Edit" at bounding box center [293, 129] width 112 height 25
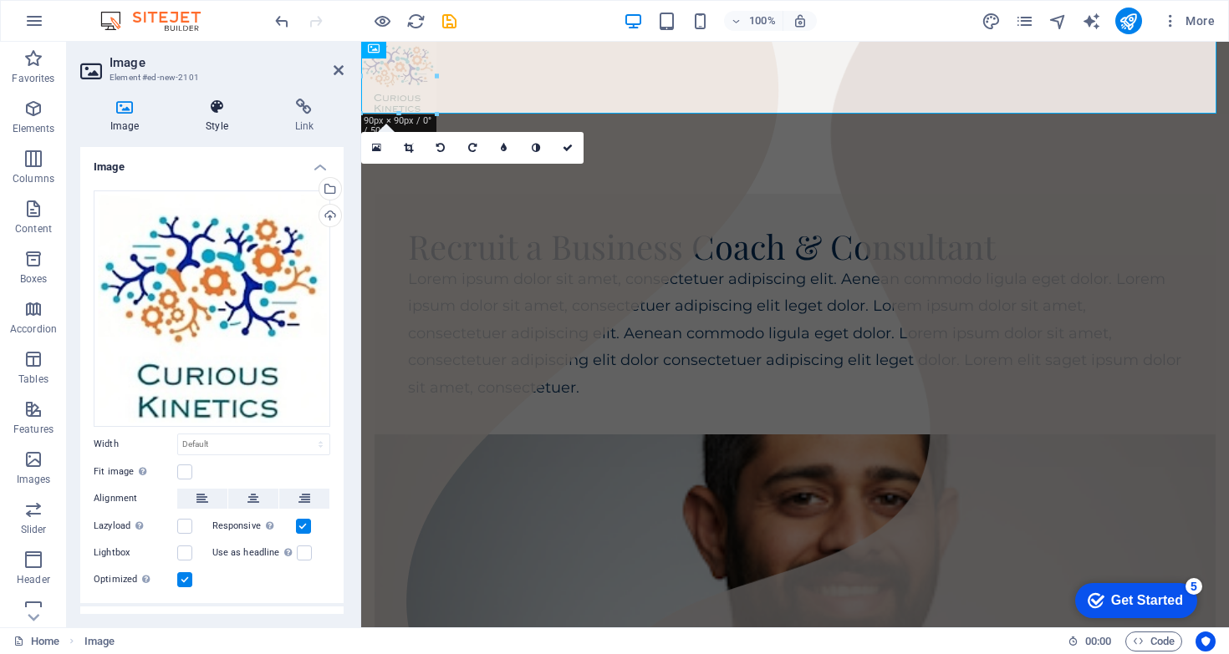
click at [228, 120] on h4 "Style" at bounding box center [220, 116] width 89 height 35
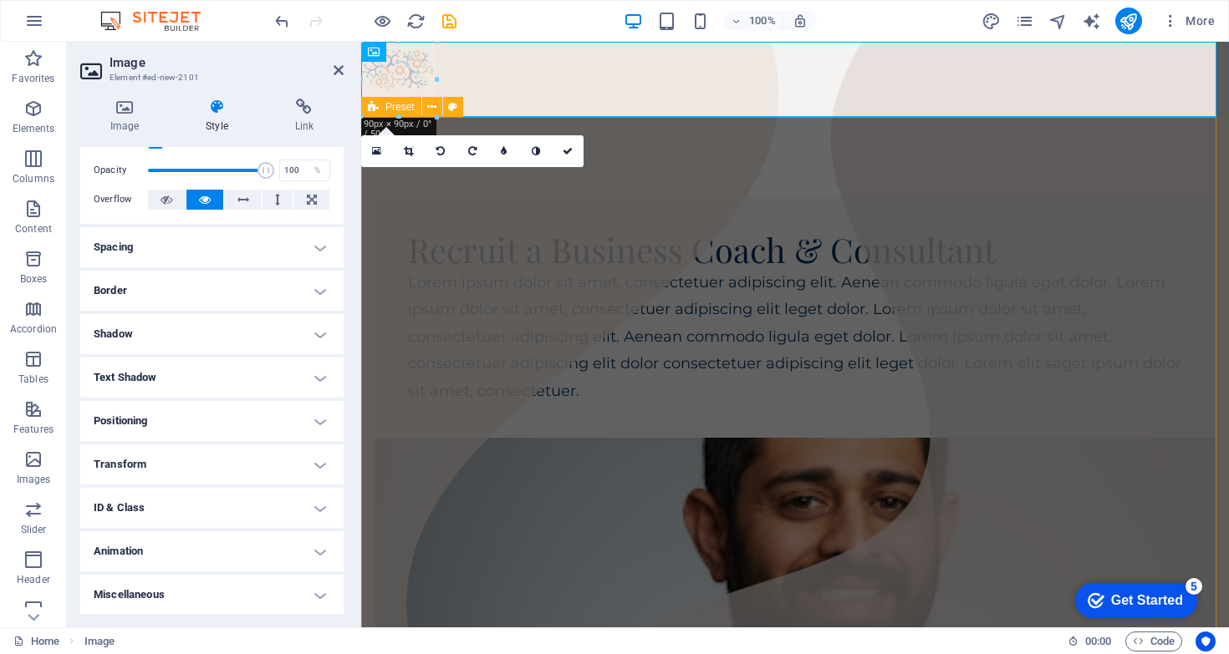
click at [729, 176] on div "Recruit a Business Coach & Consultant Lorem ipsum dolor sit amet, consectetuer …" at bounding box center [794, 598] width 867 height 962
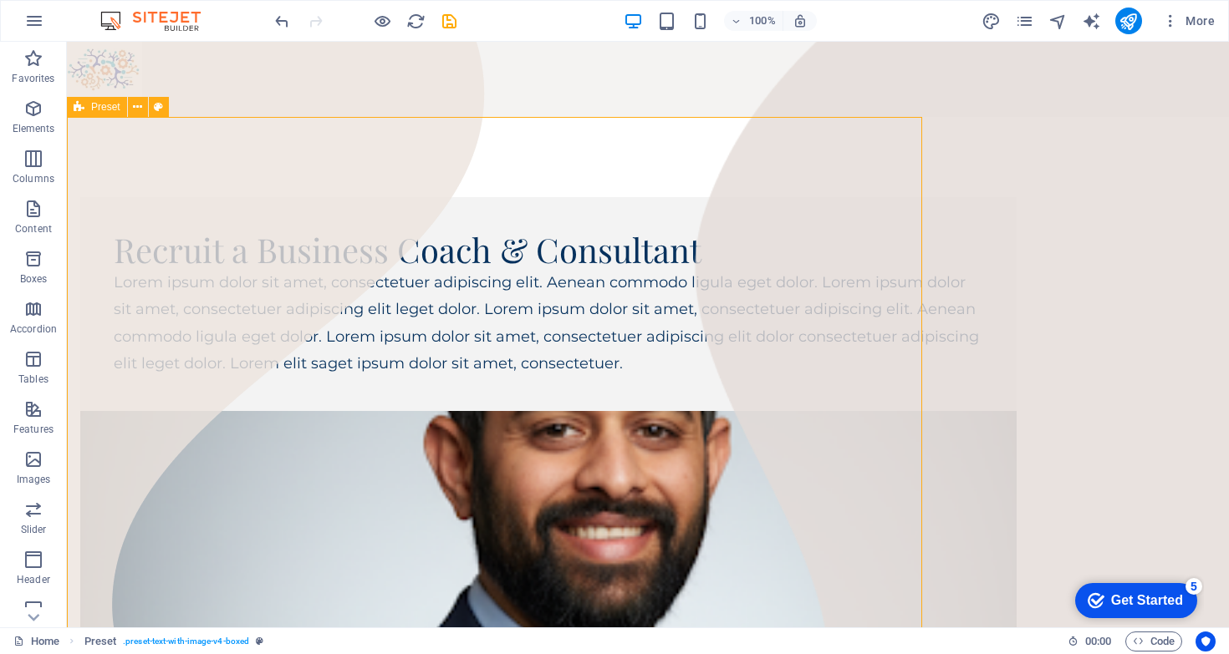
click at [863, 155] on div "Recruit a Business Coach & Consultant Lorem ipsum dolor sit amet, consectetuer …" at bounding box center [648, 557] width 1162 height 881
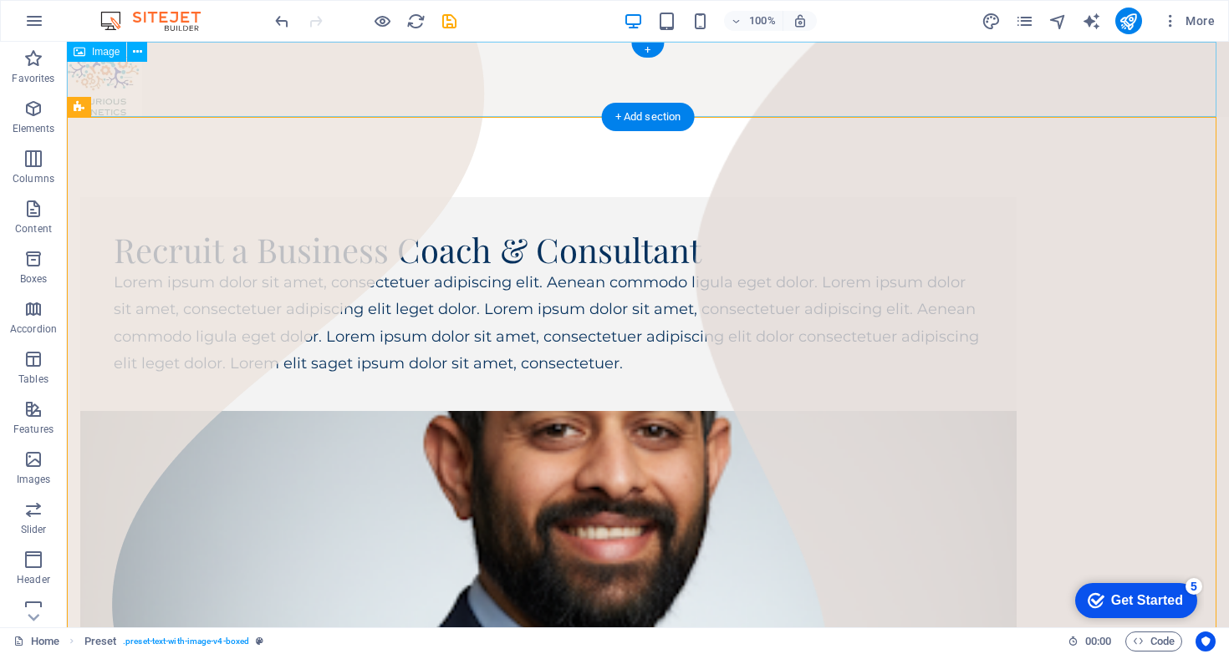
click at [918, 100] on figure at bounding box center [648, 79] width 1162 height 75
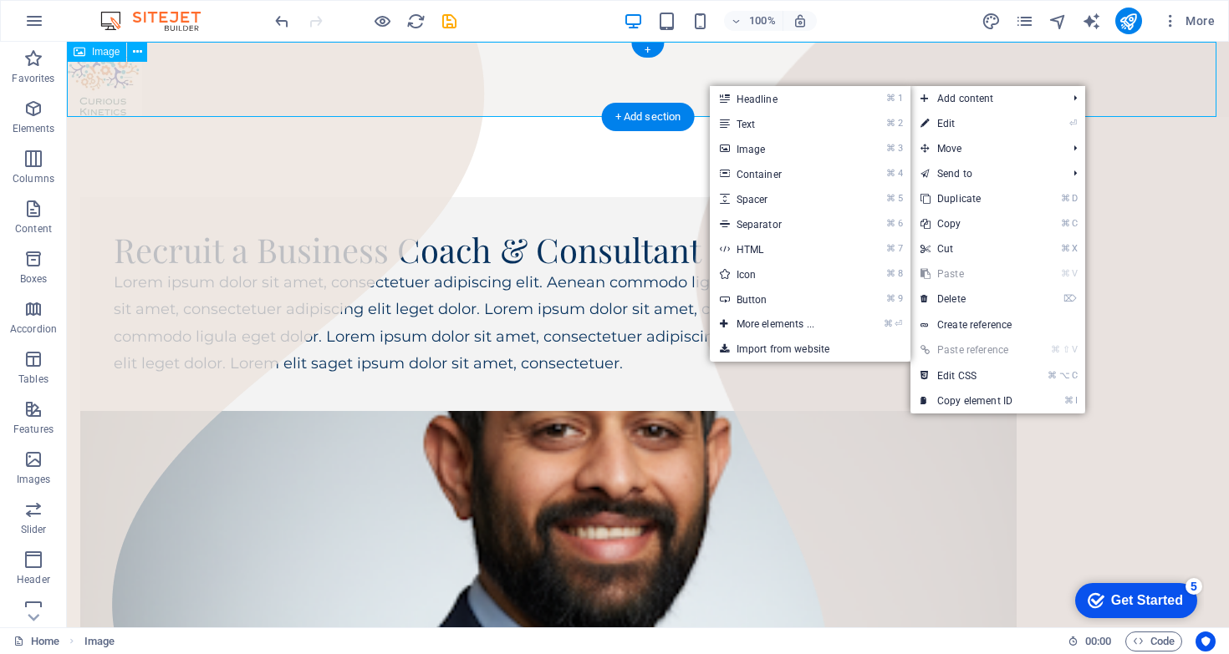
click at [635, 95] on figure at bounding box center [648, 79] width 1162 height 75
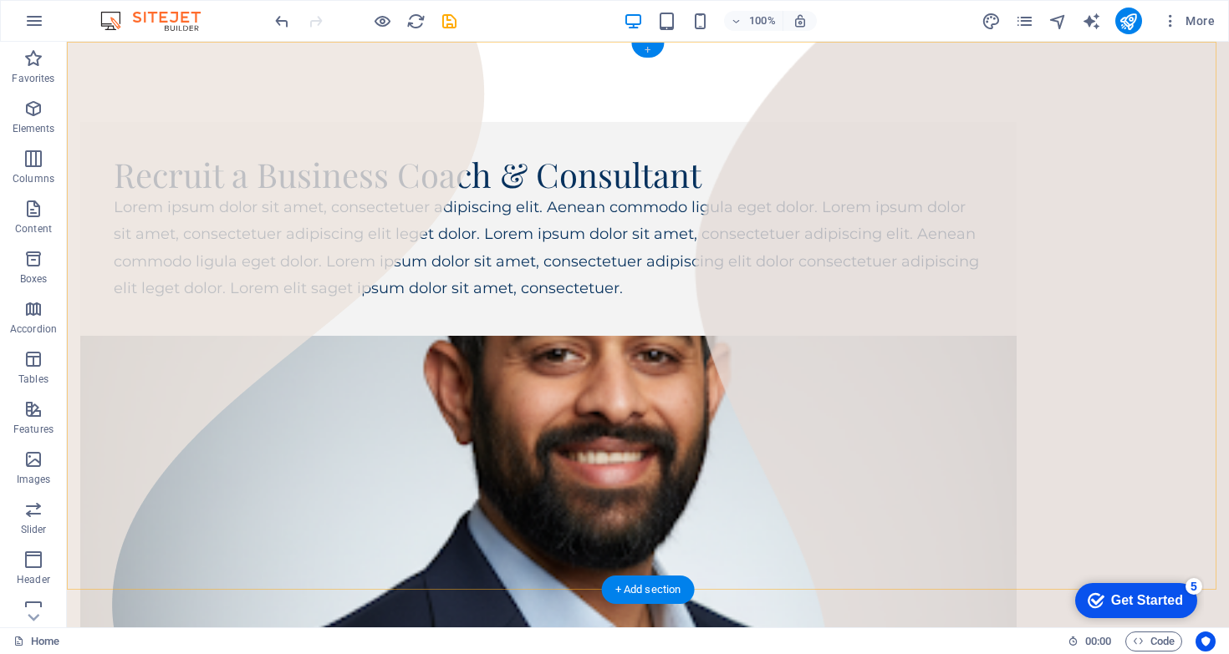
click at [652, 46] on div "+" at bounding box center [647, 50] width 33 height 15
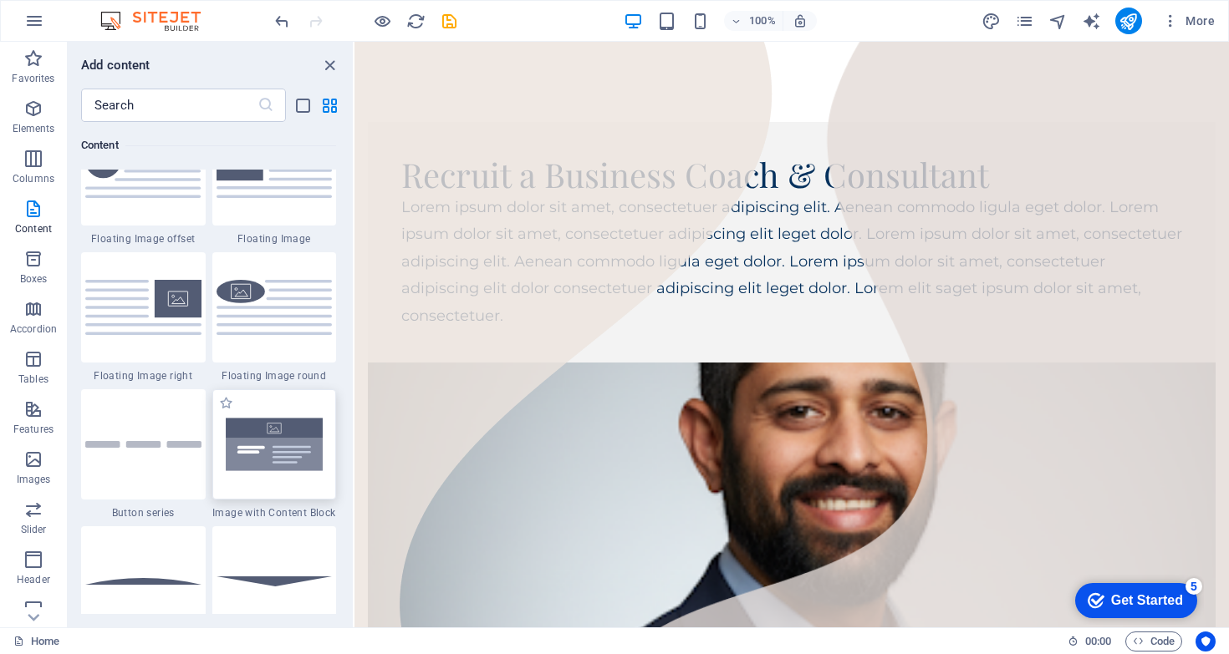
scroll to position [3608, 0]
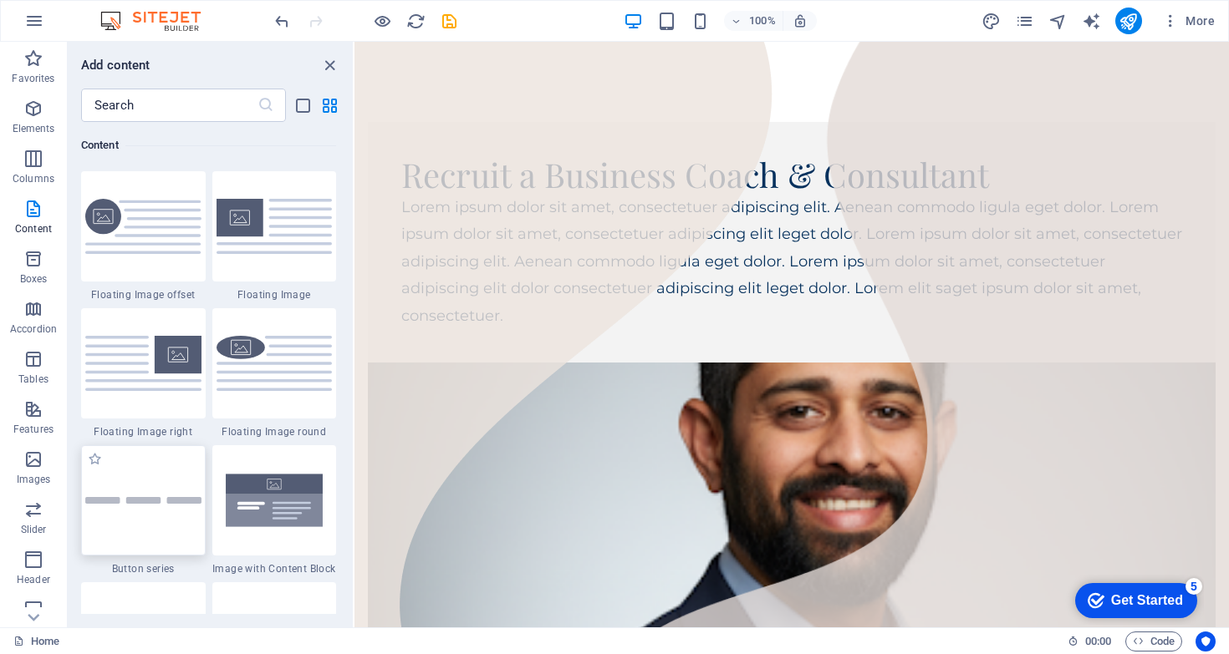
click at [150, 488] on div at bounding box center [143, 500] width 125 height 110
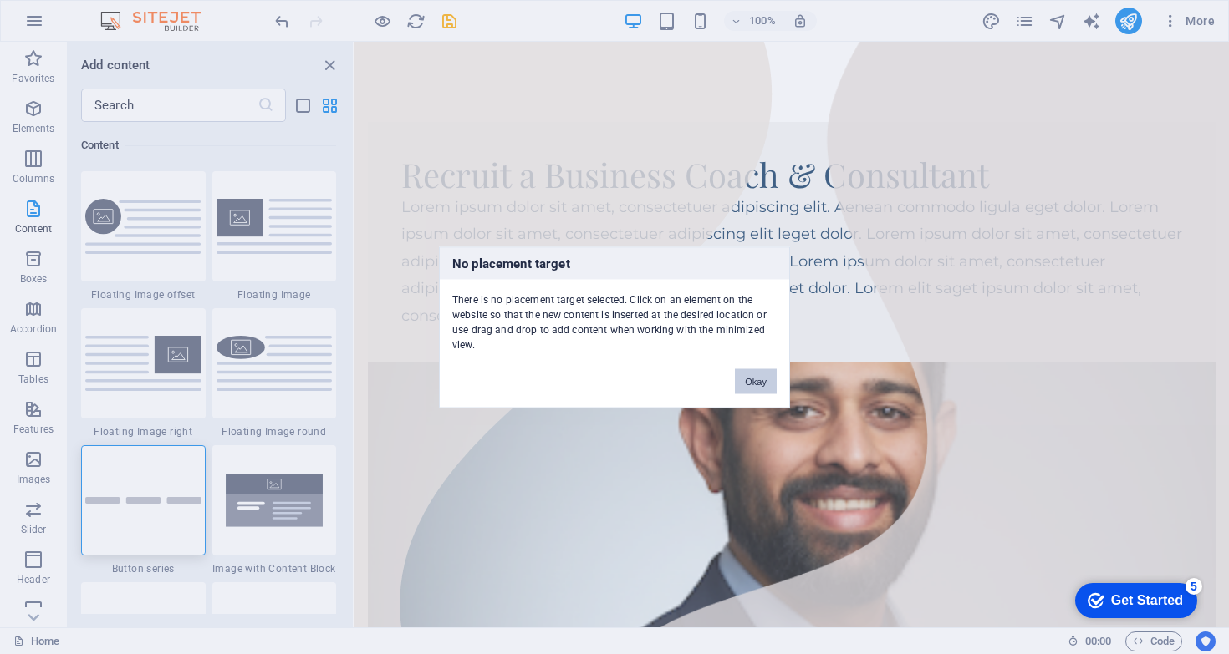
drag, startPoint x: 765, startPoint y: 384, endPoint x: 328, endPoint y: 268, distance: 452.0
click at [765, 384] on button "Okay" at bounding box center [756, 381] width 42 height 25
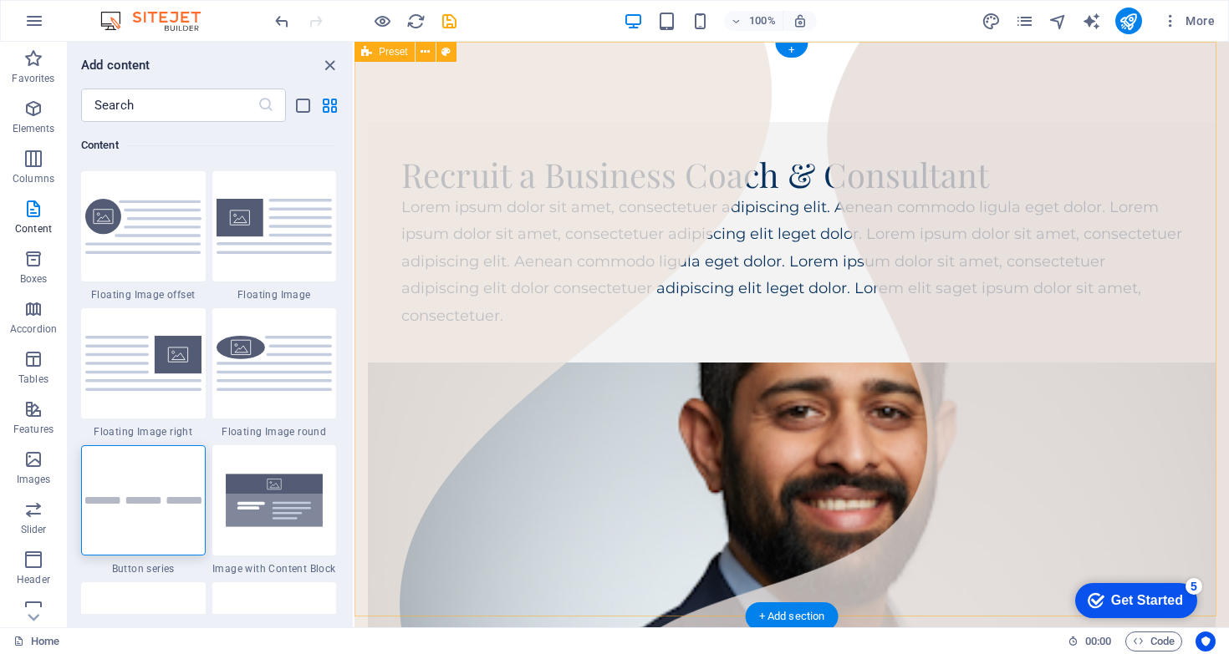
click at [442, 69] on div "Recruit a Business Coach & Consultant Lorem ipsum dolor sit amet, consectetuer …" at bounding box center [791, 509] width 874 height 934
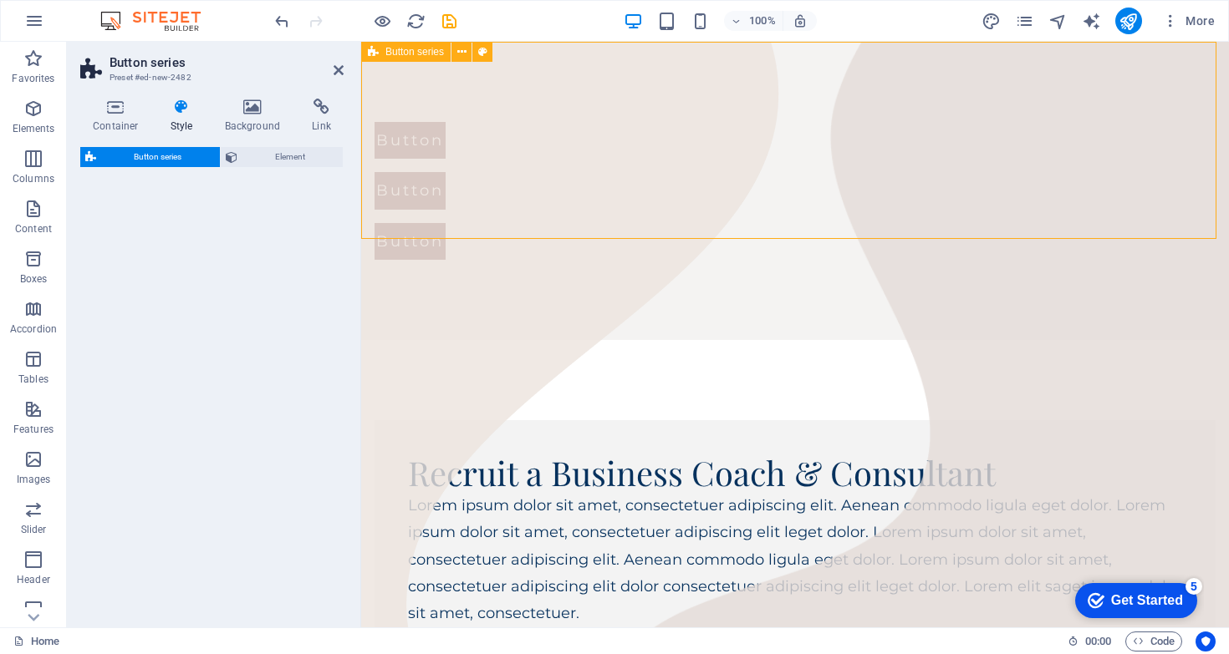
select select "rem"
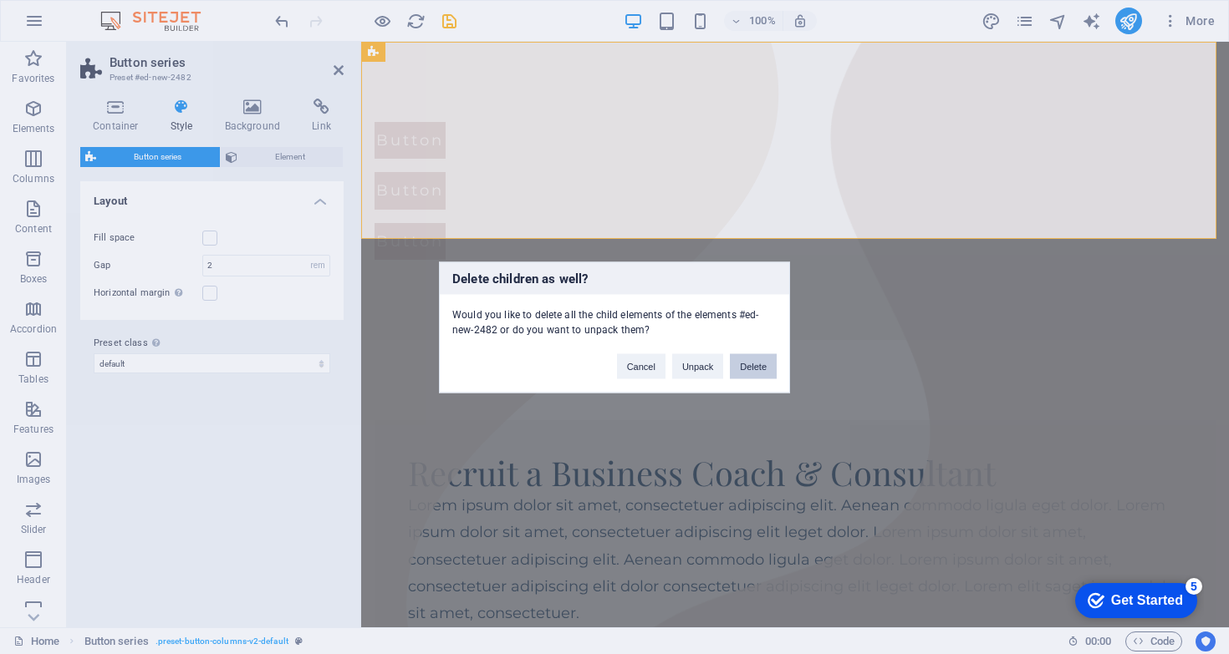
click at [769, 359] on button "Delete" at bounding box center [753, 366] width 47 height 25
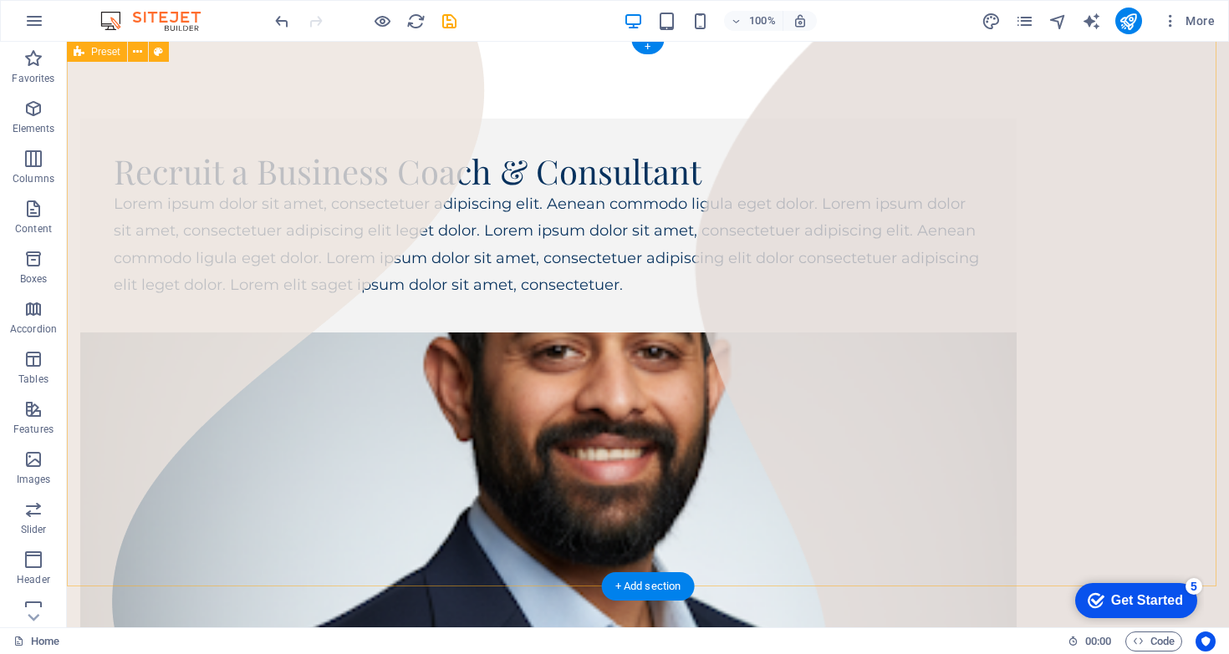
click at [381, 85] on div "Recruit a Business Coach & Consultant Lorem ipsum dolor sit amet, consectetuer …" at bounding box center [648, 478] width 1162 height 881
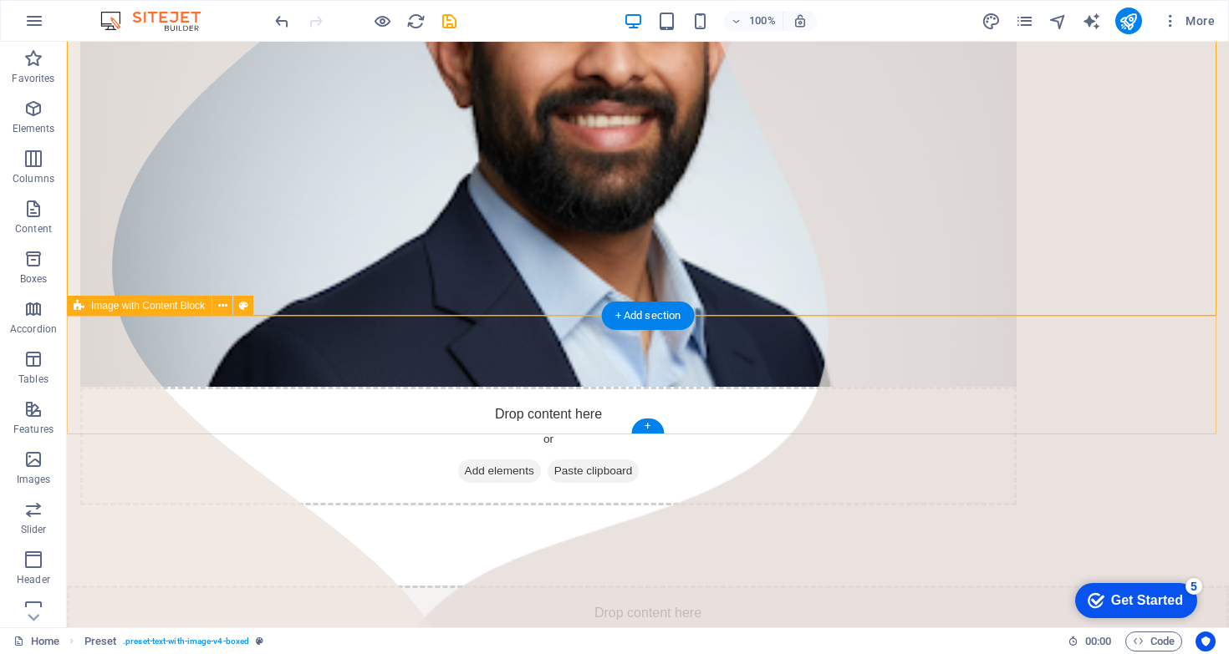
scroll to position [343, 0]
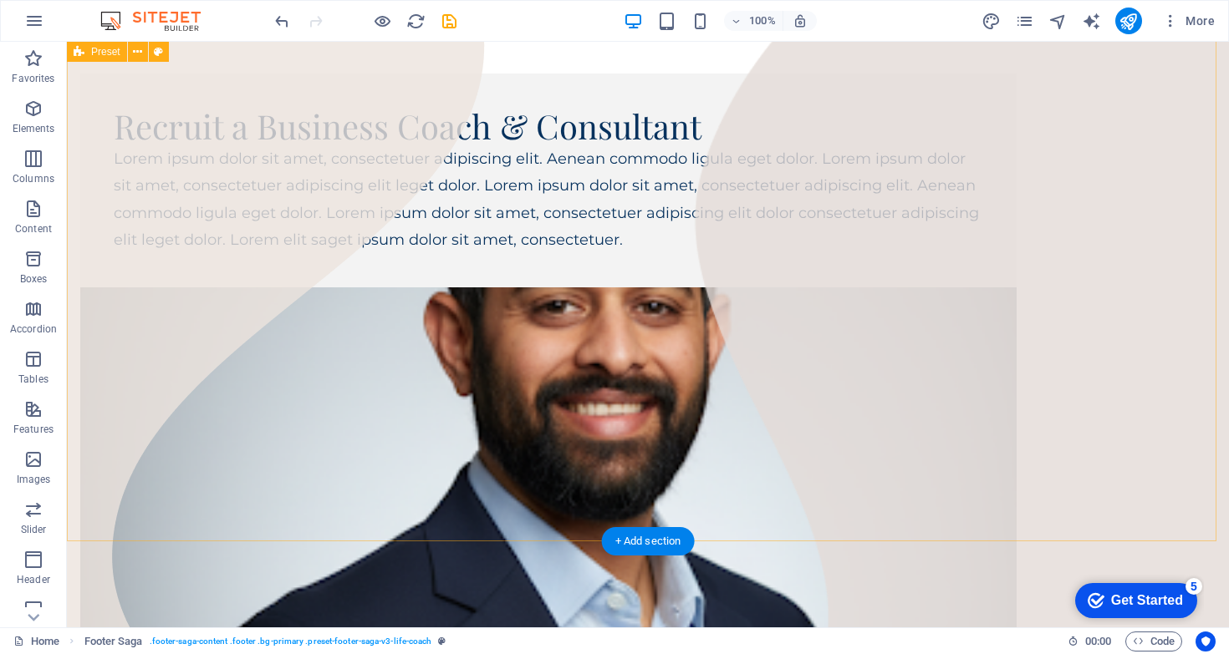
scroll to position [557, 0]
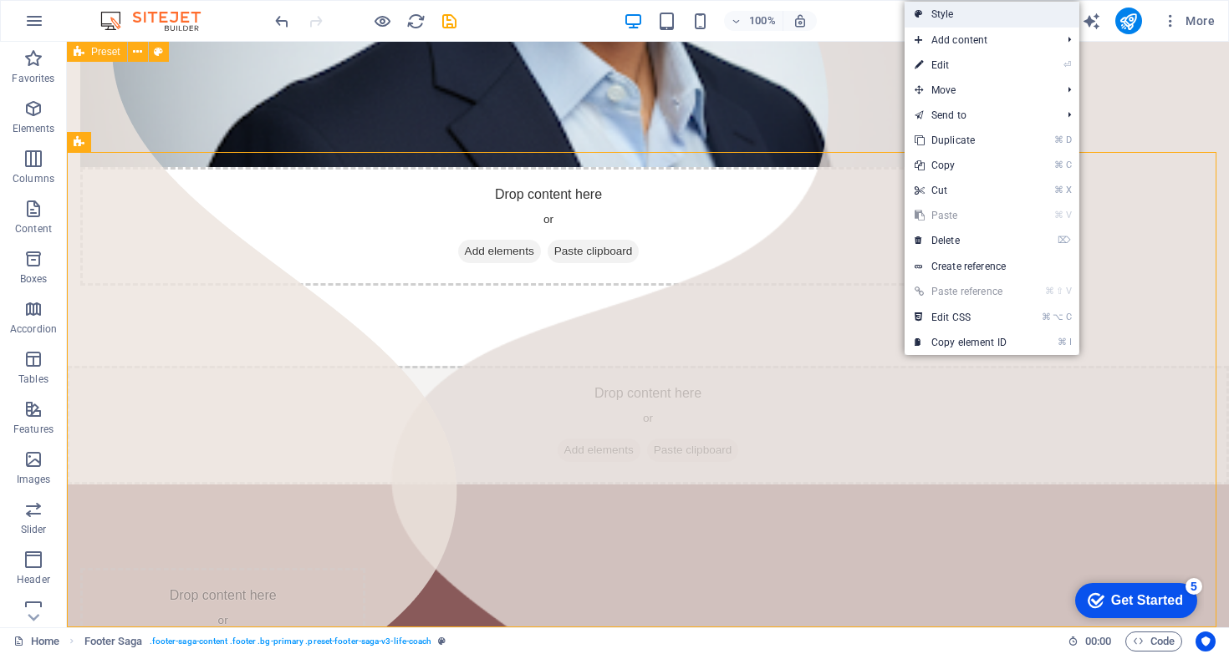
click at [964, 22] on link "Style" at bounding box center [991, 14] width 175 height 25
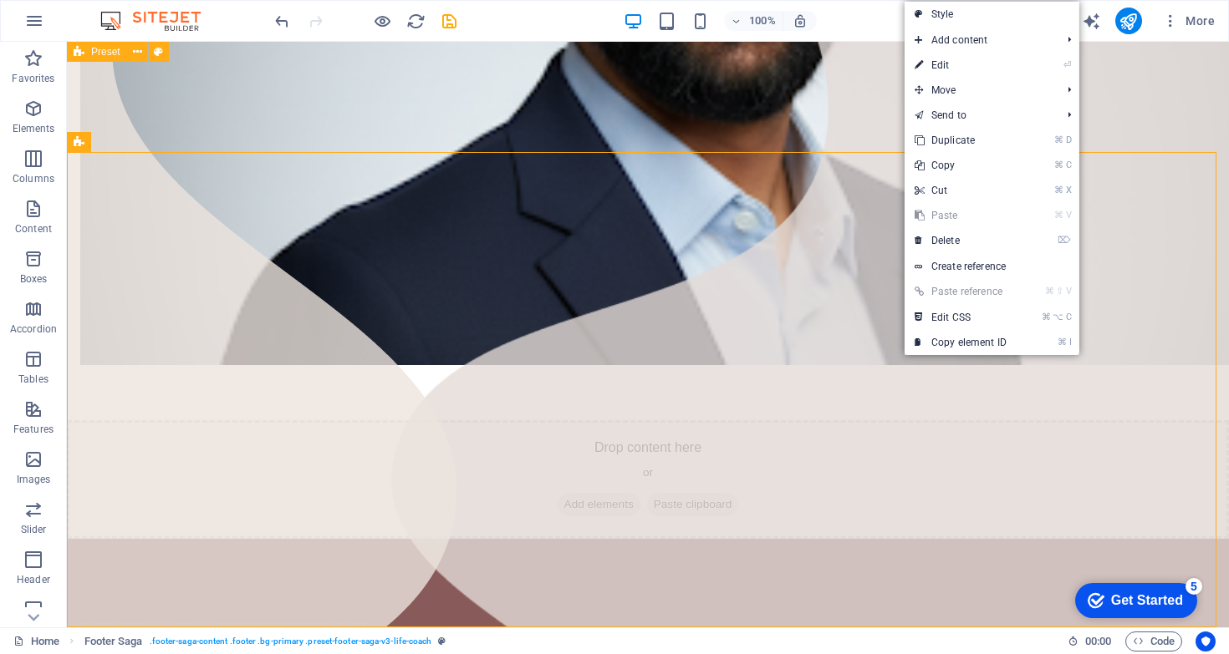
scroll to position [611, 0]
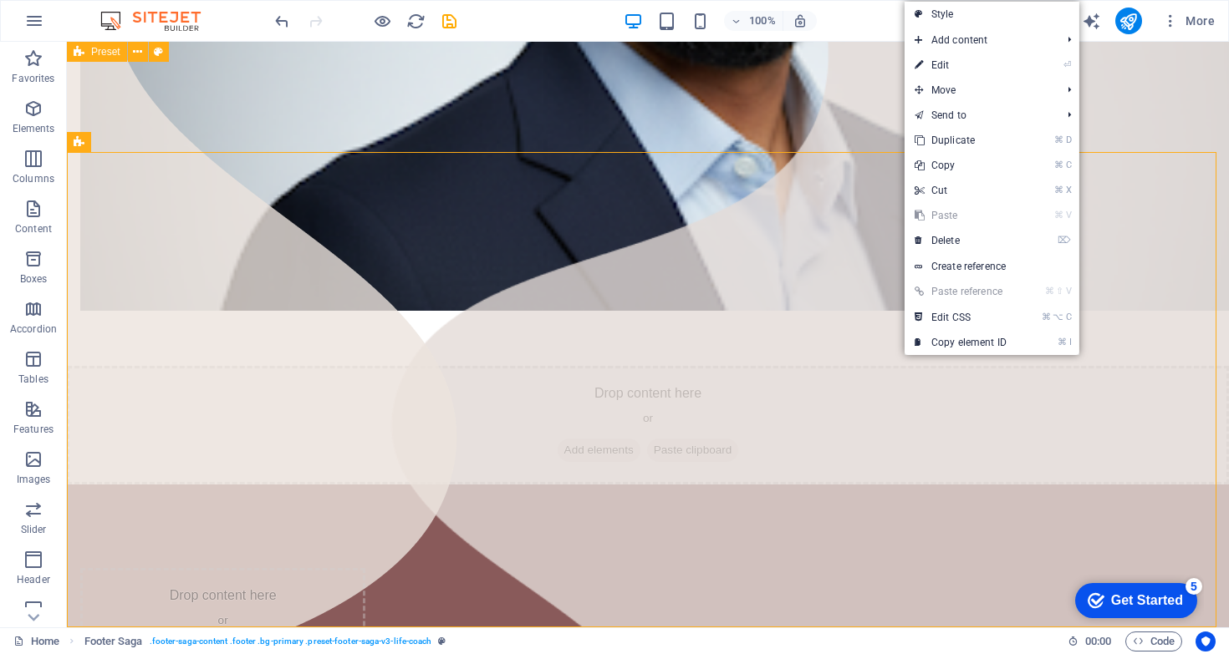
select select "rem"
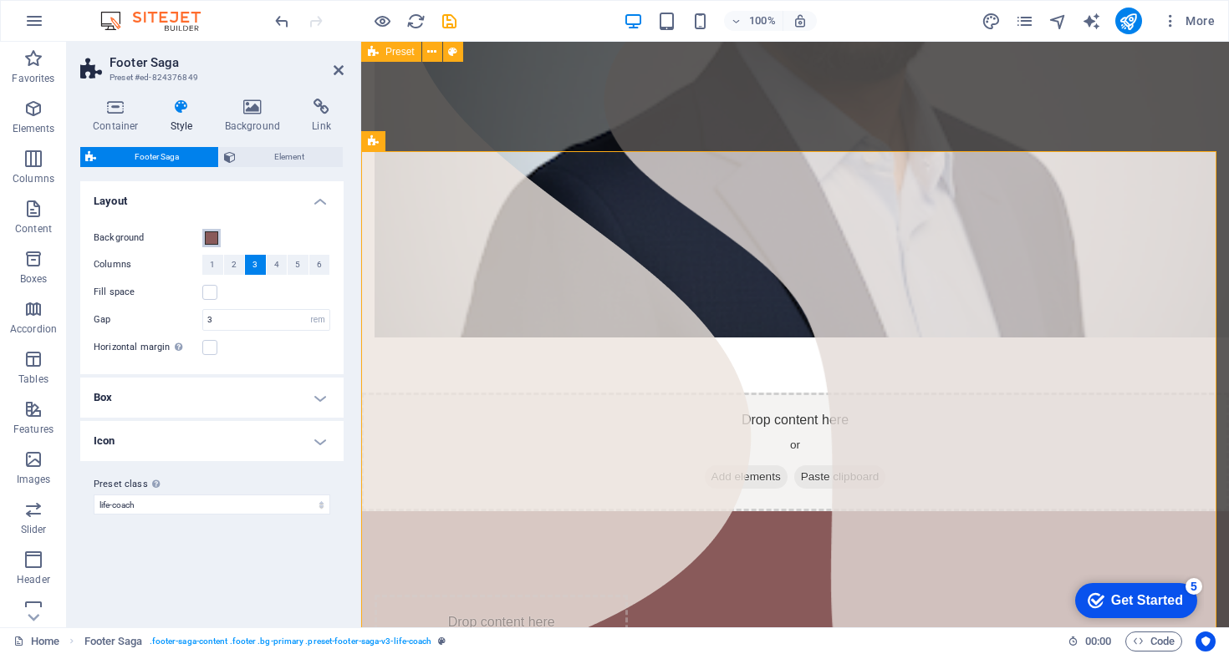
click at [209, 237] on span at bounding box center [211, 237] width 13 height 13
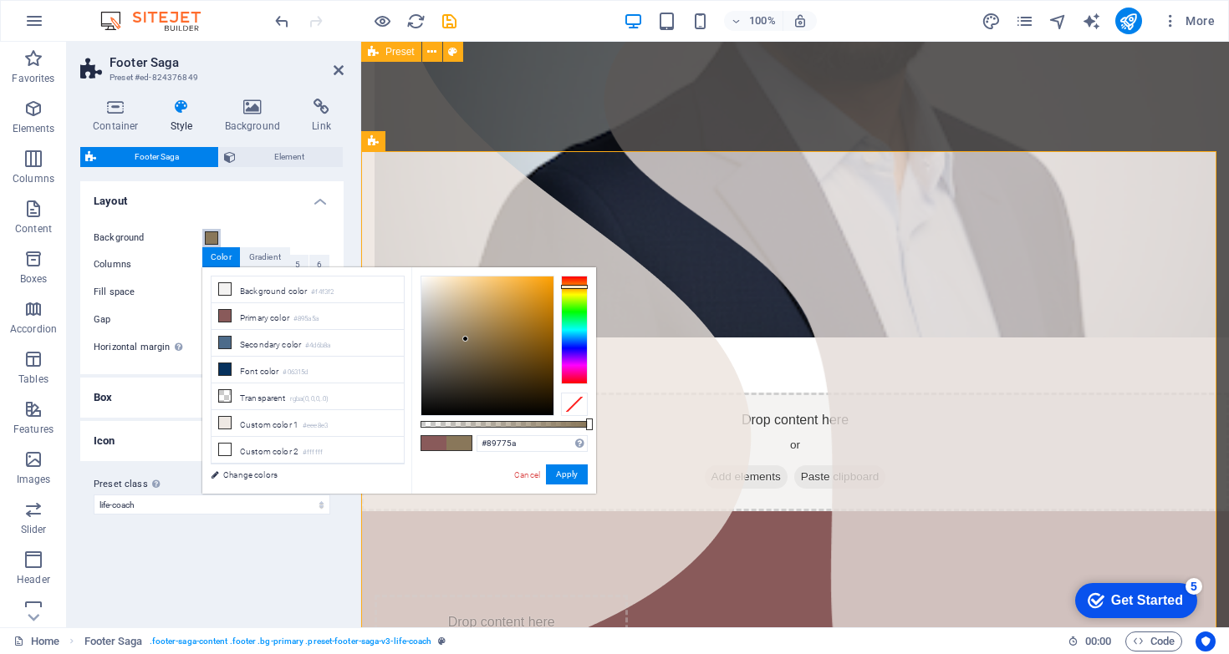
click at [574, 287] on div at bounding box center [574, 330] width 27 height 109
click at [544, 284] on div at bounding box center [487, 346] width 132 height 139
click at [548, 281] on div at bounding box center [487, 346] width 132 height 139
click at [570, 486] on div "#f59d08 Supported formats #0852ed rgb(8, 82, 237) rgba(8, 82, 237, 90%) hsv(221…" at bounding box center [503, 501] width 185 height 469
click at [572, 482] on button "Apply" at bounding box center [567, 475] width 42 height 20
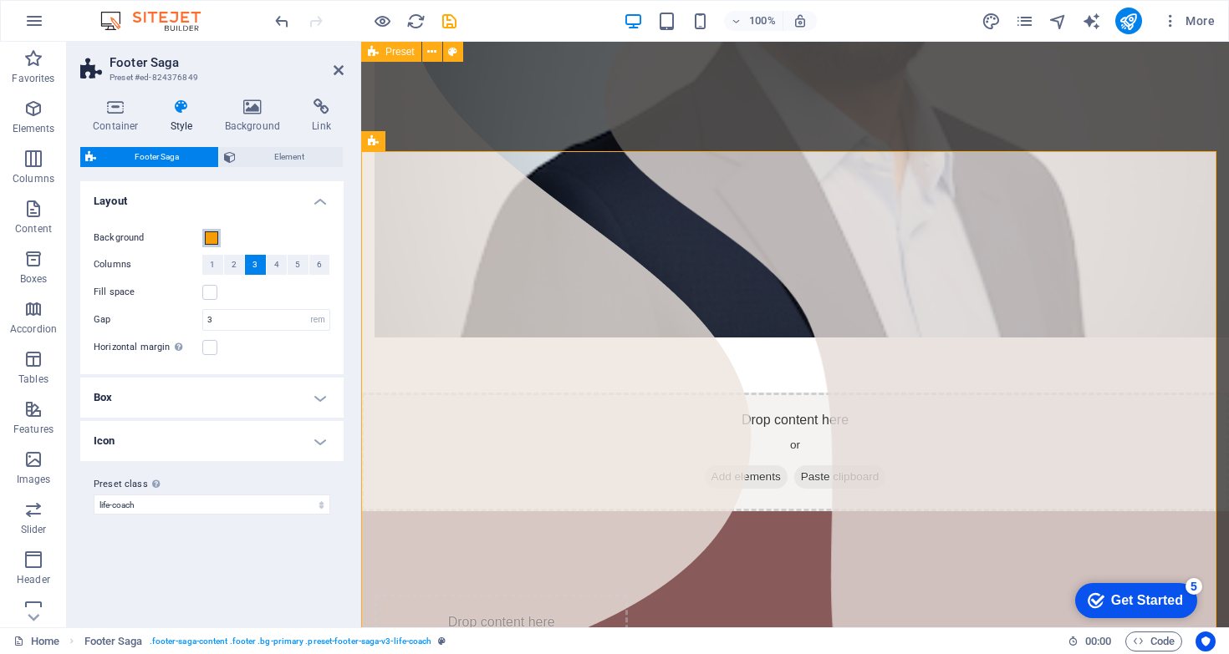
click at [213, 237] on span at bounding box center [211, 237] width 13 height 13
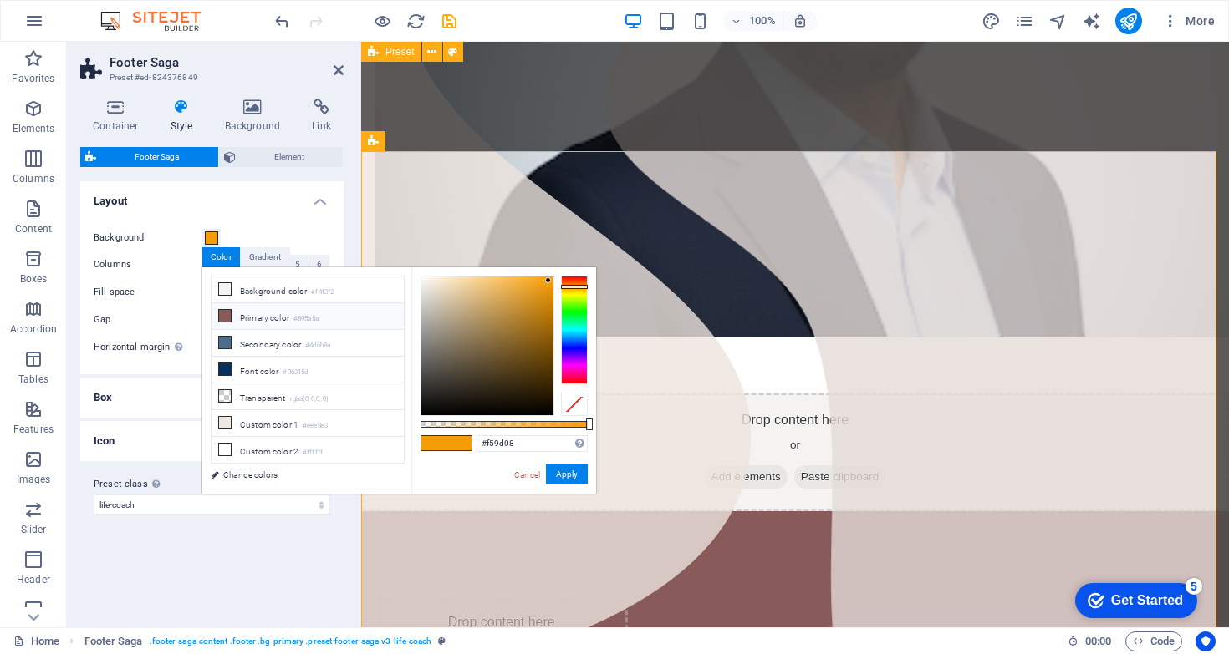
click at [296, 323] on li "Primary color #895a5a" at bounding box center [307, 316] width 192 height 27
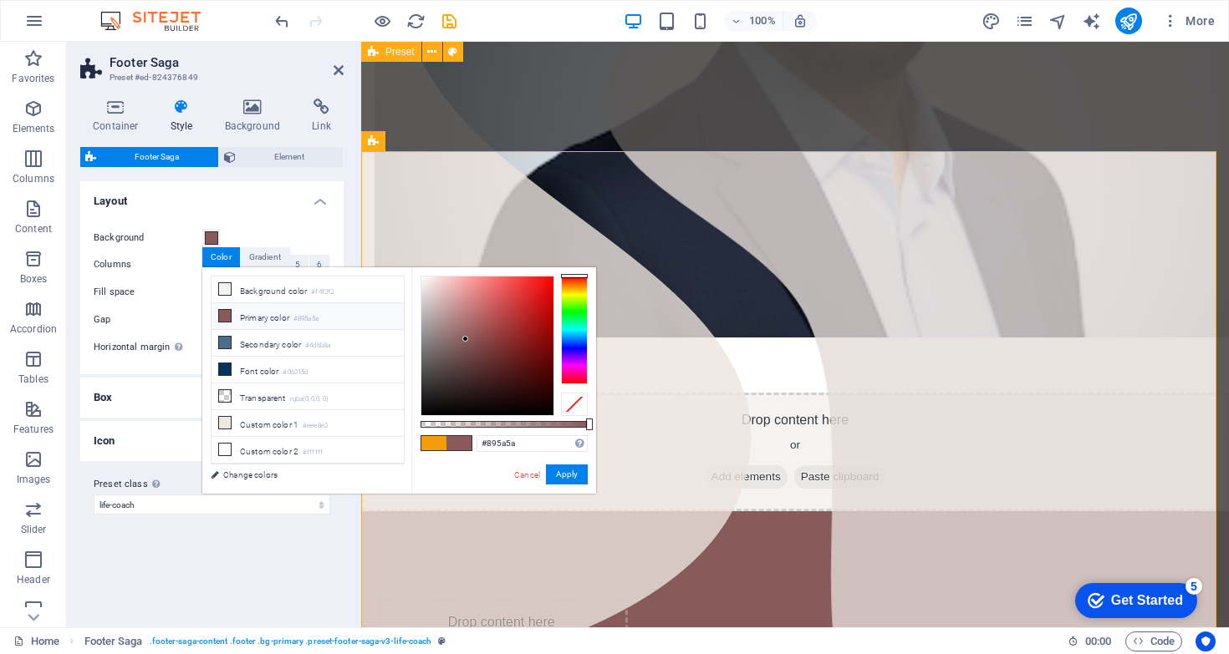
click at [428, 442] on span at bounding box center [433, 443] width 25 height 14
type input "#f59d08"
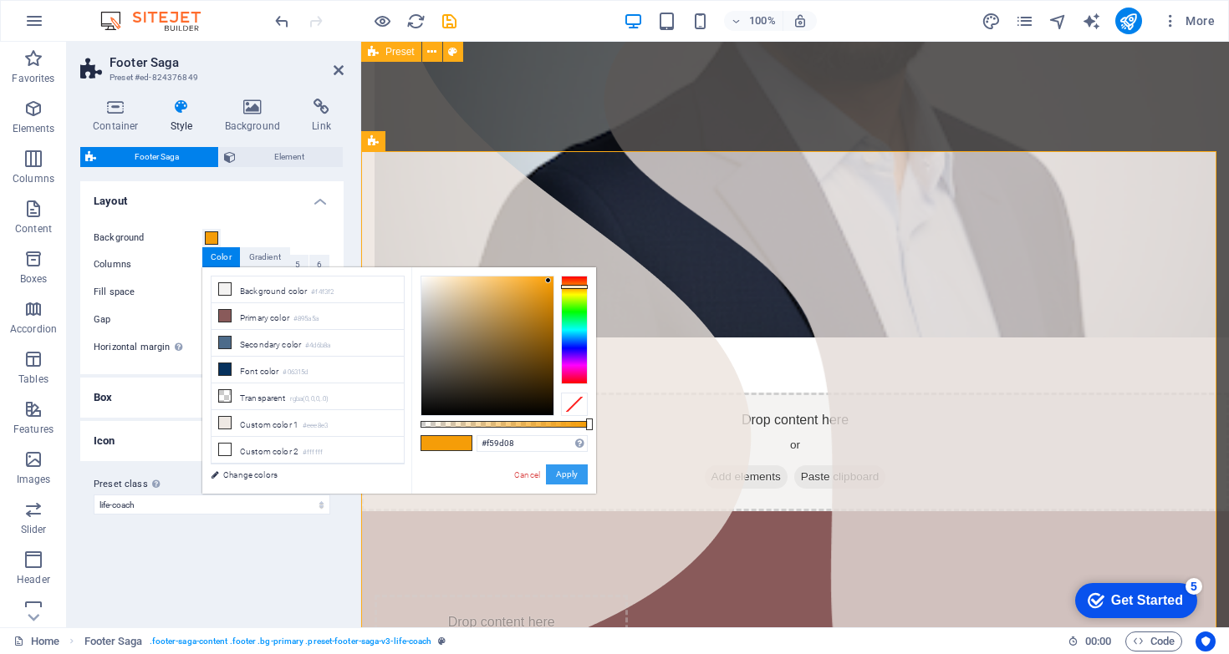
click at [563, 477] on button "Apply" at bounding box center [567, 475] width 42 height 20
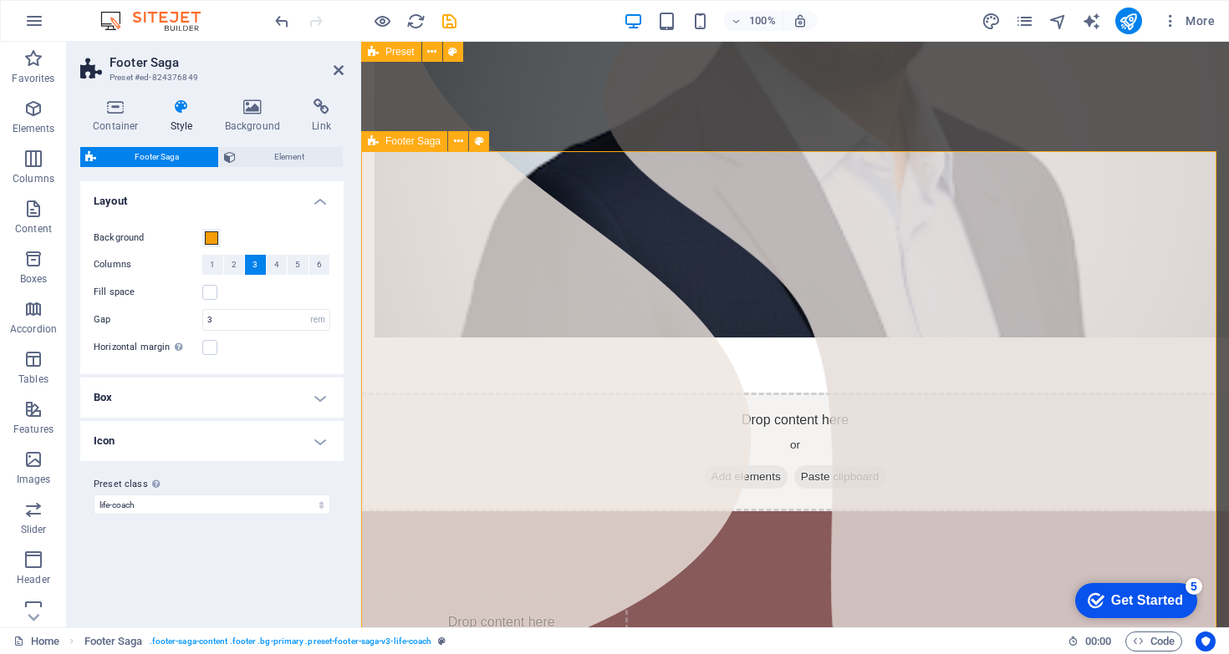
click at [216, 274] on button "1" at bounding box center [212, 265] width 21 height 20
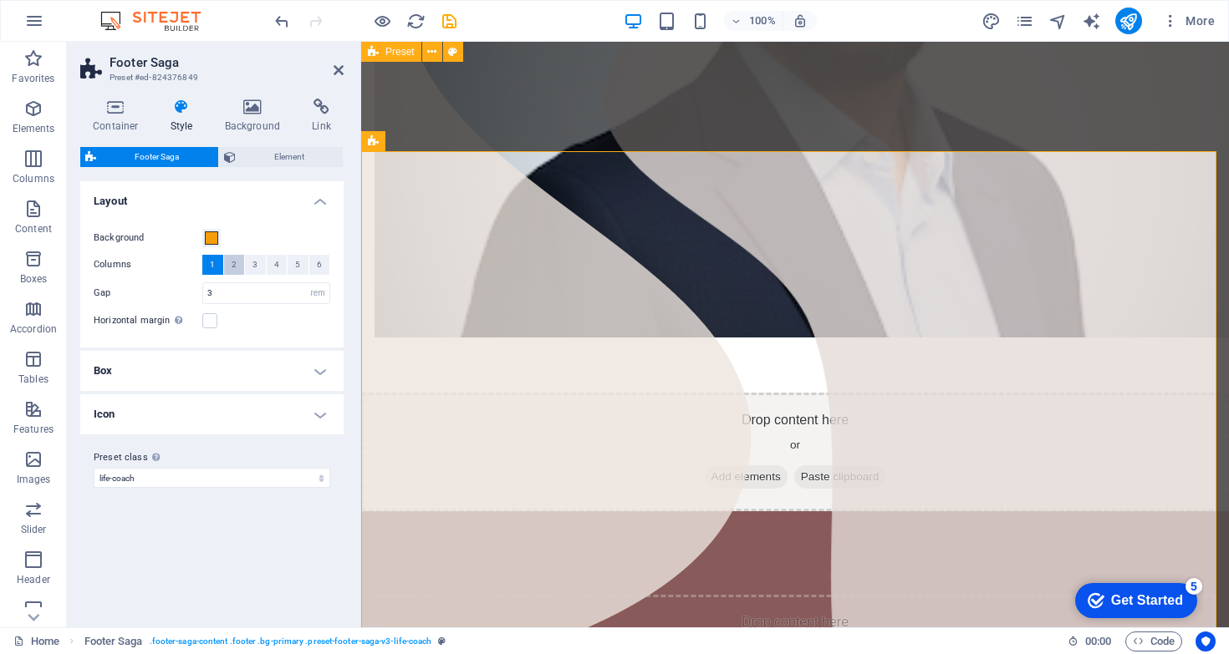
click at [228, 268] on button "2" at bounding box center [234, 265] width 21 height 20
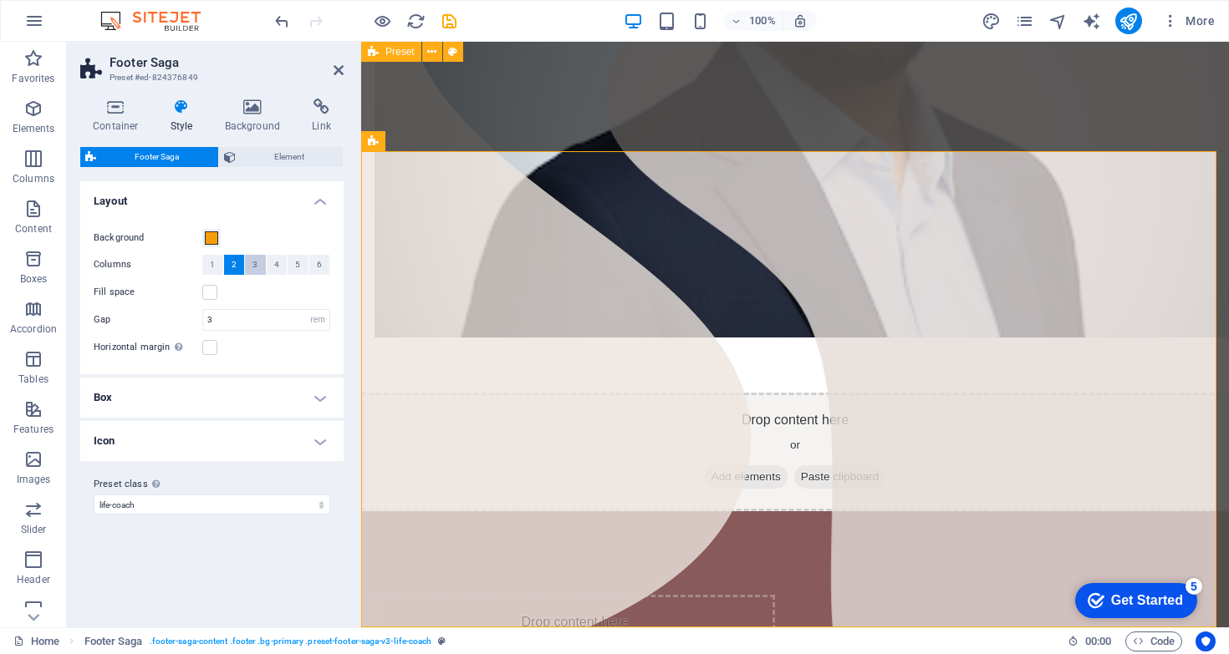
click at [250, 267] on button "3" at bounding box center [255, 265] width 21 height 20
click at [284, 267] on button "4" at bounding box center [277, 265] width 21 height 20
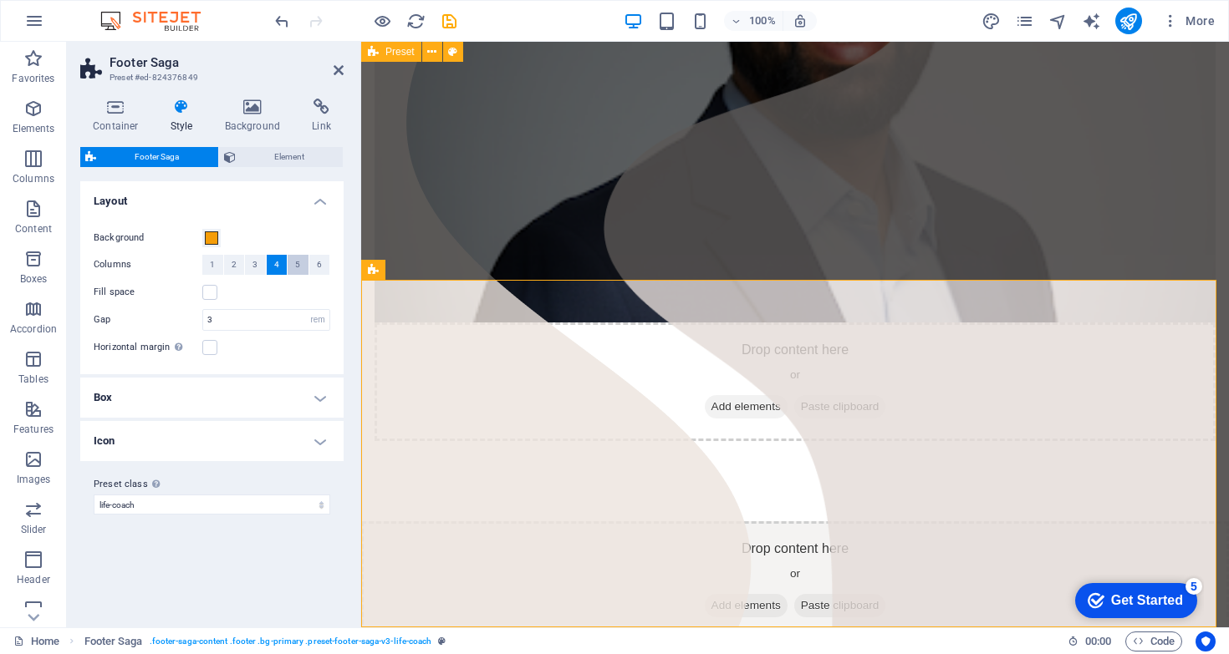
click at [292, 266] on button "5" at bounding box center [297, 265] width 21 height 20
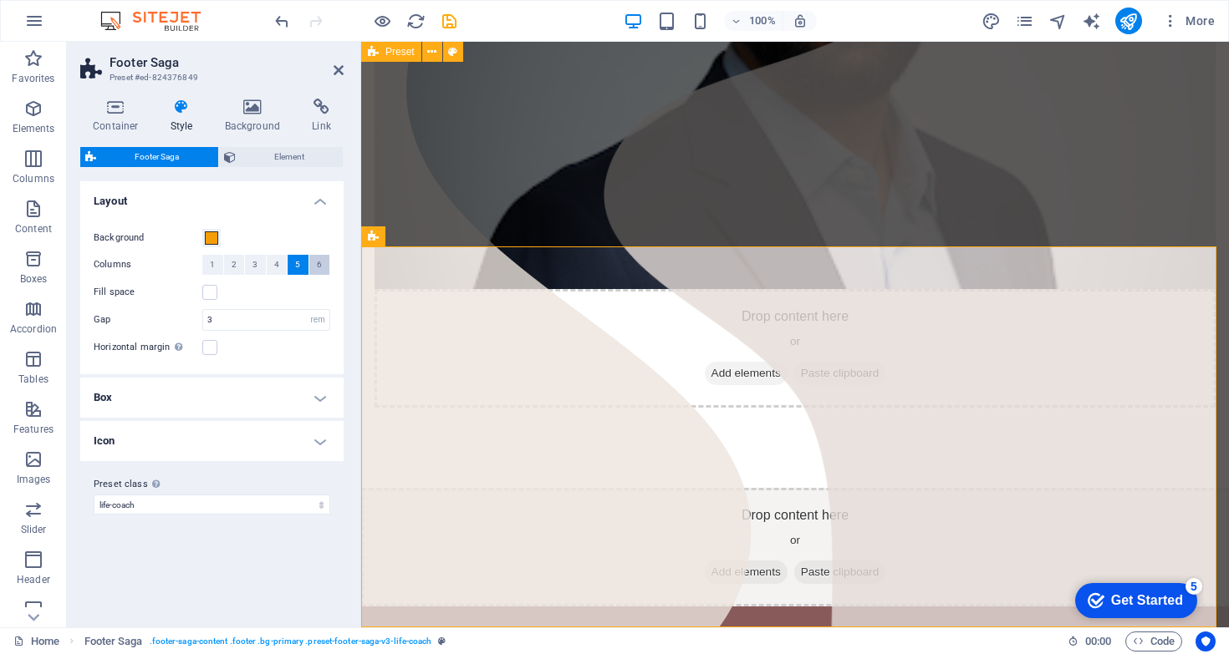
click at [309, 265] on button "6" at bounding box center [319, 265] width 21 height 20
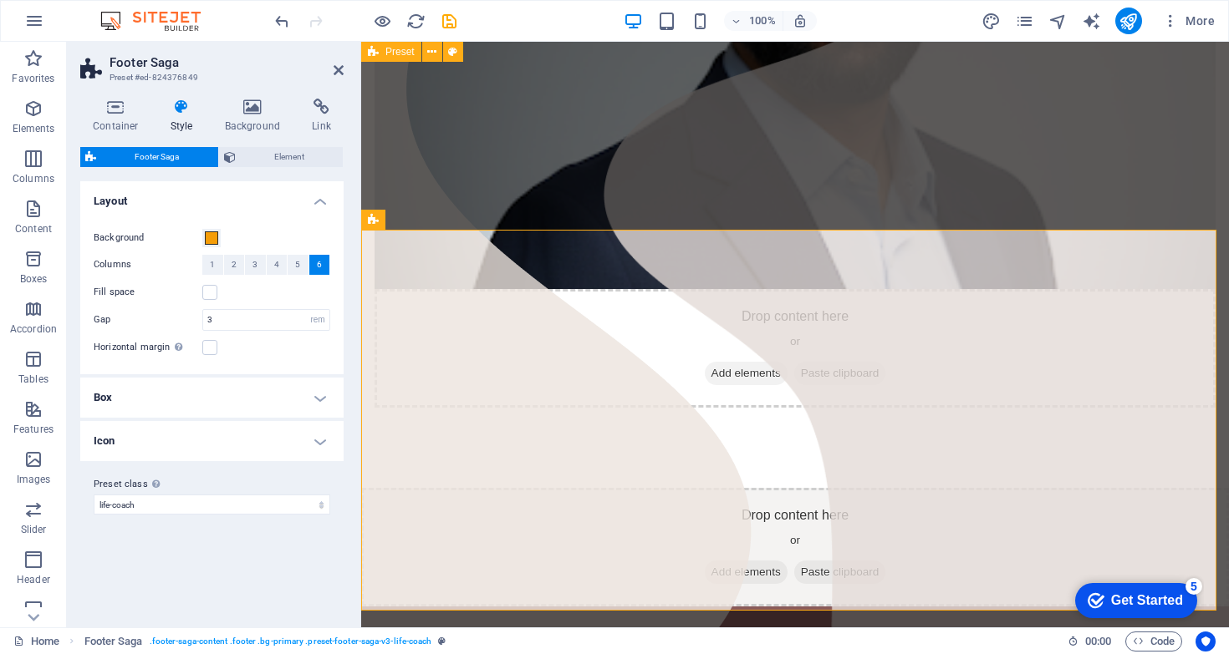
scroll to position [532, 0]
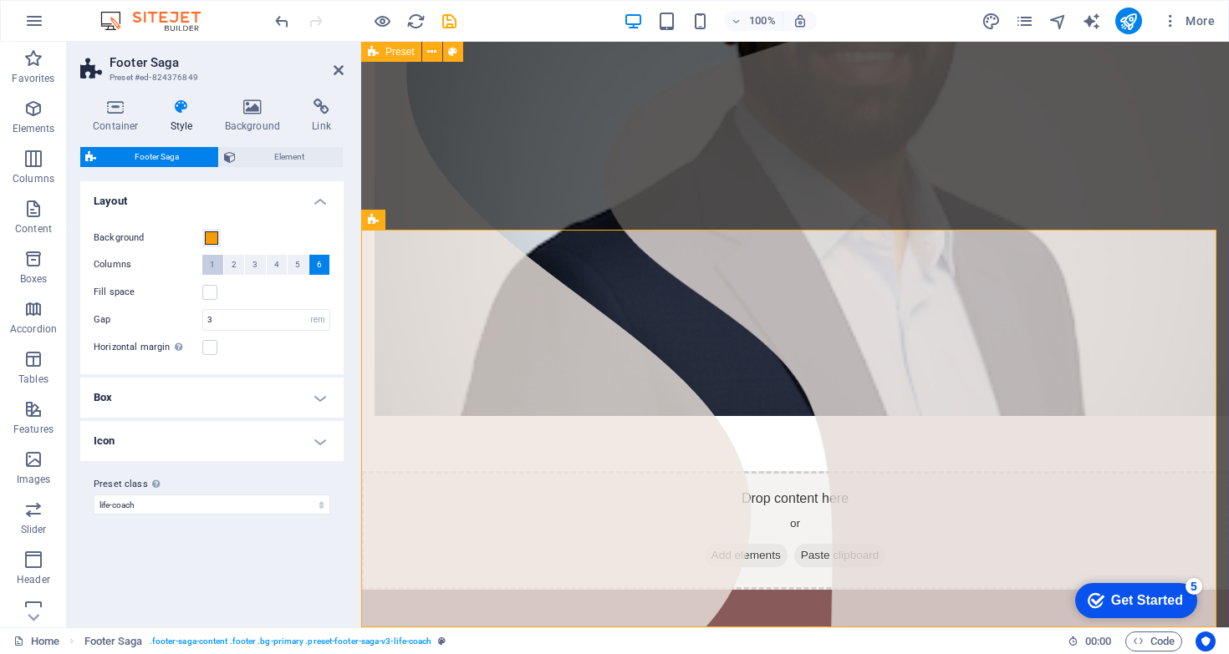
click at [206, 267] on button "1" at bounding box center [212, 265] width 21 height 20
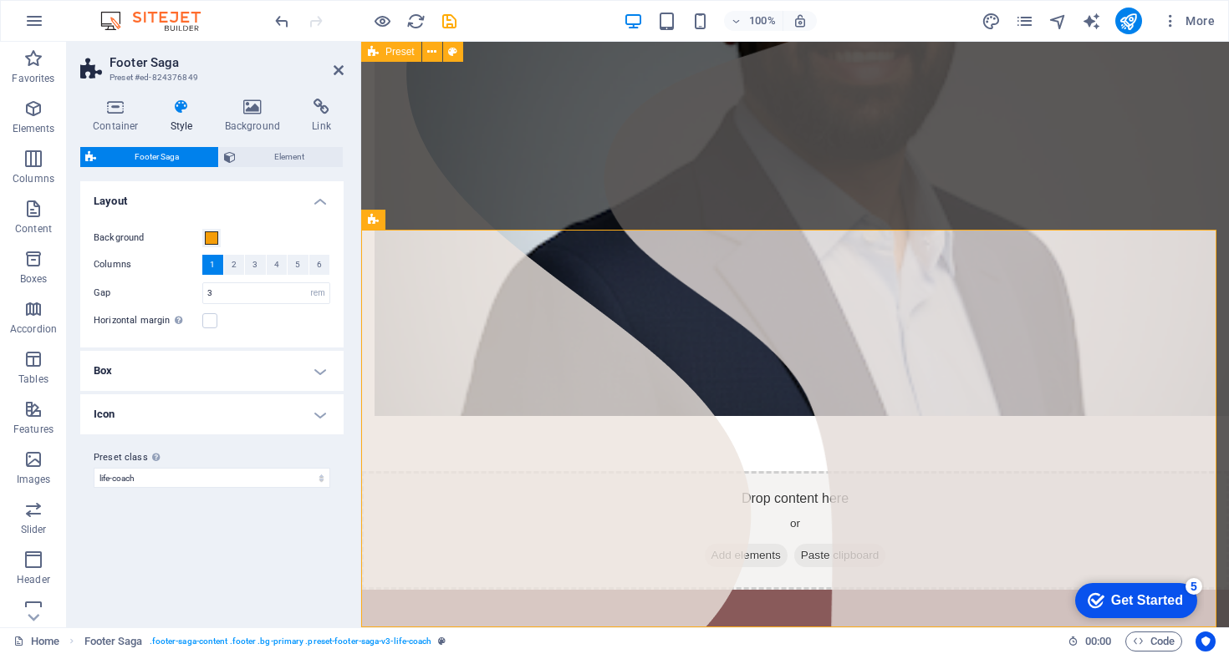
scroll to position [611, 0]
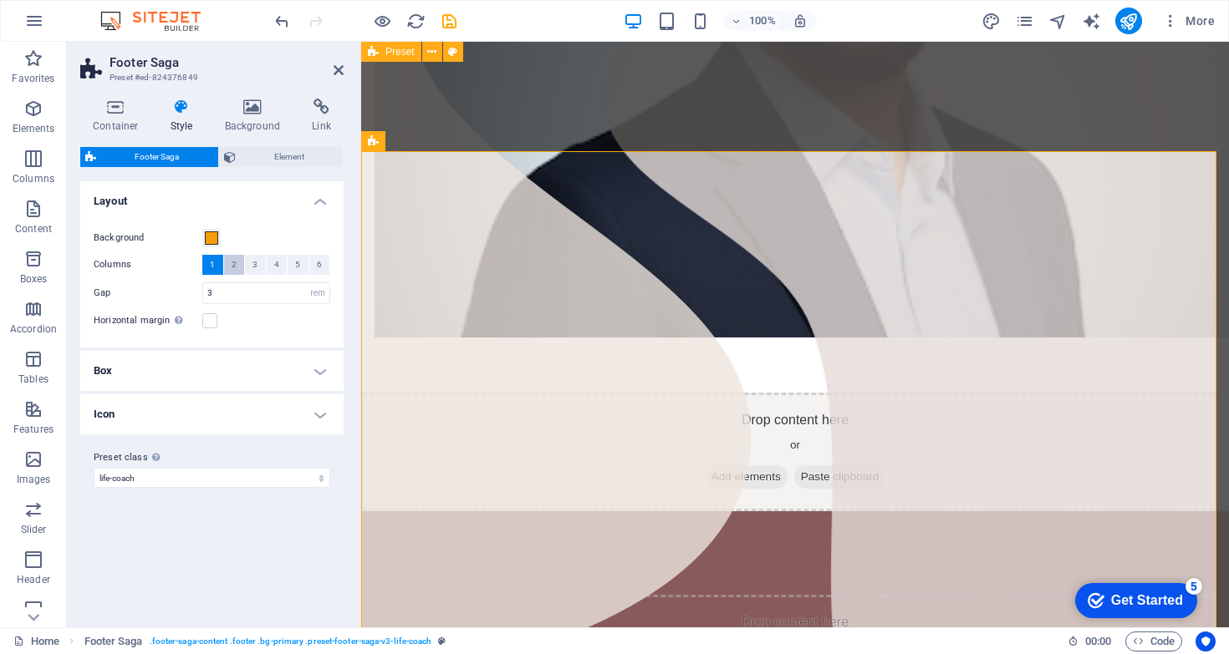
click at [229, 264] on button "2" at bounding box center [234, 265] width 21 height 20
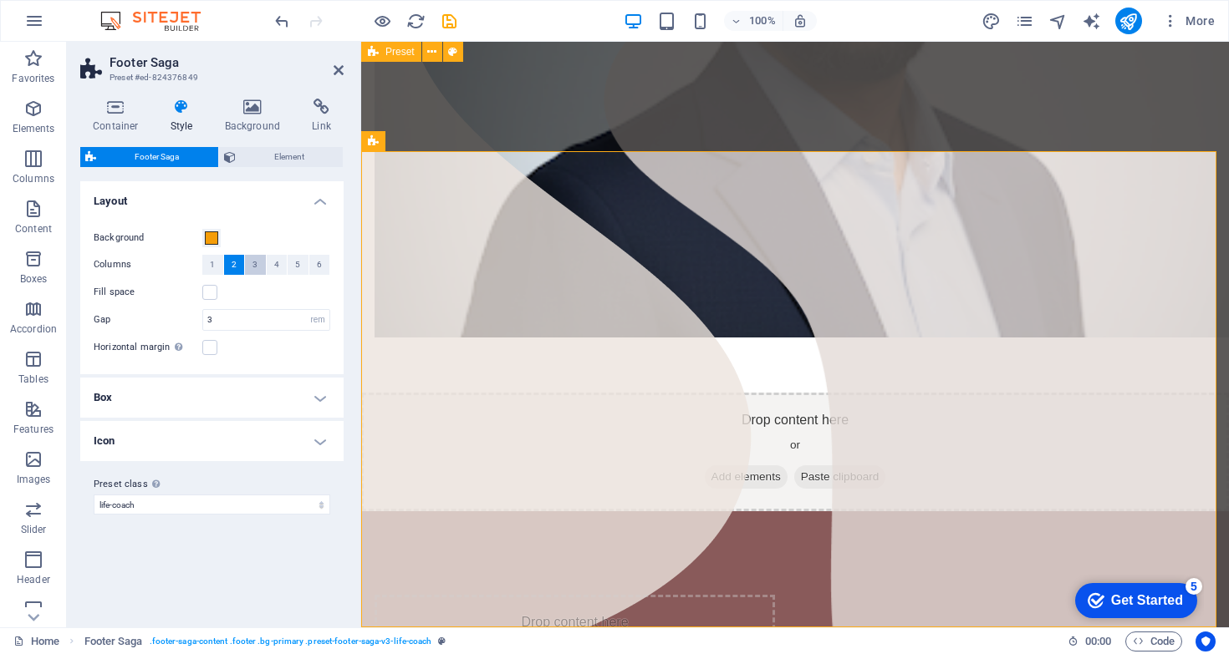
click at [254, 262] on span "3" at bounding box center [254, 265] width 5 height 20
click at [281, 262] on button "4" at bounding box center [277, 265] width 21 height 20
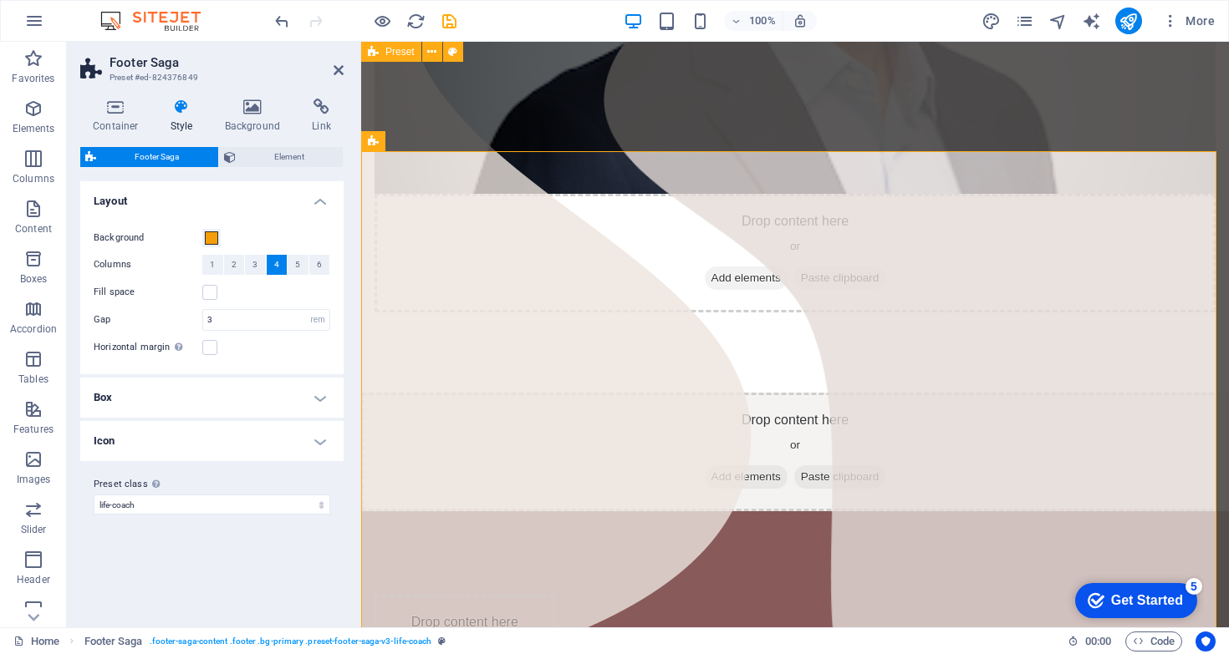
scroll to position [482, 0]
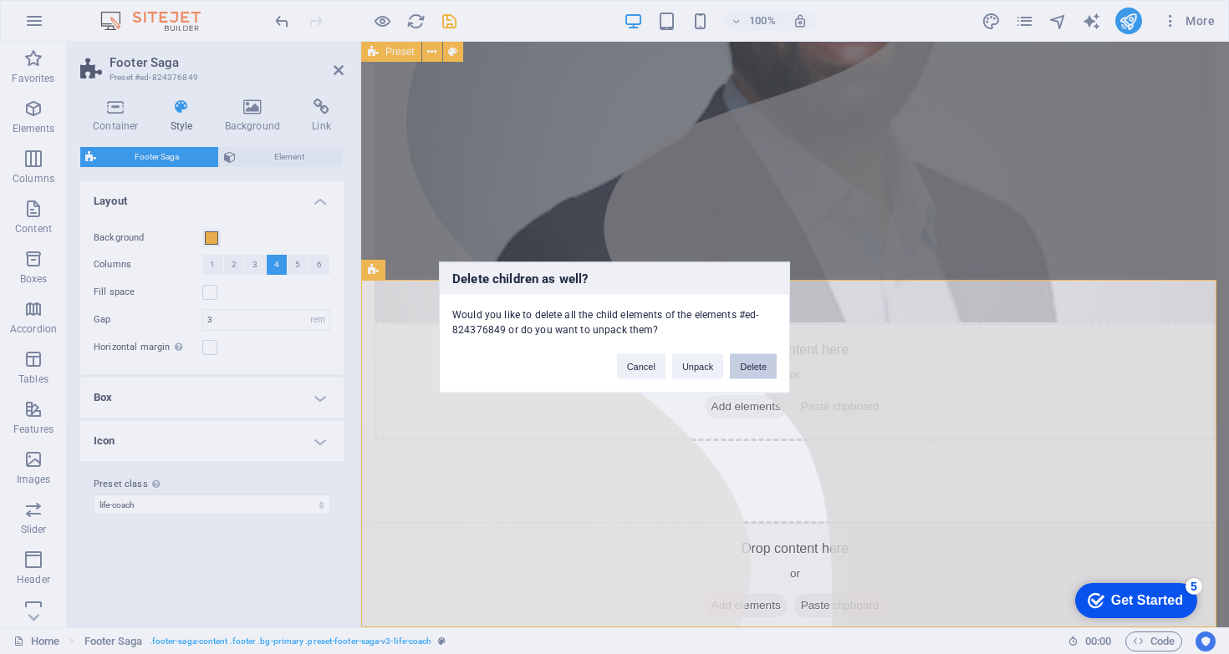
click at [749, 363] on button "Delete" at bounding box center [753, 366] width 47 height 25
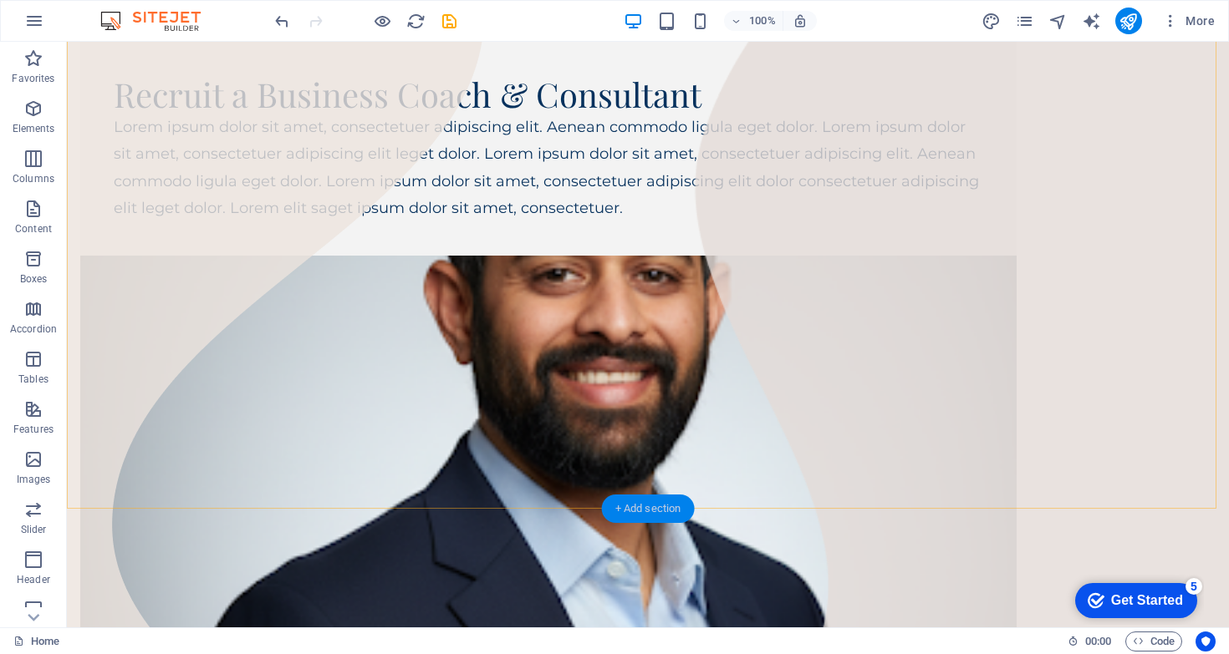
click at [648, 515] on div "+ Add section" at bounding box center [648, 509] width 93 height 28
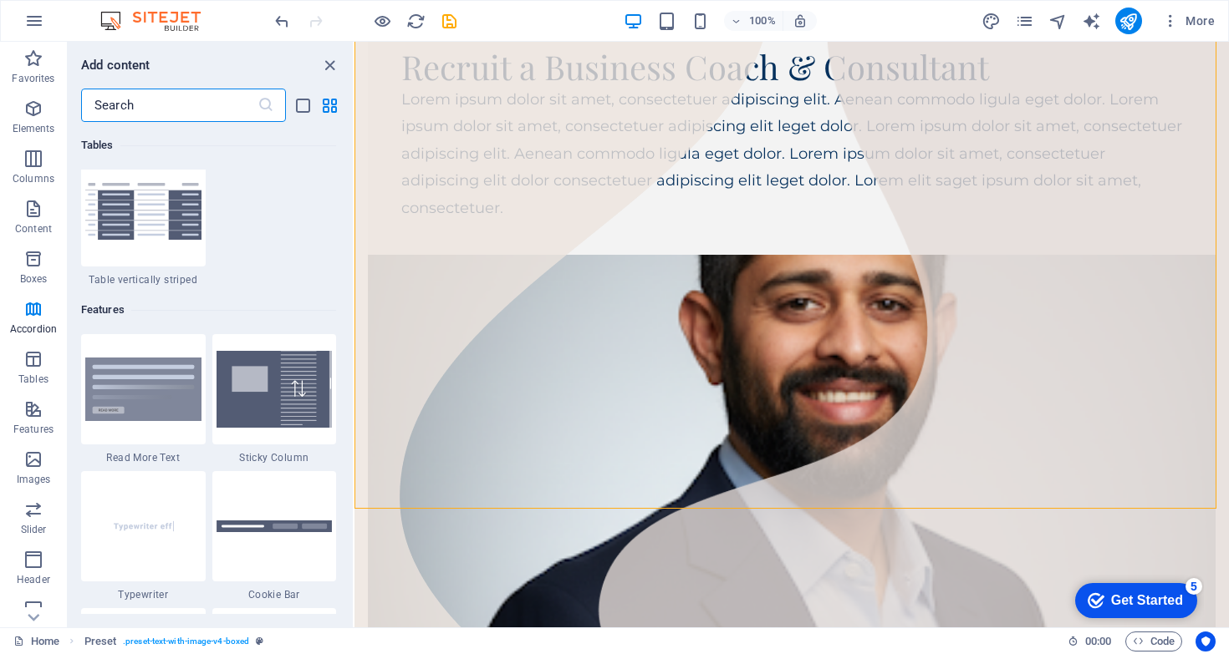
scroll to position [6882, 0]
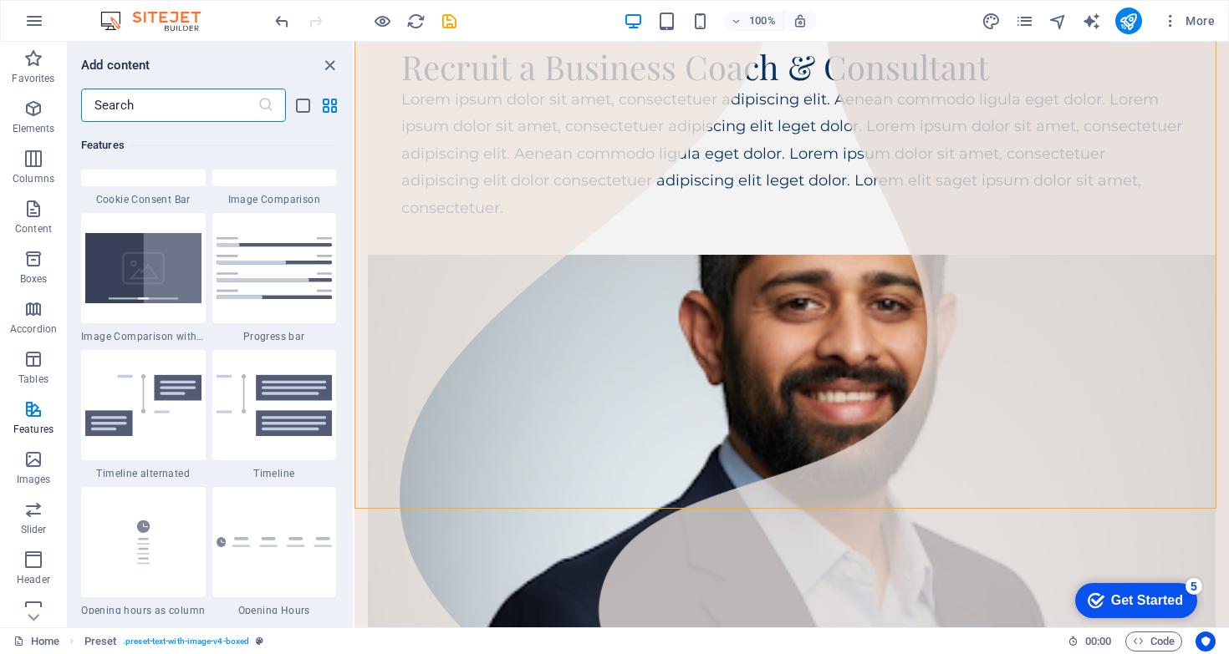
click at [168, 111] on input "text" at bounding box center [169, 105] width 176 height 33
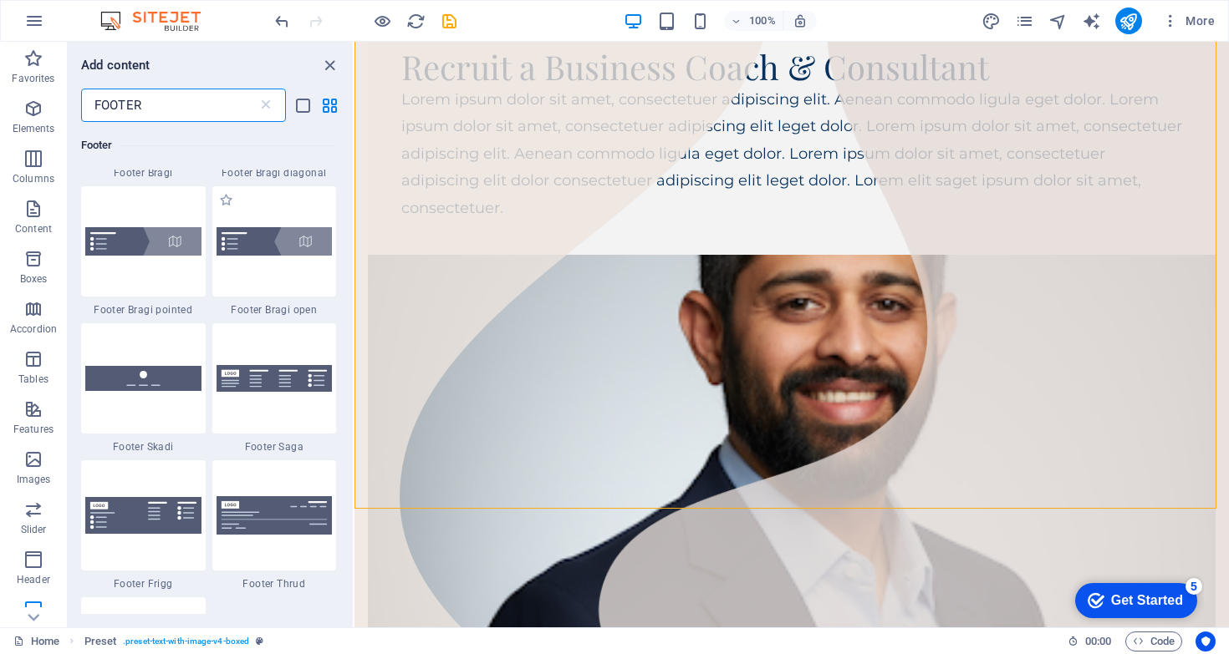
scroll to position [574, 0]
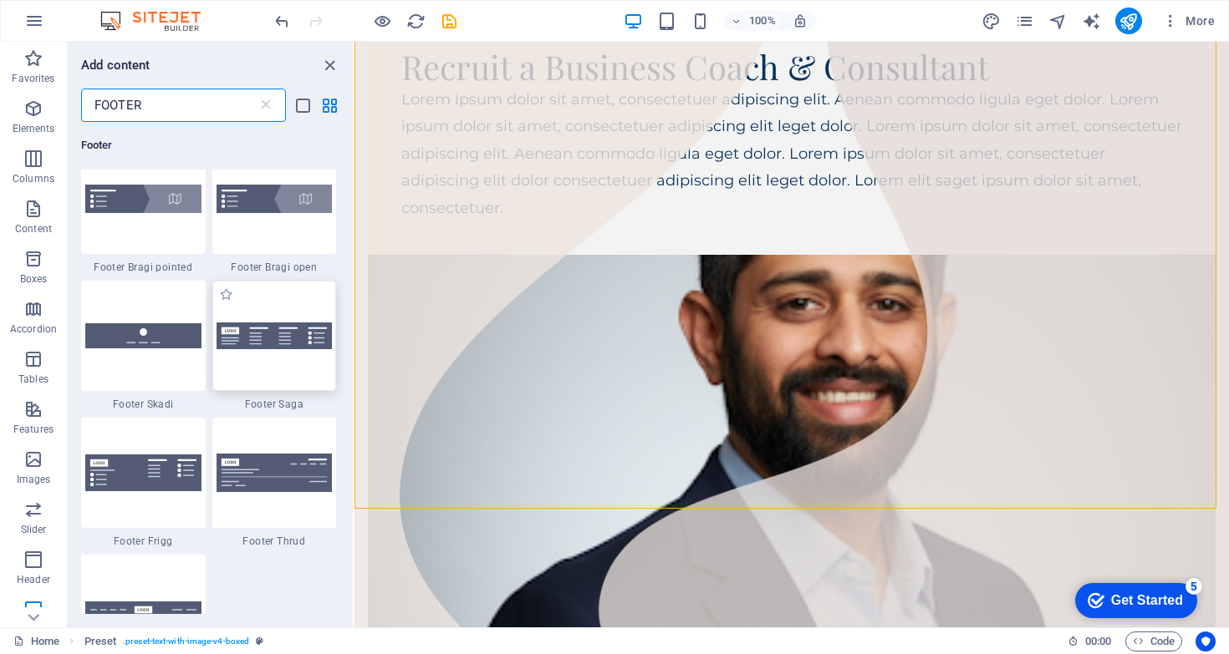
type input "FOOTER"
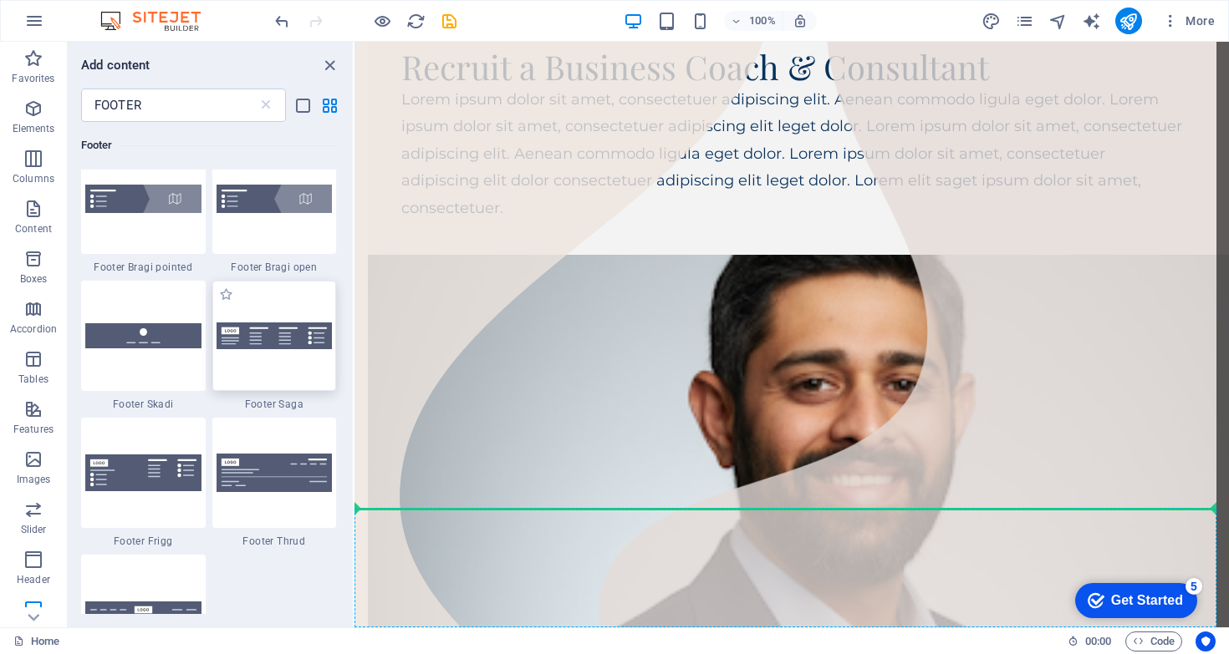
select select "rem"
select select "preset-footer-saga-v3-default"
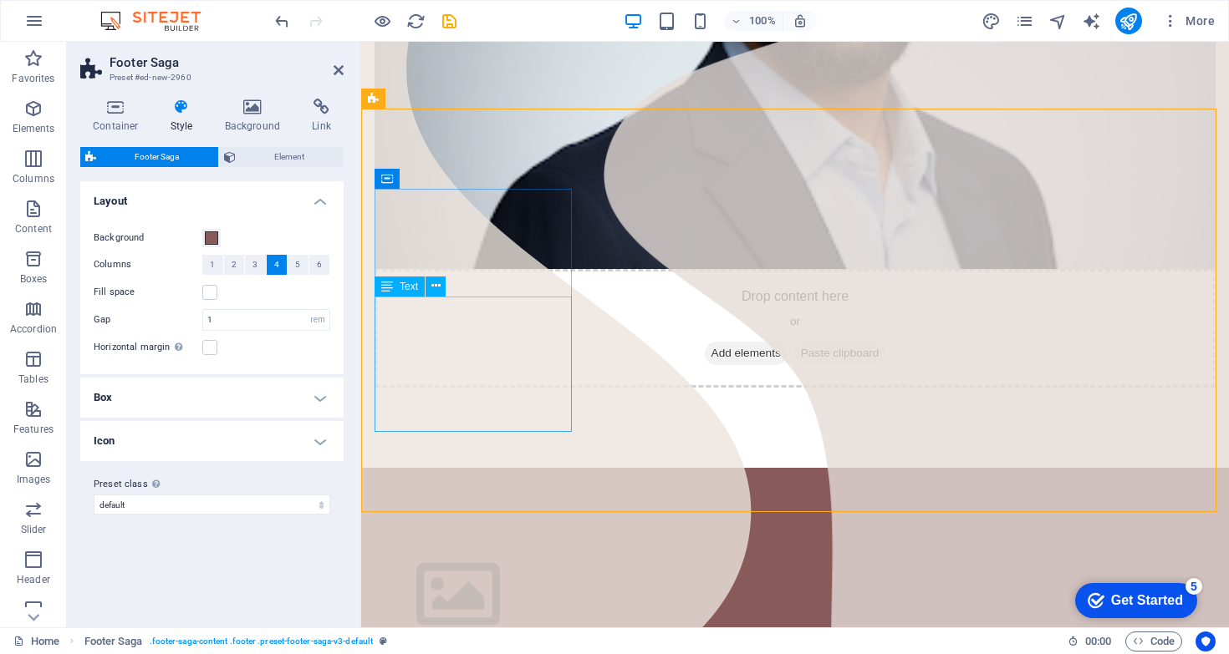
scroll to position [535, 0]
click at [471, 549] on div at bounding box center [474, 596] width 201 height 94
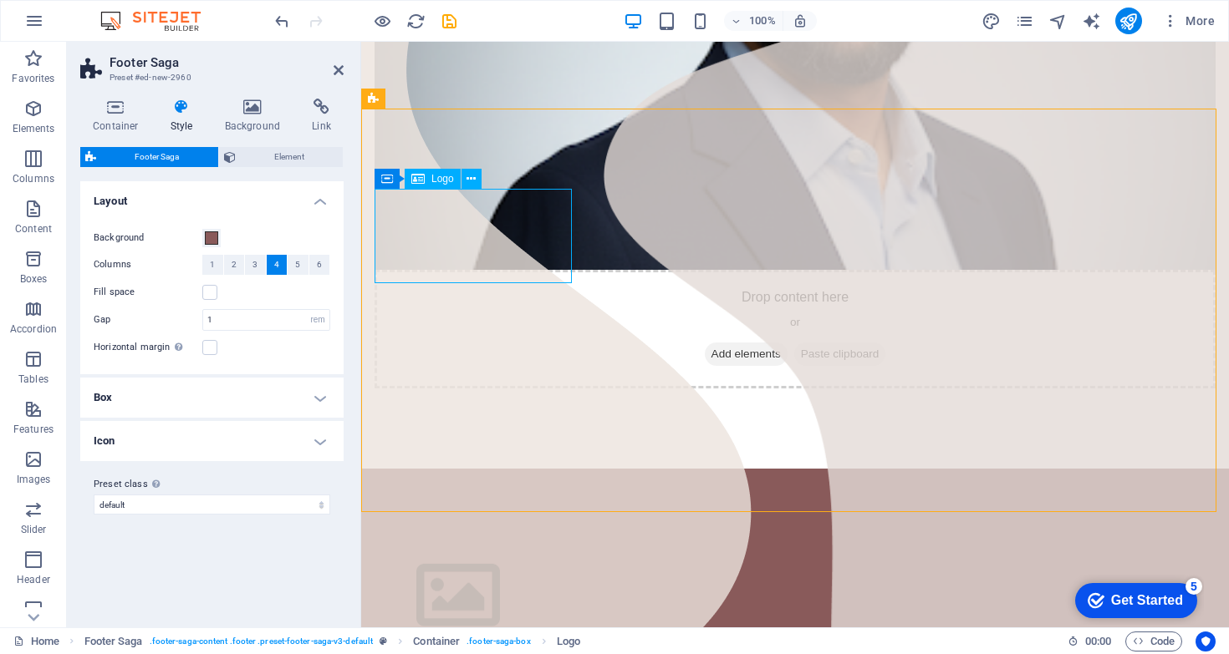
click at [471, 549] on div at bounding box center [474, 596] width 201 height 94
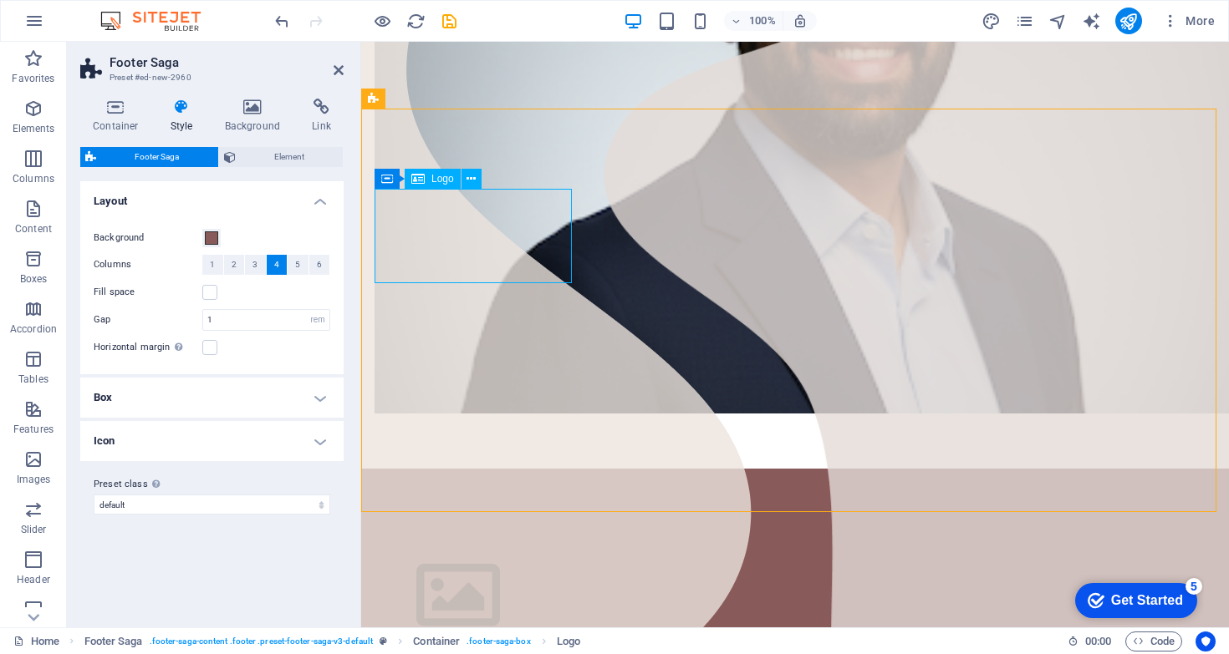
select select "px"
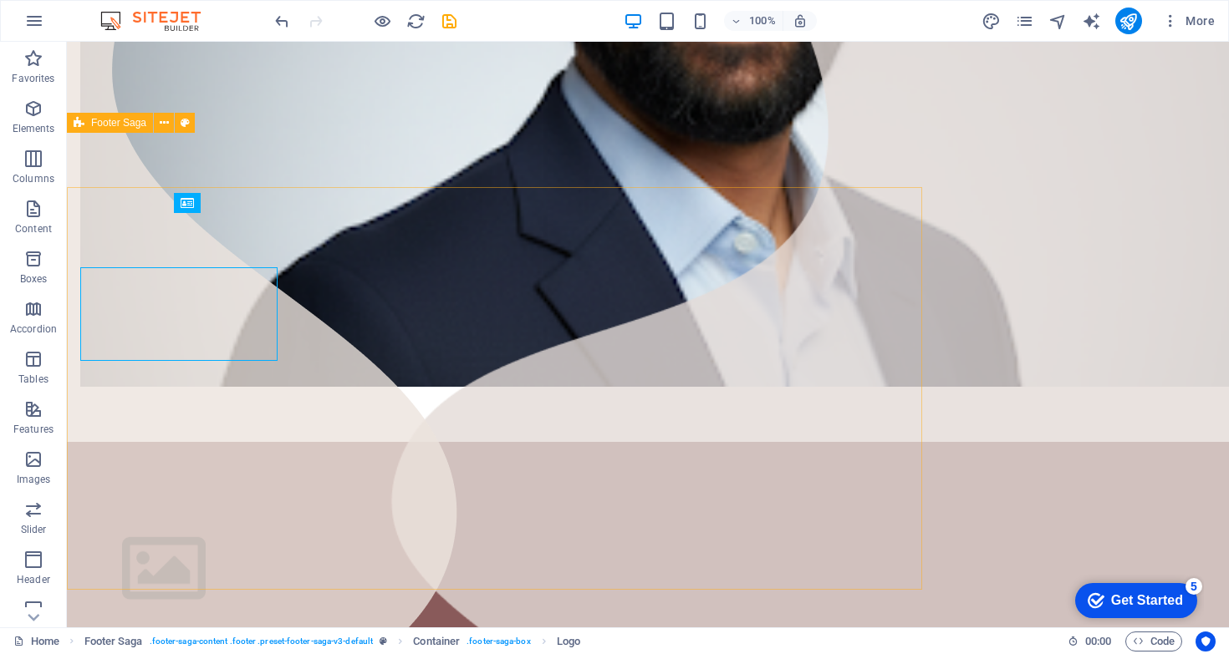
scroll to position [456, 0]
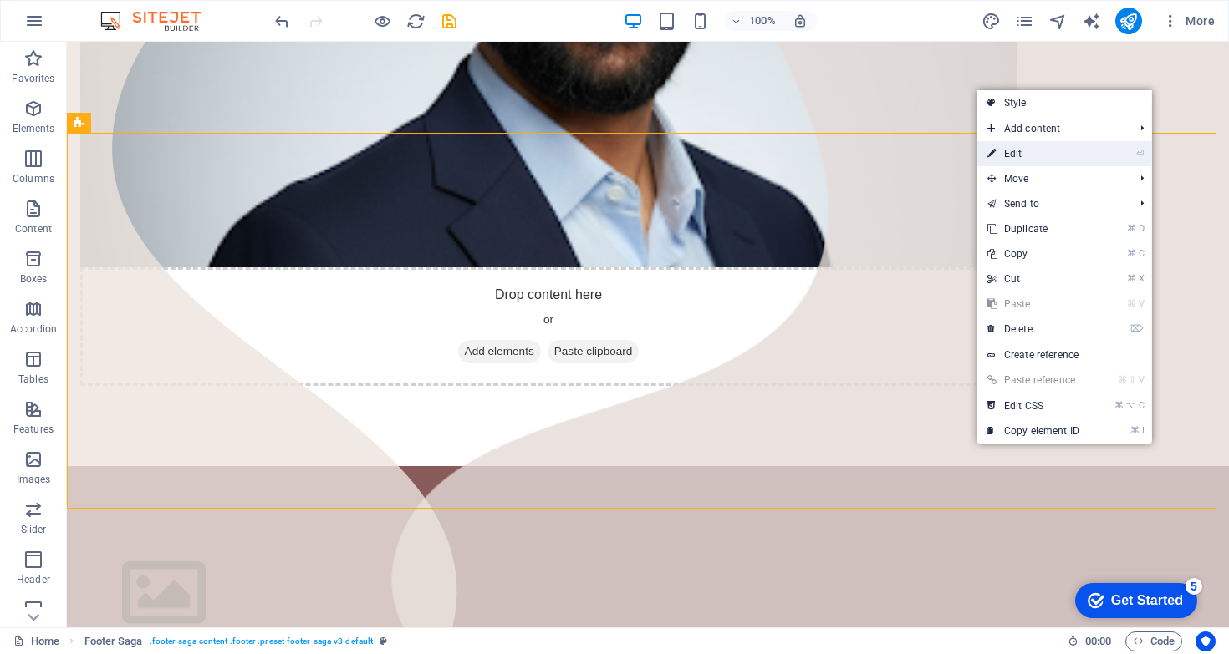
click at [1054, 147] on link "⏎ Edit" at bounding box center [1033, 153] width 112 height 25
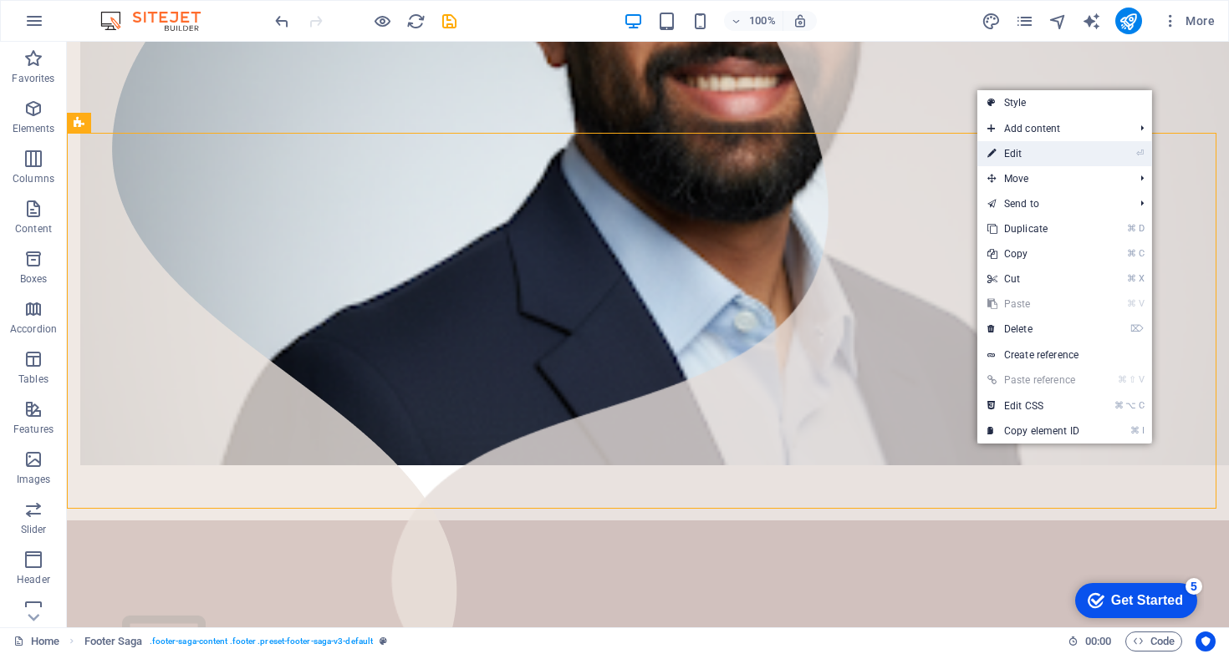
scroll to position [535, 0]
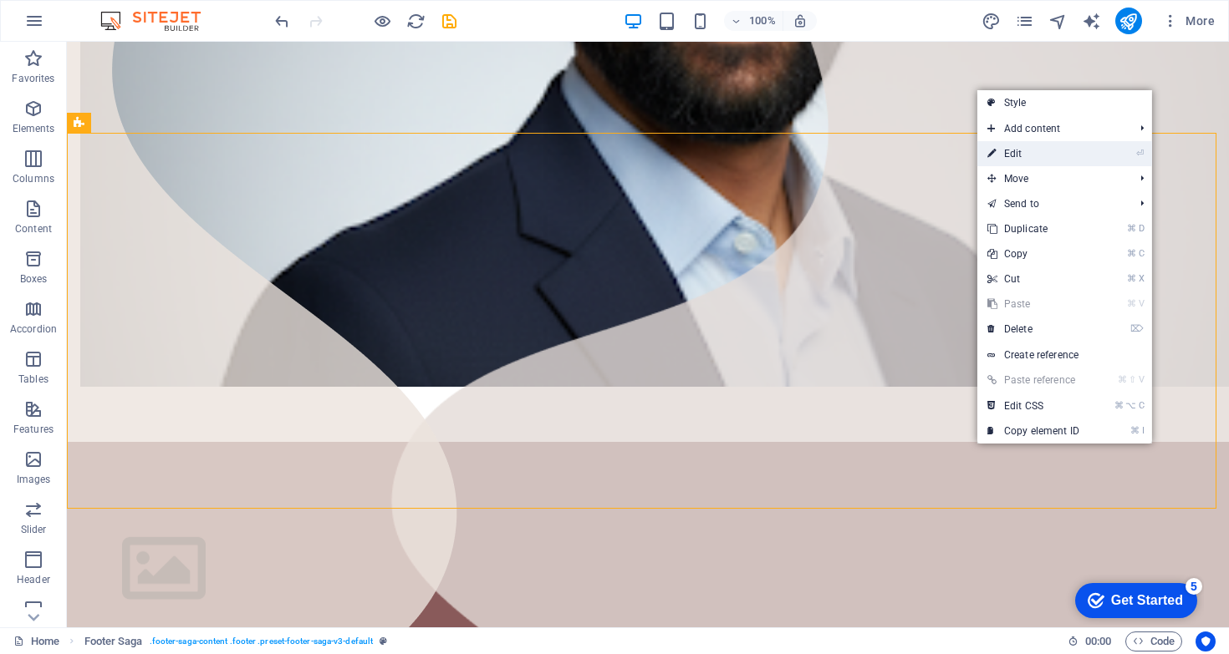
select select "rem"
select select "preset-footer-saga-v3-default"
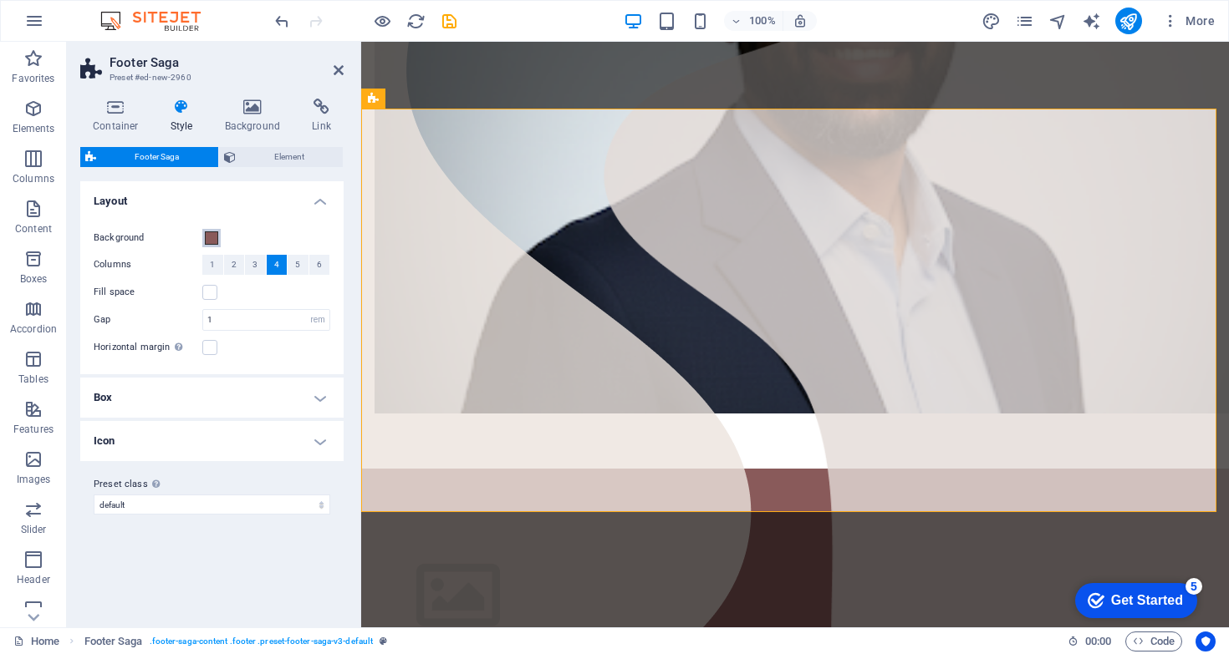
click at [211, 234] on span at bounding box center [211, 237] width 13 height 13
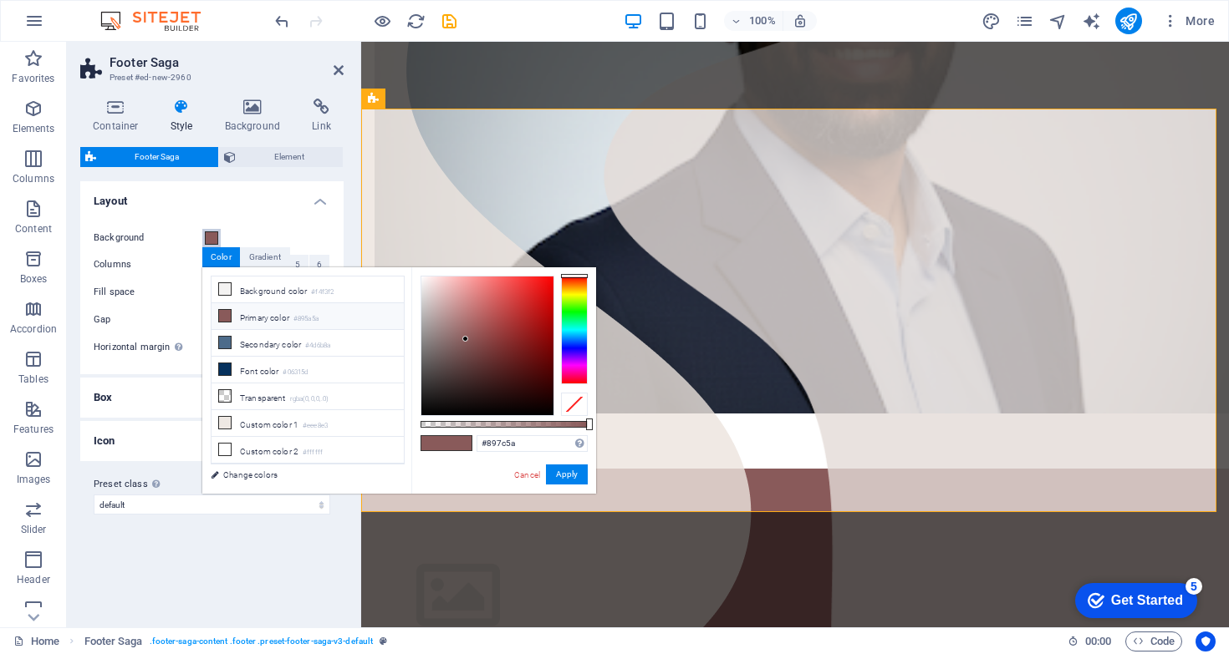
click at [570, 288] on div at bounding box center [574, 330] width 27 height 109
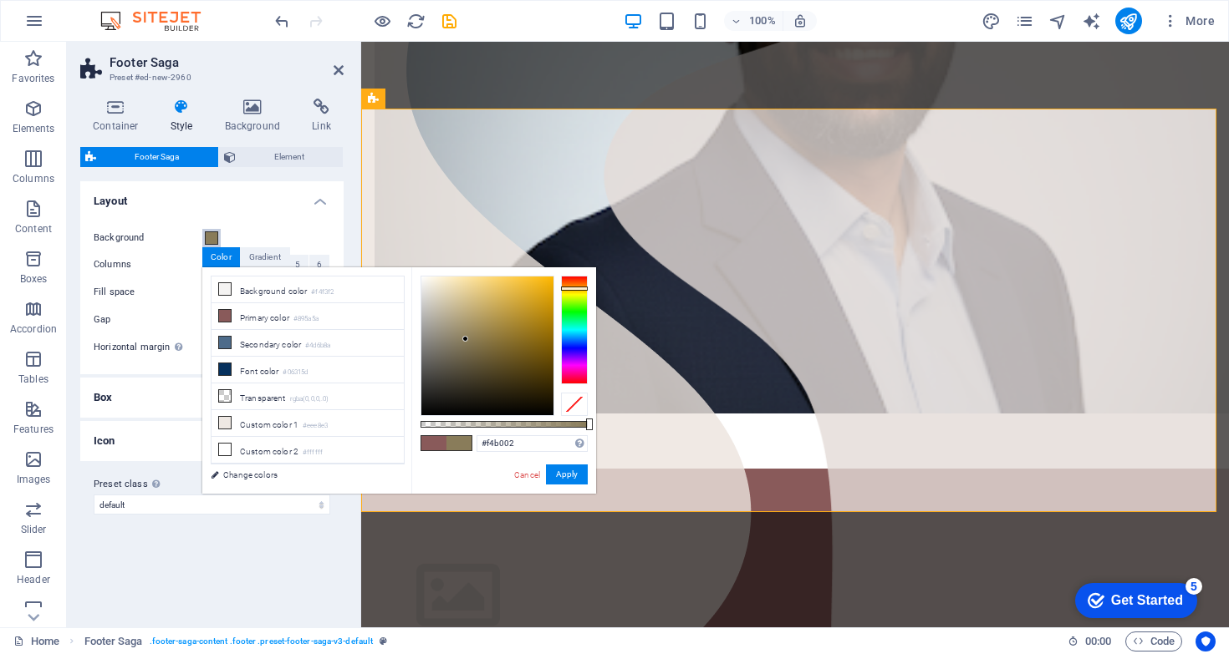
click at [552, 282] on div at bounding box center [487, 346] width 132 height 139
click at [460, 439] on span at bounding box center [458, 443] width 25 height 14
click at [435, 445] on span at bounding box center [433, 443] width 25 height 14
click at [575, 287] on div at bounding box center [574, 330] width 27 height 109
click at [578, 289] on div at bounding box center [574, 330] width 27 height 109
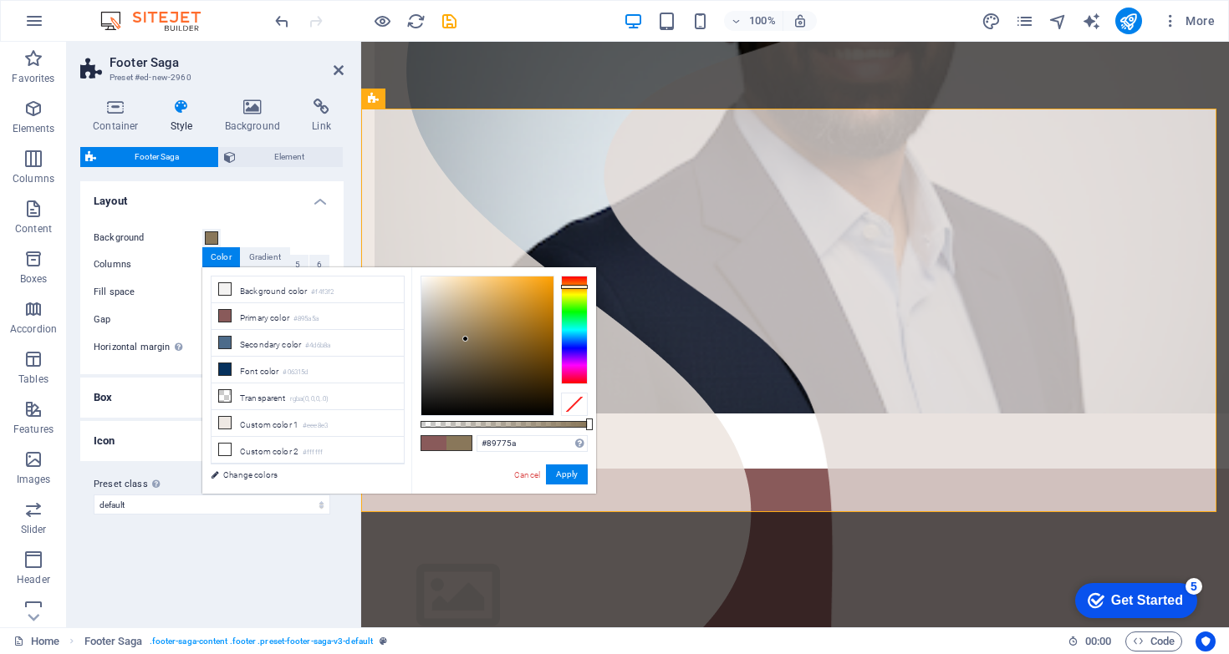
click at [578, 287] on div at bounding box center [574, 287] width 27 height 4
type input "#f49b05"
click at [550, 282] on div at bounding box center [487, 346] width 132 height 139
click at [588, 469] on div "#f49b05 Supported formats #0852ed rgb(8, 82, 237) rgba(8, 82, 237, 90%) hsv(221…" at bounding box center [503, 501] width 185 height 469
click at [584, 470] on button "Apply" at bounding box center [567, 475] width 42 height 20
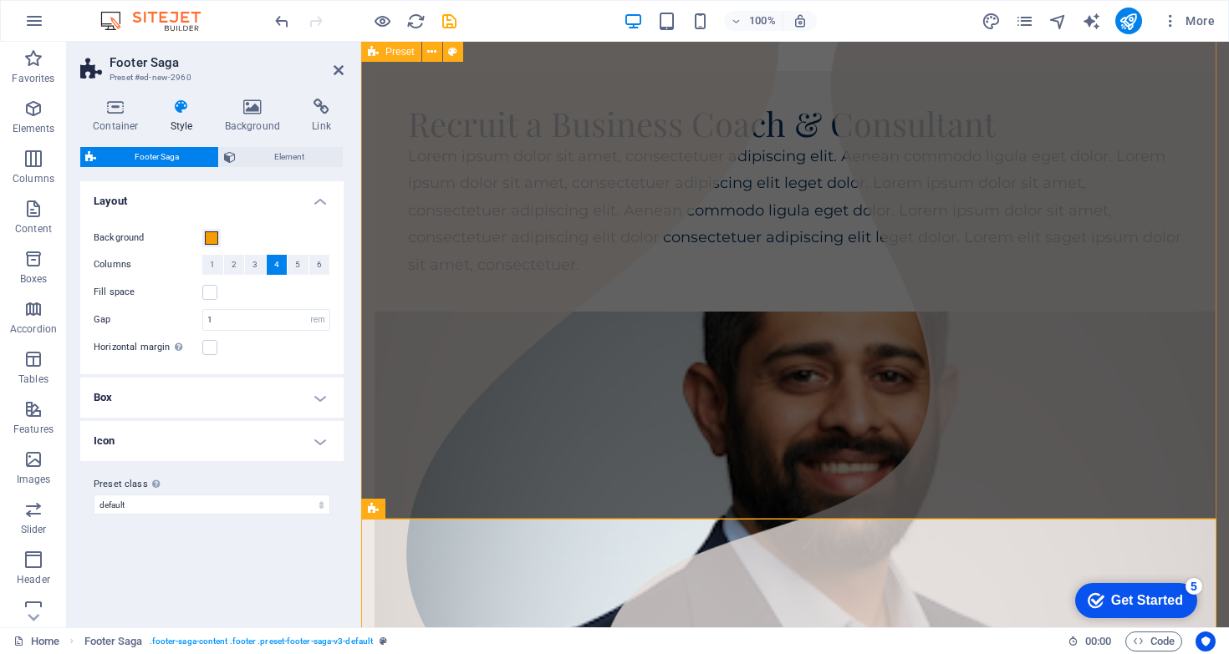
scroll to position [0, 0]
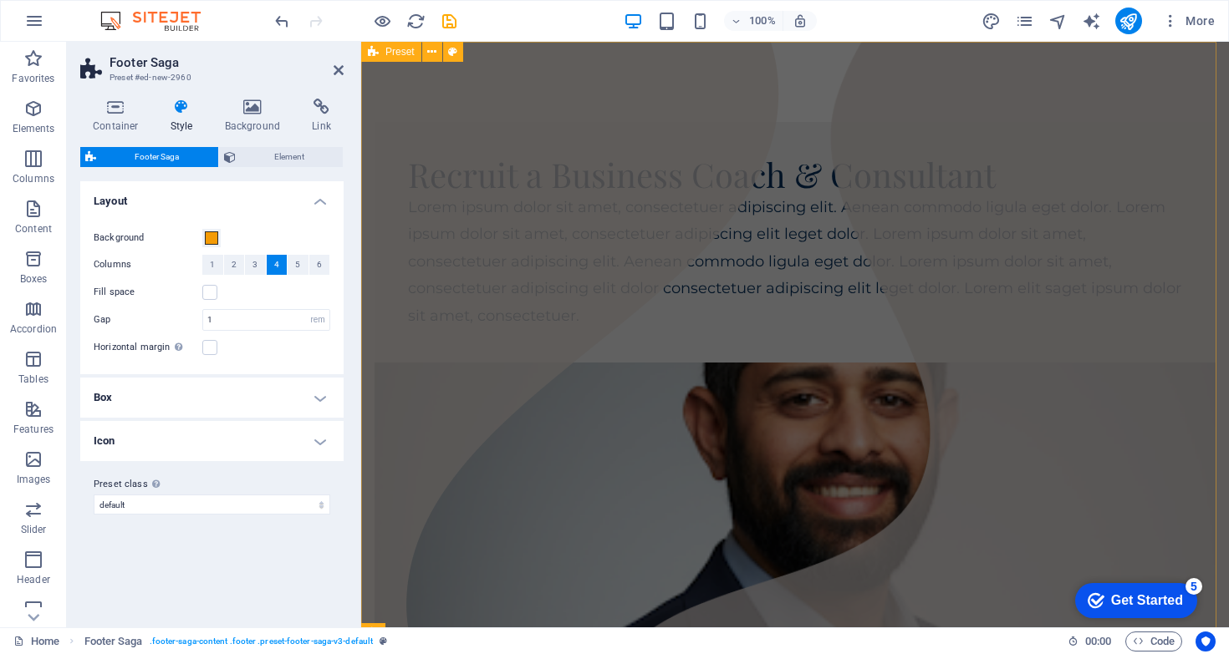
click at [958, 83] on div "Recruit a Business Coach & Consultant Lorem ipsum dolor sit amet, consectetuer …" at bounding box center [794, 496] width 867 height 908
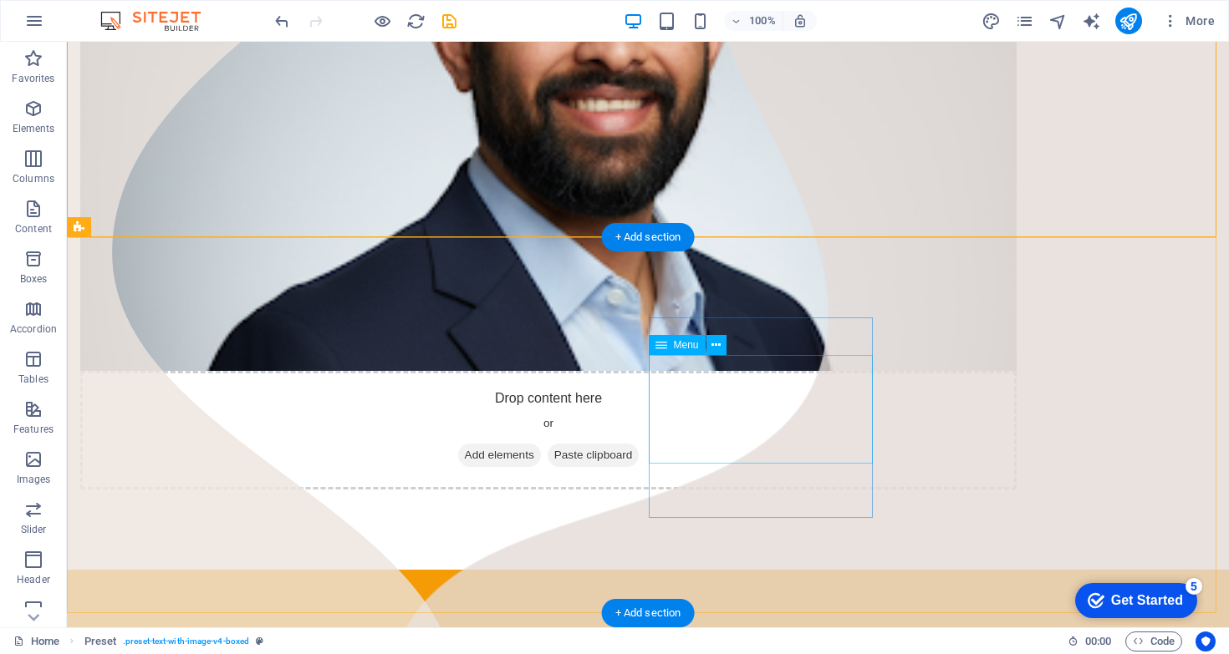
scroll to position [366, 0]
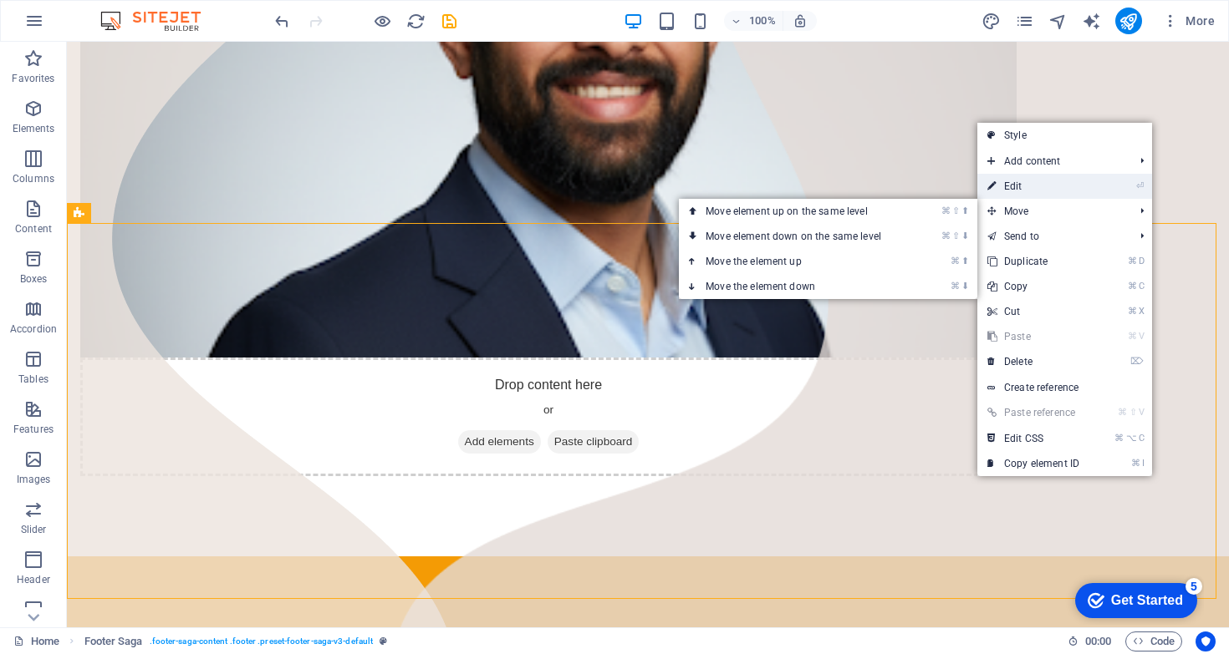
click at [1014, 189] on link "⏎ Edit" at bounding box center [1033, 186] width 112 height 25
select select "rem"
select select "preset-footer-saga-v3-default"
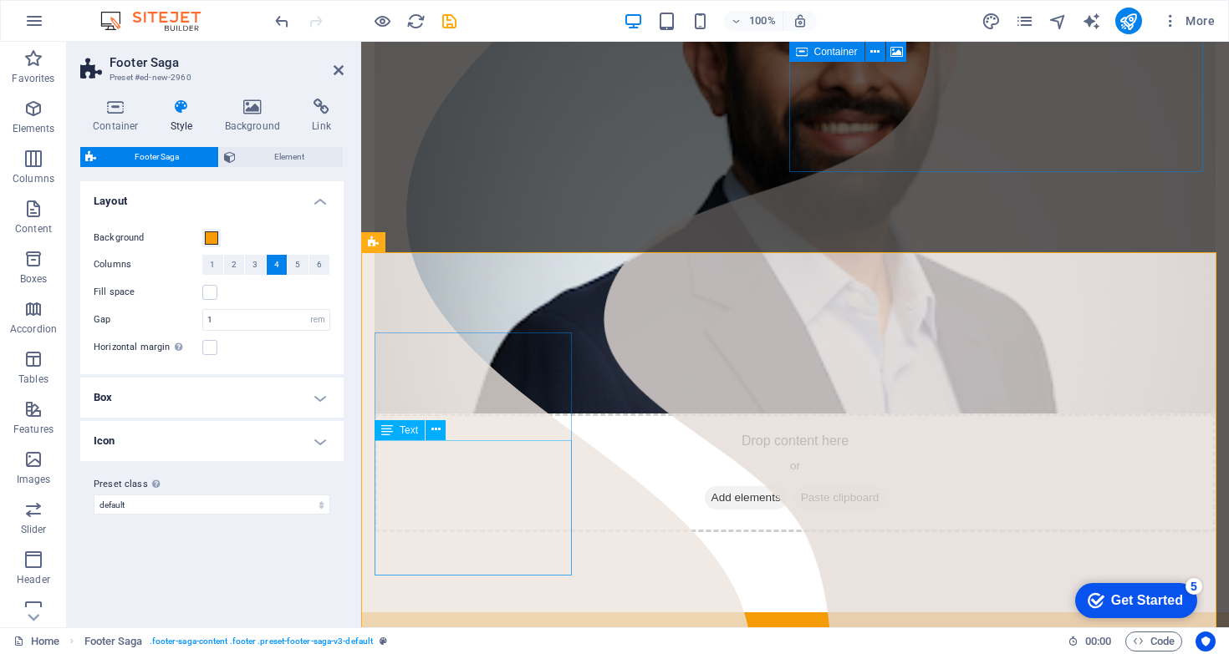
scroll to position [389, 0]
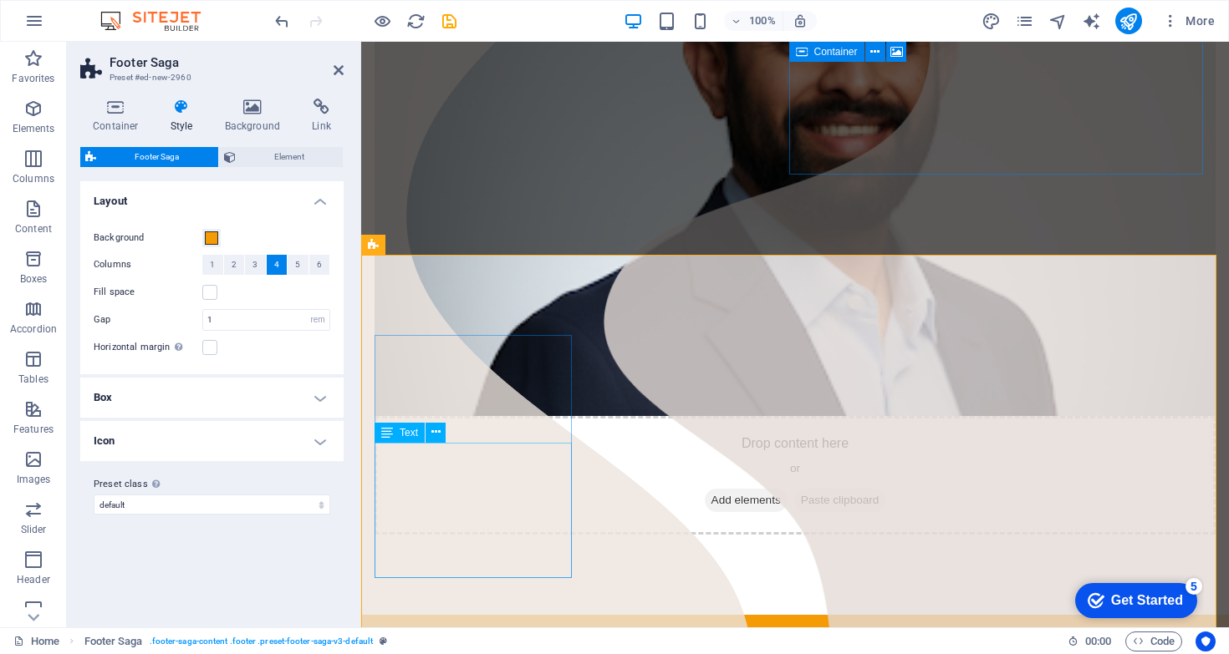
drag, startPoint x: 456, startPoint y: 398, endPoint x: 751, endPoint y: 399, distance: 295.0
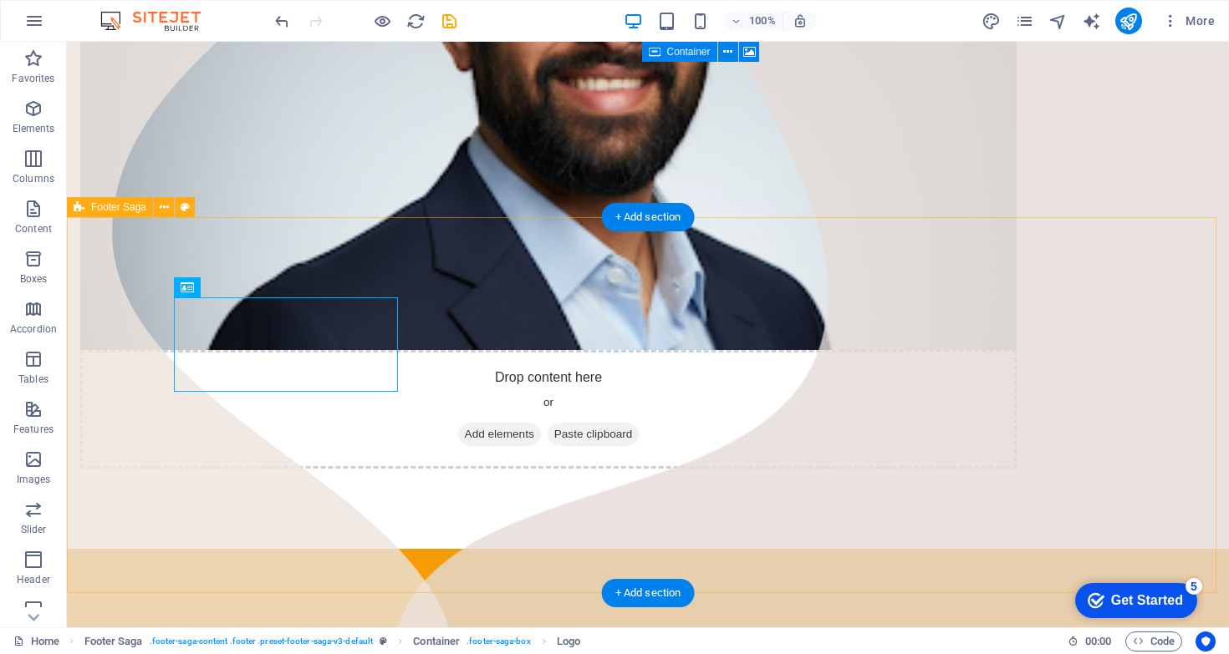
scroll to position [372, 0]
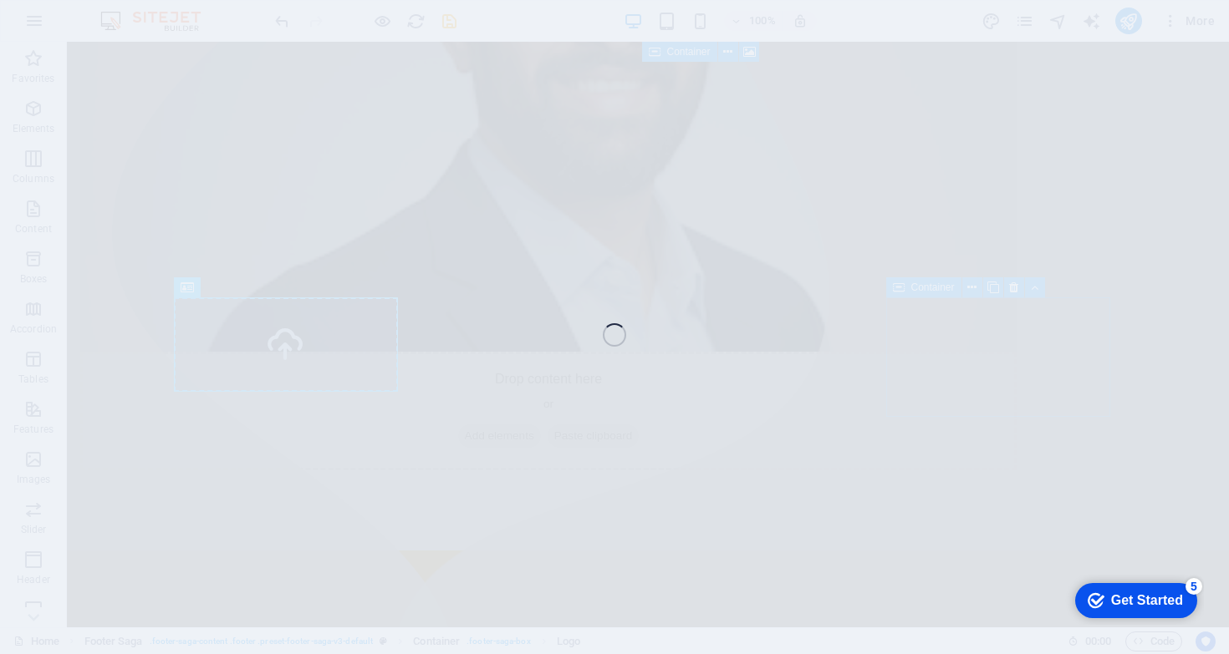
select select "px"
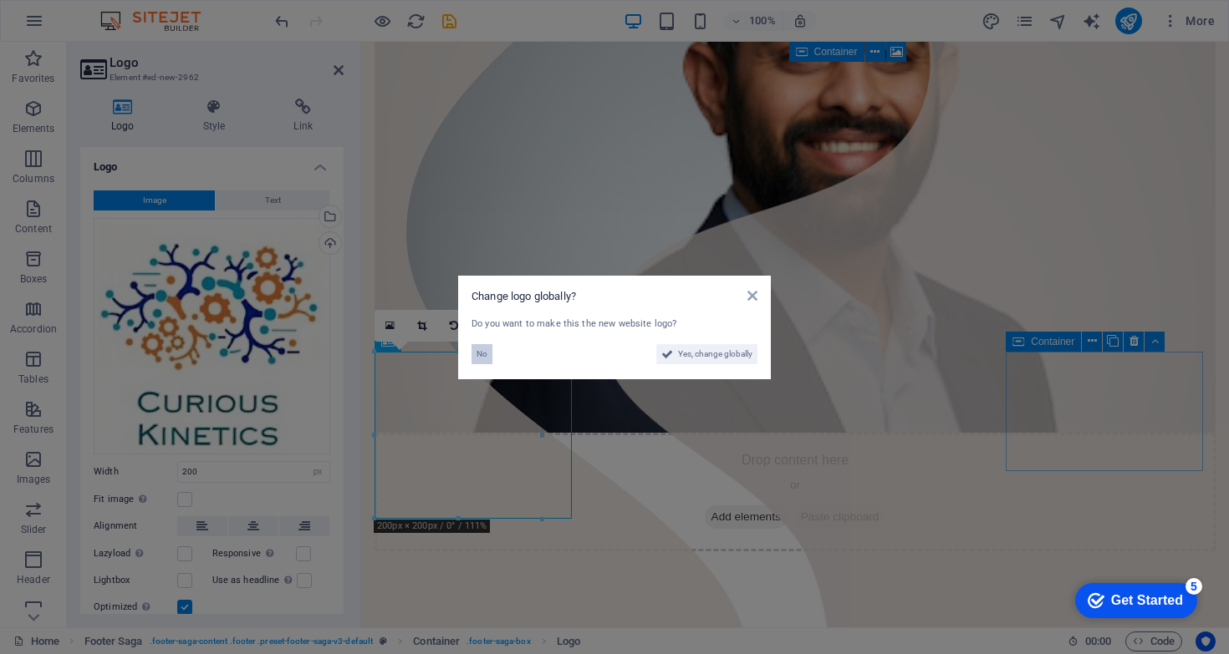
click at [470, 354] on div "Change logo globally? Do you want to make this the new website logo? No Yes, ch…" at bounding box center [614, 328] width 313 height 104
click at [477, 353] on span "No" at bounding box center [481, 354] width 11 height 20
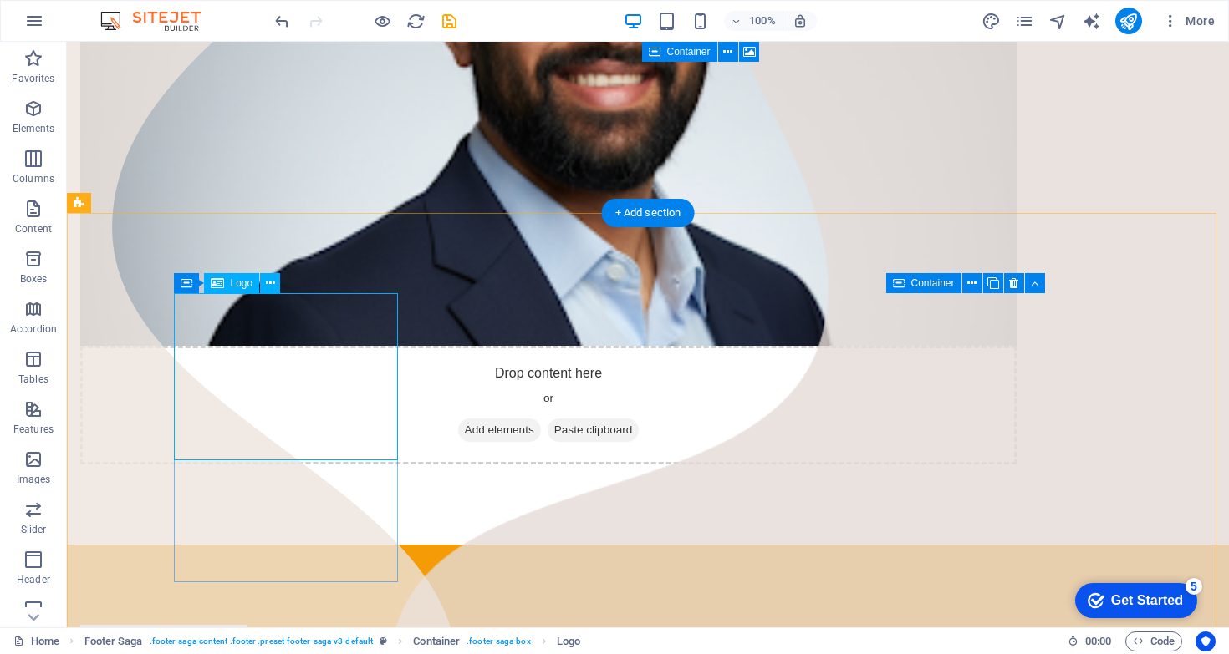
scroll to position [379, 0]
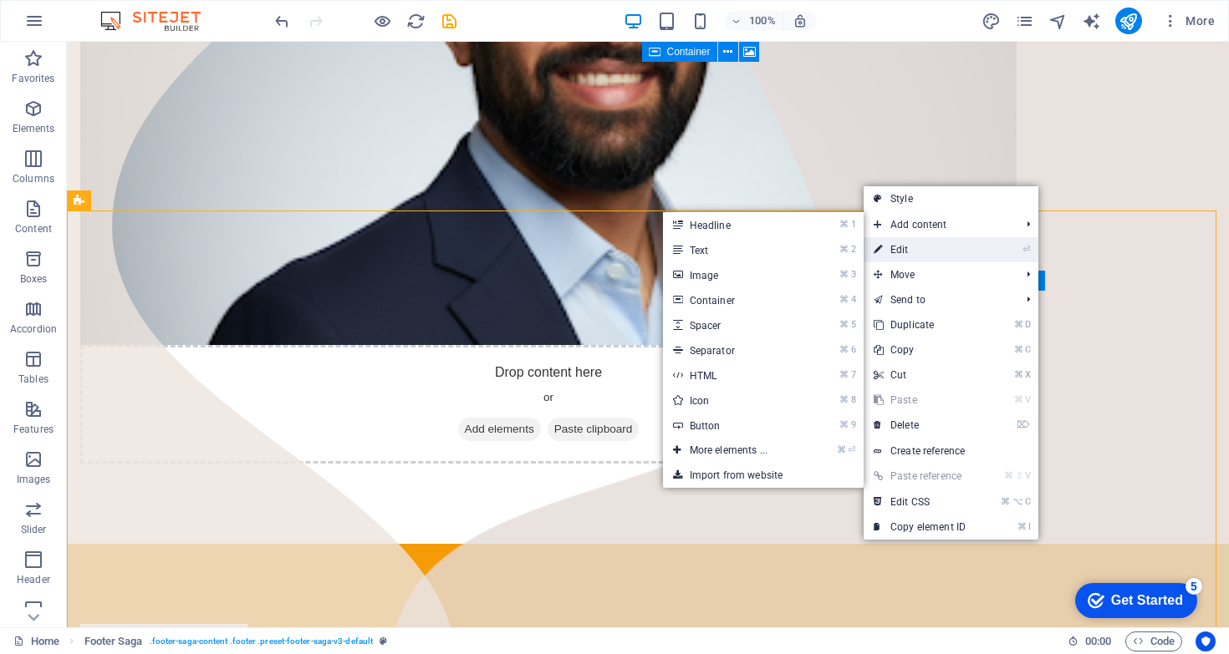
click at [953, 241] on link "⏎ Edit" at bounding box center [919, 249] width 112 height 25
select select "rem"
select select "preset-footer-saga-v3-default"
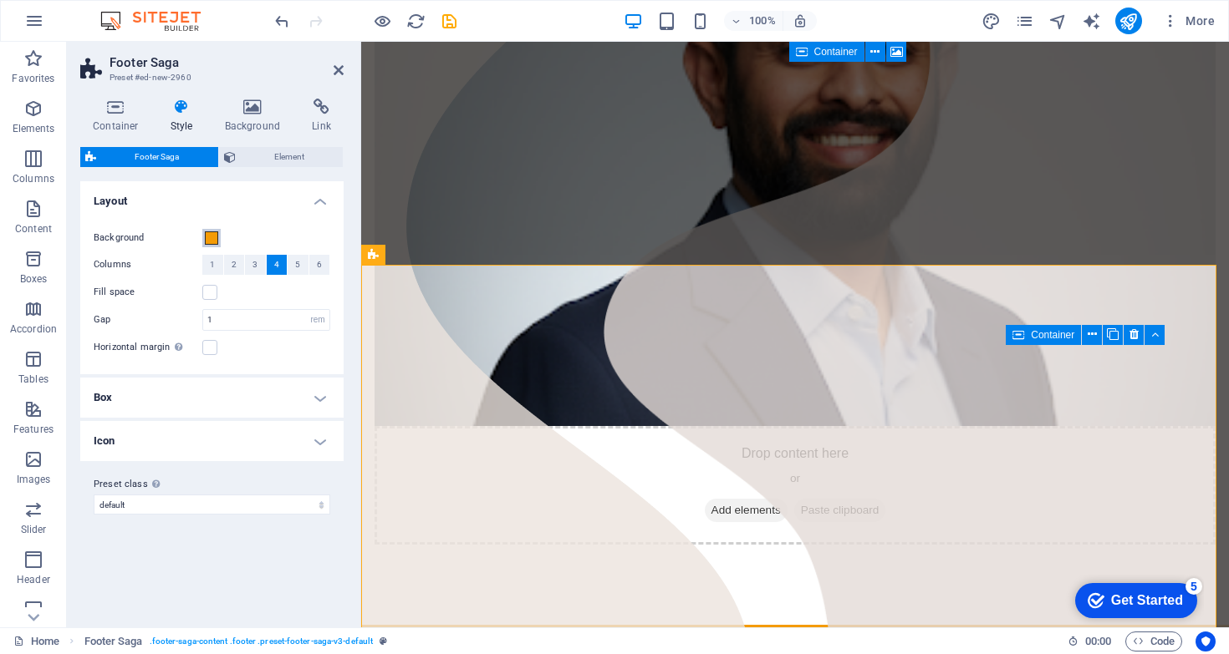
click at [210, 236] on span at bounding box center [211, 237] width 13 height 13
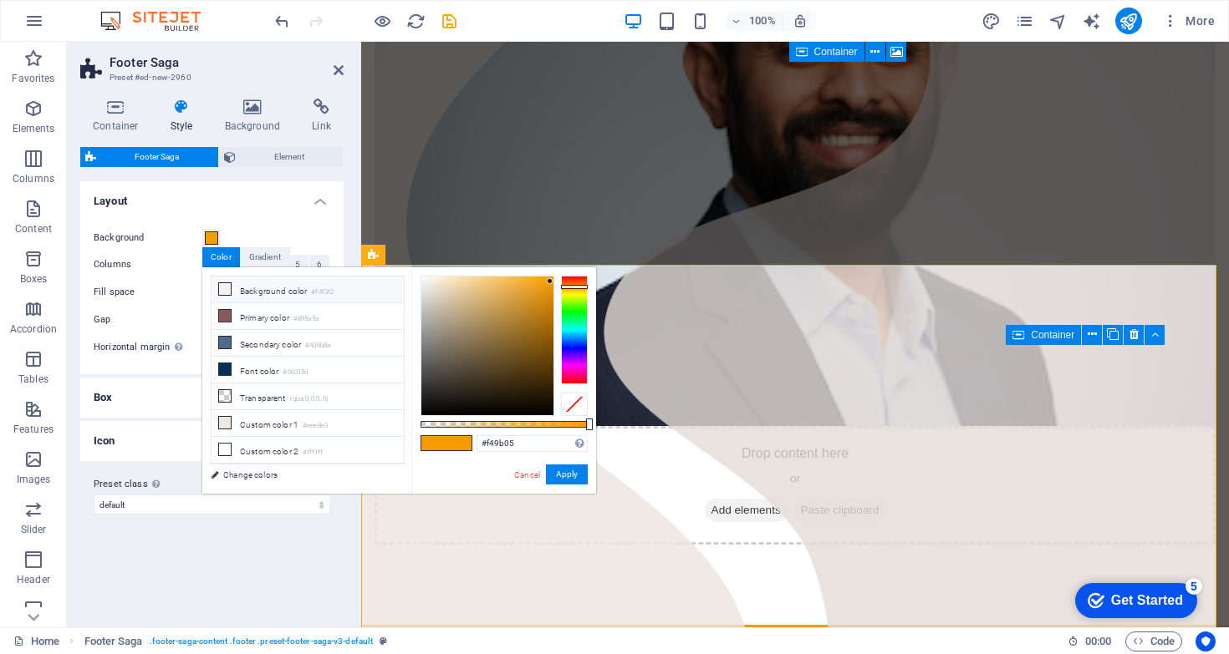
click at [222, 287] on icon at bounding box center [225, 289] width 12 height 12
type input "#f4f3f2"
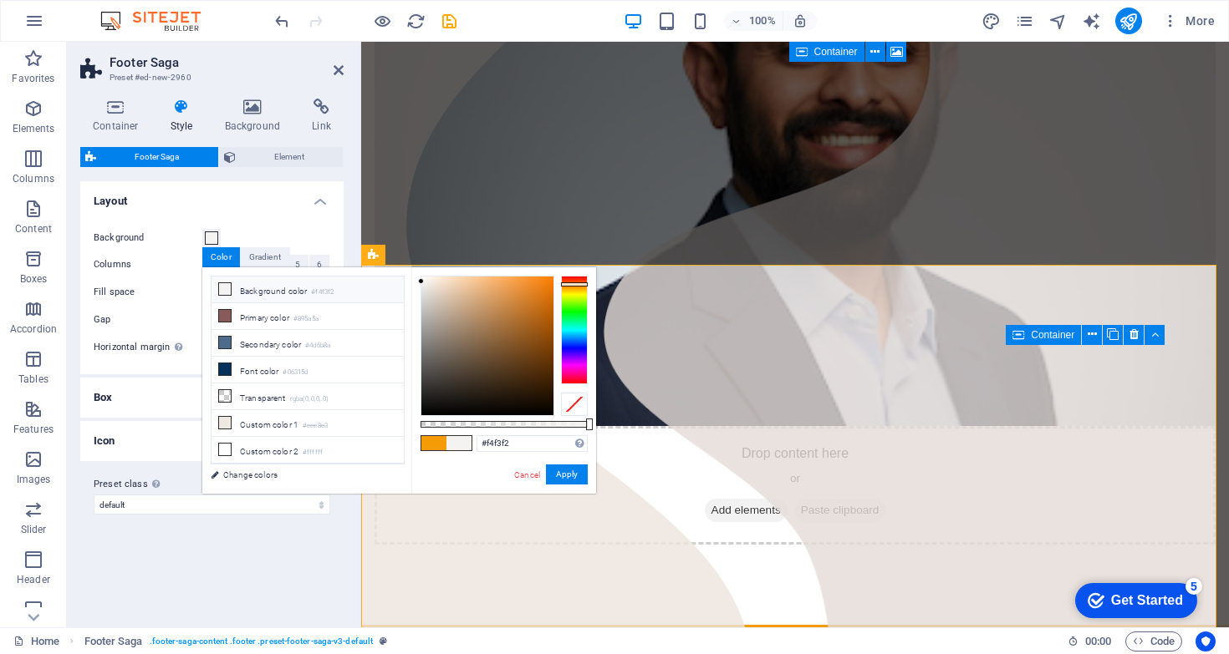
click at [466, 446] on span at bounding box center [458, 443] width 25 height 14
click at [466, 445] on span at bounding box center [458, 443] width 25 height 14
click at [556, 471] on button "Apply" at bounding box center [567, 475] width 42 height 20
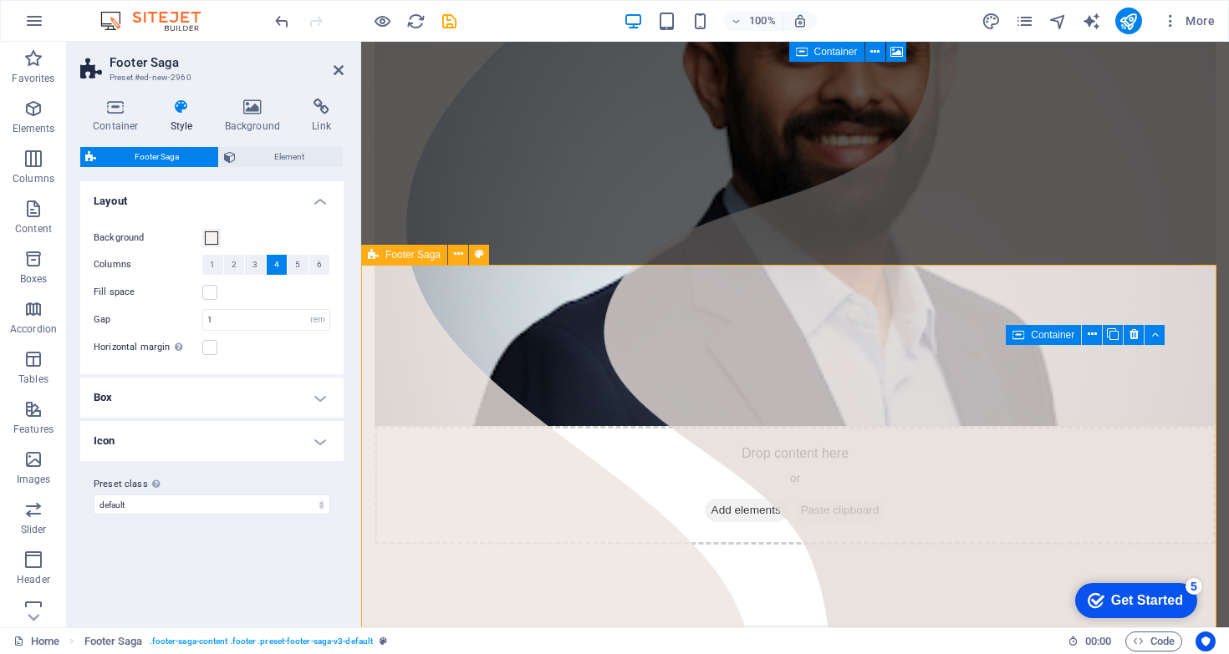
click at [670, 249] on div "Recruit a Business Coach & Consultant Lorem ipsum dolor sit amet, consectetuer …" at bounding box center [794, 144] width 867 height 962
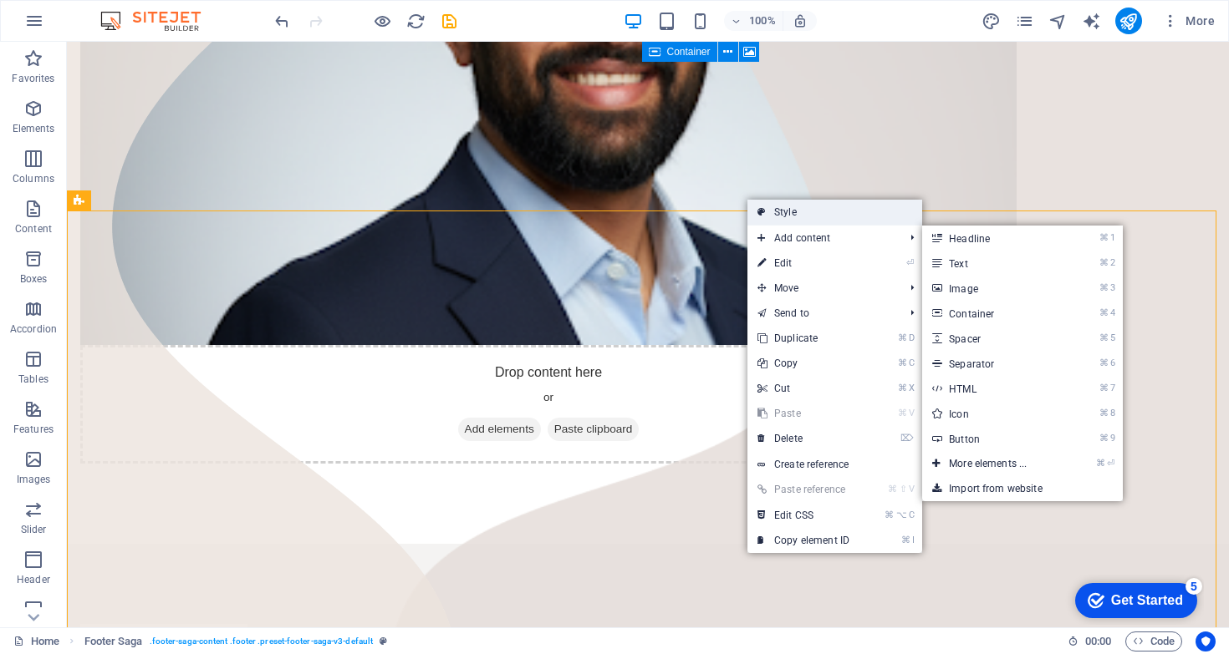
click at [813, 218] on link "Style" at bounding box center [834, 212] width 175 height 25
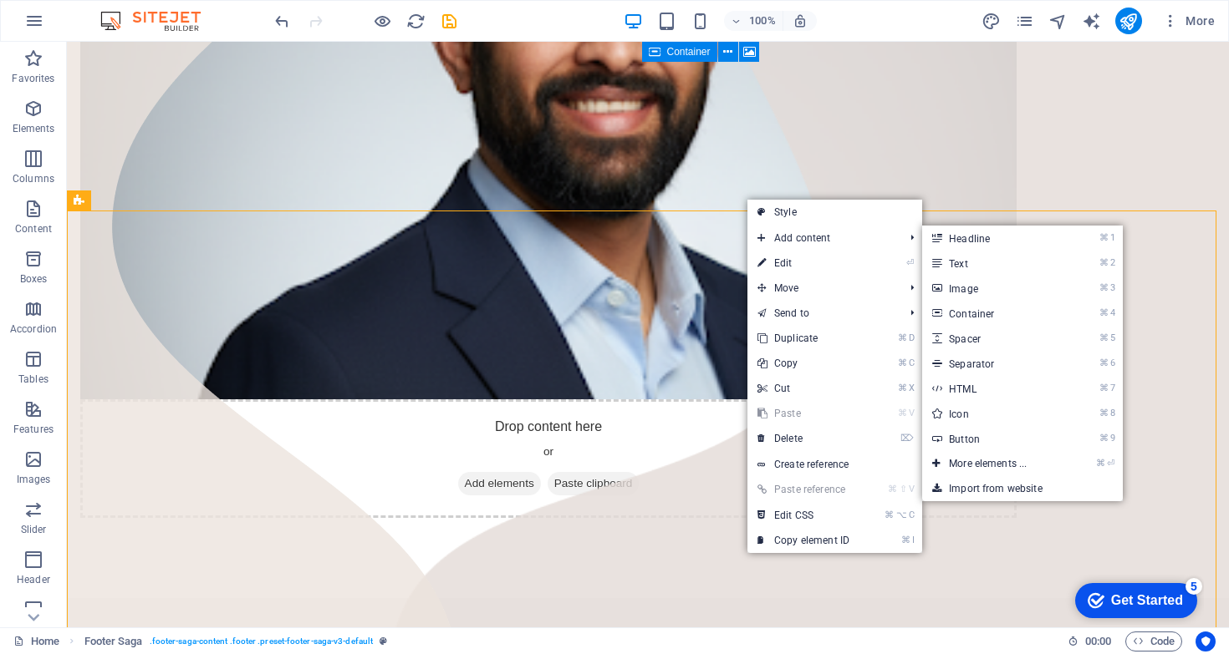
select select "rem"
select select "preset-footer-saga-v3-default"
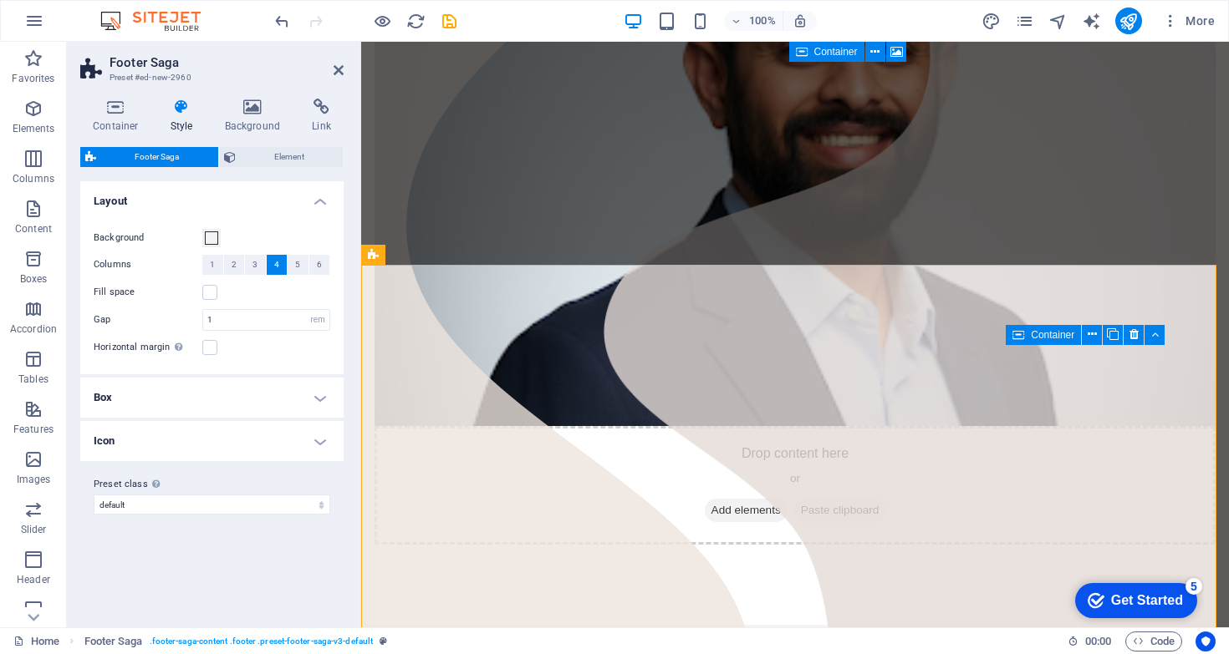
click at [191, 125] on h4 "Style" at bounding box center [185, 116] width 54 height 35
click at [169, 123] on h4 "Style" at bounding box center [185, 116] width 54 height 35
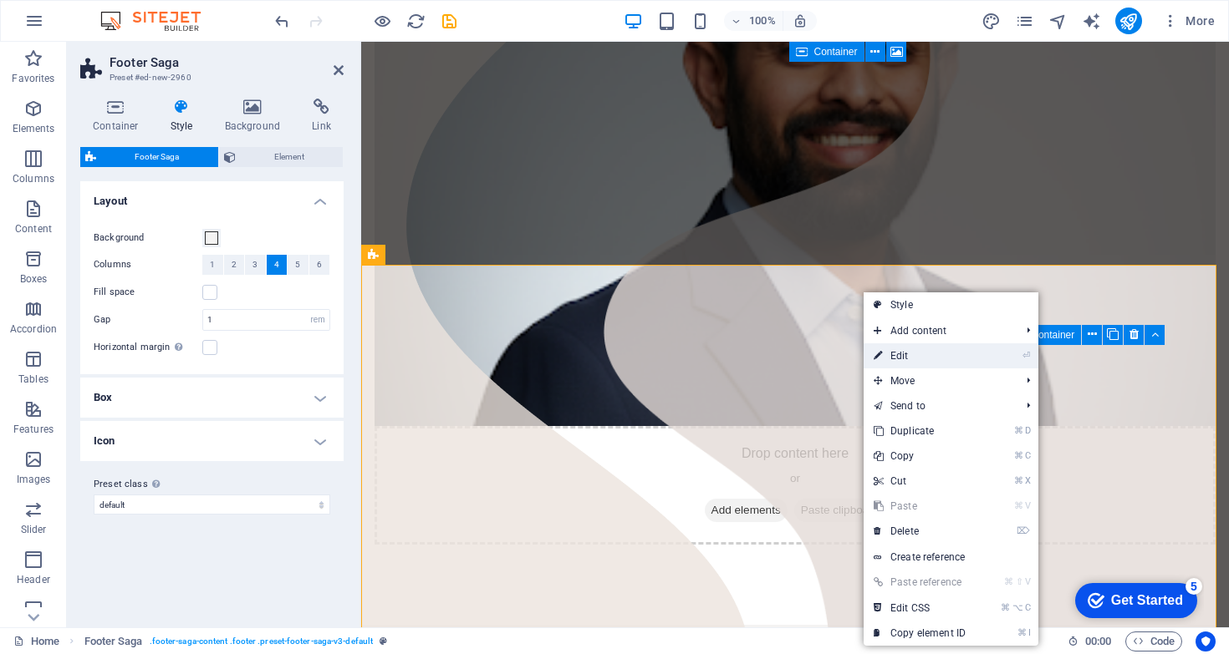
click at [940, 350] on link "⏎ Edit" at bounding box center [919, 355] width 112 height 25
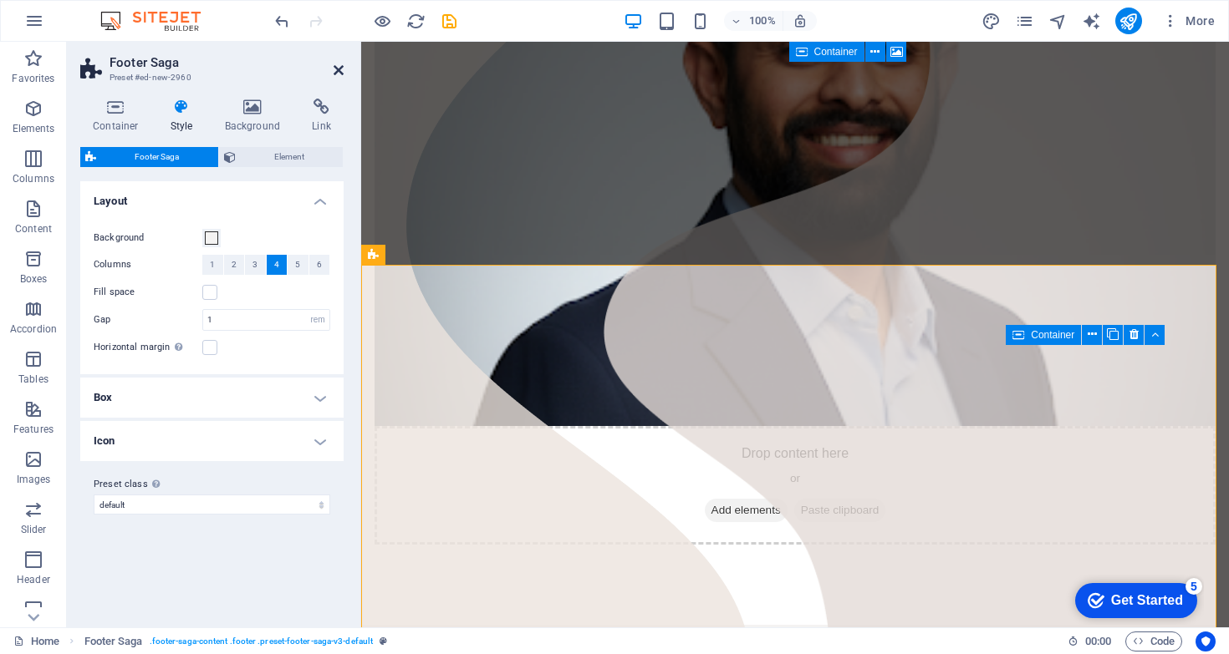
click at [337, 75] on icon at bounding box center [338, 70] width 10 height 13
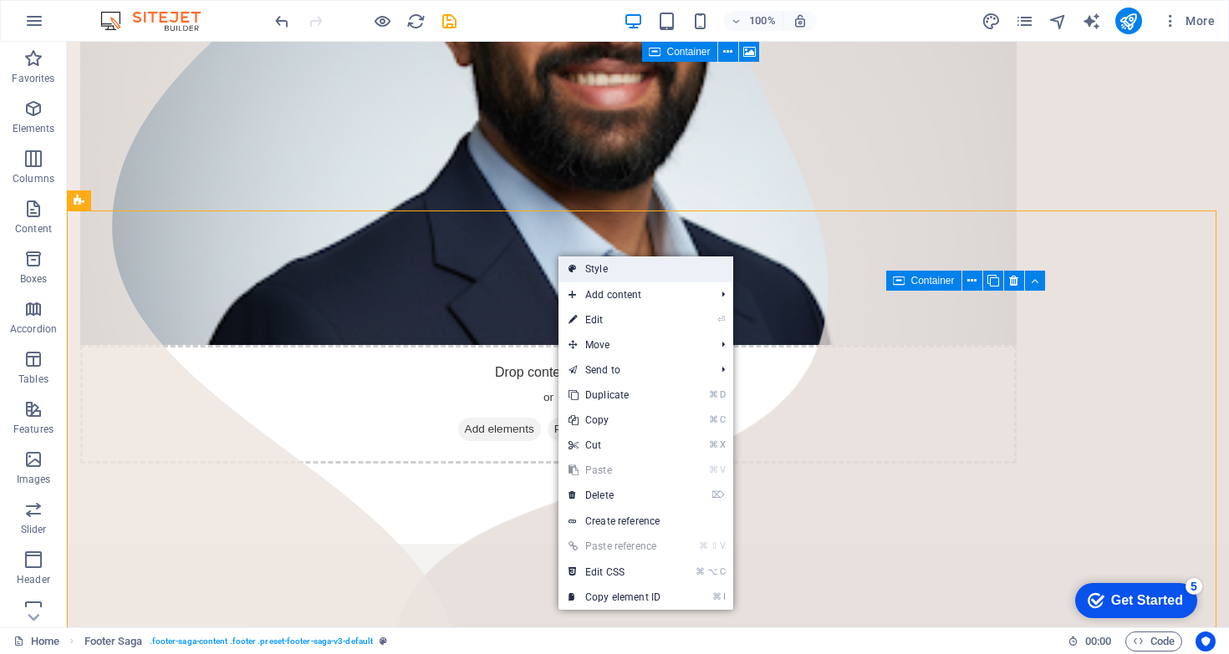
drag, startPoint x: 596, startPoint y: 273, endPoint x: 236, endPoint y: 231, distance: 362.7
click at [596, 273] on link "Style" at bounding box center [645, 269] width 175 height 25
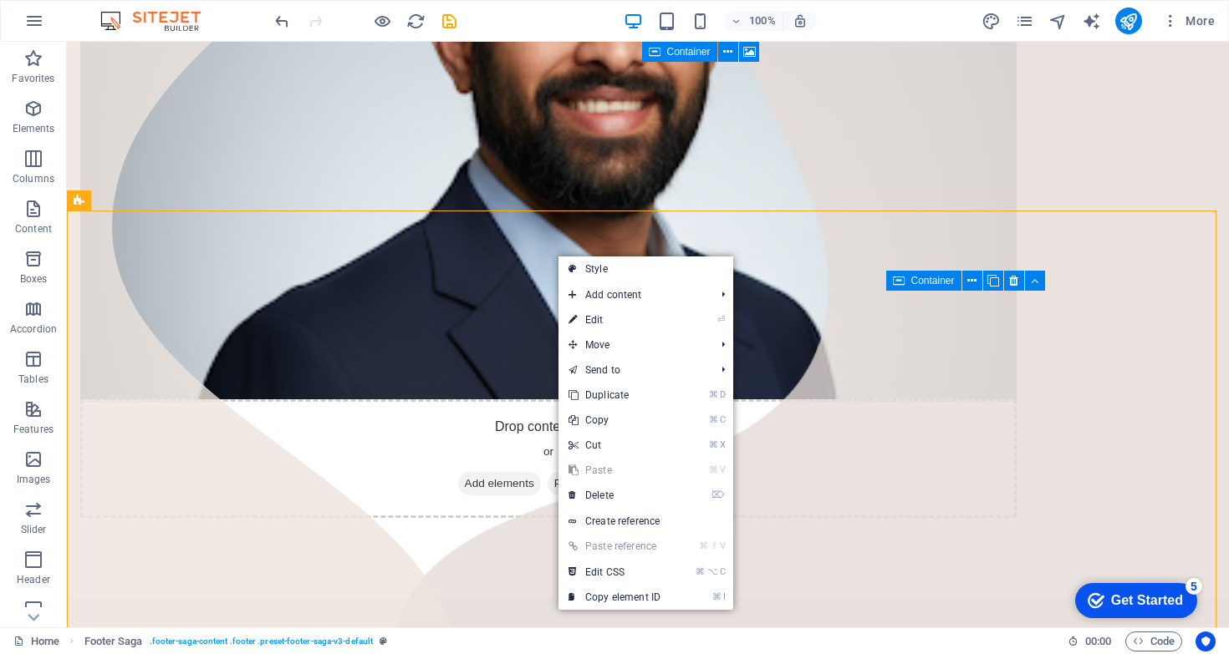
select select "rem"
select select "preset-footer-saga-v3-default"
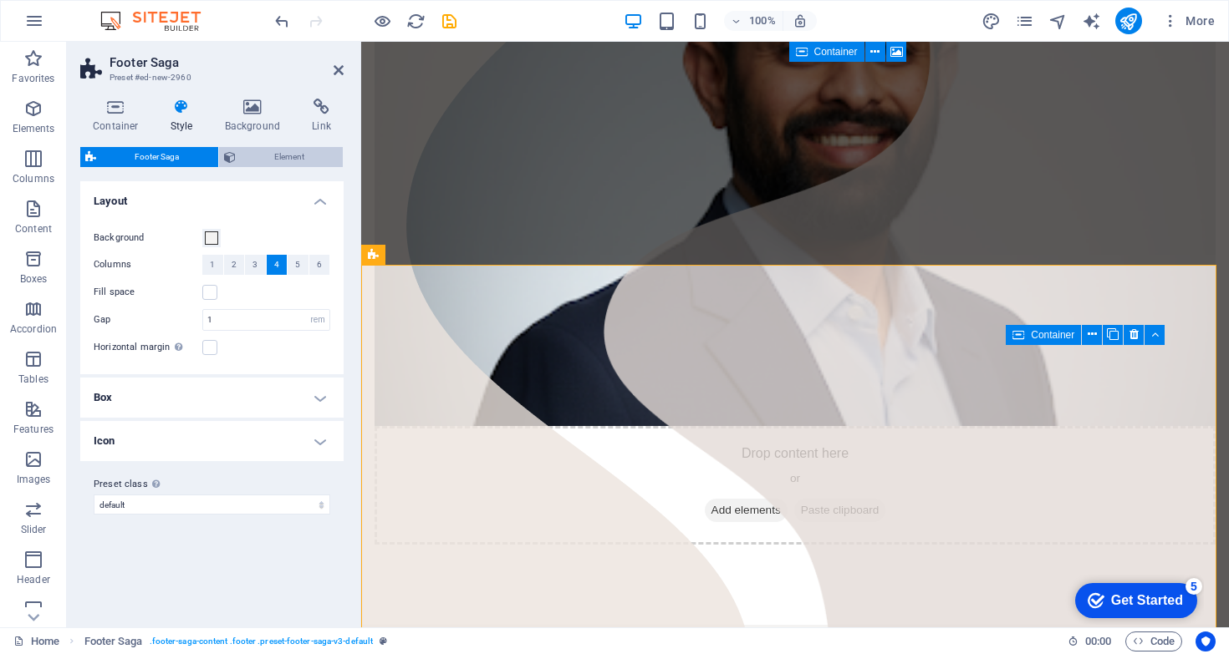
drag, startPoint x: 199, startPoint y: 117, endPoint x: 266, endPoint y: 150, distance: 74.7
click at [199, 117] on h4 "Style" at bounding box center [185, 116] width 54 height 35
click at [296, 162] on span "Element" at bounding box center [290, 157] width 98 height 20
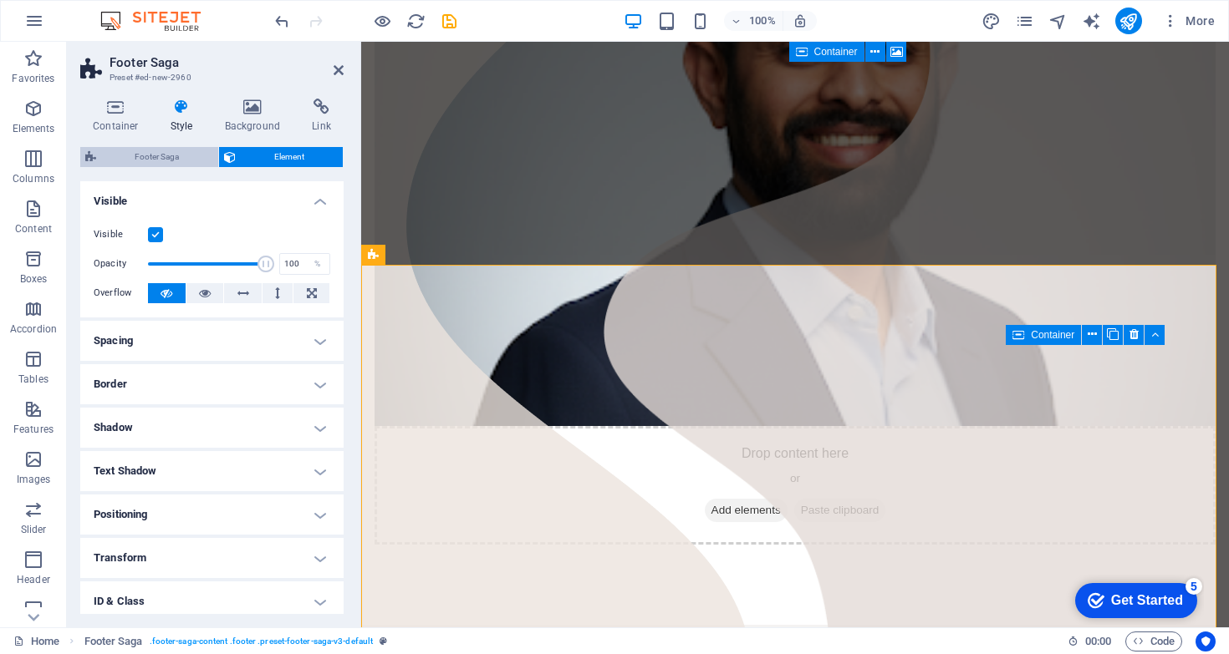
click at [168, 162] on span "Footer Saga" at bounding box center [157, 157] width 112 height 20
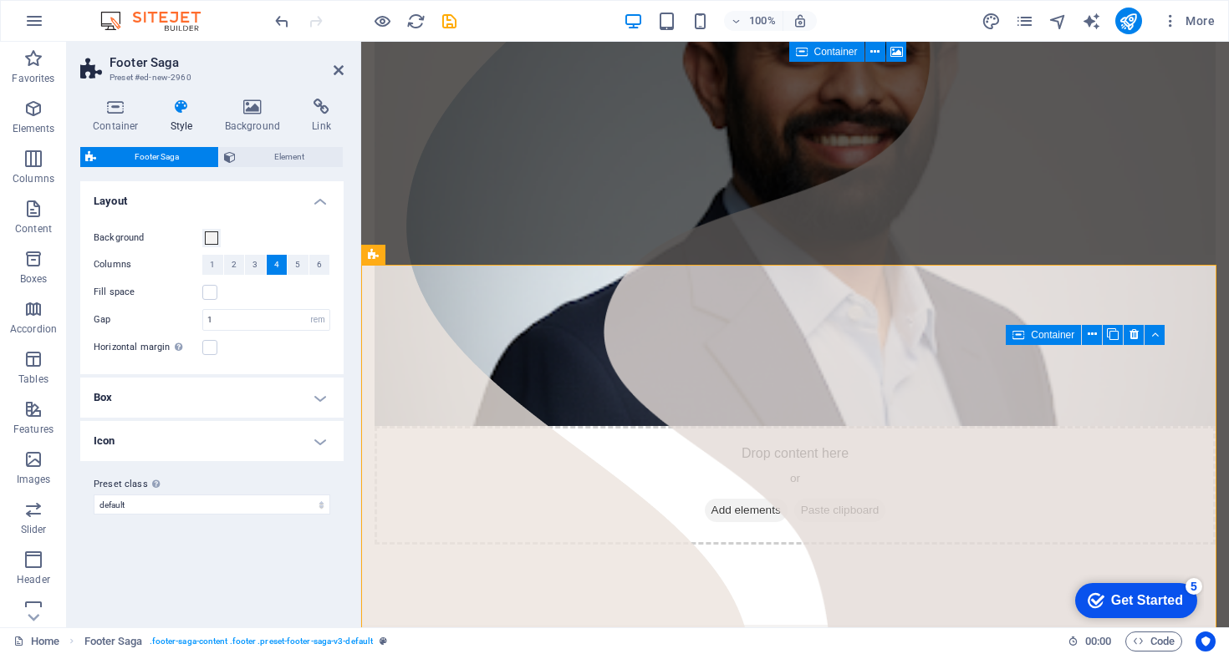
click at [181, 130] on h4 "Style" at bounding box center [185, 116] width 54 height 35
click at [120, 127] on h4 "Container" at bounding box center [119, 116] width 78 height 35
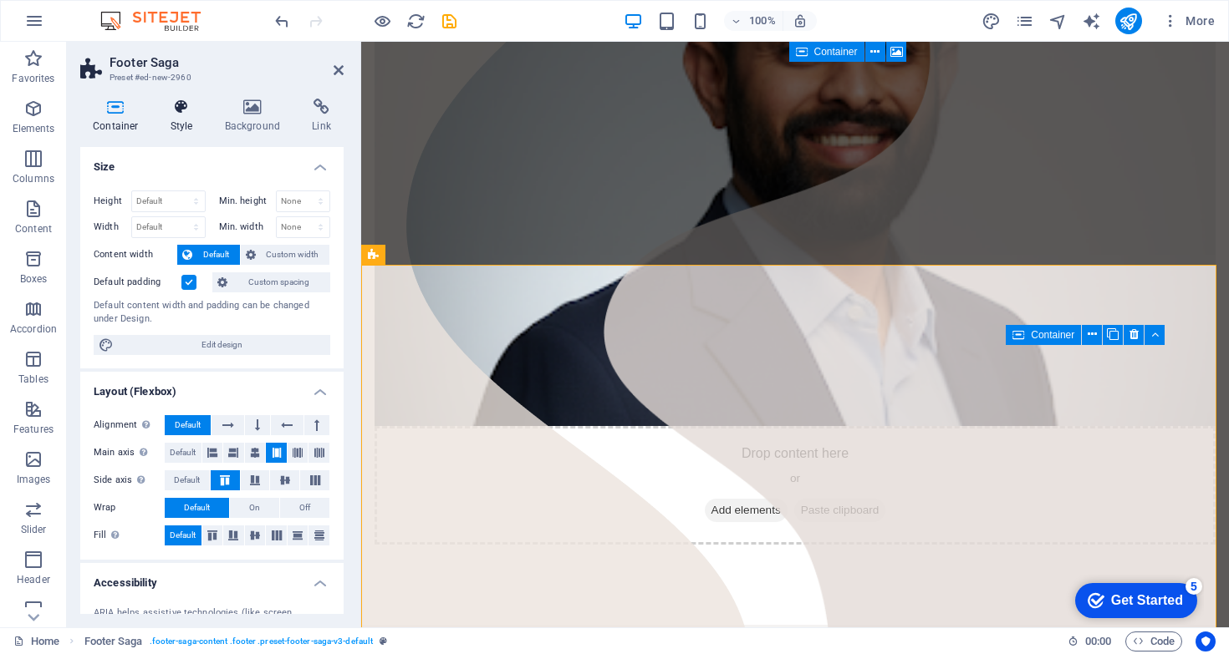
click at [169, 120] on h4 "Style" at bounding box center [185, 116] width 54 height 35
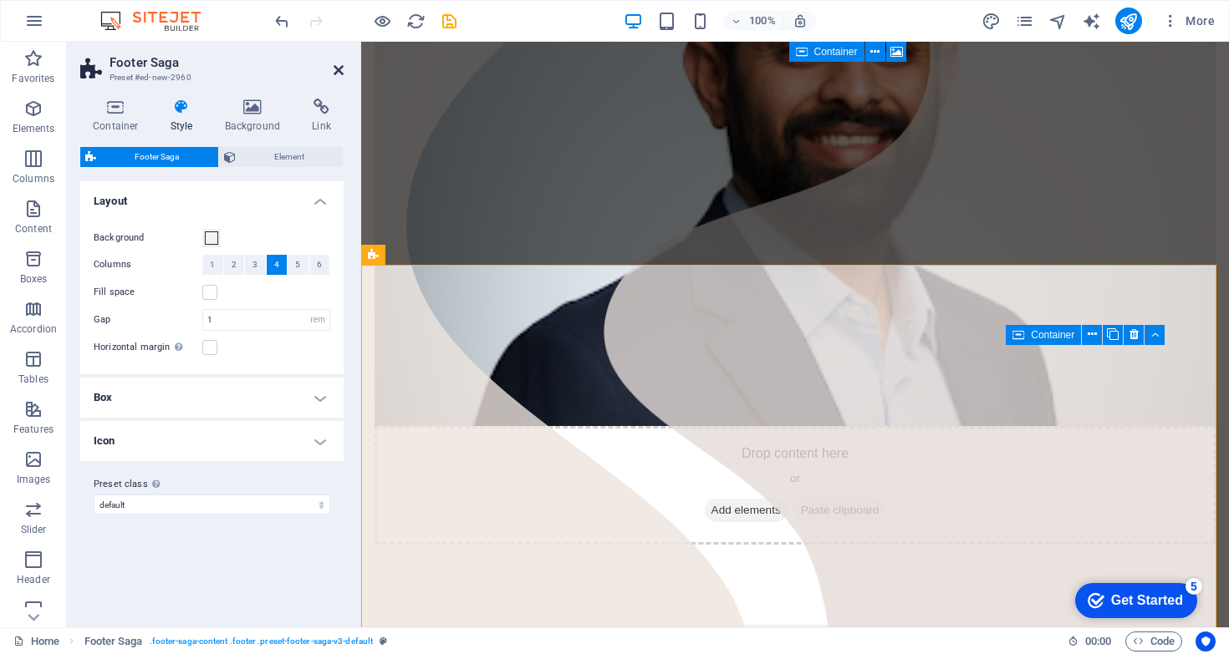
click at [342, 64] on icon at bounding box center [338, 70] width 10 height 13
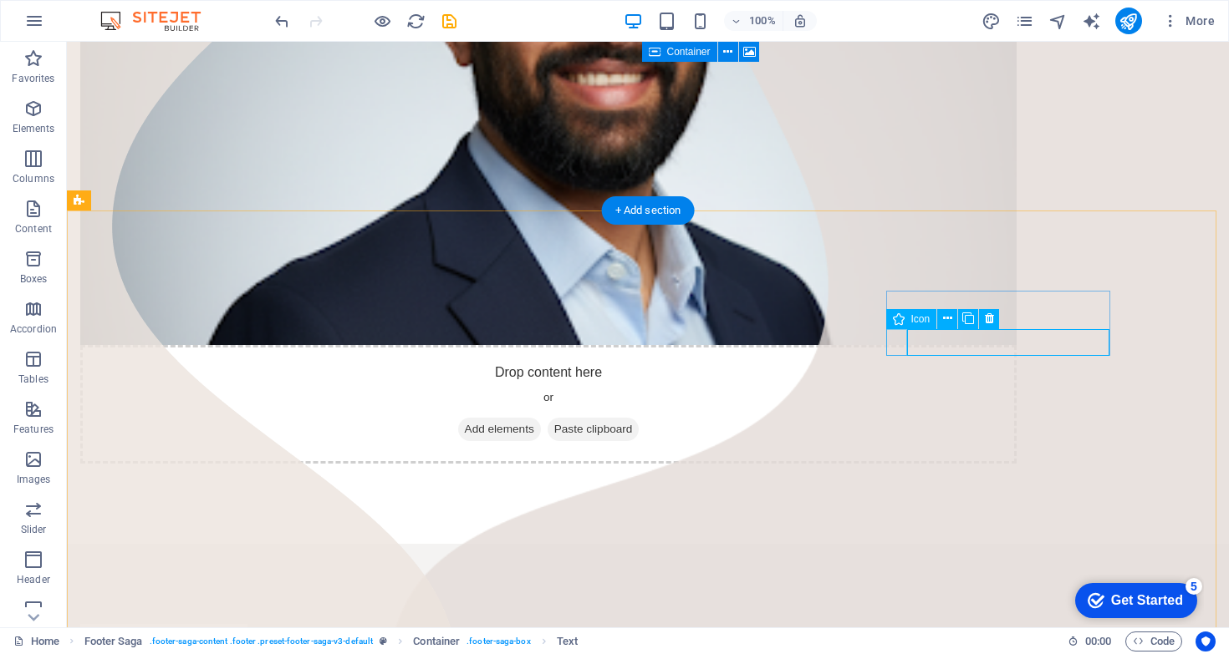
drag, startPoint x: 890, startPoint y: 344, endPoint x: 893, endPoint y: 355, distance: 11.1
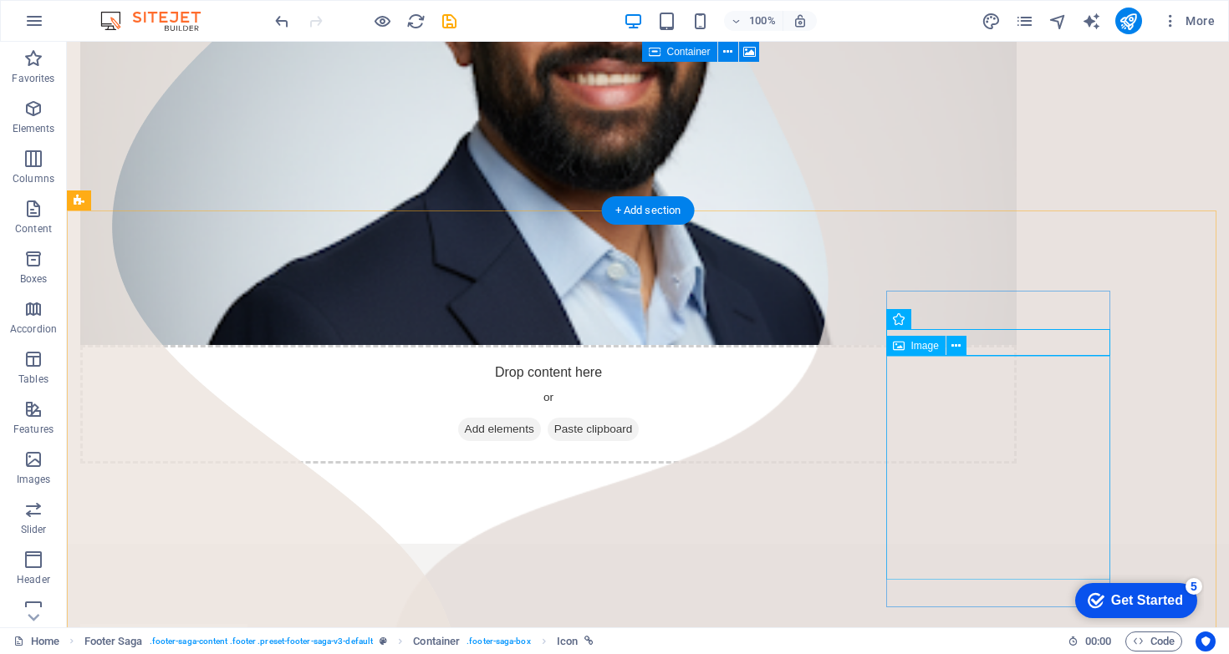
drag, startPoint x: 969, startPoint y: 443, endPoint x: 1049, endPoint y: 441, distance: 80.2
drag, startPoint x: 1106, startPoint y: 358, endPoint x: 1018, endPoint y: 420, distance: 108.0
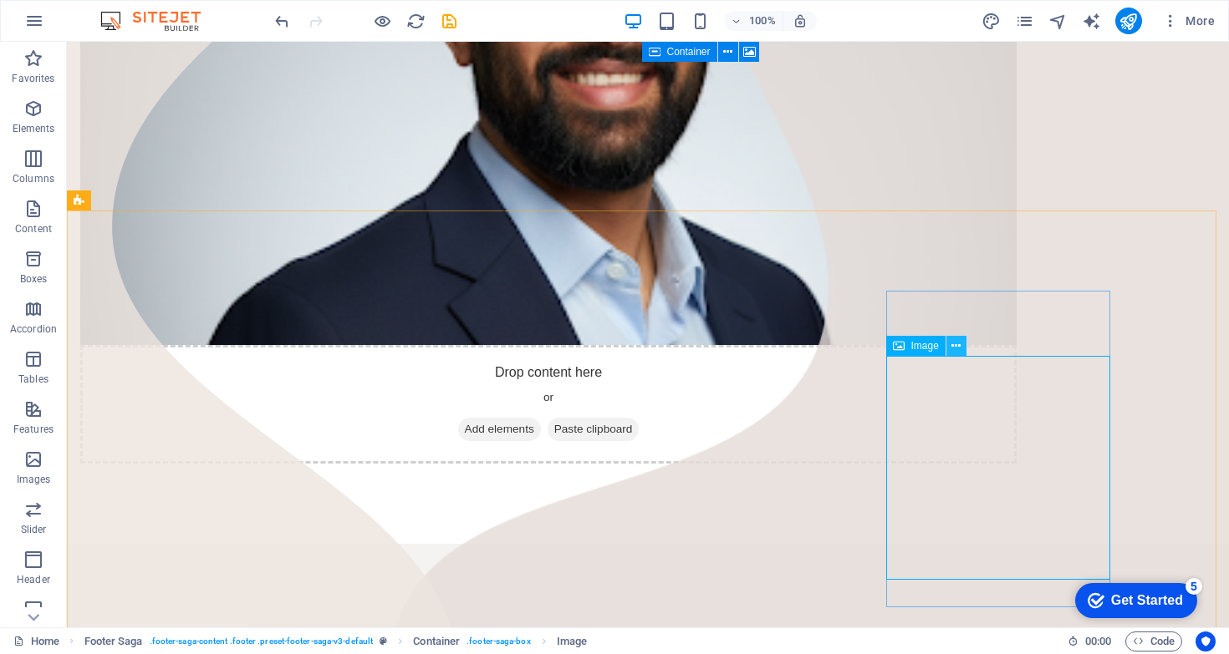
click at [950, 347] on button at bounding box center [956, 346] width 20 height 20
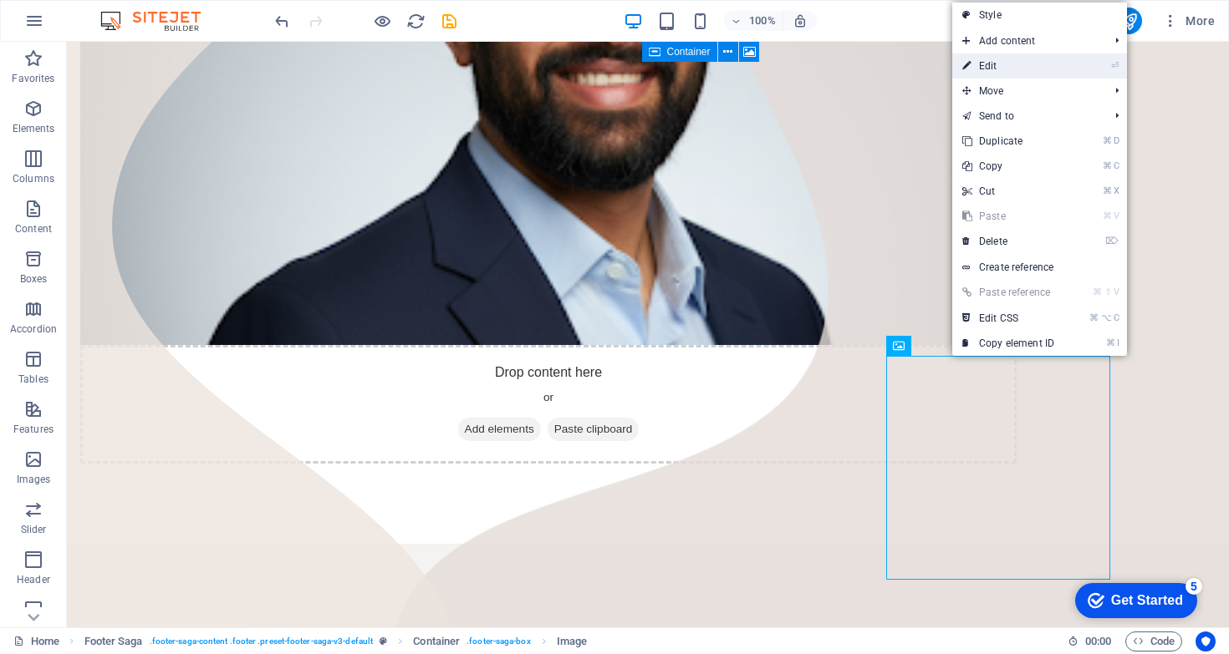
click at [1008, 65] on link "⏎ Edit" at bounding box center [1008, 65] width 112 height 25
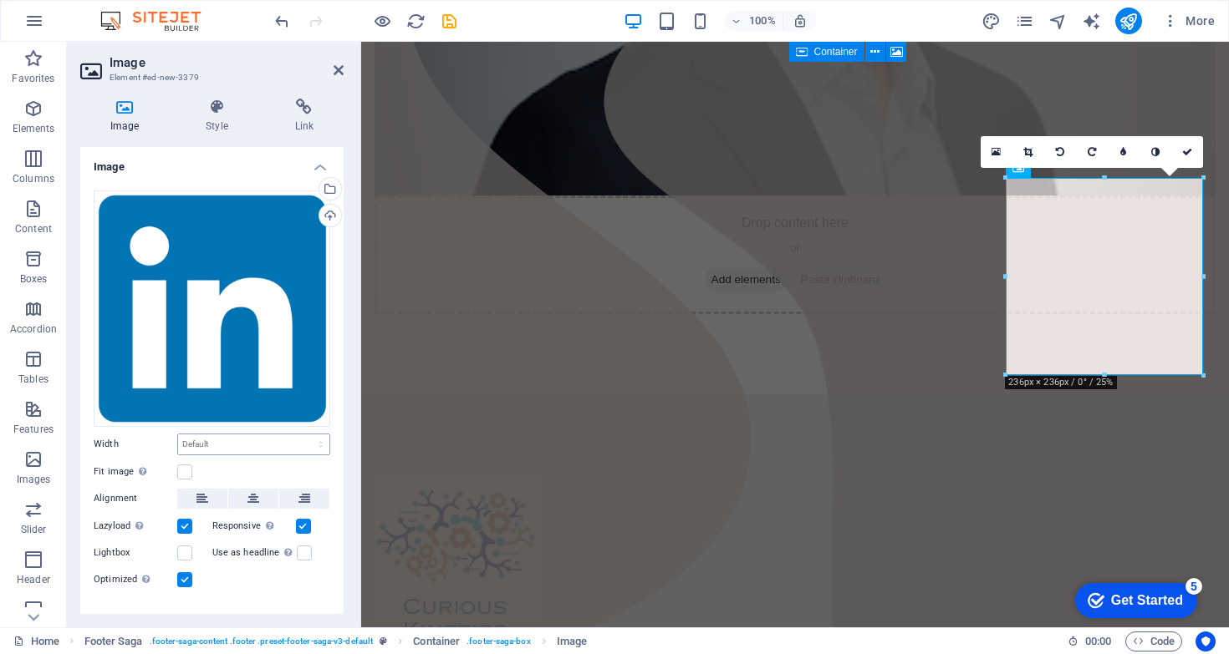
scroll to position [611, 0]
click at [291, 440] on select "Default auto px rem % em vh vw" at bounding box center [253, 445] width 151 height 20
select select "%"
click at [303, 435] on select "Default auto px rem % em vh vw" at bounding box center [253, 445] width 151 height 20
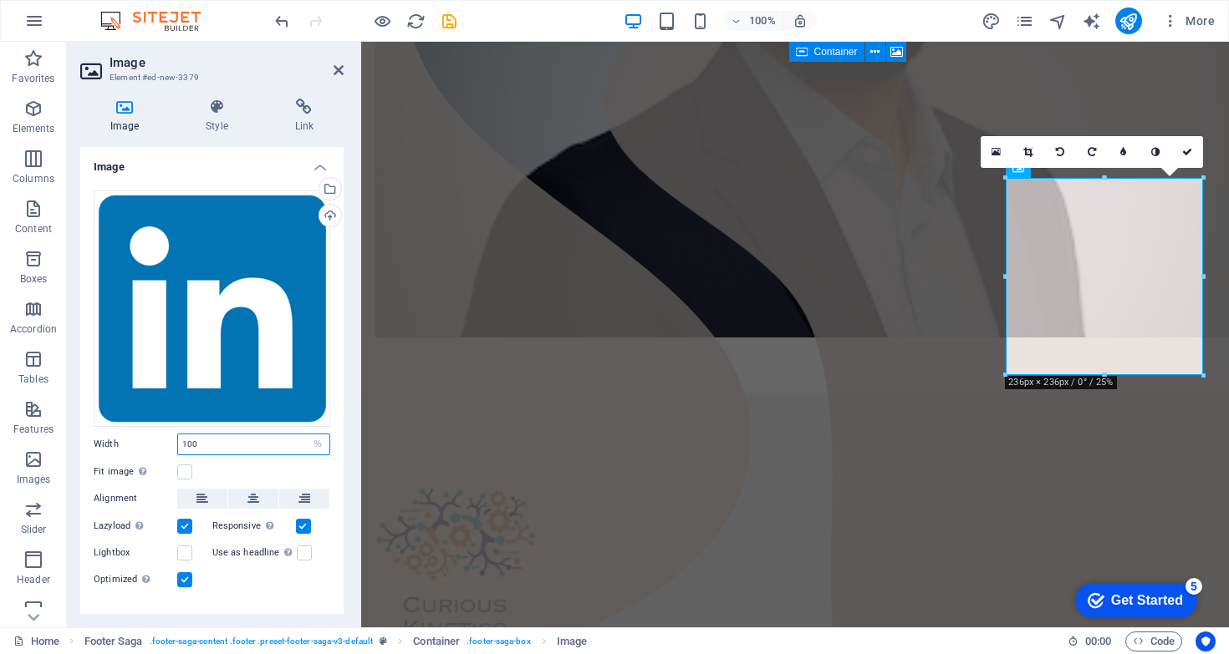
type input "5"
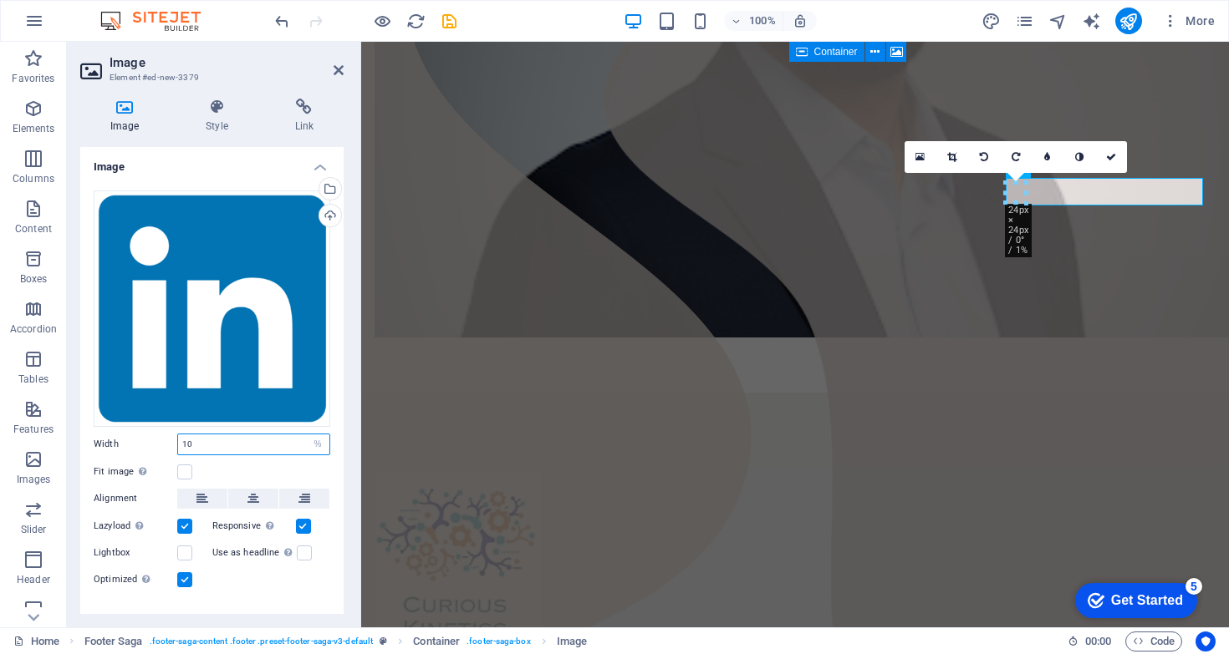
type input "10"
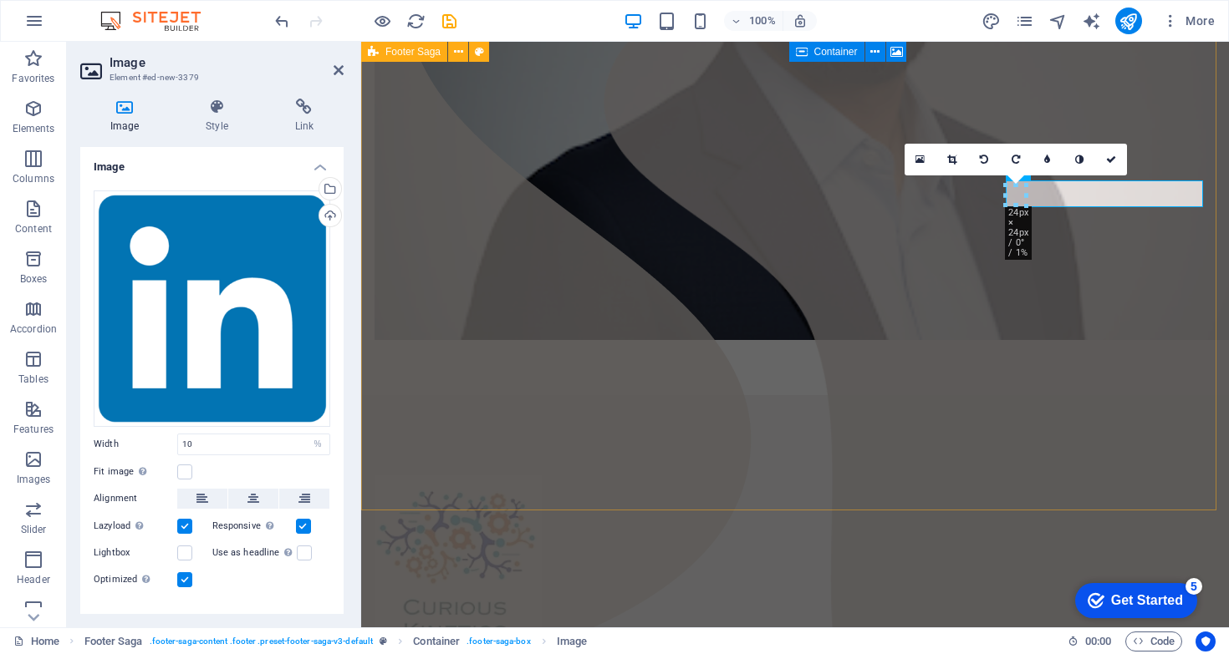
scroll to position [608, 0]
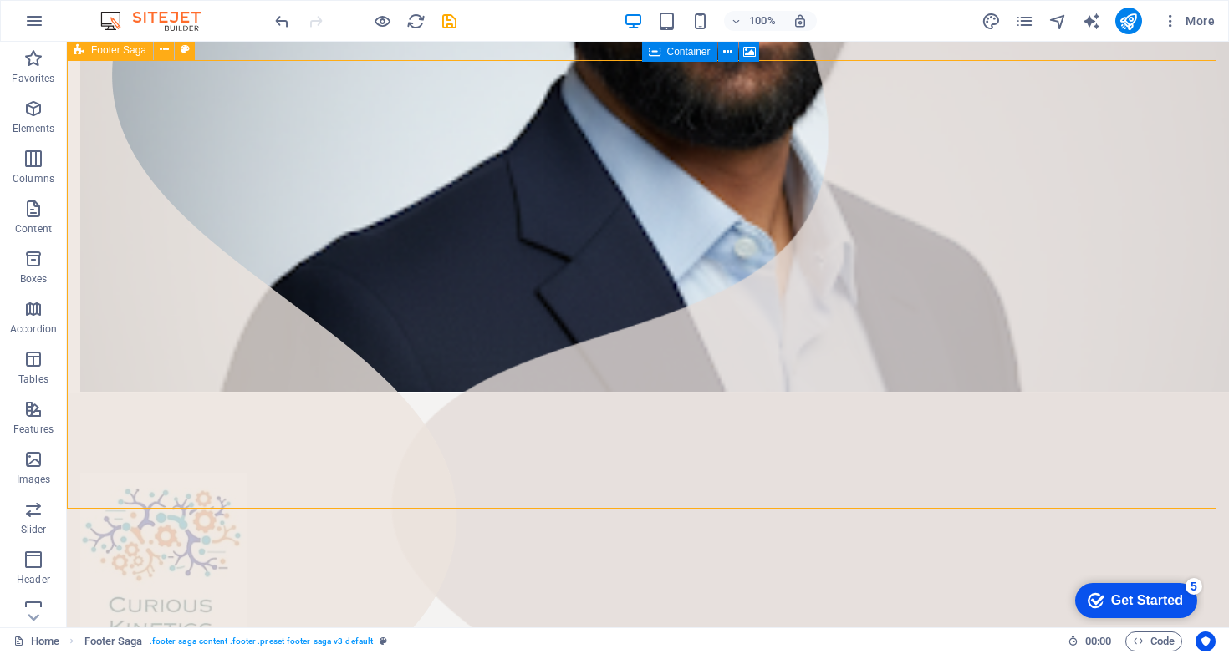
click at [898, 195] on icon at bounding box center [899, 196] width 12 height 20
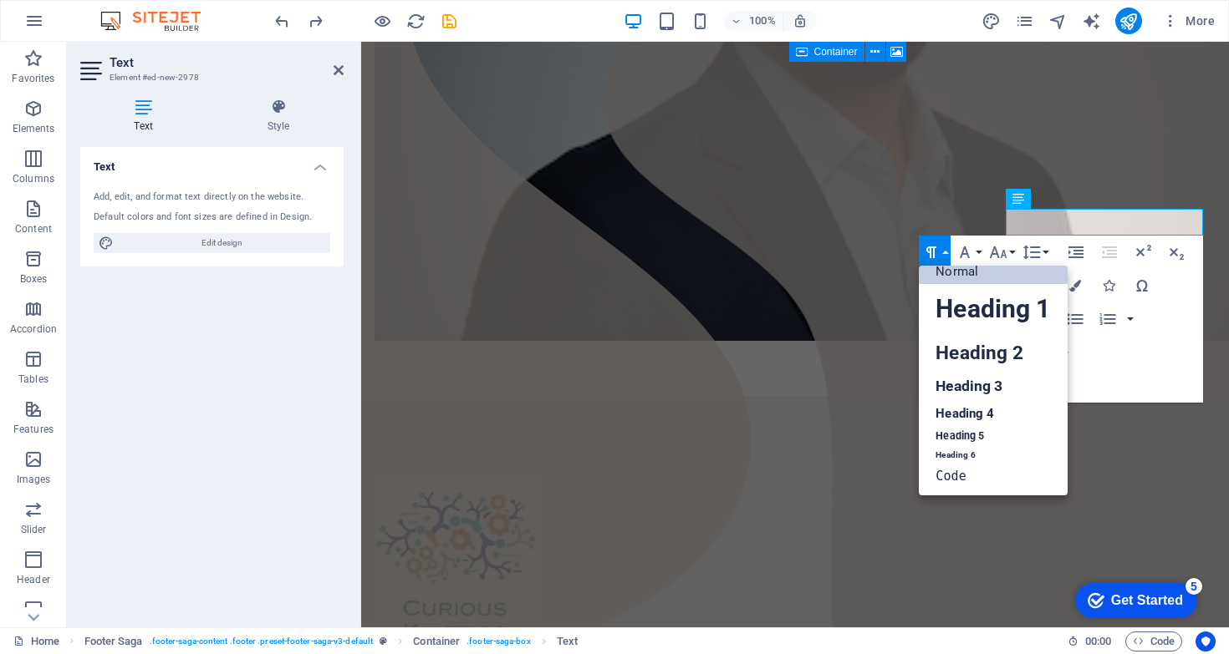
scroll to position [13, 0]
click at [944, 247] on button "Paragraph Format" at bounding box center [934, 252] width 32 height 33
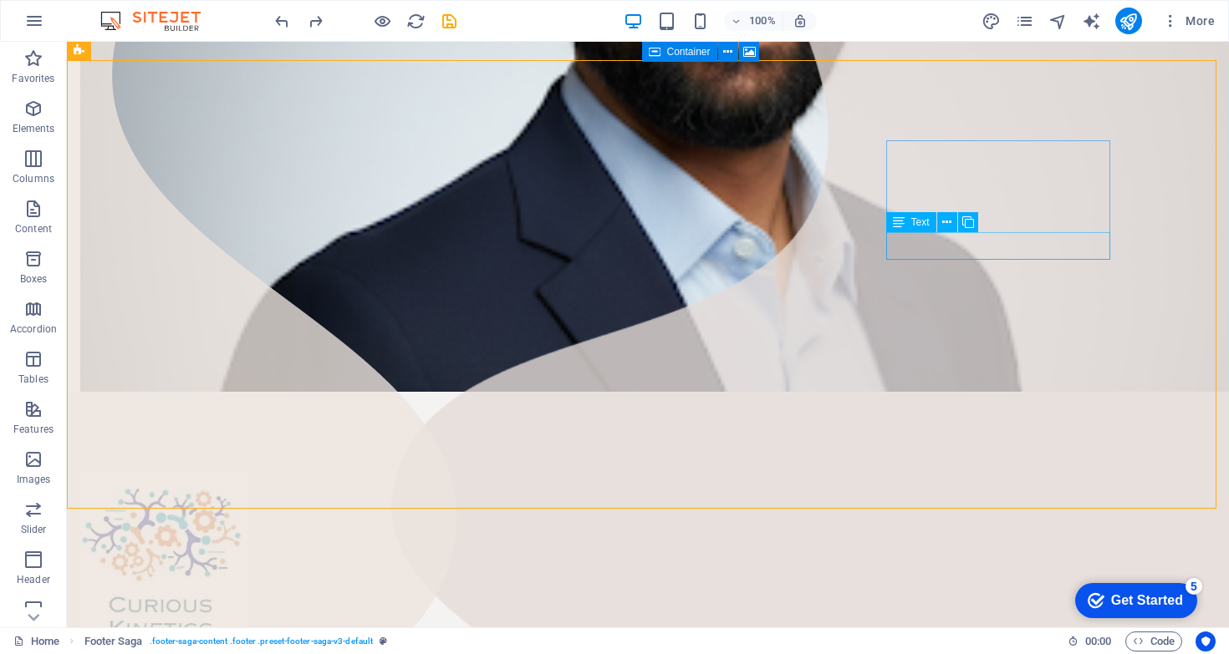
click at [927, 222] on span "Text" at bounding box center [920, 222] width 18 height 10
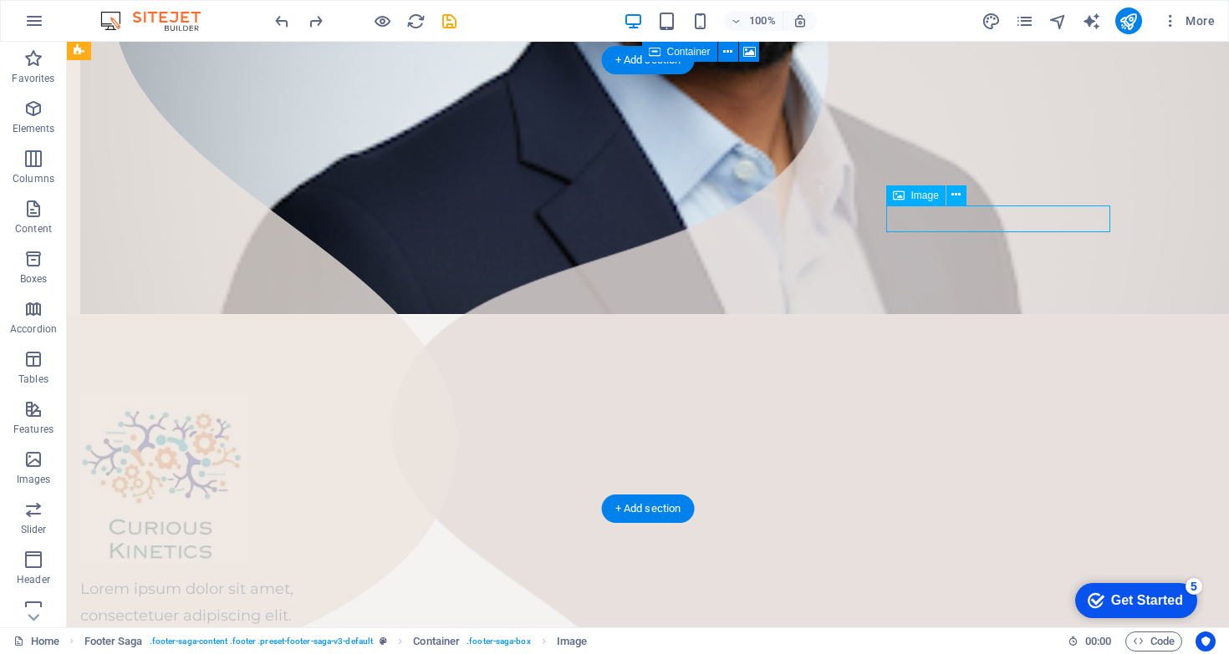
select select "%"
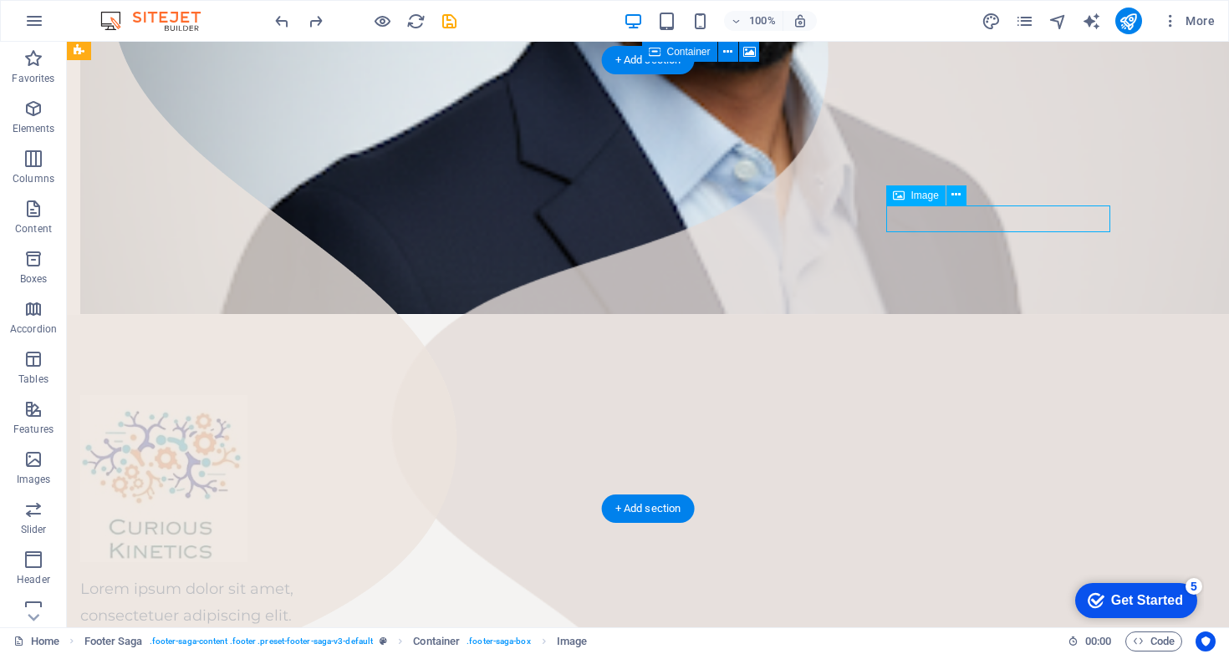
select select "%"
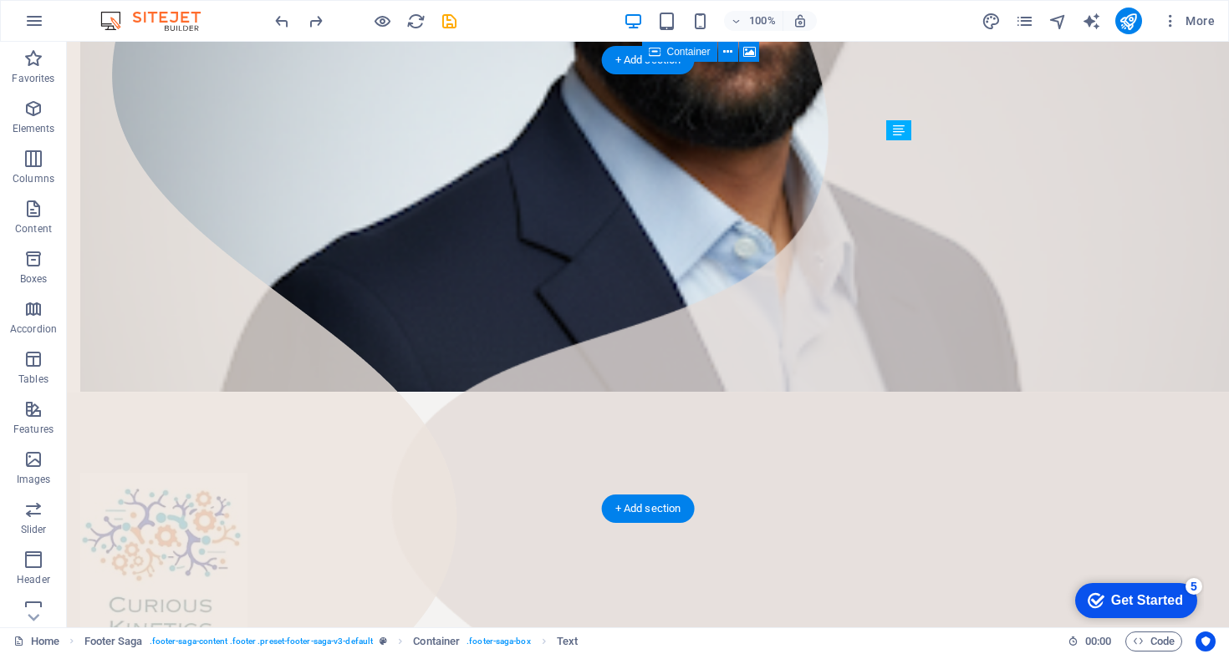
drag, startPoint x: 943, startPoint y: 242, endPoint x: 1023, endPoint y: 211, distance: 86.0
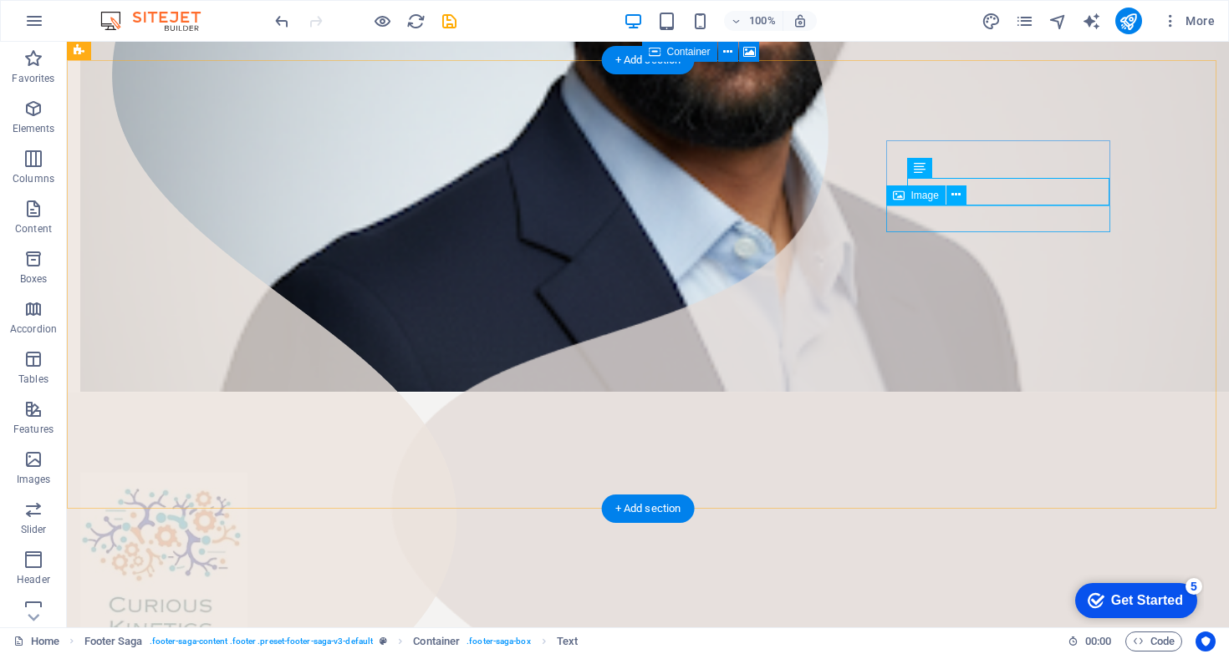
select select "%"
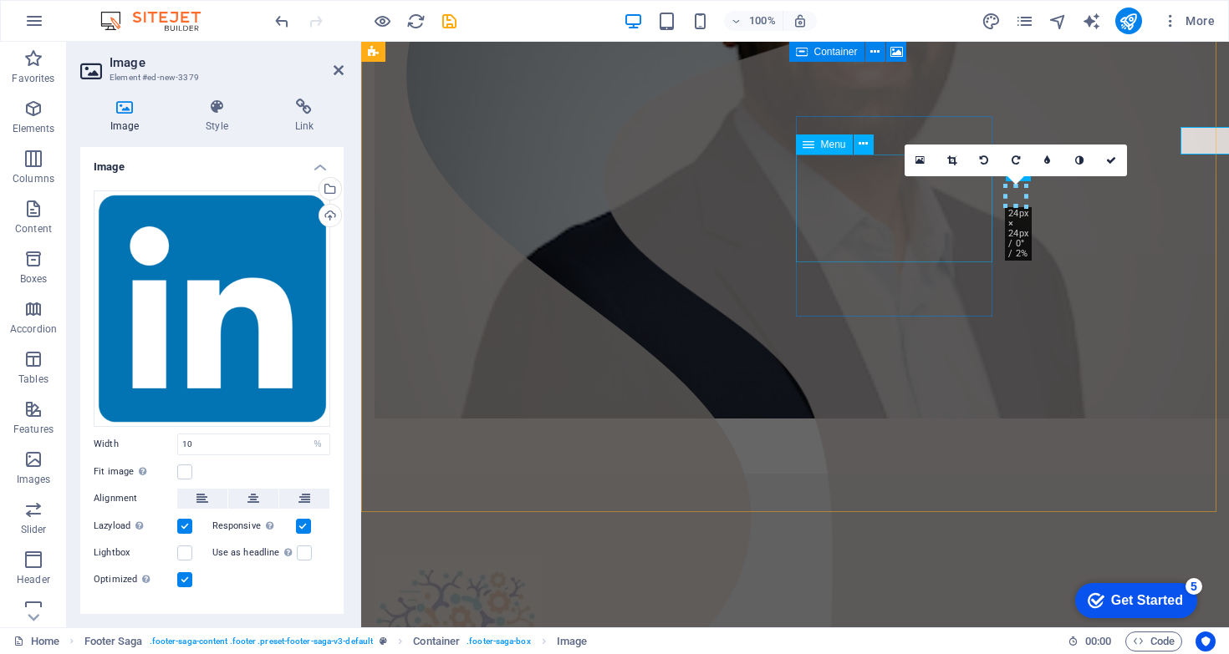
scroll to position [608, 0]
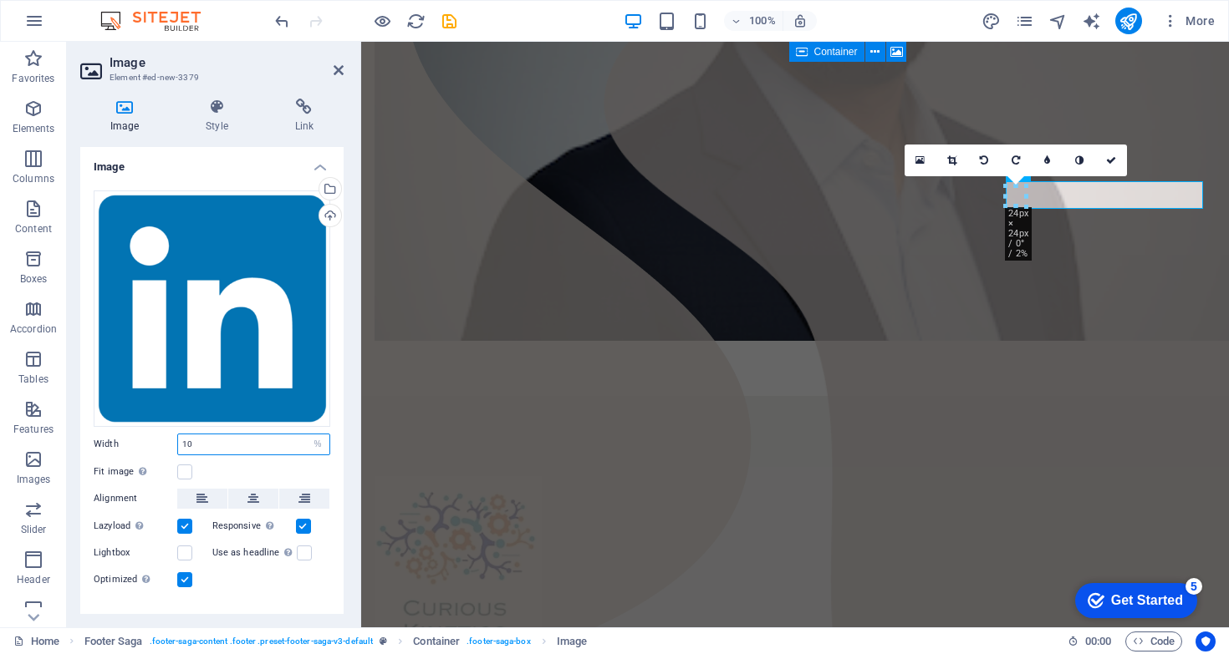
click at [244, 444] on input "10" at bounding box center [253, 445] width 151 height 20
type input "1"
type input "7"
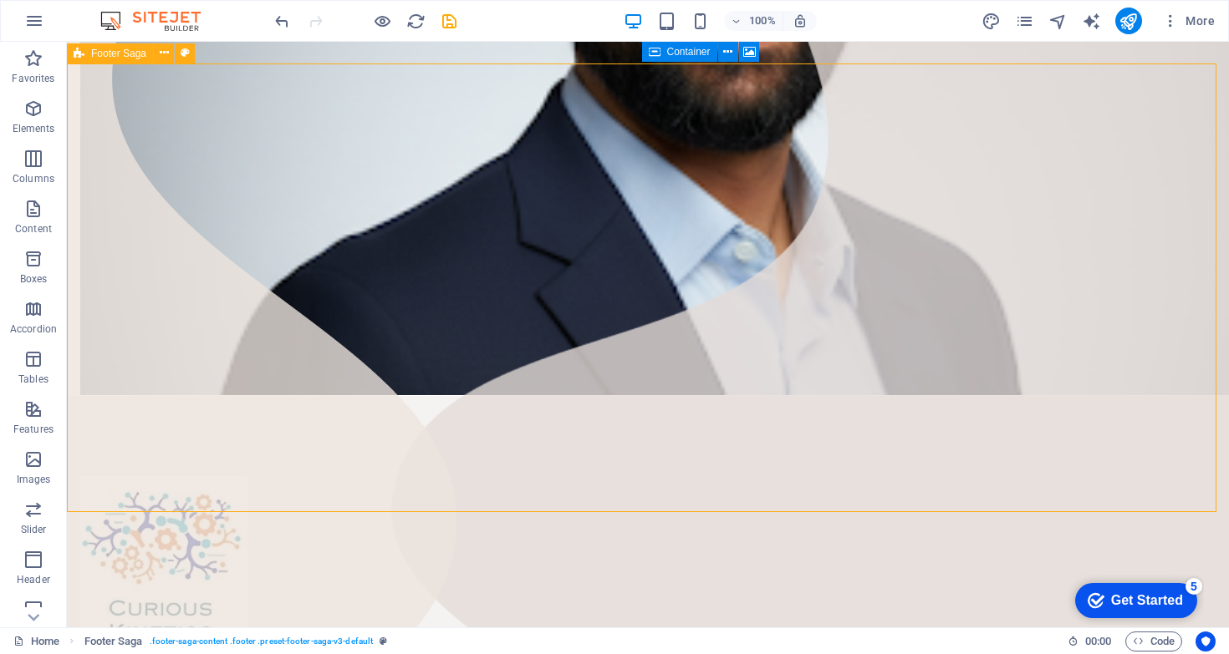
scroll to position [527, 0]
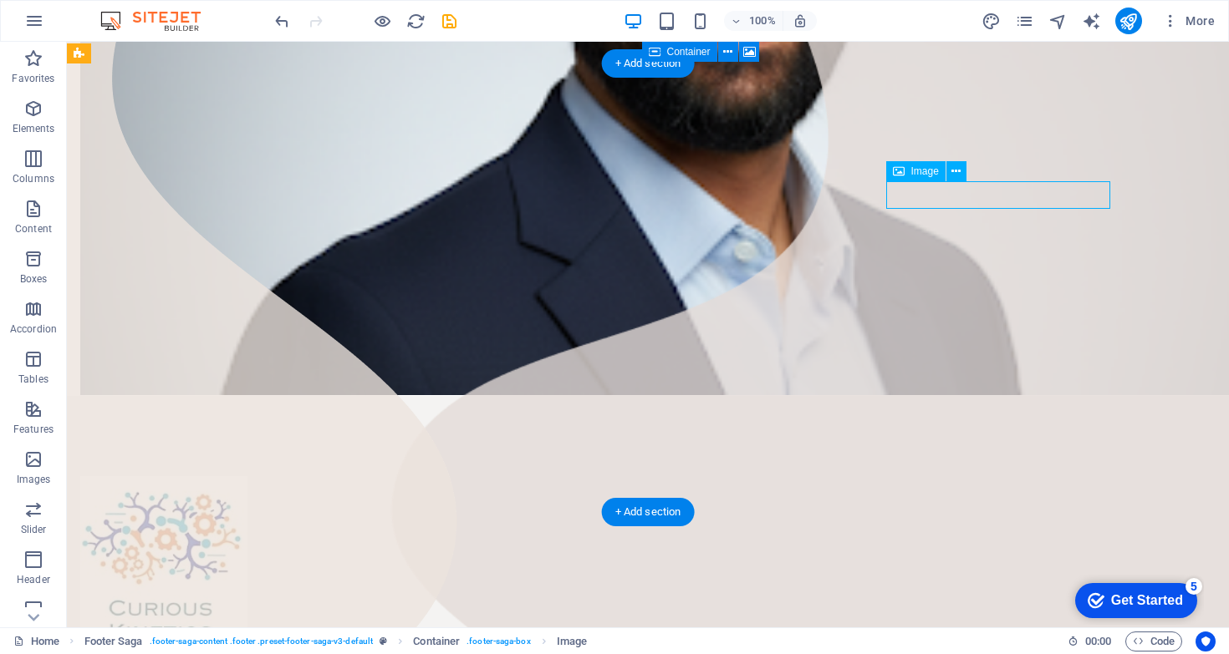
click at [961, 174] on button at bounding box center [956, 171] width 20 height 20
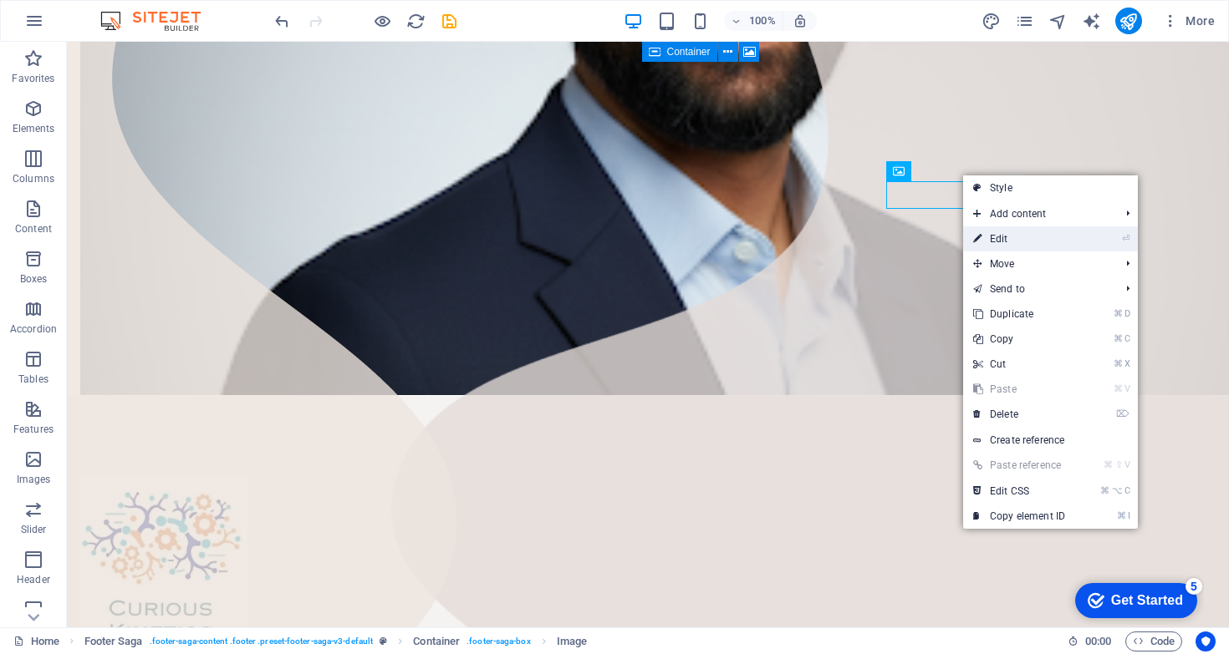
click at [1000, 230] on link "⏎ Edit" at bounding box center [1019, 238] width 112 height 25
select select "%"
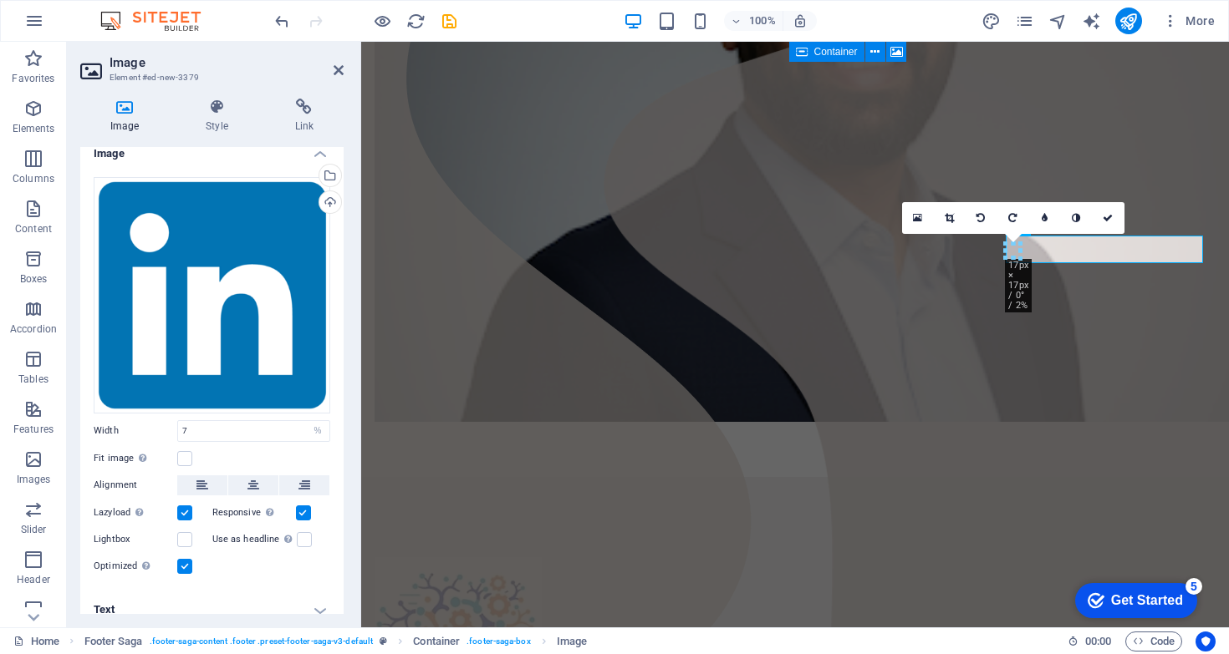
scroll to position [25, 0]
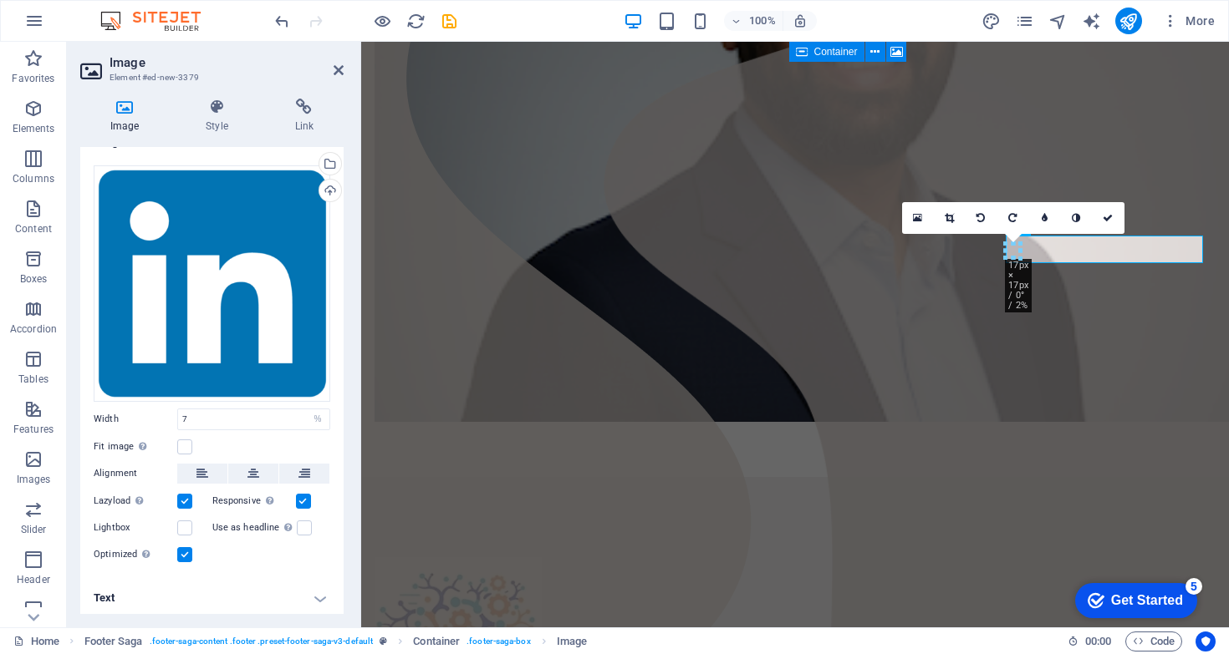
click at [323, 595] on h4 "Text" at bounding box center [211, 598] width 263 height 40
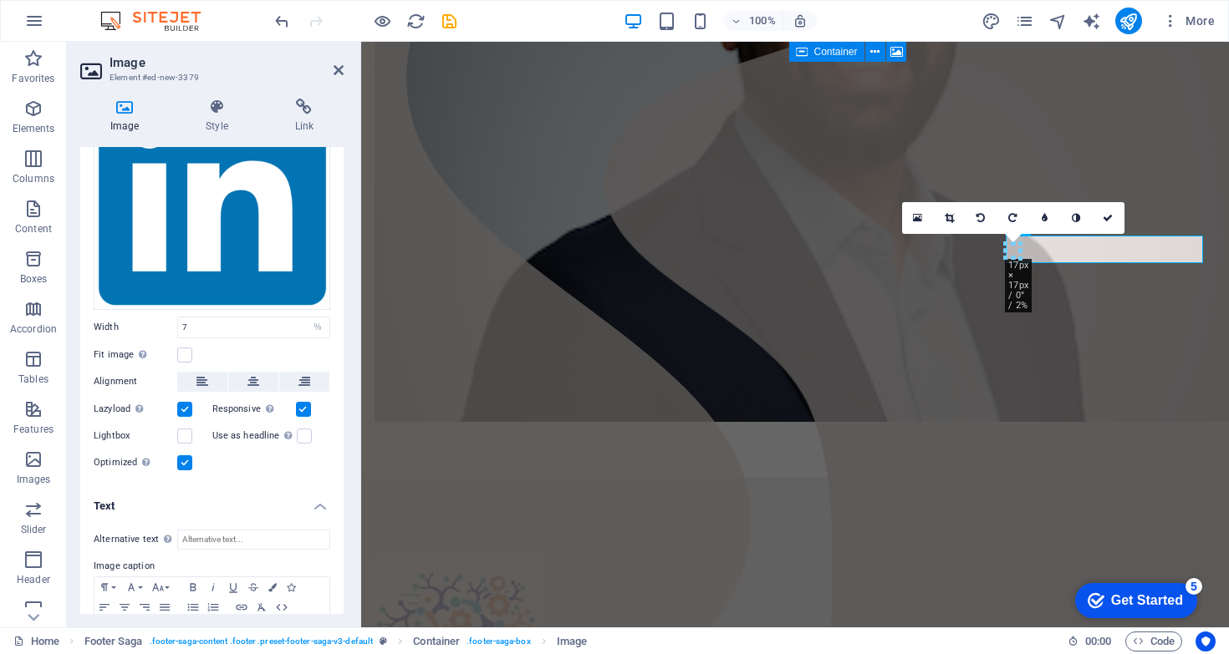
scroll to position [182, 0]
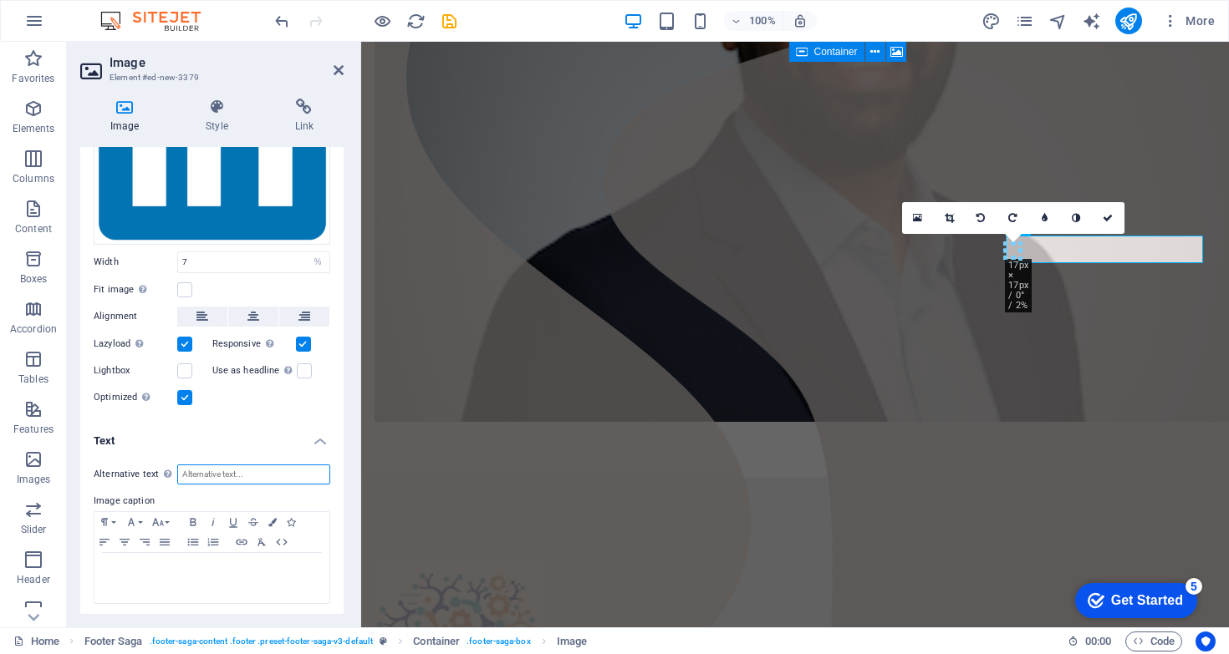
click at [238, 474] on input "Alternative text The alternative text is used by devices that cannot display im…" at bounding box center [253, 475] width 153 height 20
click at [232, 586] on div at bounding box center [211, 578] width 235 height 50
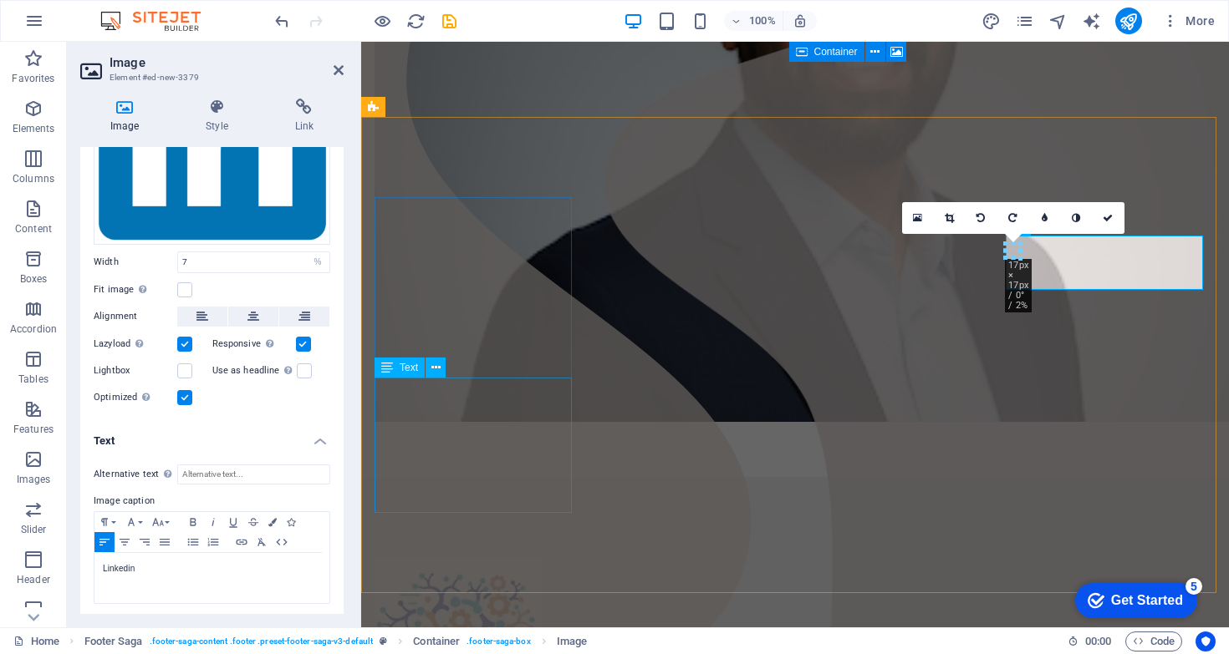
scroll to position [530, 0]
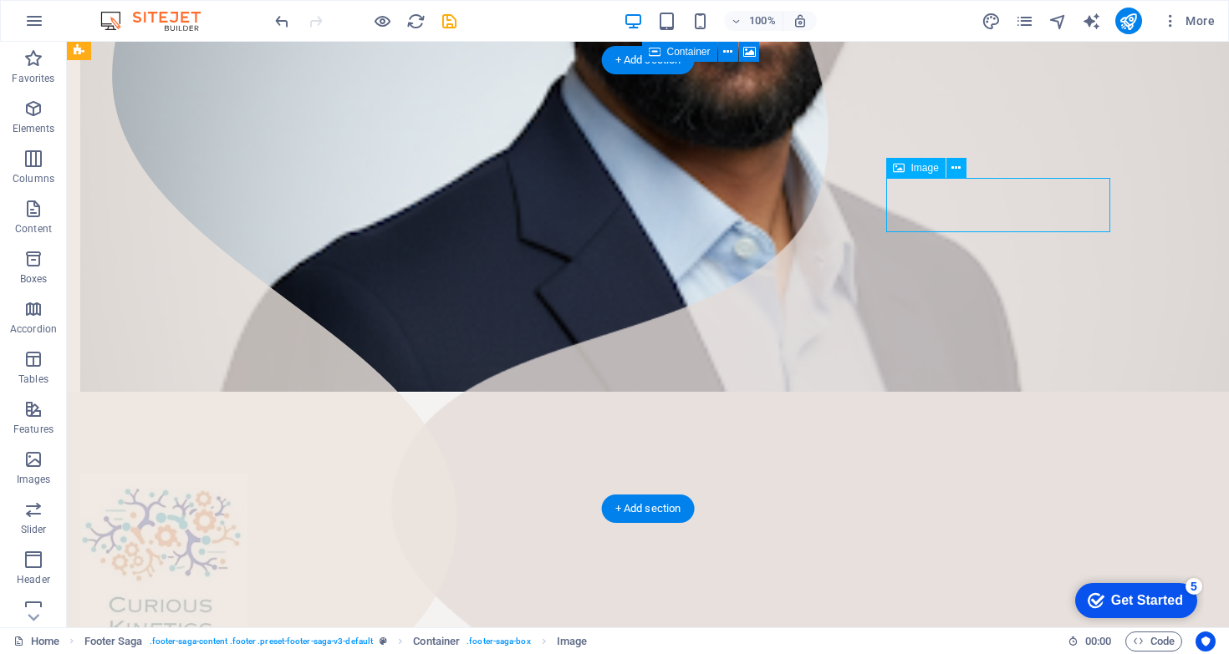
drag, startPoint x: 908, startPoint y: 218, endPoint x: 931, endPoint y: 190, distance: 36.8
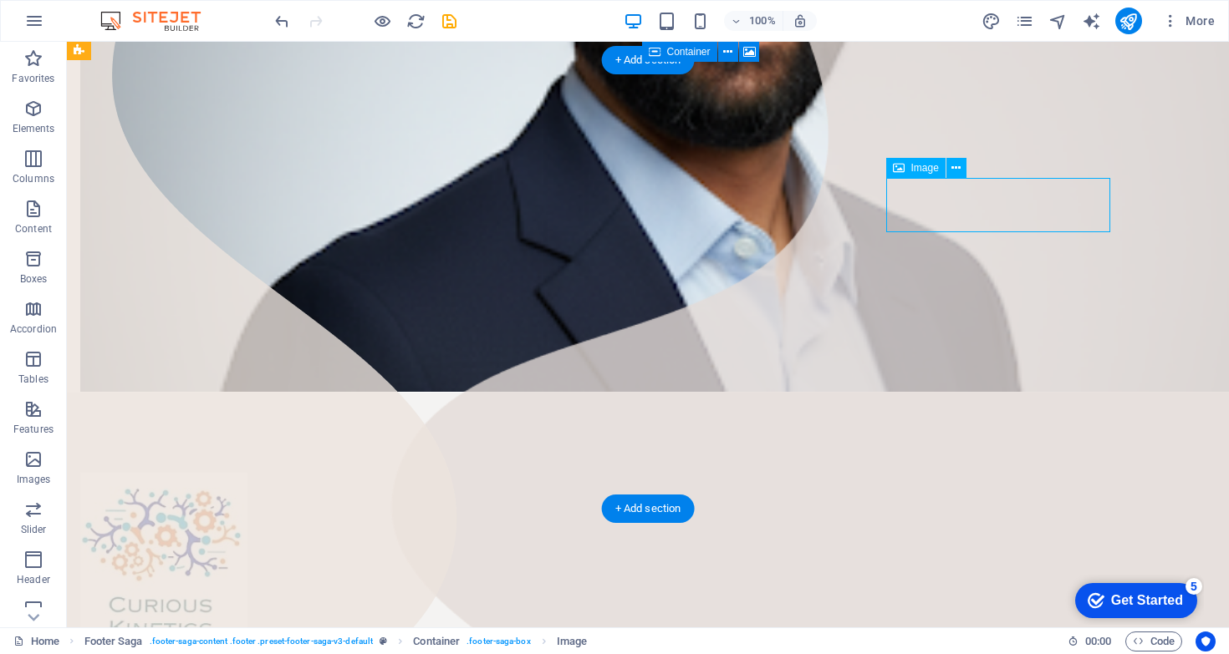
select select "%"
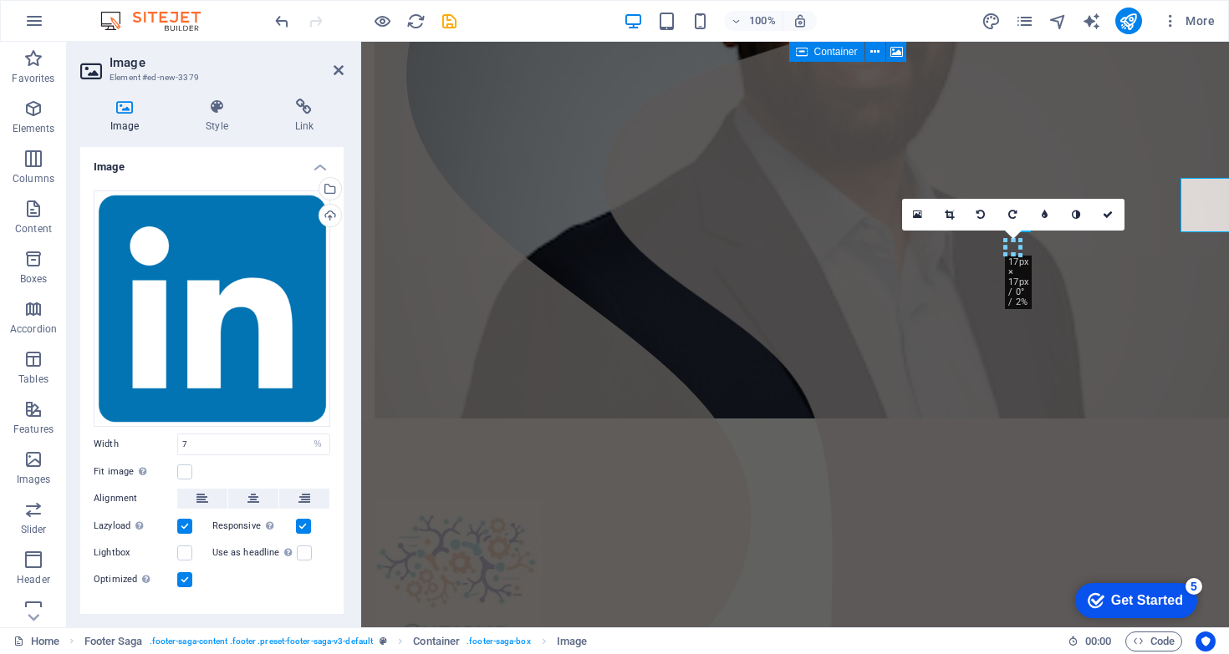
click at [934, 221] on link at bounding box center [950, 215] width 32 height 32
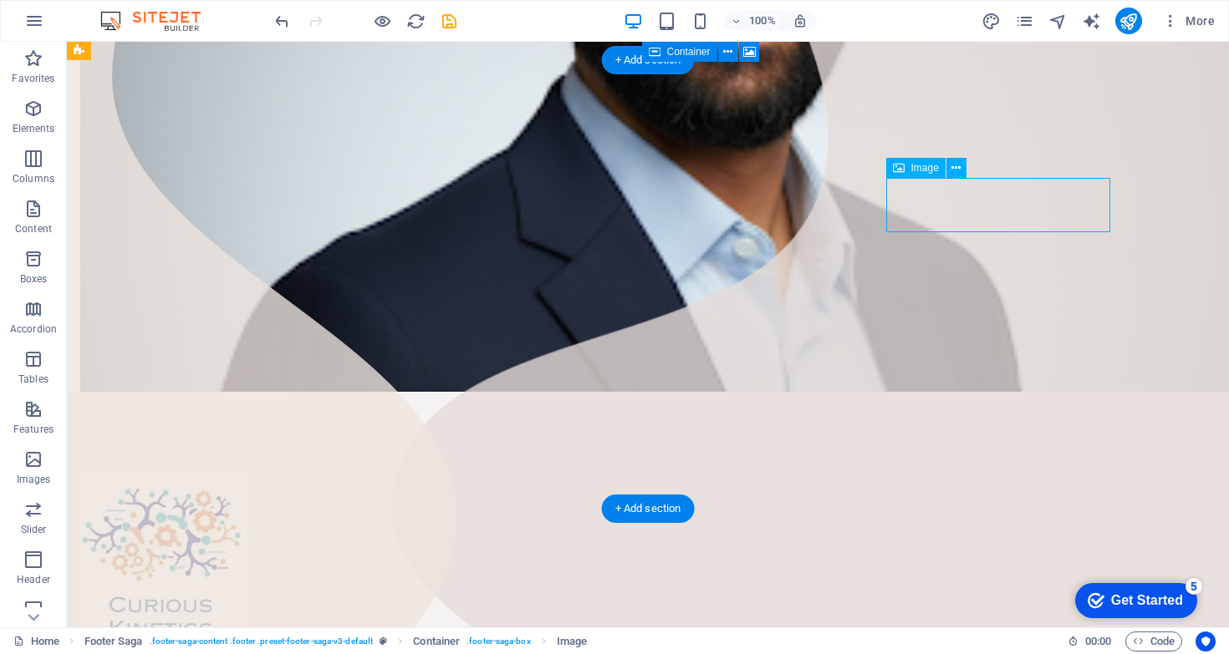
drag, startPoint x: 951, startPoint y: 223, endPoint x: 959, endPoint y: 221, distance: 8.7
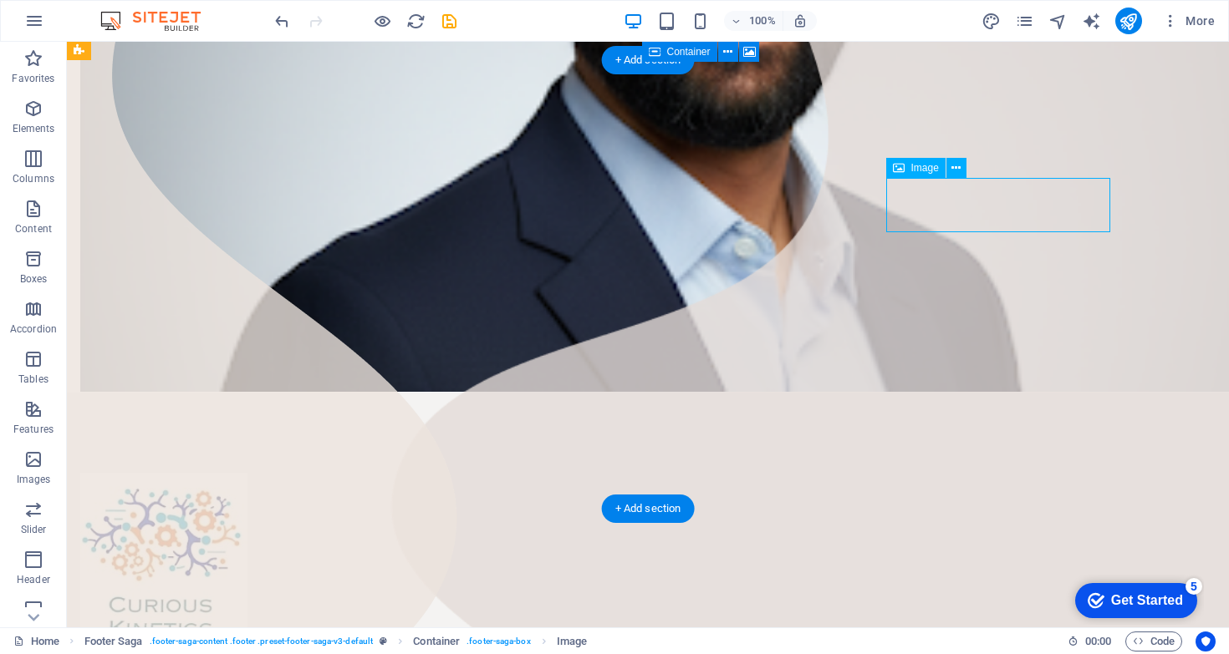
drag, startPoint x: 923, startPoint y: 219, endPoint x: 959, endPoint y: 192, distance: 44.8
select select "%"
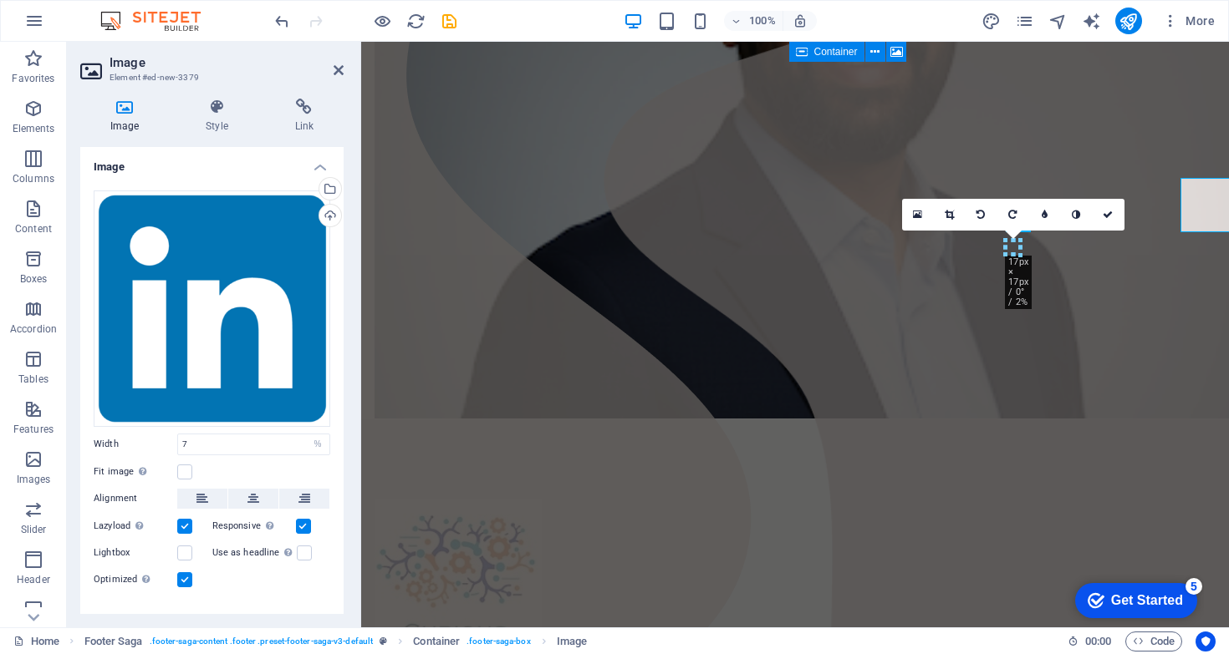
click at [923, 219] on link at bounding box center [918, 215] width 32 height 32
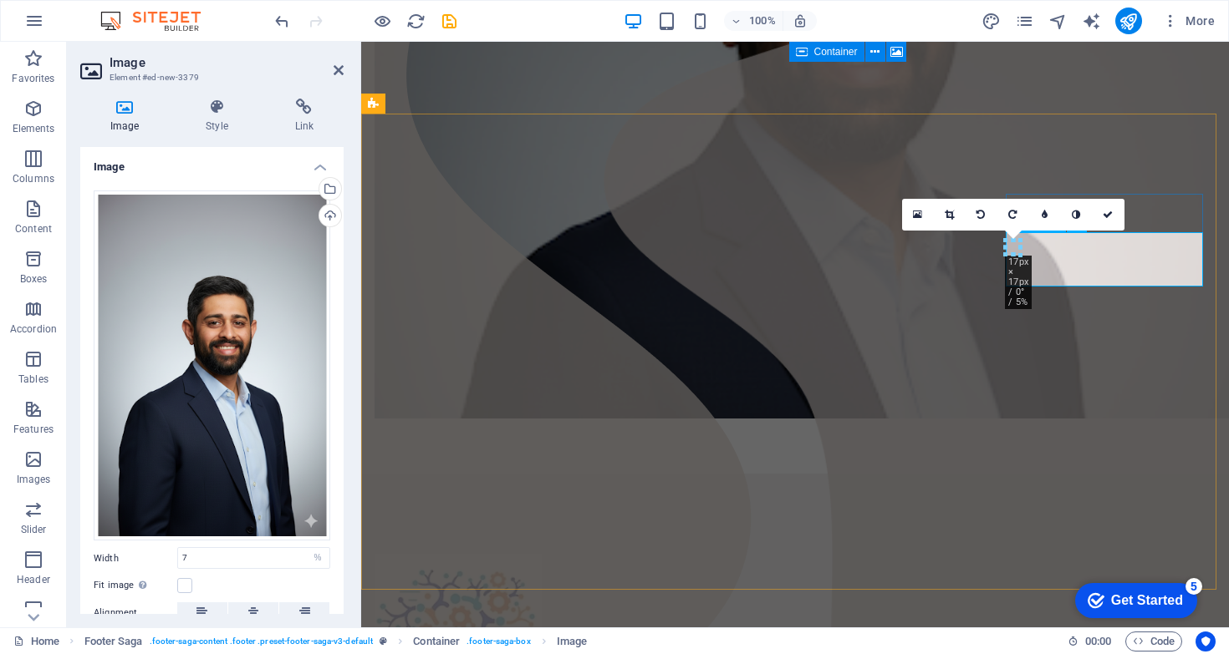
select select "rem"
select select "preset-footer-saga-v3-default"
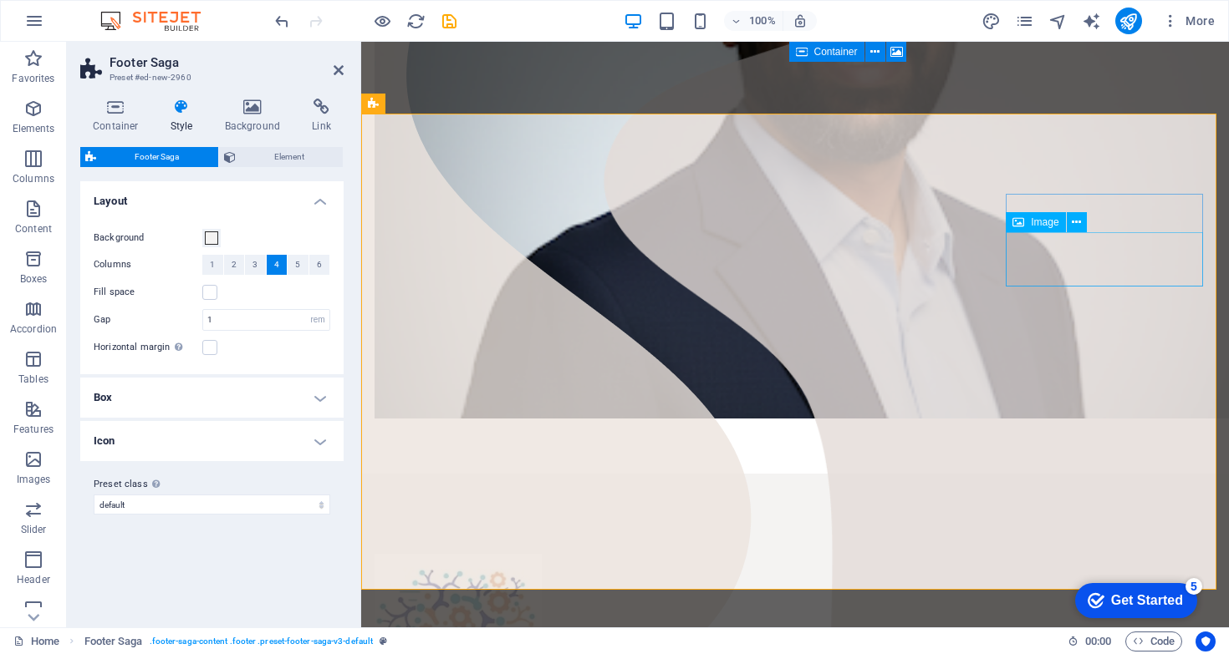
select select "%"
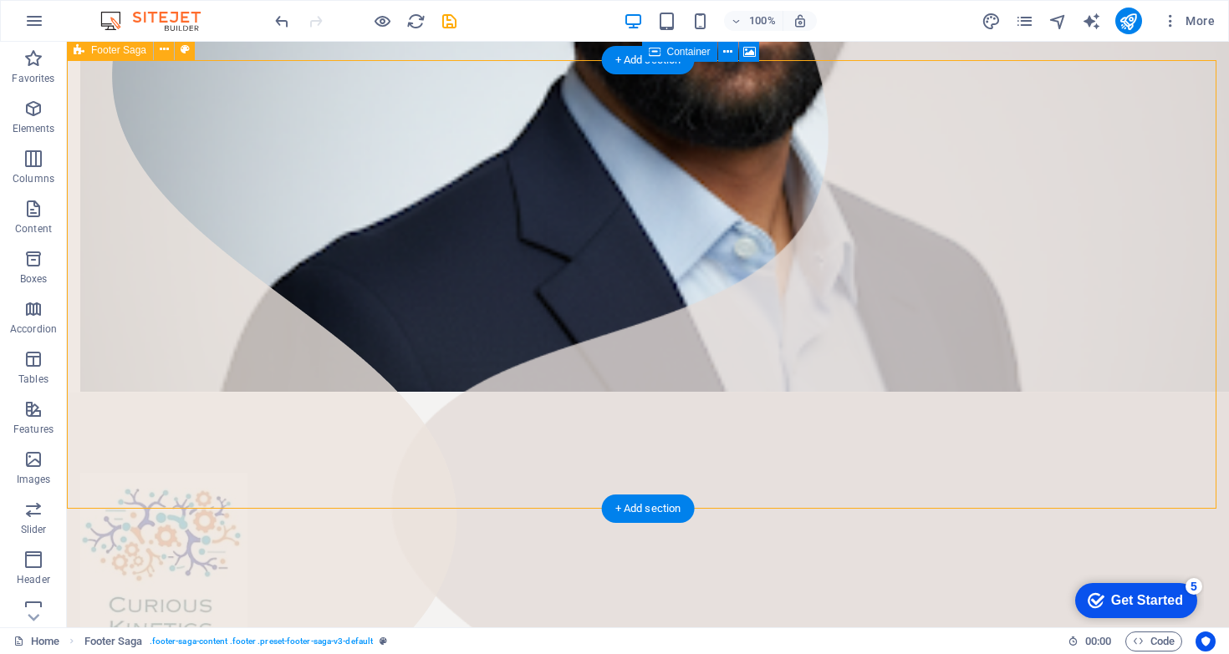
drag, startPoint x: 562, startPoint y: 407, endPoint x: 567, endPoint y: 417, distance: 10.9
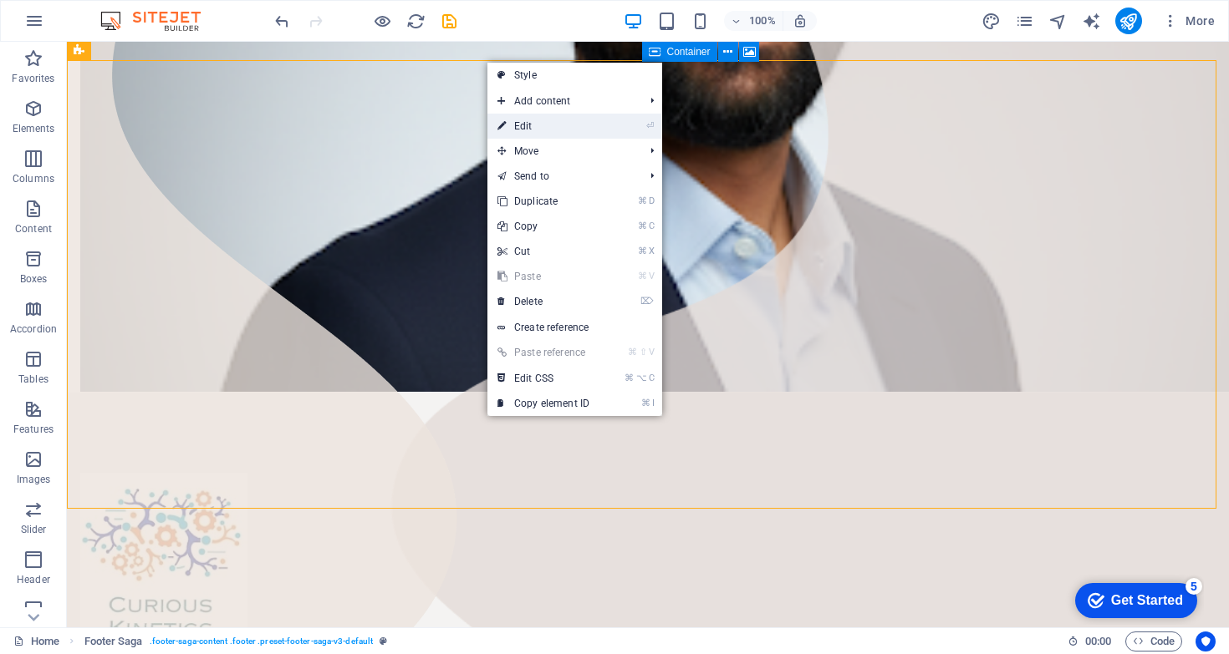
click at [548, 122] on link "⏎ Edit" at bounding box center [543, 126] width 112 height 25
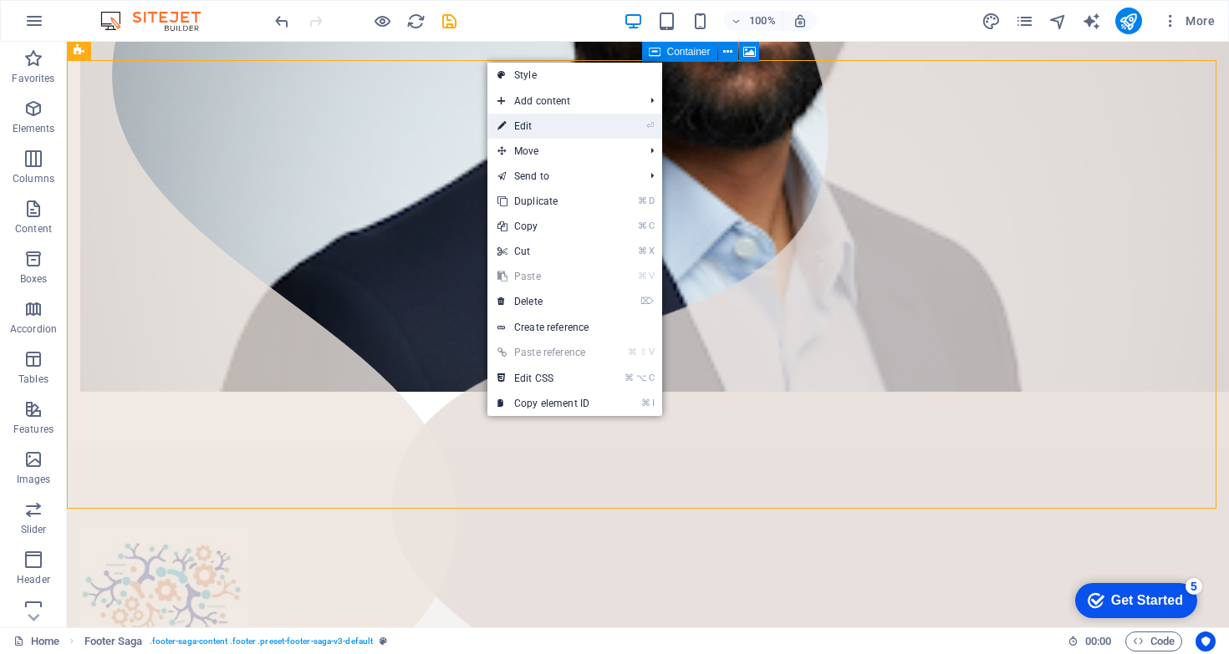
select select "rem"
select select "preset-footer-saga-v3-default"
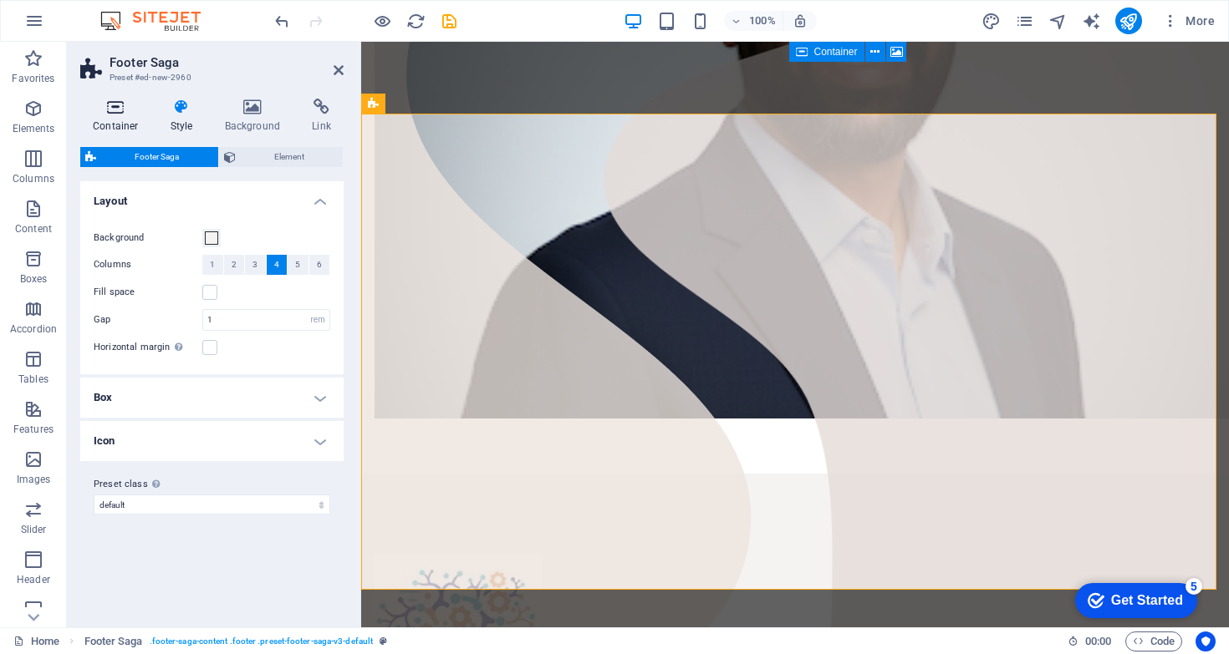
click at [120, 126] on h4 "Container" at bounding box center [119, 116] width 78 height 35
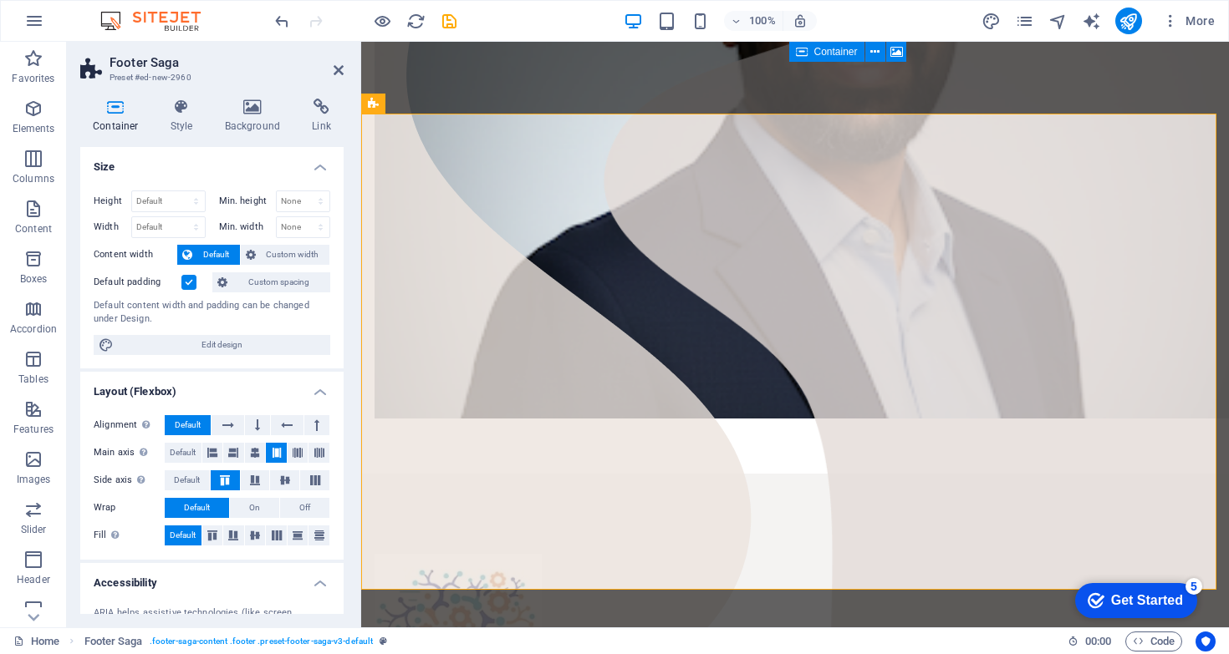
click at [335, 79] on header "Footer Saga Preset #ed-new-2960" at bounding box center [211, 63] width 263 height 43
click at [336, 77] on link at bounding box center [338, 71] width 10 height 14
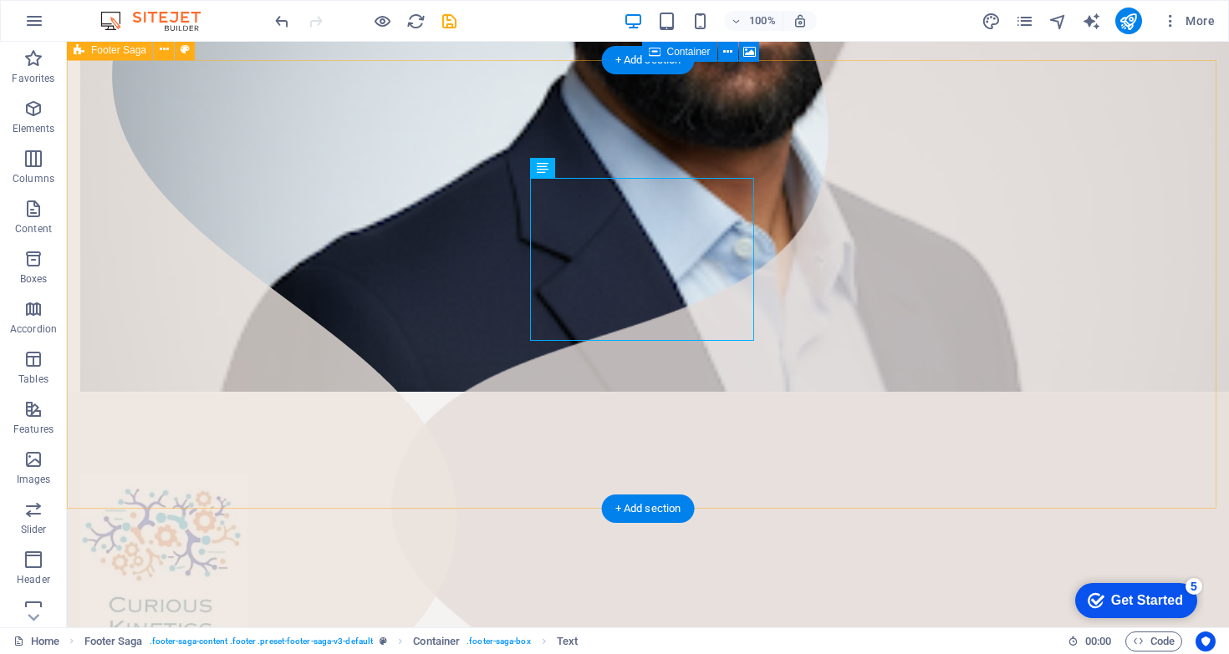
drag, startPoint x: 536, startPoint y: 191, endPoint x: 748, endPoint y: 310, distance: 243.2
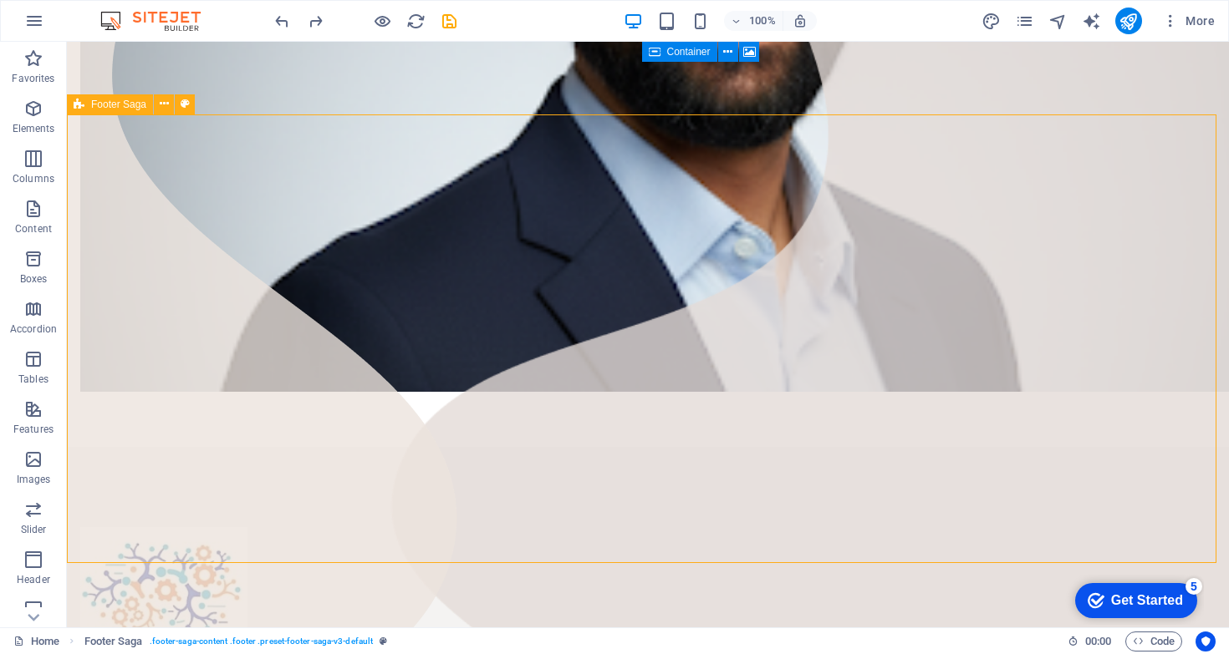
scroll to position [476, 0]
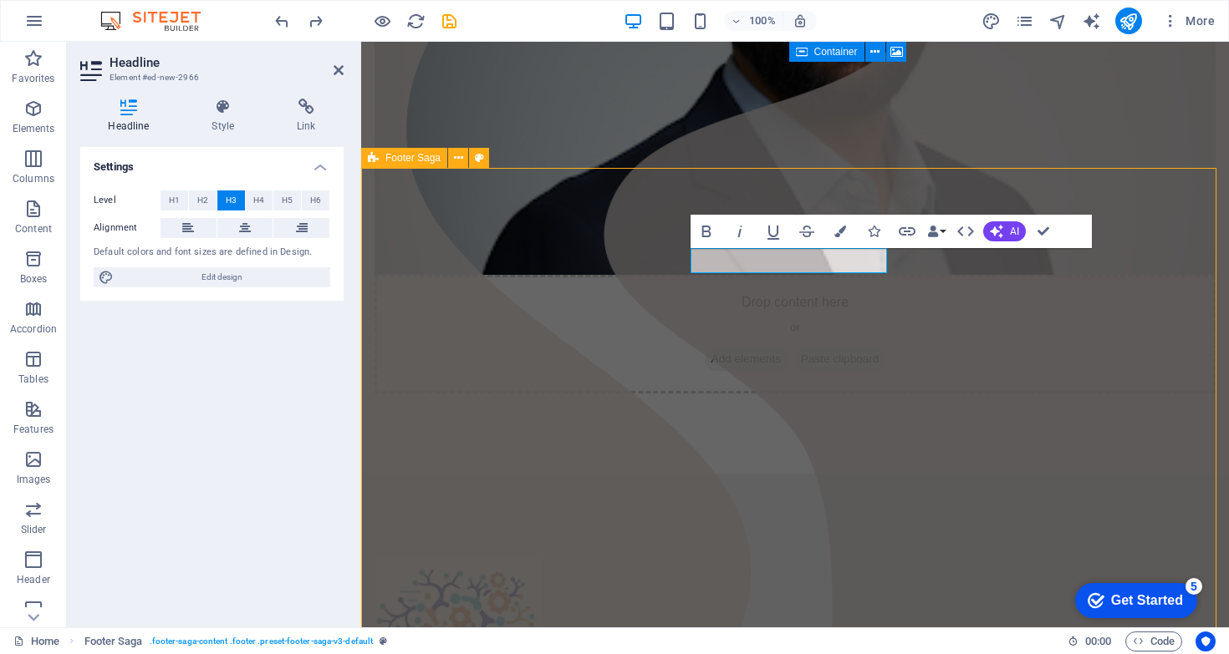
scroll to position [421, 0]
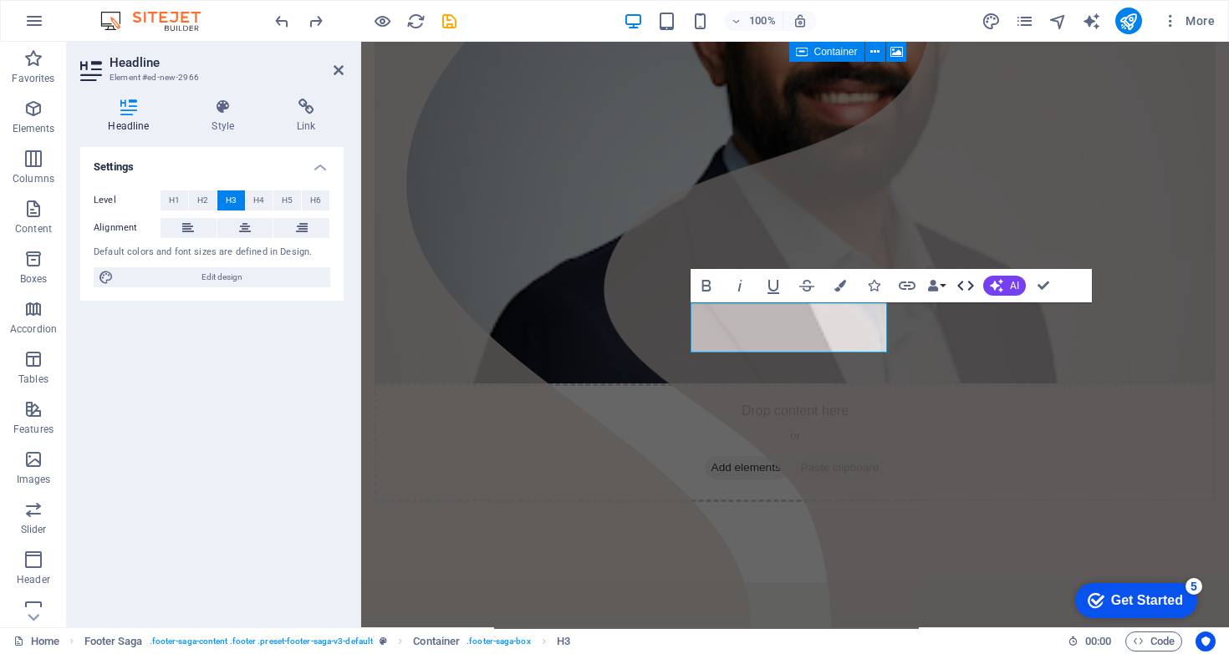
click at [974, 279] on icon "button" at bounding box center [965, 286] width 20 height 20
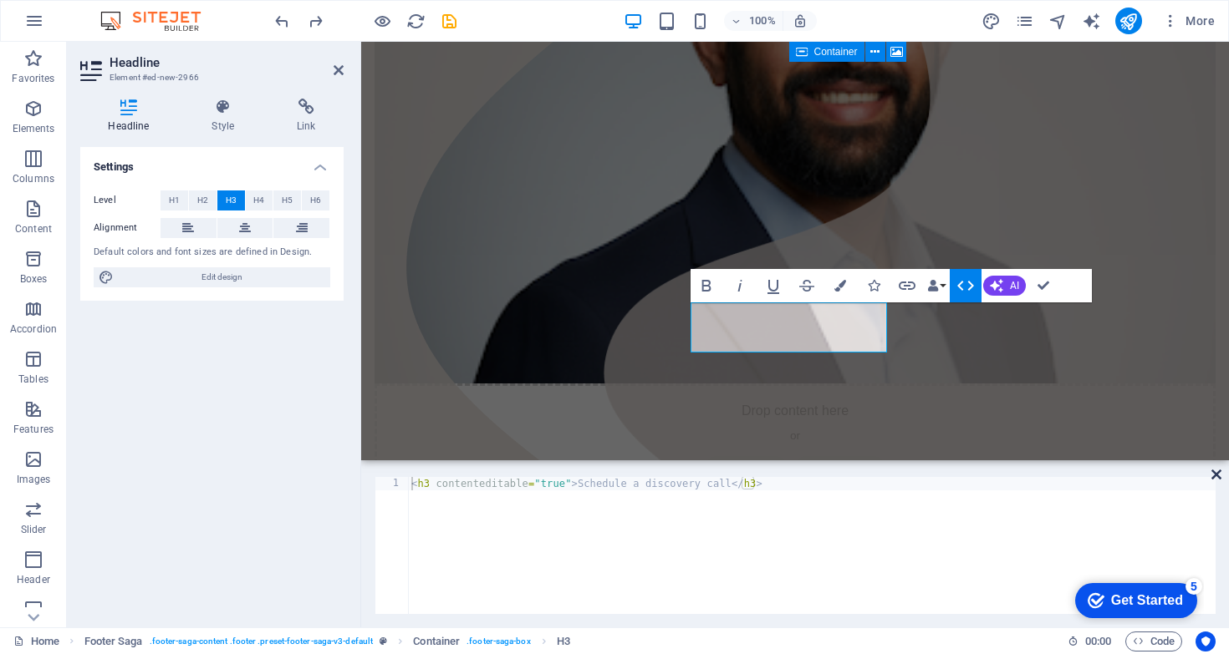
click at [1216, 472] on icon at bounding box center [1216, 474] width 10 height 13
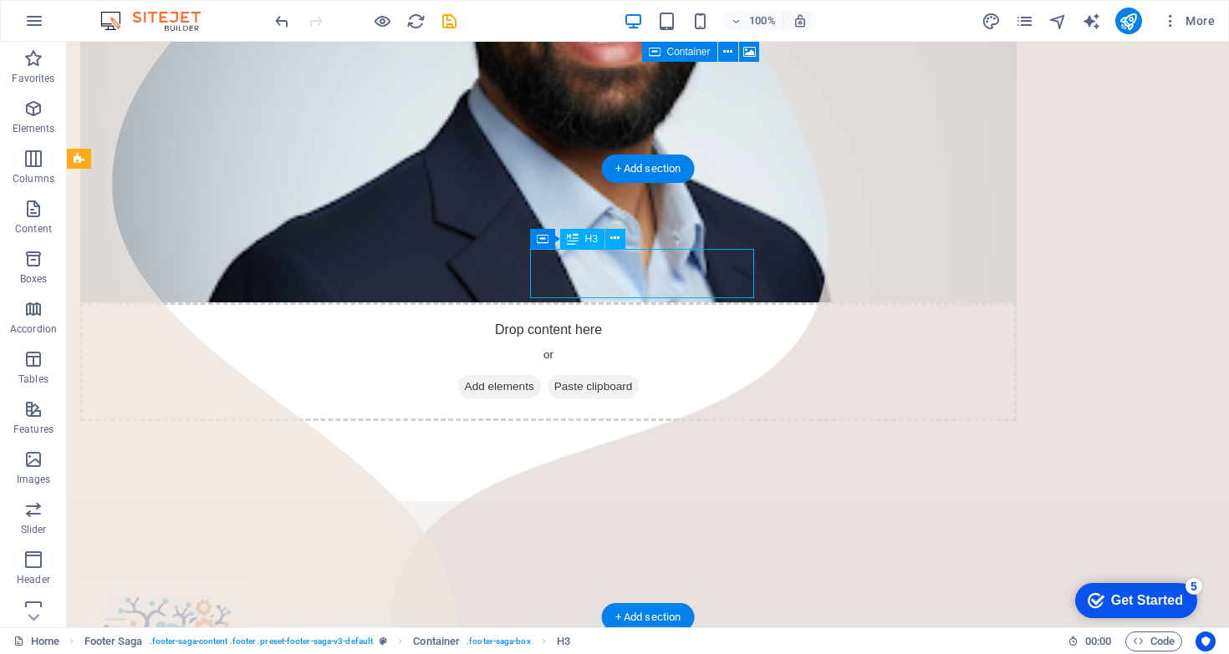
click at [613, 241] on icon at bounding box center [614, 239] width 9 height 18
click at [583, 244] on div "H3" at bounding box center [582, 239] width 44 height 20
click at [585, 240] on span "H3" at bounding box center [591, 239] width 13 height 10
click at [594, 237] on span "H3" at bounding box center [591, 239] width 13 height 10
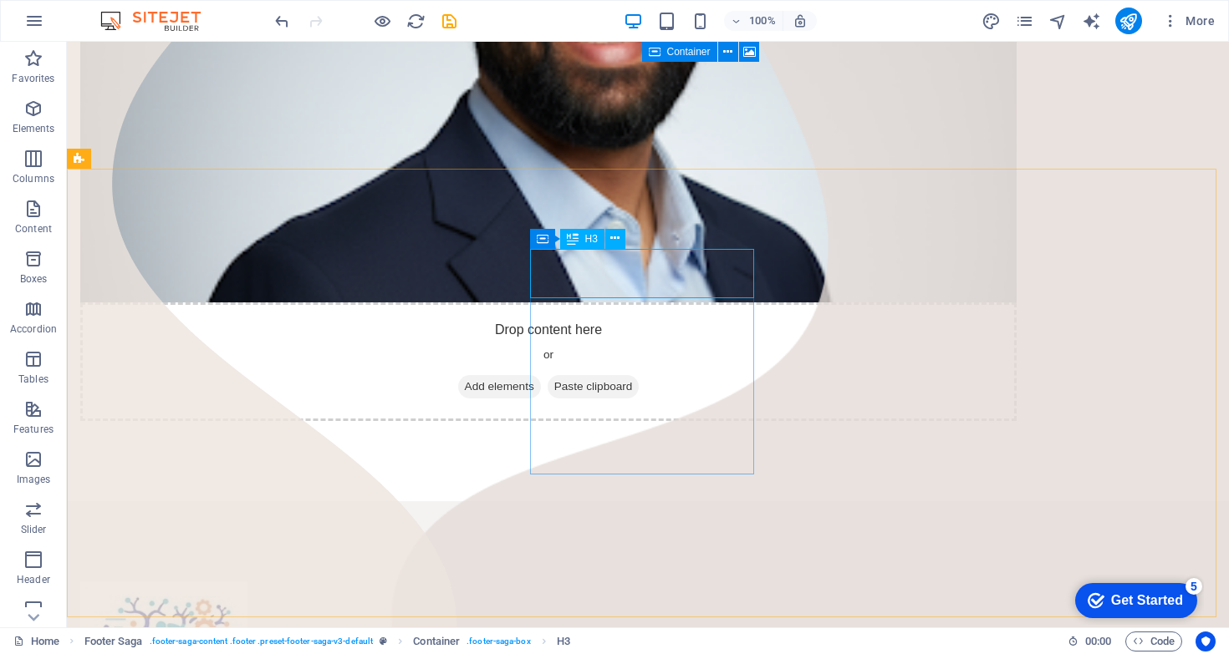
click at [575, 238] on icon at bounding box center [573, 239] width 12 height 20
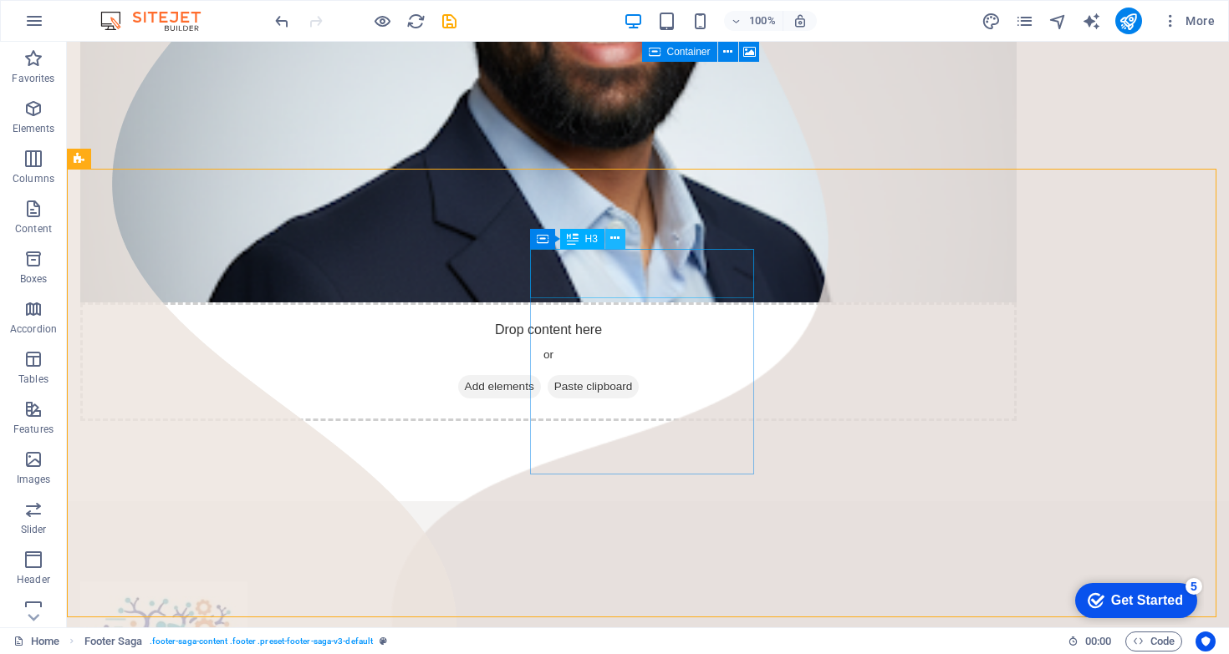
click at [608, 243] on button at bounding box center [615, 239] width 20 height 20
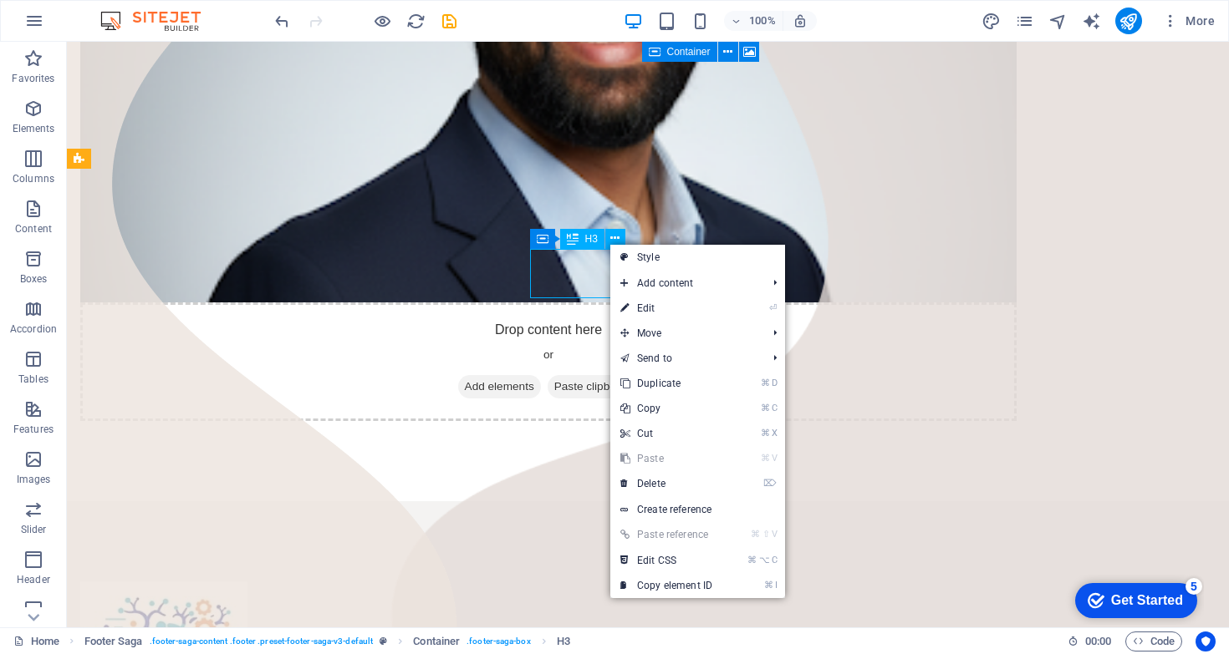
click at [593, 243] on span "H3" at bounding box center [591, 239] width 13 height 10
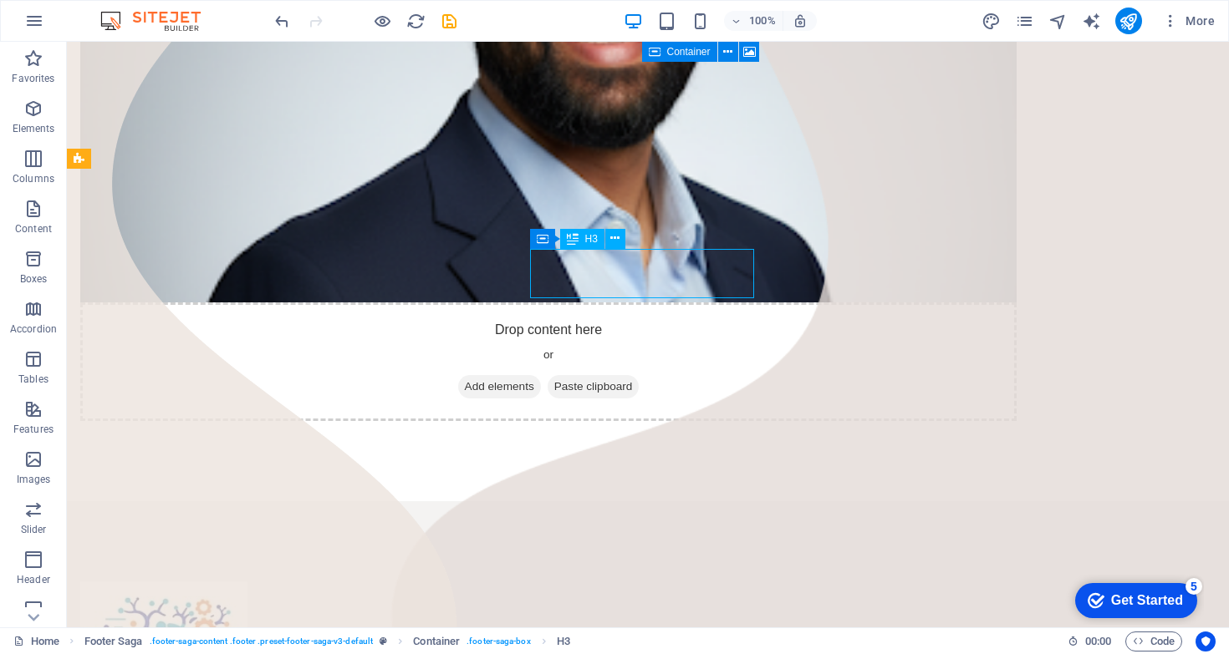
click at [586, 240] on span "H3" at bounding box center [591, 239] width 13 height 10
click at [581, 239] on div "H3" at bounding box center [582, 239] width 44 height 20
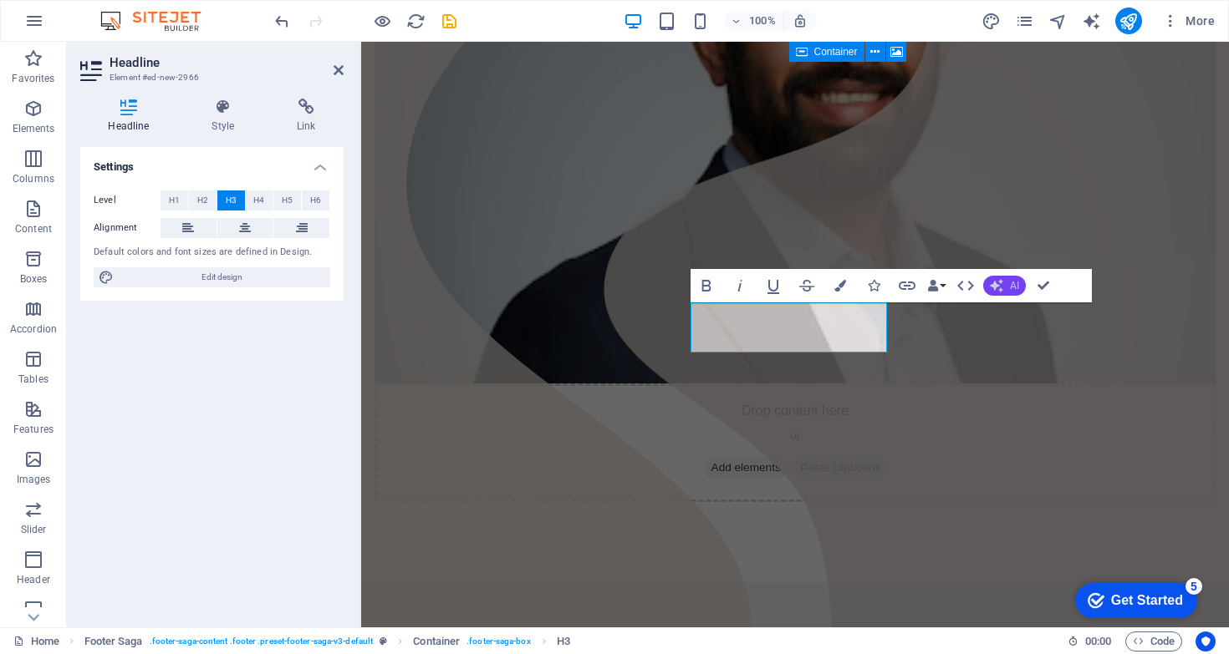
click at [999, 285] on icon "button" at bounding box center [995, 285] width 13 height 13
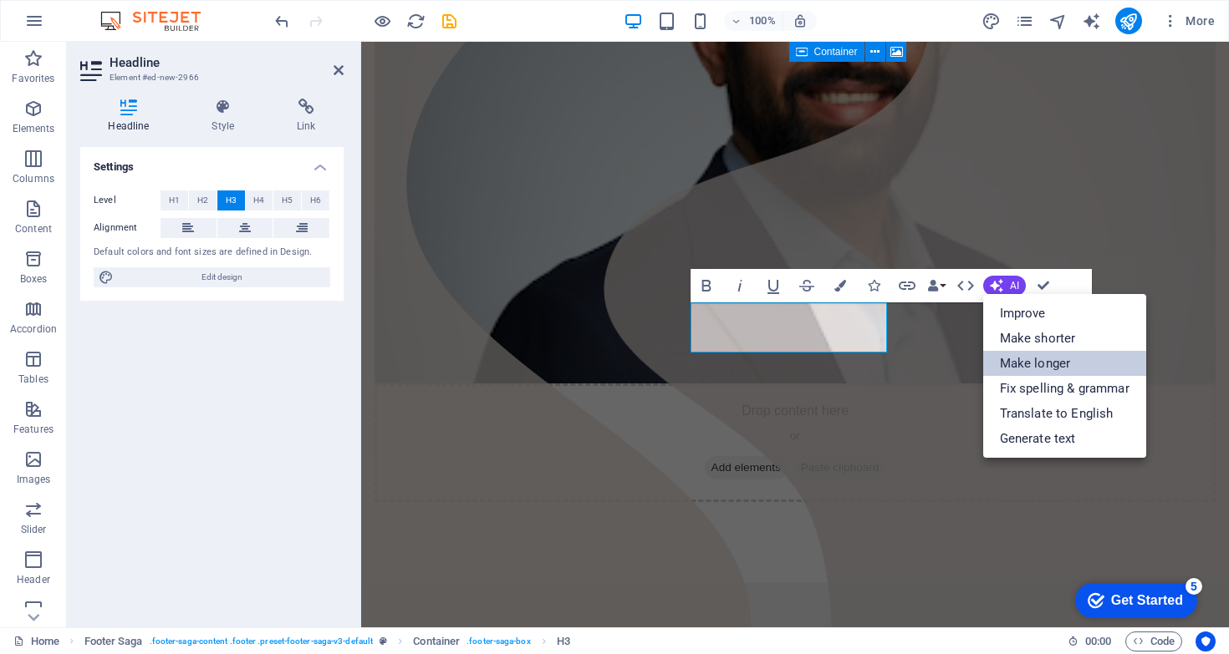
click at [1047, 359] on link "Make longer" at bounding box center [1064, 363] width 163 height 25
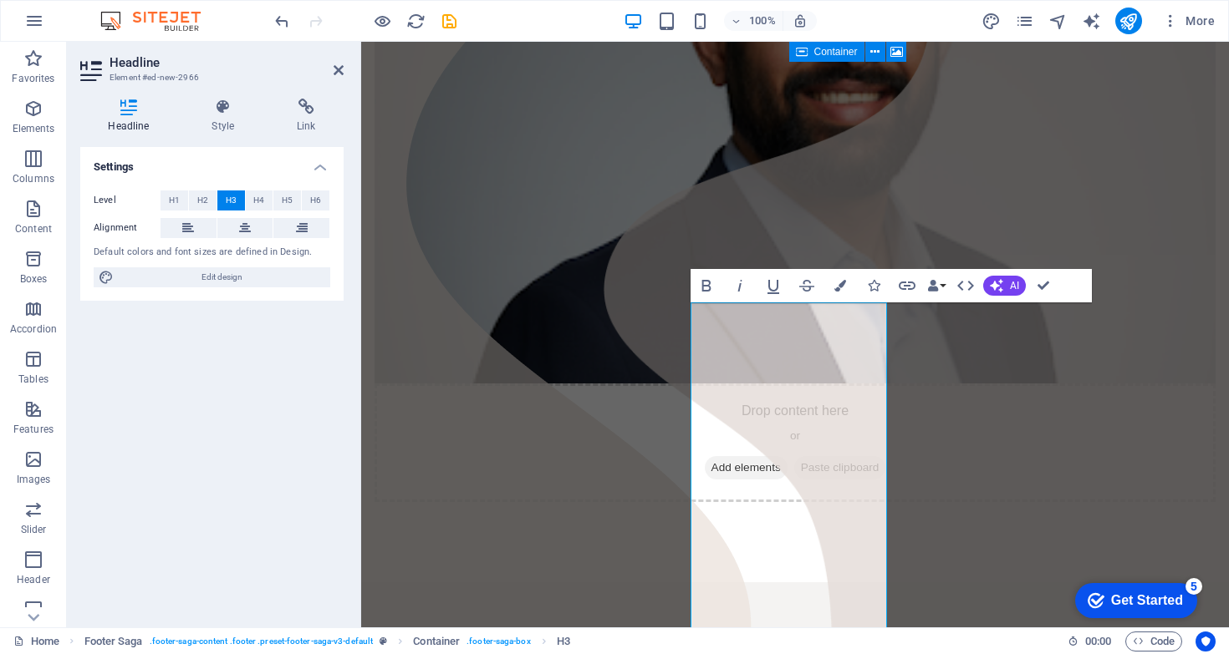
click at [1007, 273] on div "Bold Italic Underline Strikethrough Colors Icons Link Data Bindings Company Fir…" at bounding box center [874, 285] width 369 height 33
click at [1012, 282] on span "AI" at bounding box center [1014, 286] width 9 height 10
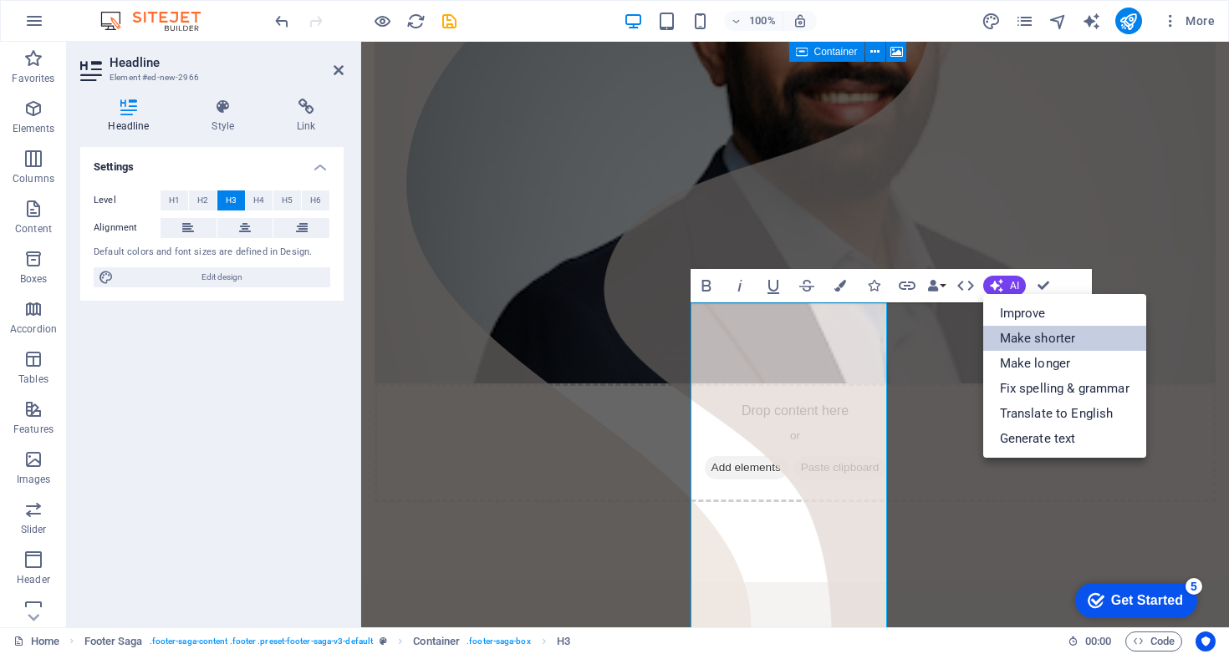
click at [1051, 346] on link "Make shorter" at bounding box center [1064, 338] width 163 height 25
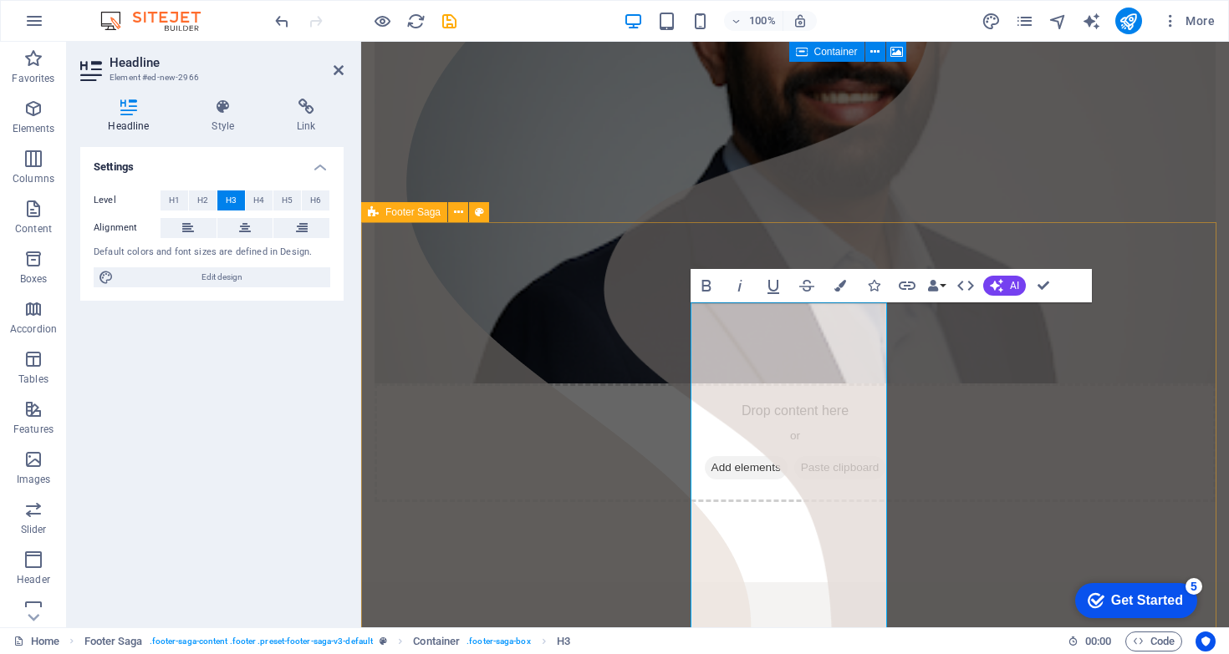
scroll to position [418, 0]
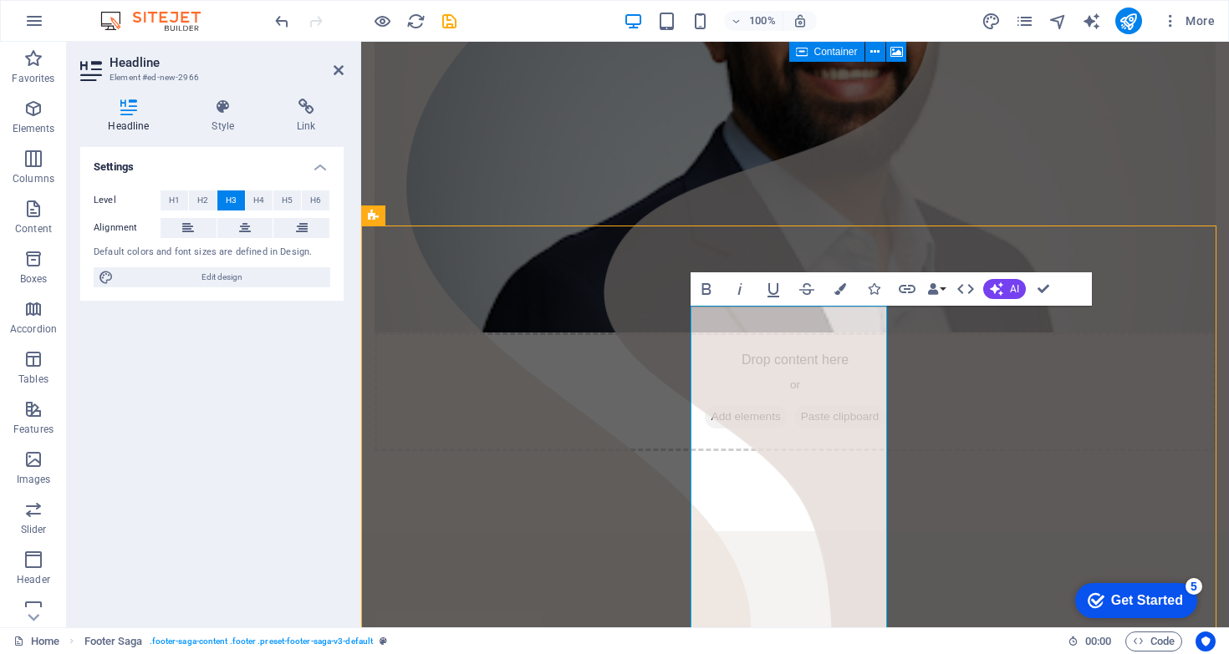
scroll to position [364, 0]
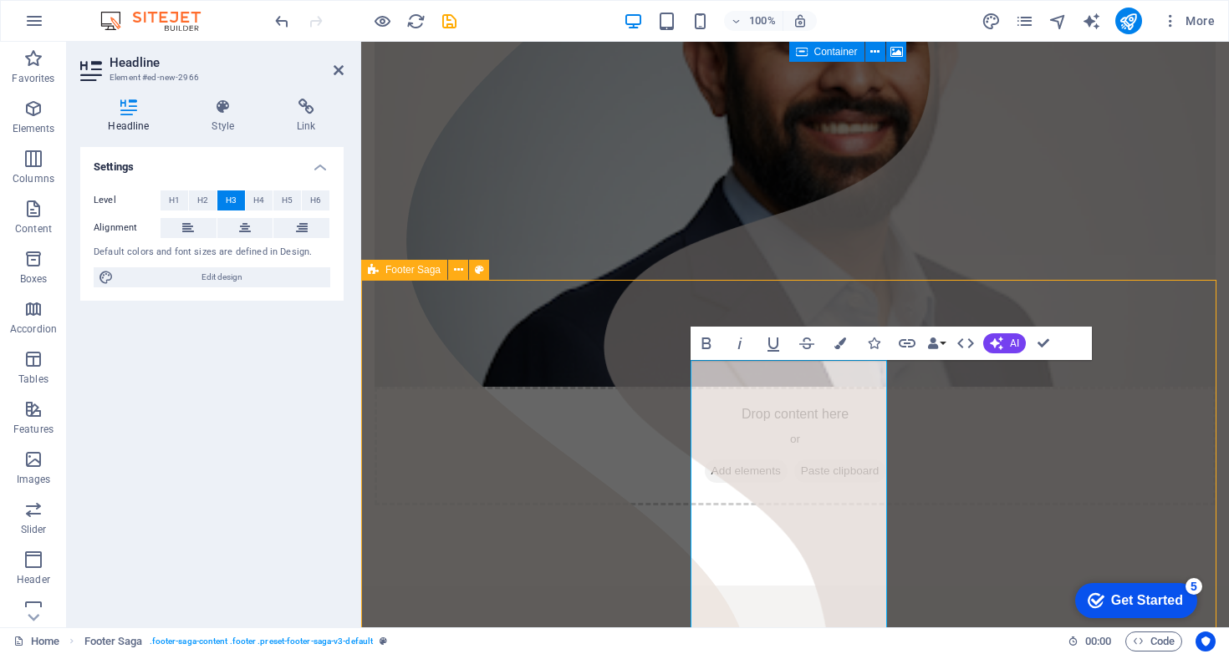
scroll to position [309, 0]
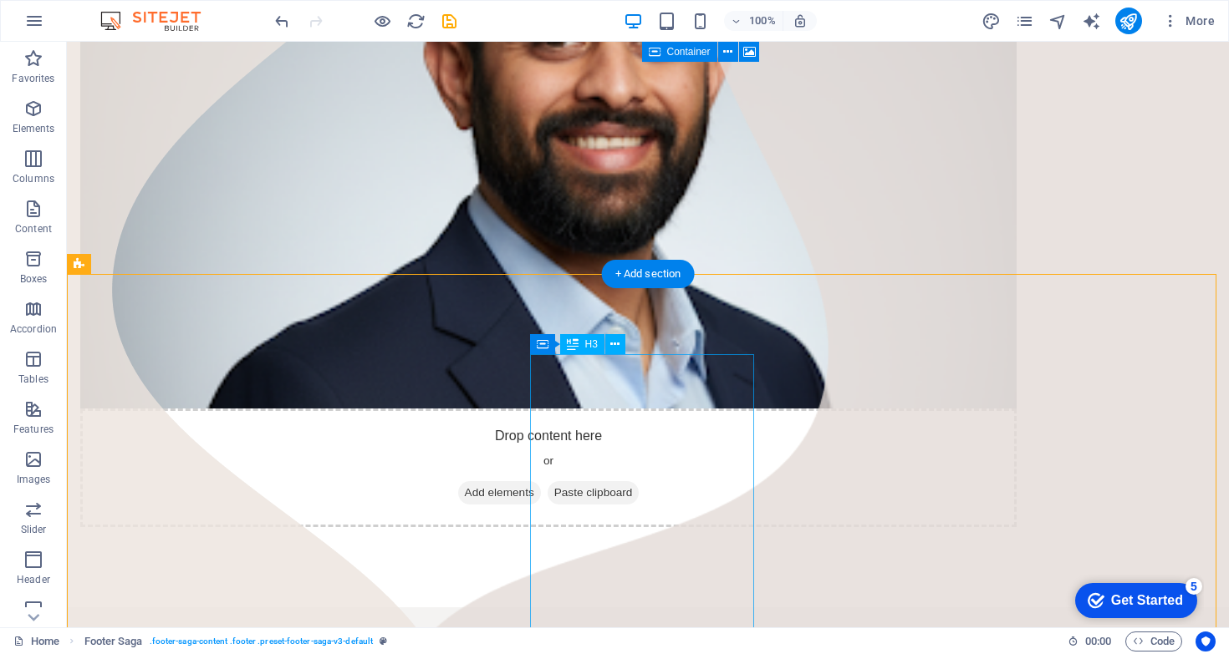
scroll to position [316, 0]
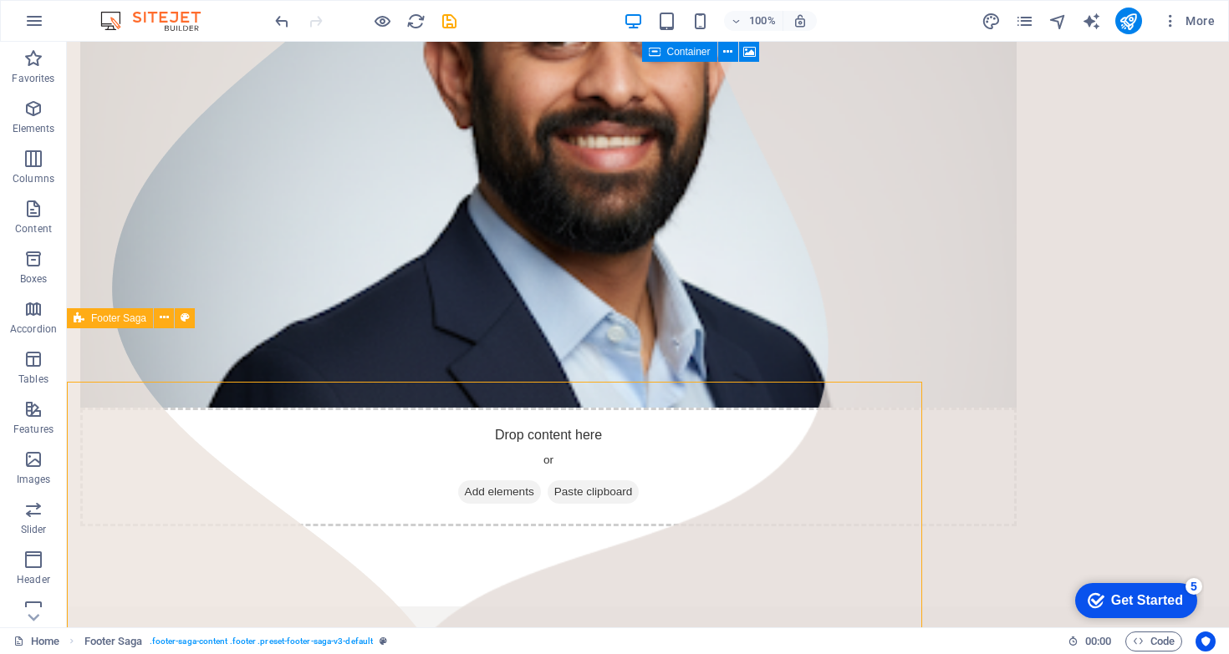
scroll to position [262, 0]
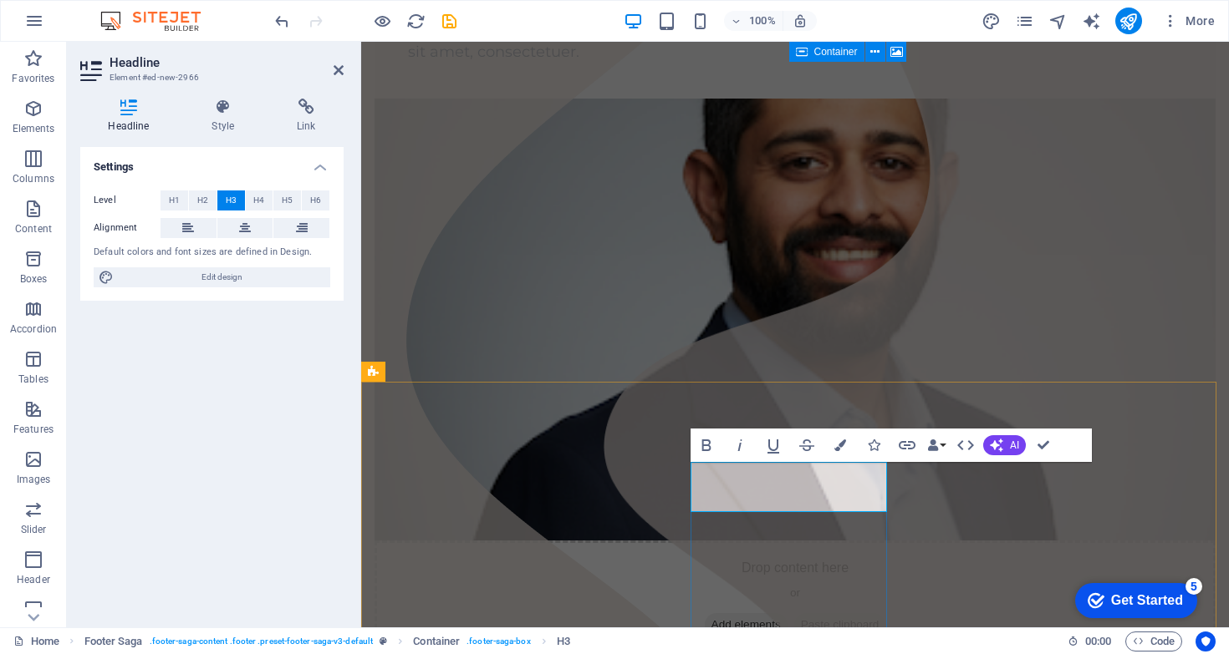
scroll to position [265, 0]
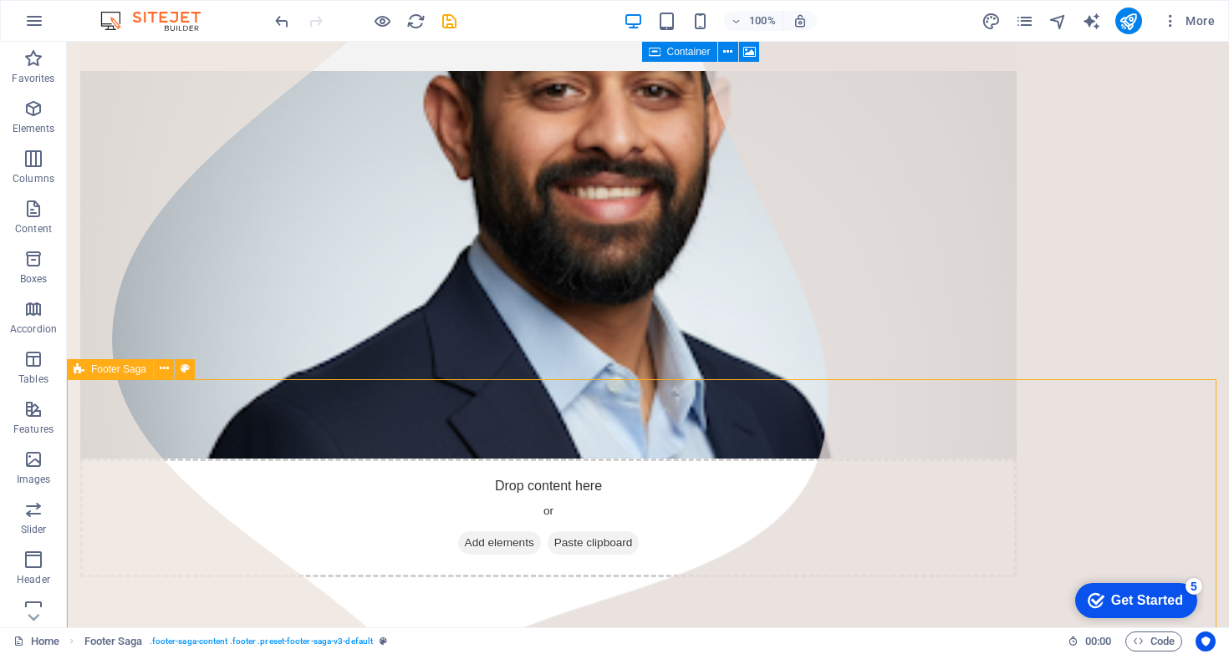
scroll to position [211, 0]
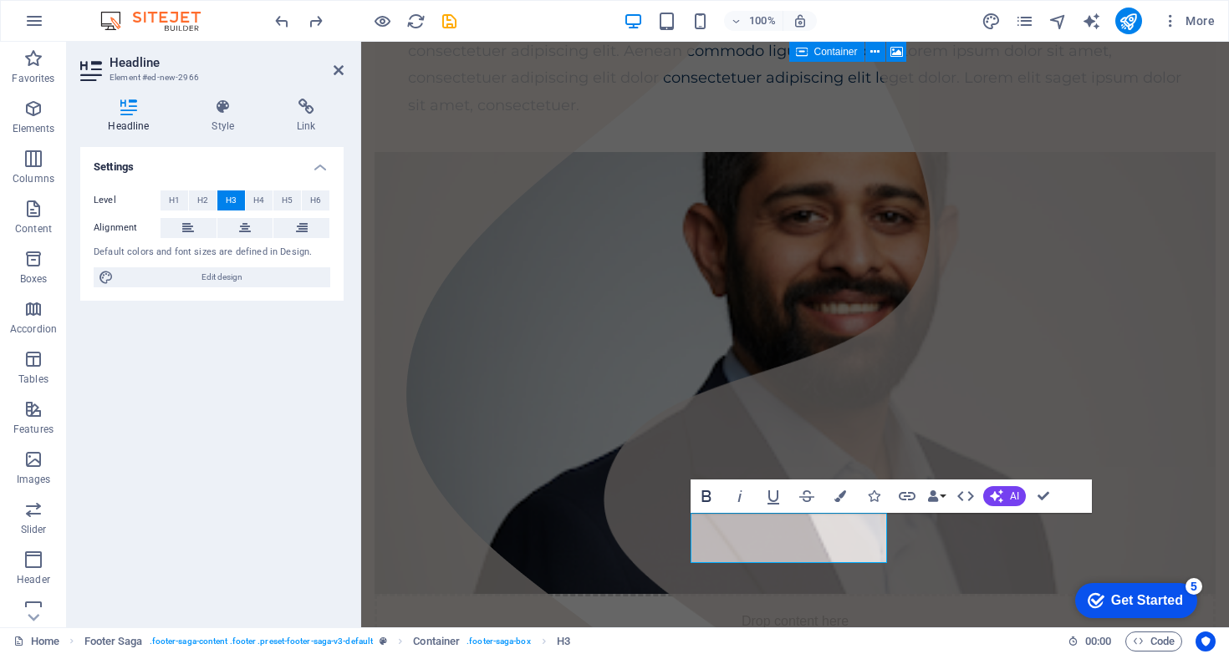
click at [706, 500] on icon "button" at bounding box center [706, 496] width 20 height 20
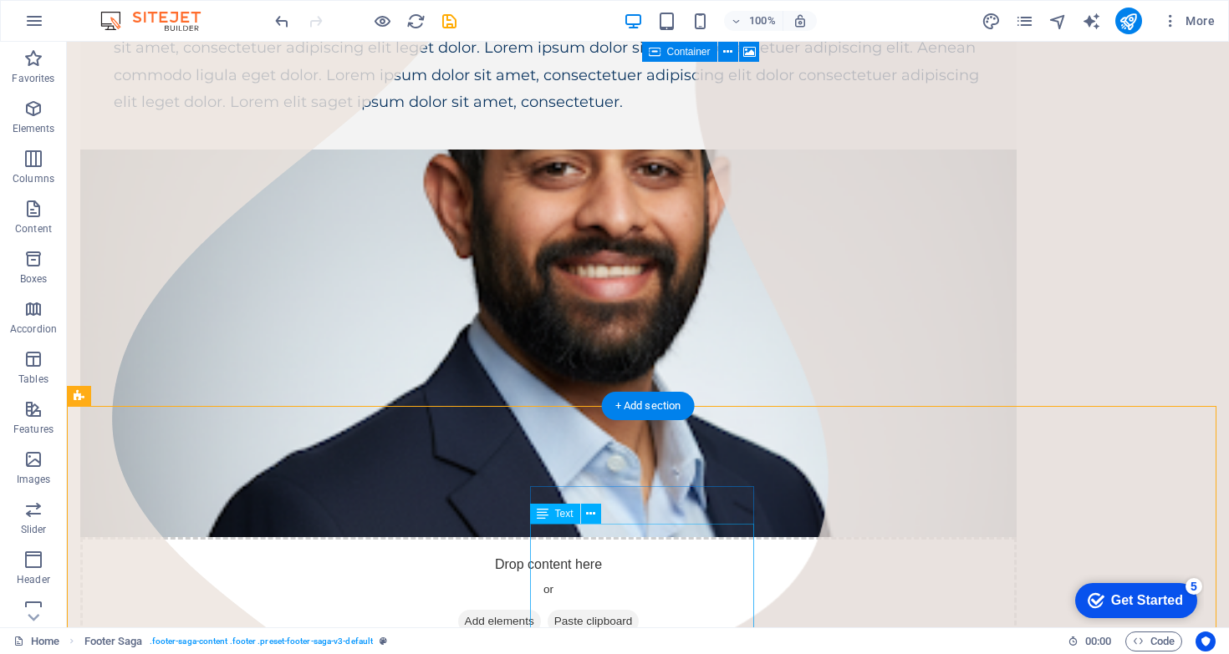
scroll to position [187, 0]
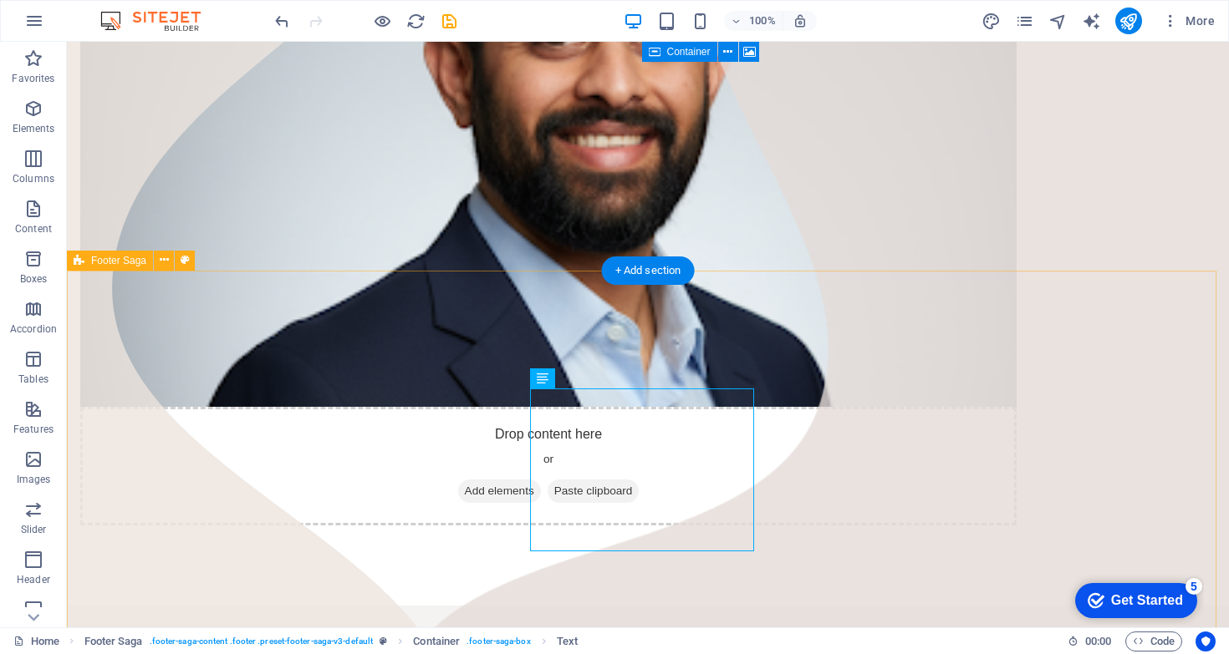
scroll to position [319, 0]
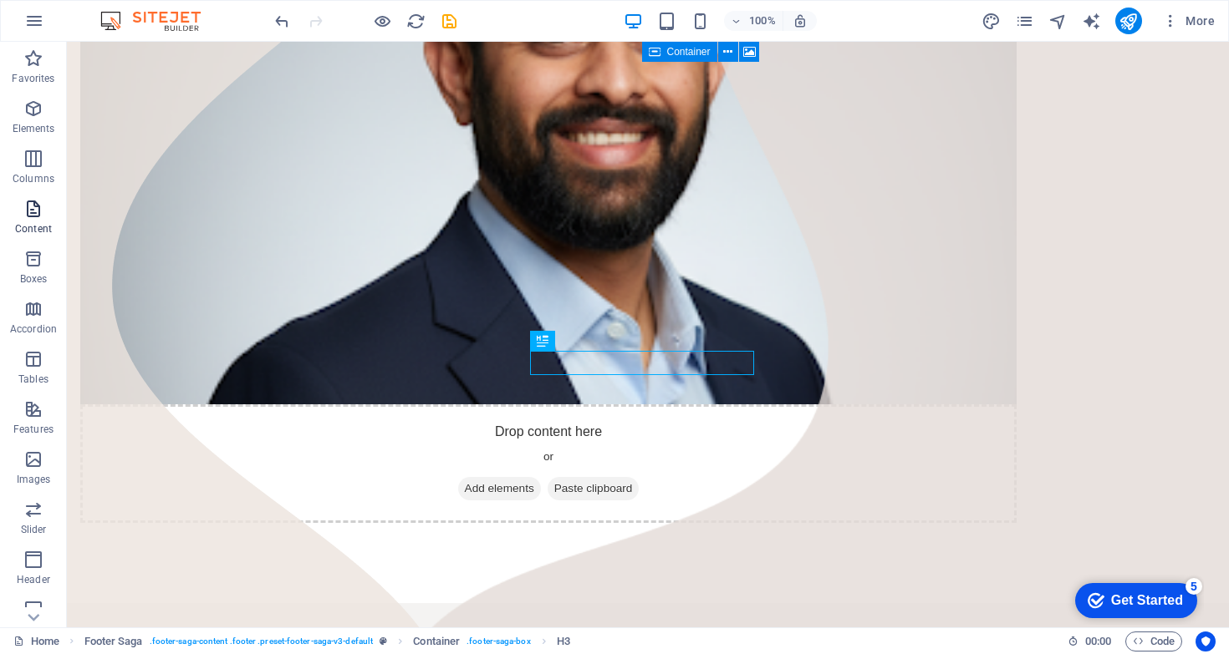
click at [44, 229] on p "Content" at bounding box center [33, 228] width 37 height 13
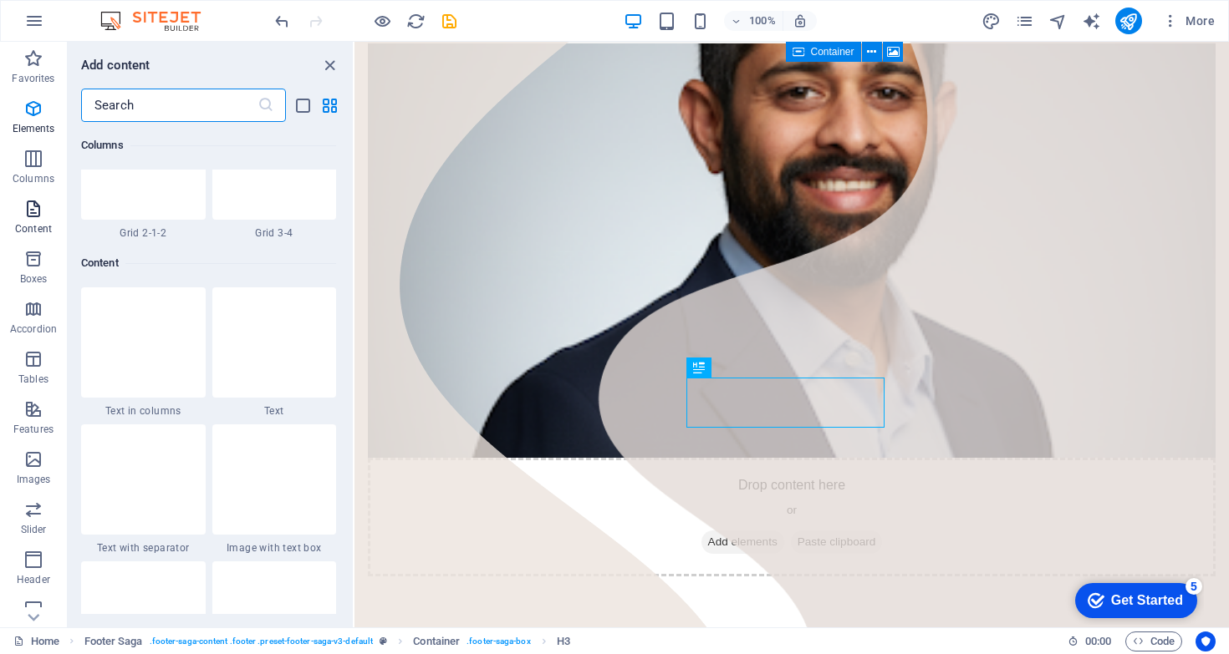
scroll to position [2924, 0]
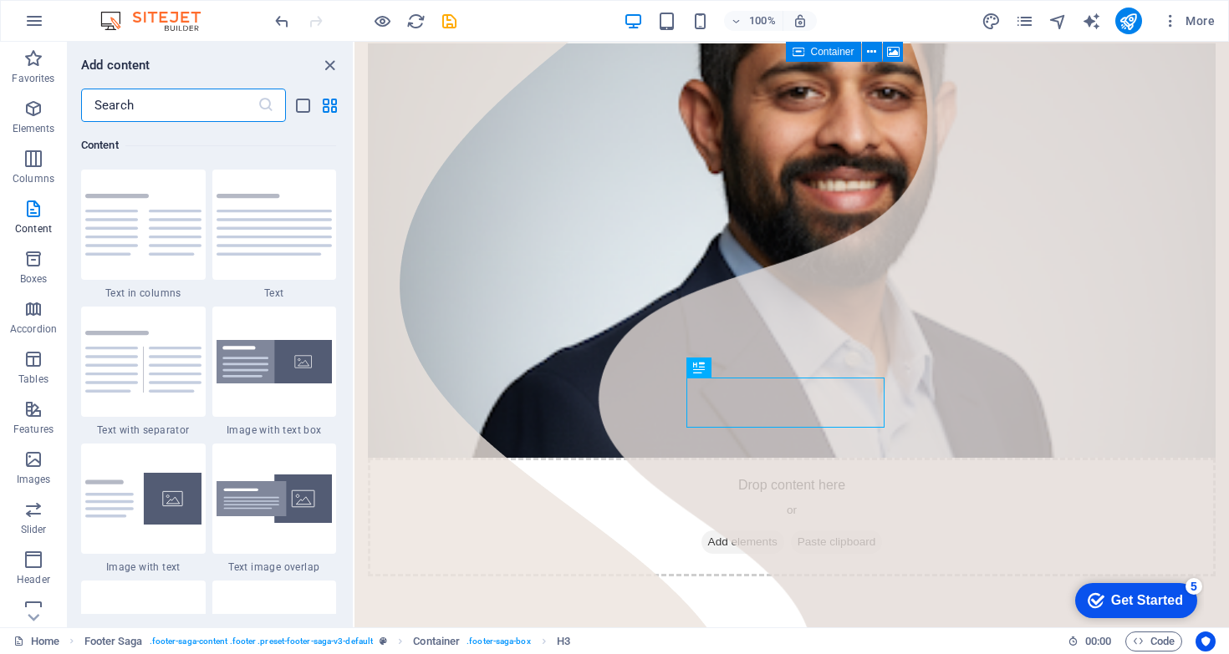
click at [172, 113] on input "text" at bounding box center [169, 105] width 176 height 33
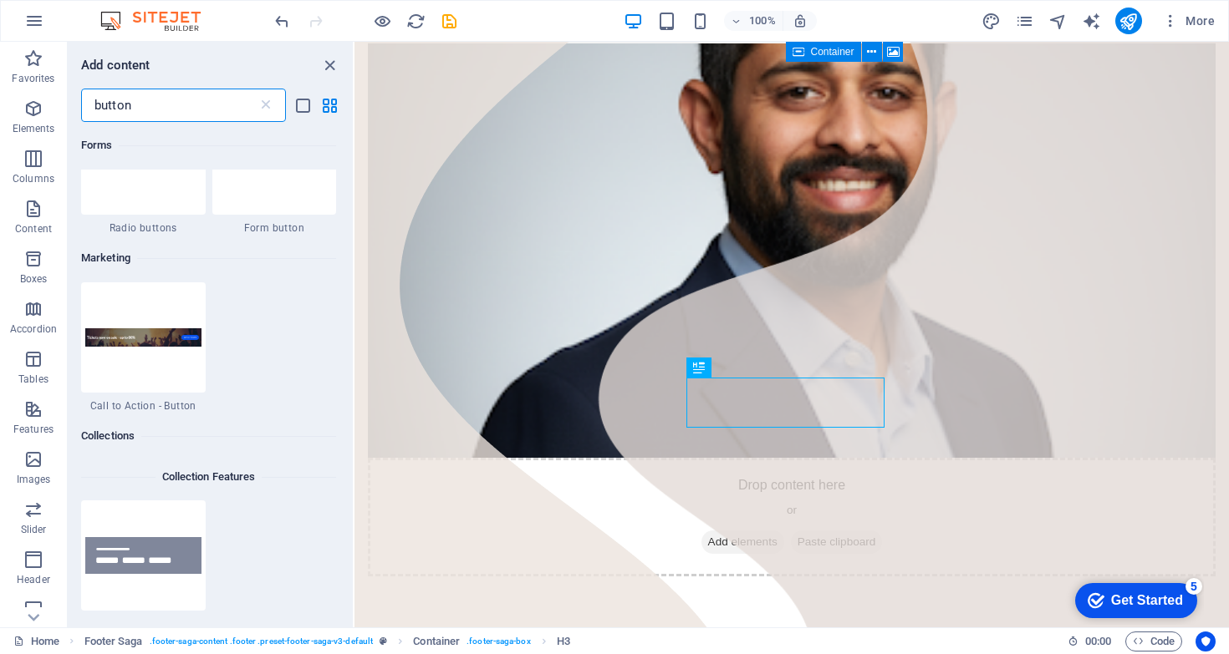
scroll to position [768, 0]
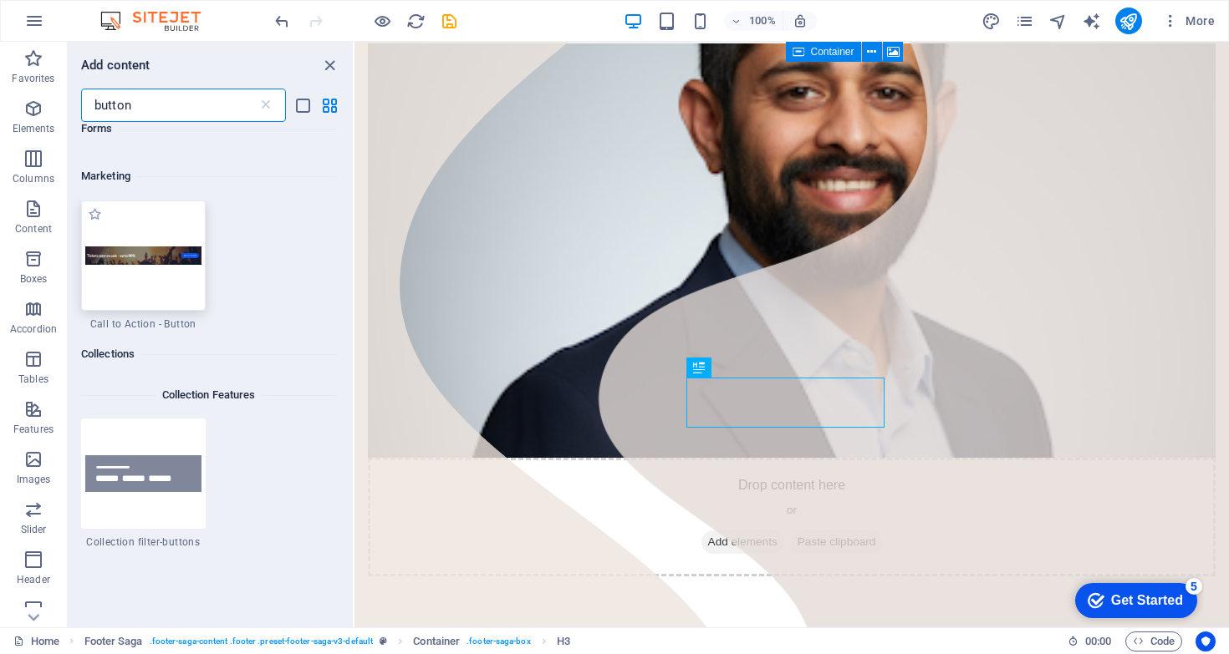
type input "button"
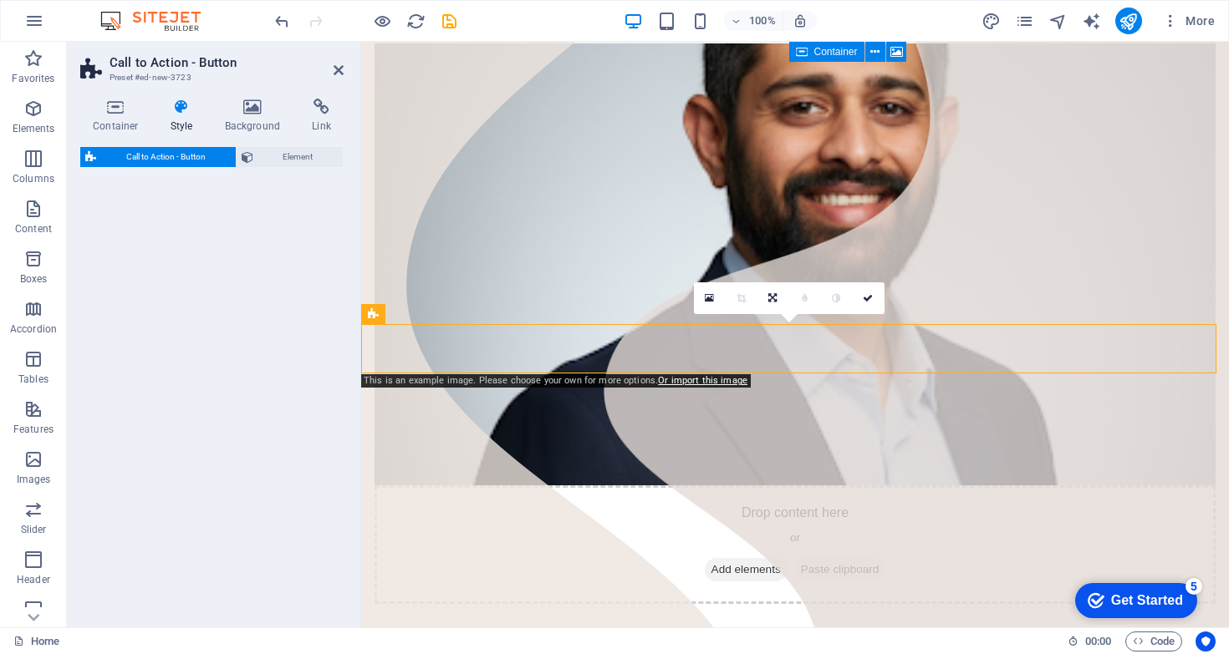
select select "rem"
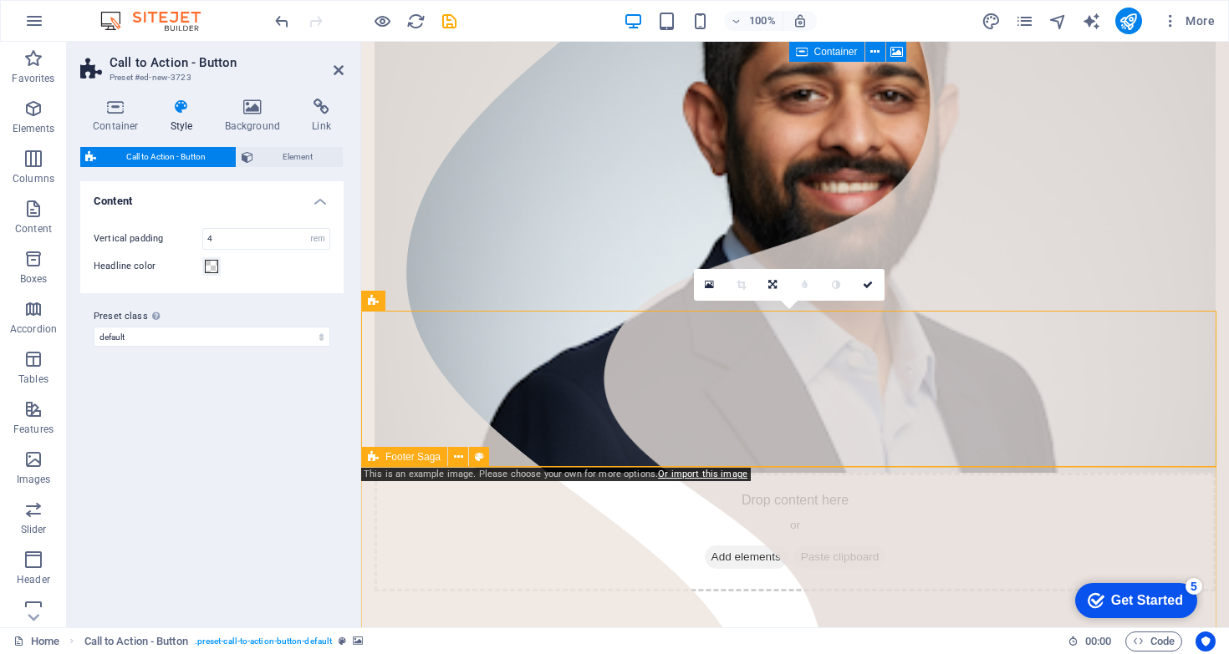
scroll to position [333, 0]
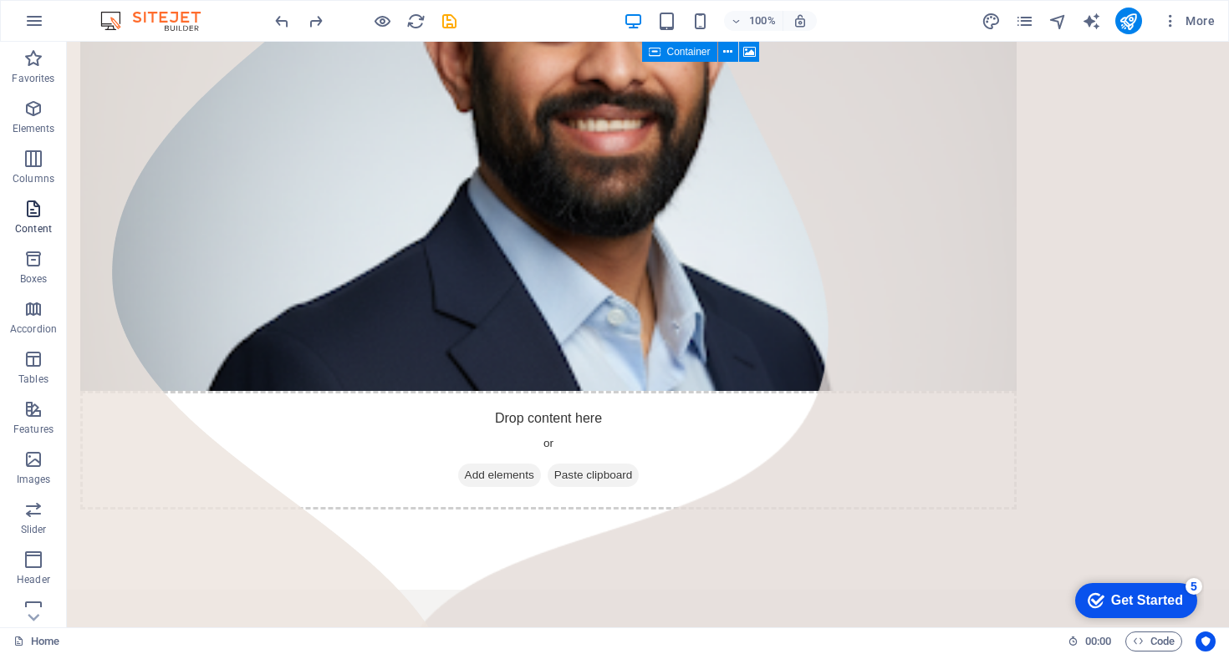
click at [48, 209] on span "Content" at bounding box center [33, 219] width 67 height 40
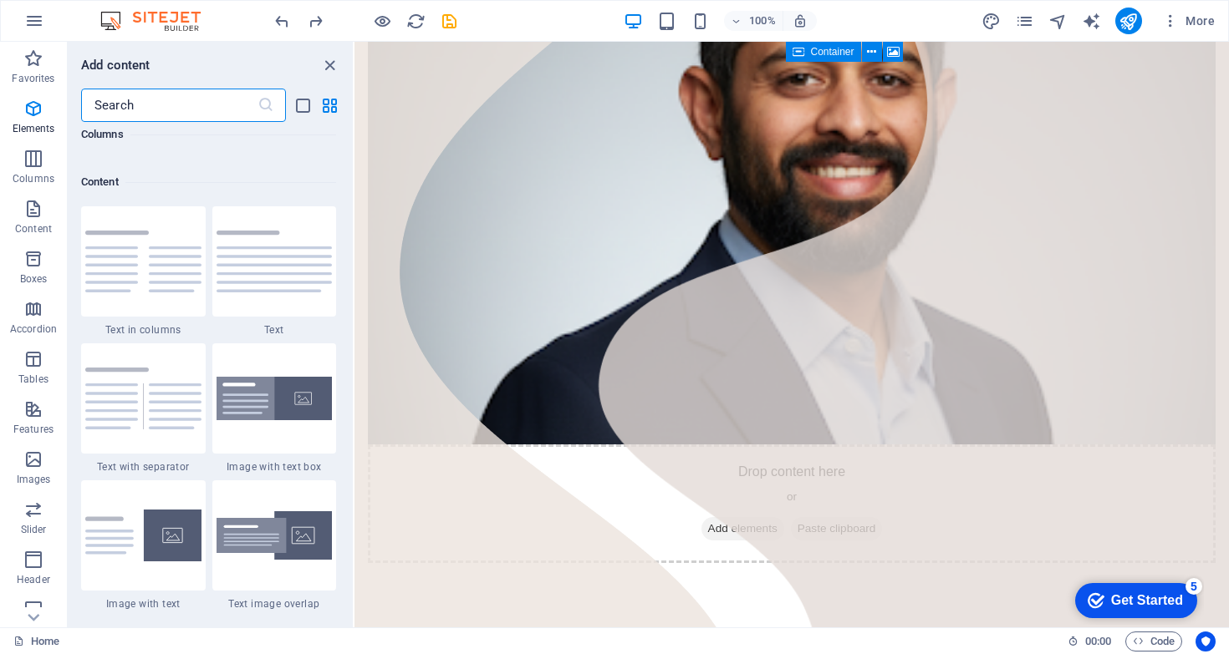
scroll to position [2924, 0]
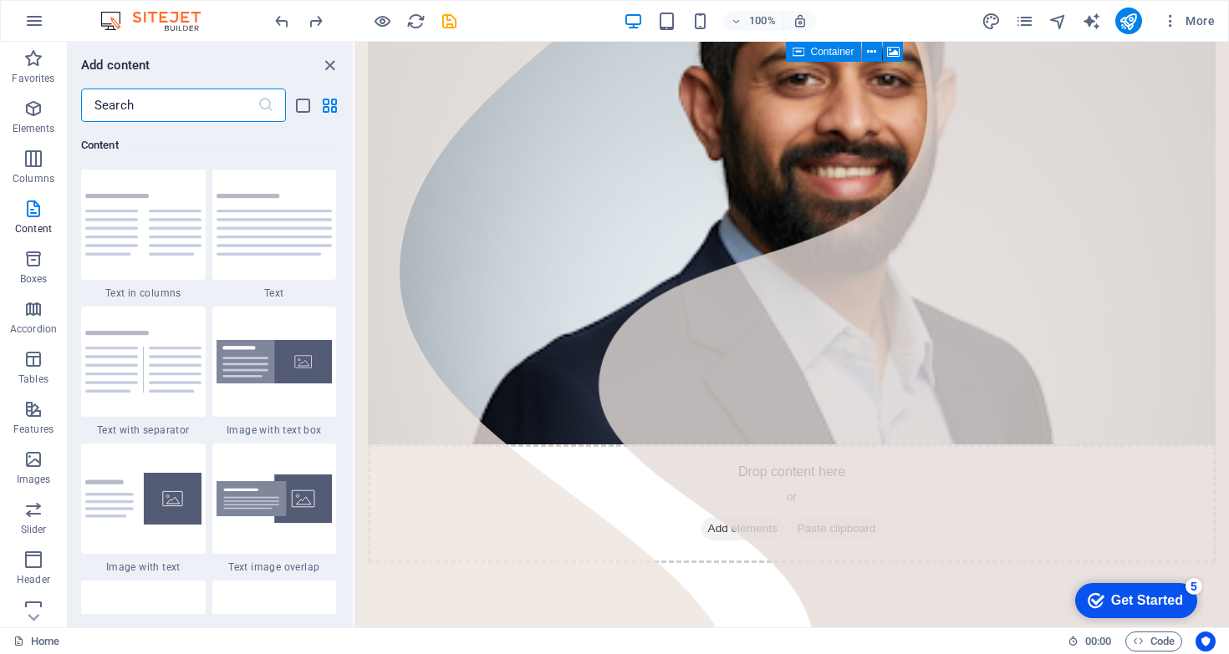
click at [154, 103] on input "text" at bounding box center [169, 105] width 176 height 33
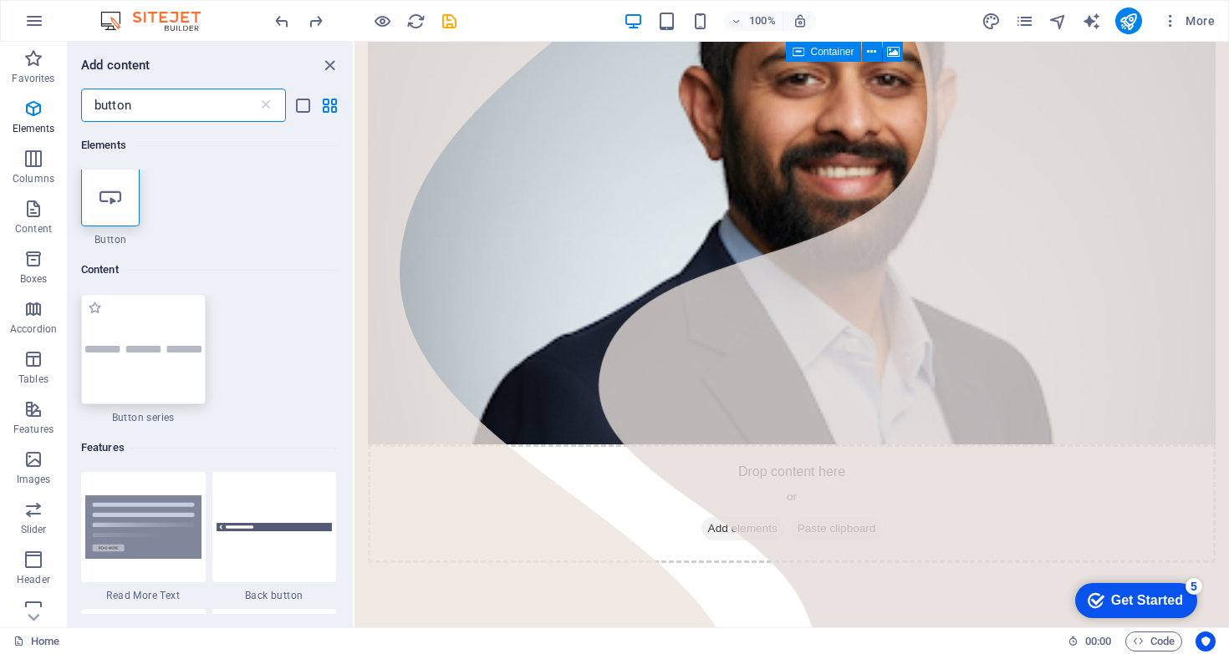
scroll to position [0, 0]
type input "button"
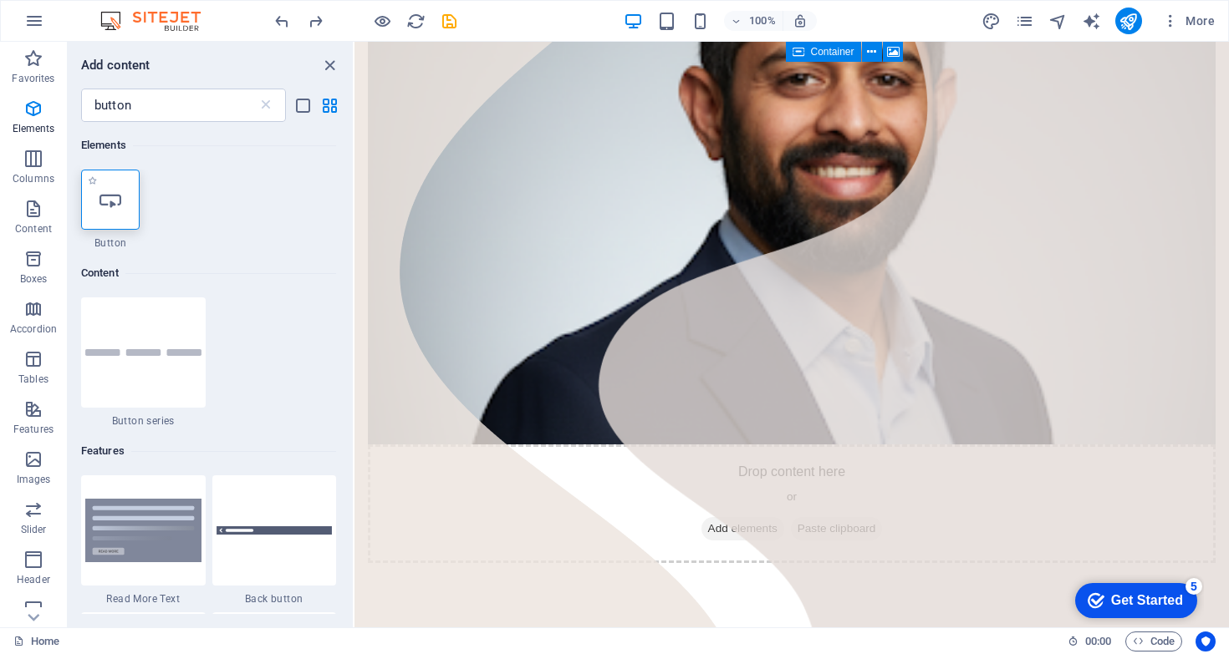
click at [120, 204] on icon at bounding box center [110, 200] width 22 height 22
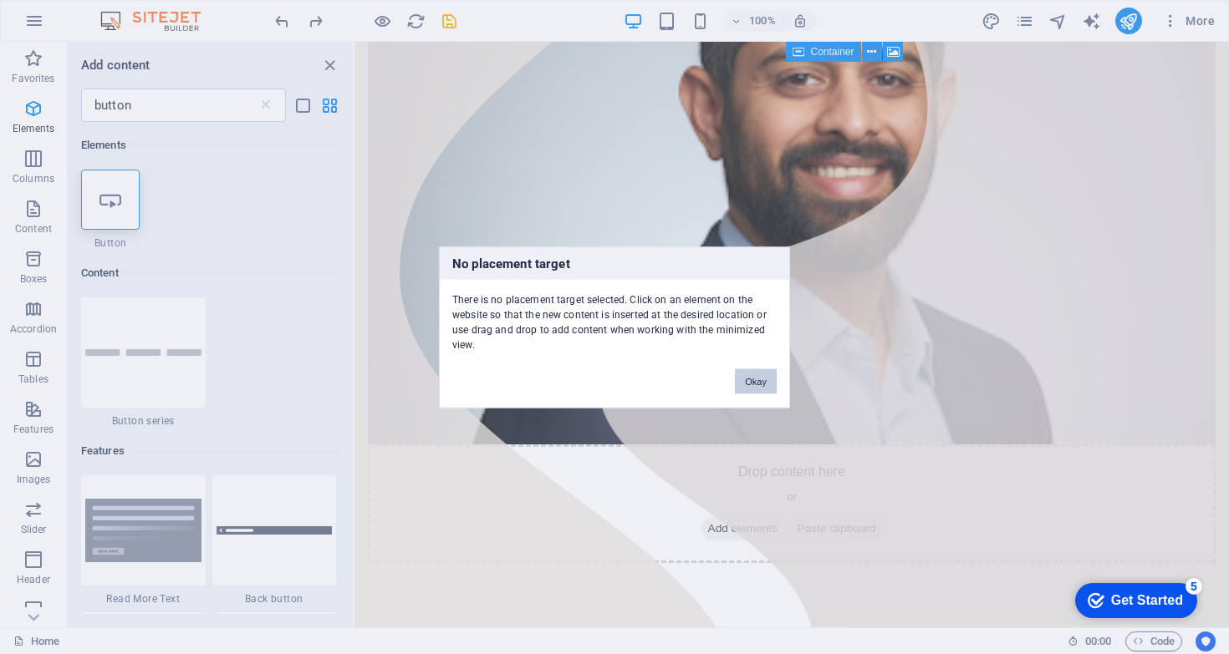
click at [756, 379] on button "Okay" at bounding box center [756, 381] width 42 height 25
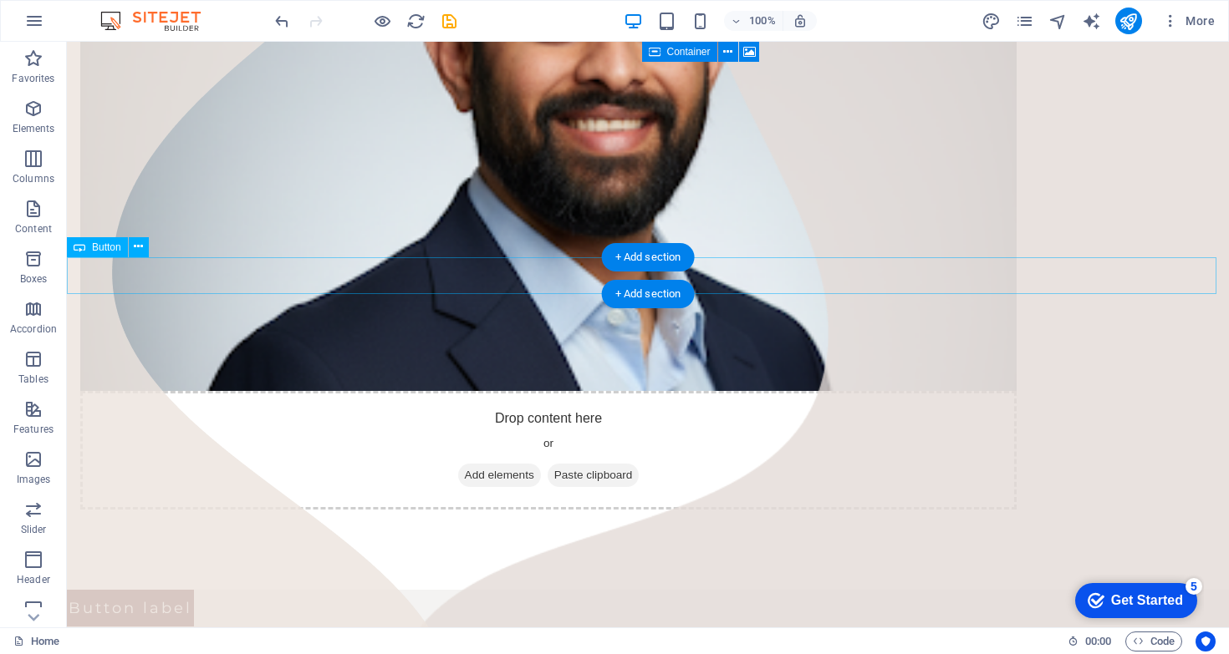
click at [180, 590] on div "Button label" at bounding box center [648, 608] width 1162 height 37
drag, startPoint x: 169, startPoint y: 279, endPoint x: 634, endPoint y: 277, distance: 465.5
click at [634, 590] on div "Button label" at bounding box center [648, 608] width 1162 height 37
click at [163, 590] on div "Button label" at bounding box center [648, 608] width 1162 height 37
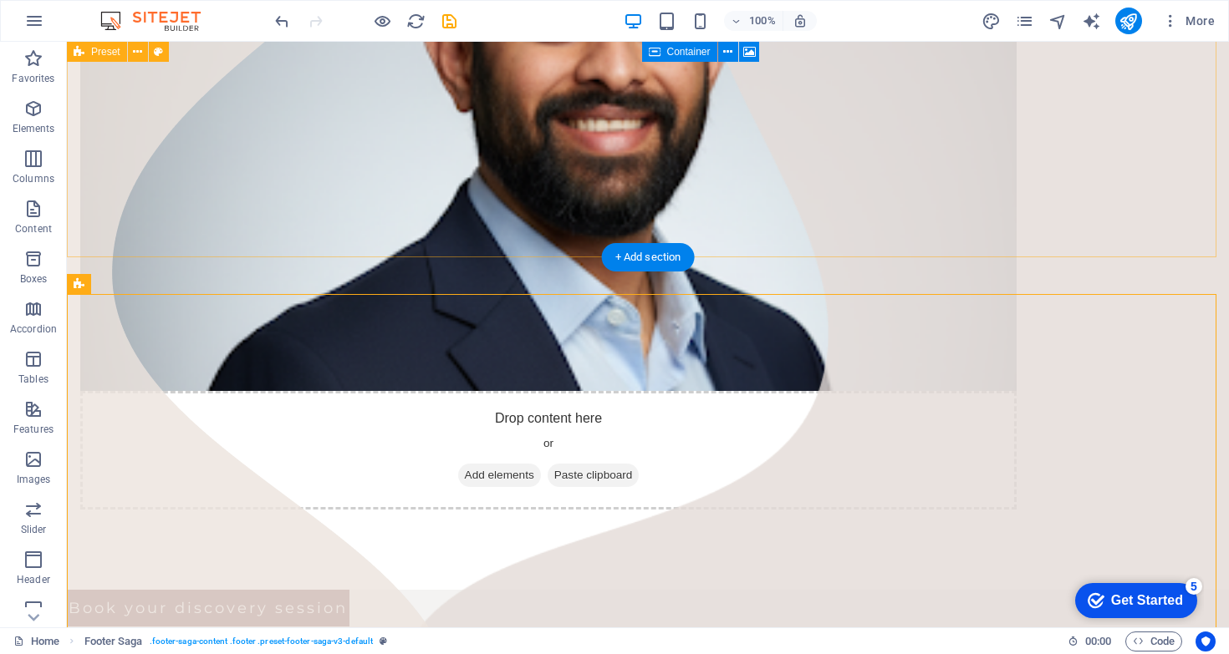
click at [277, 257] on div "Recruit a Business Coach & Consultant Lorem ipsum dolor sit amet, consectetuer …" at bounding box center [648, 149] width 1162 height 881
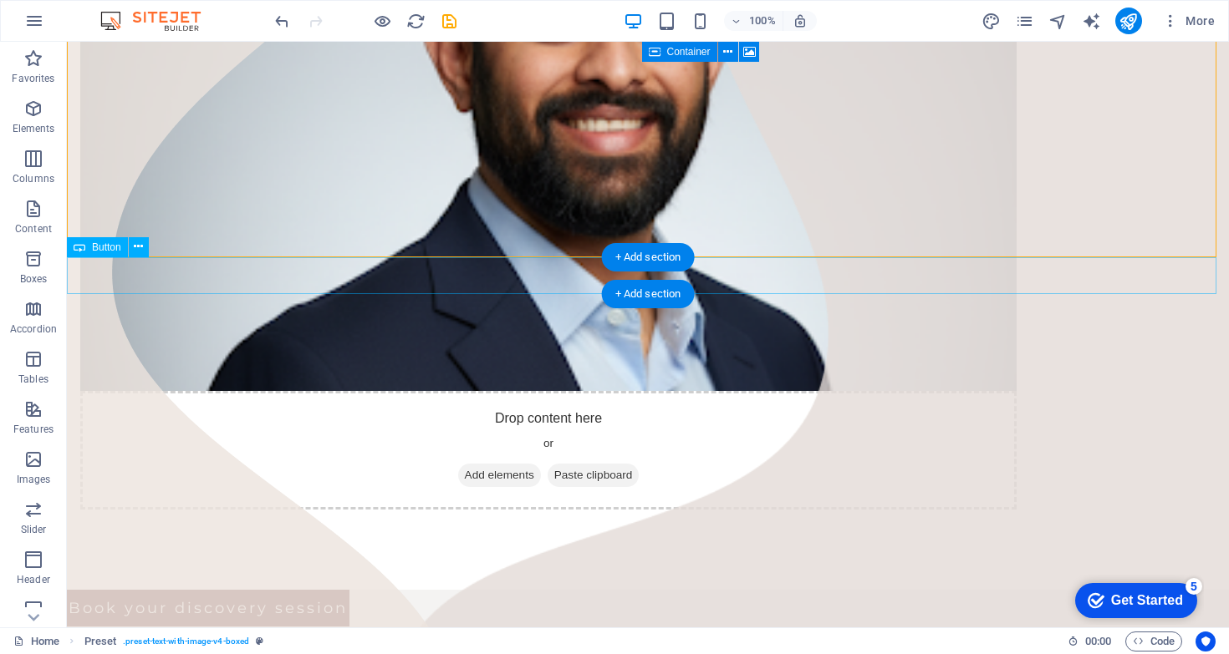
click at [284, 590] on div "Book your discovery session" at bounding box center [648, 608] width 1162 height 37
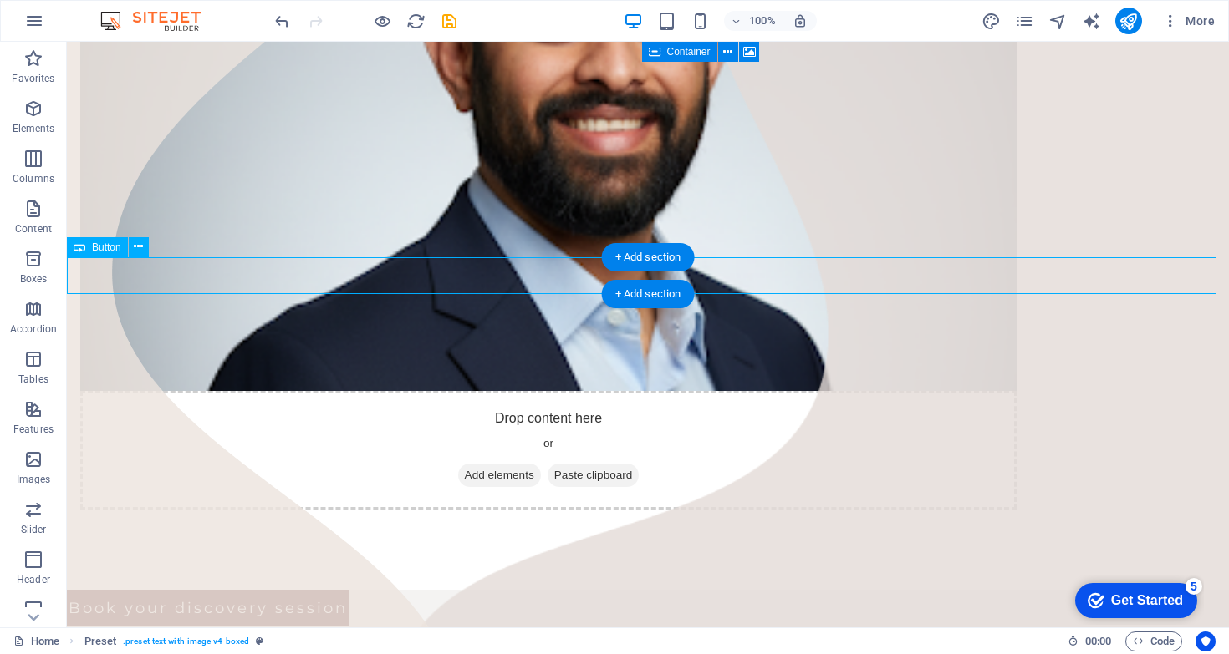
click at [284, 590] on div "Book your discovery session" at bounding box center [648, 608] width 1162 height 37
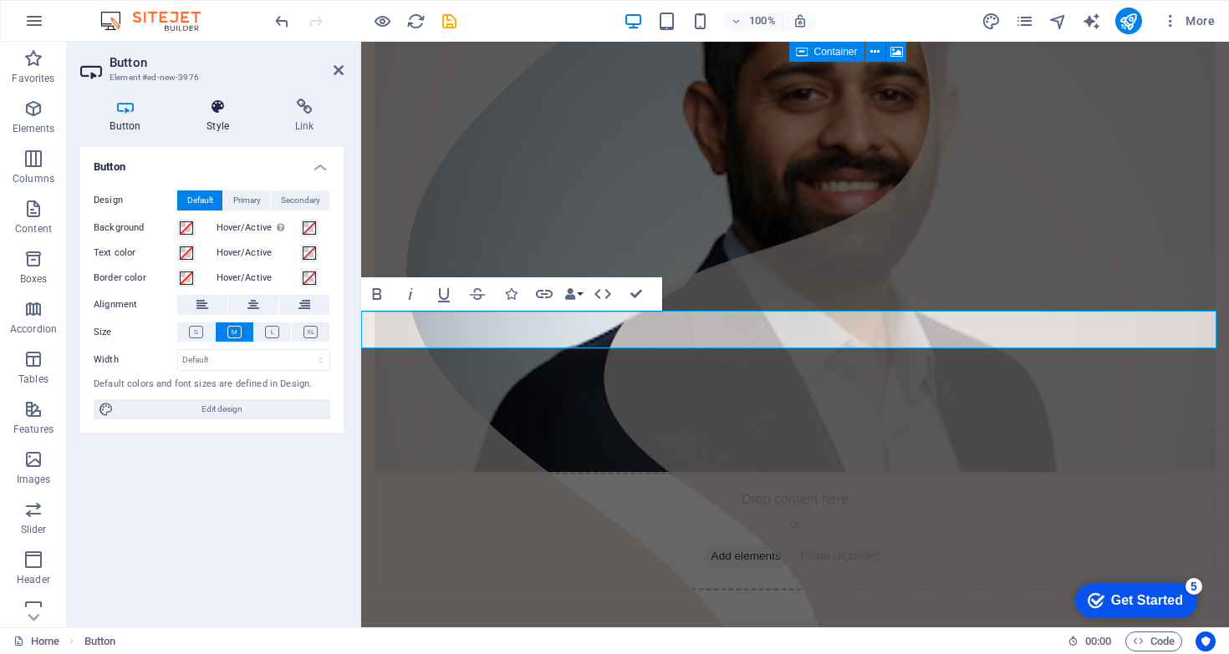
click at [214, 104] on icon at bounding box center [218, 107] width 82 height 17
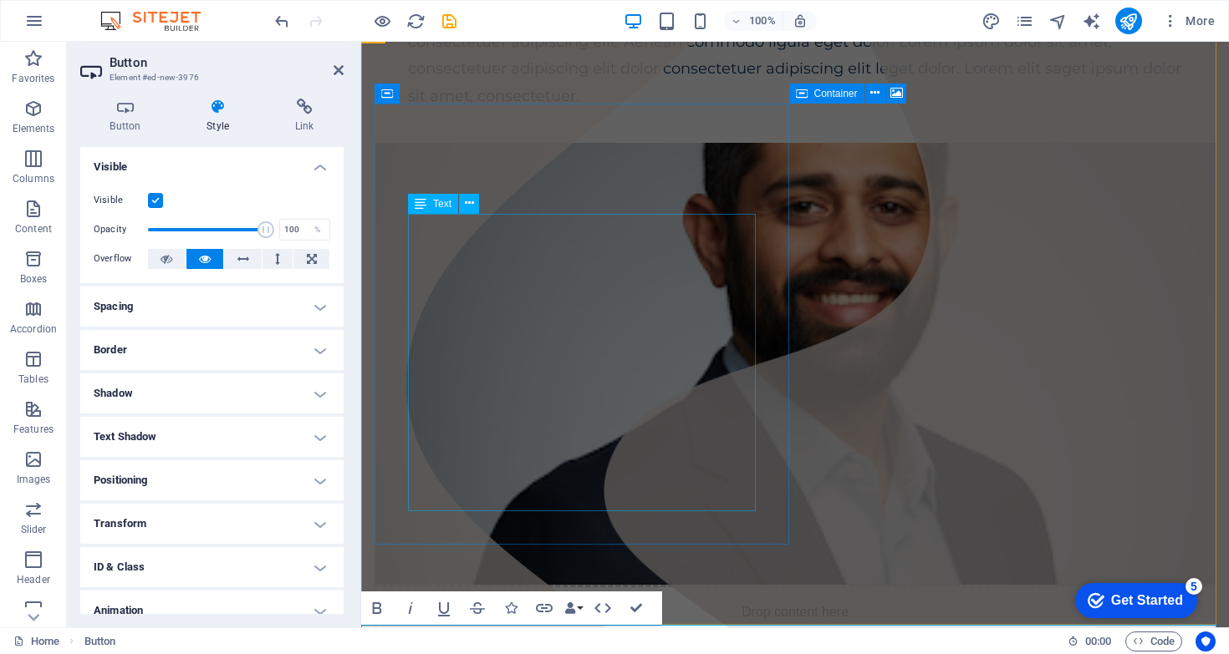
scroll to position [332, 0]
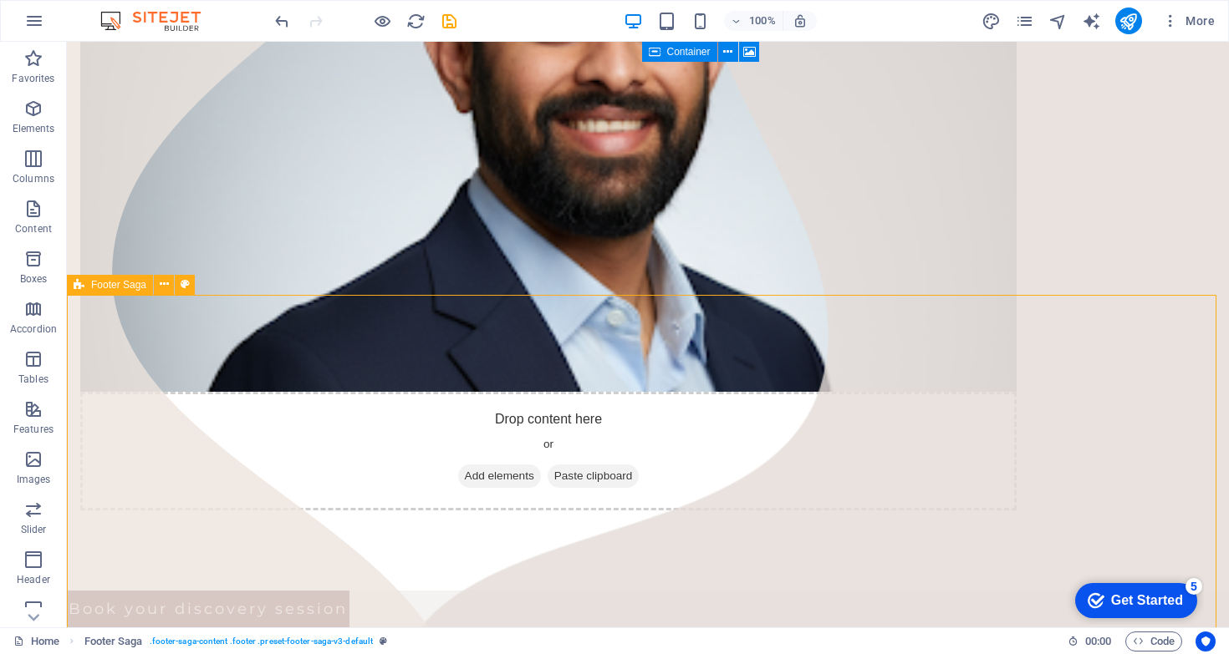
drag, startPoint x: 613, startPoint y: 441, endPoint x: 515, endPoint y: 384, distance: 113.1
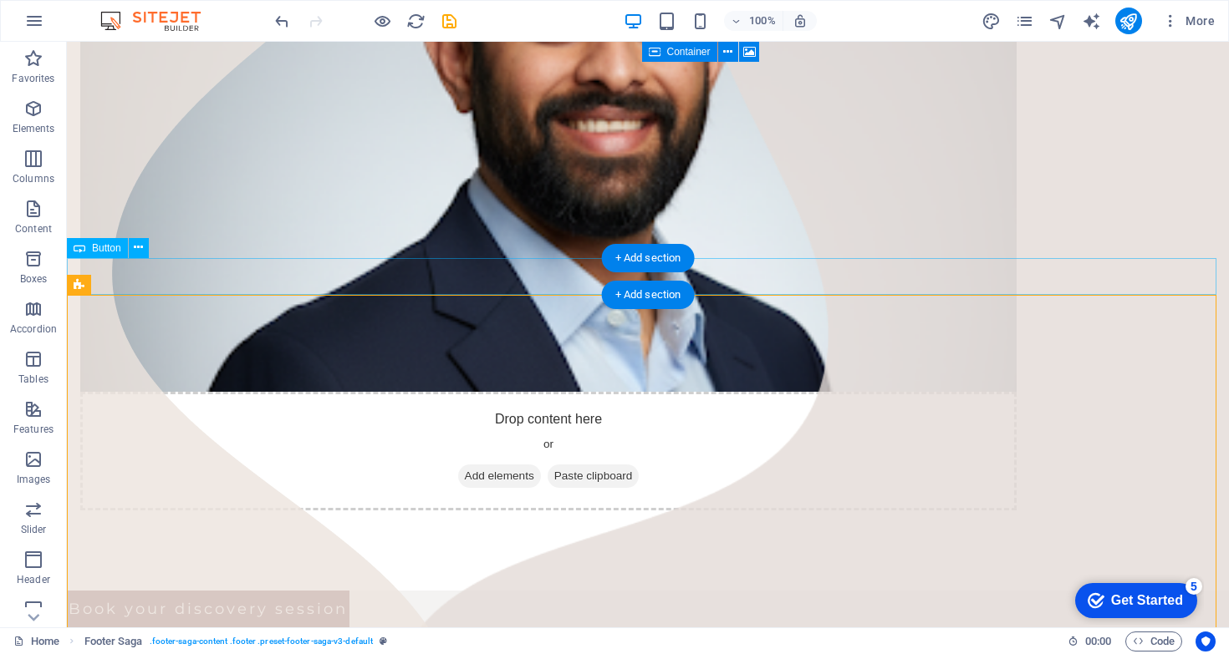
click at [309, 591] on div "Book your discovery session" at bounding box center [648, 609] width 1162 height 37
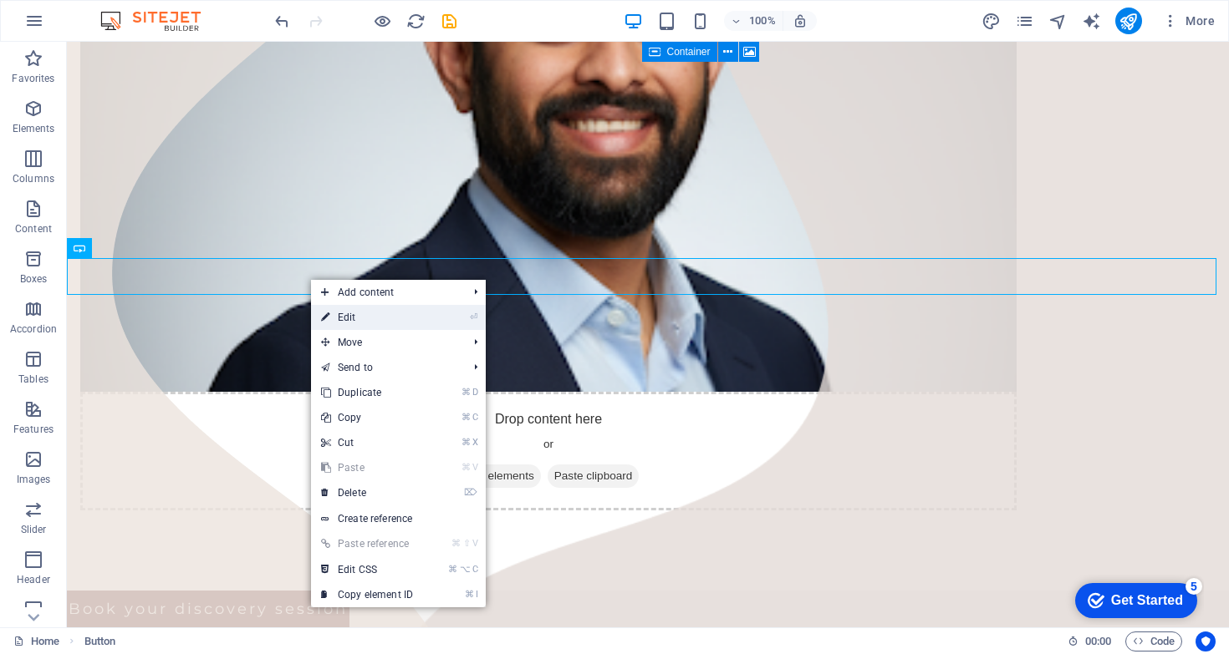
click at [358, 313] on link "⏎ Edit" at bounding box center [367, 317] width 112 height 25
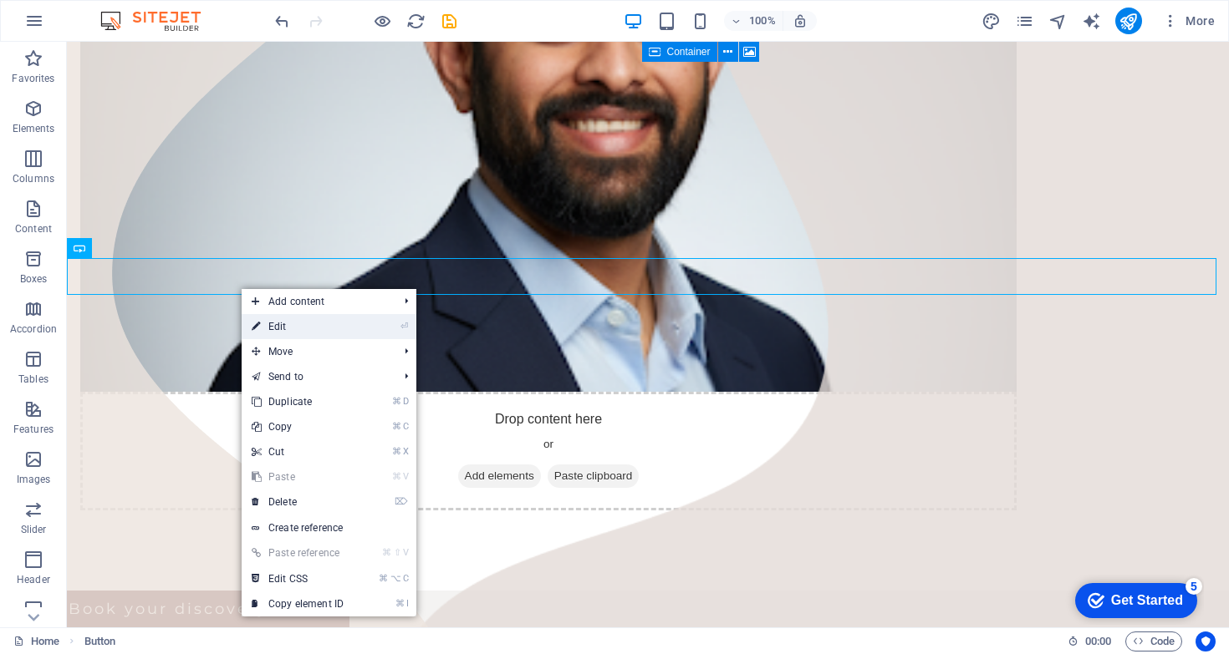
click at [284, 325] on link "⏎ Edit" at bounding box center [298, 326] width 112 height 25
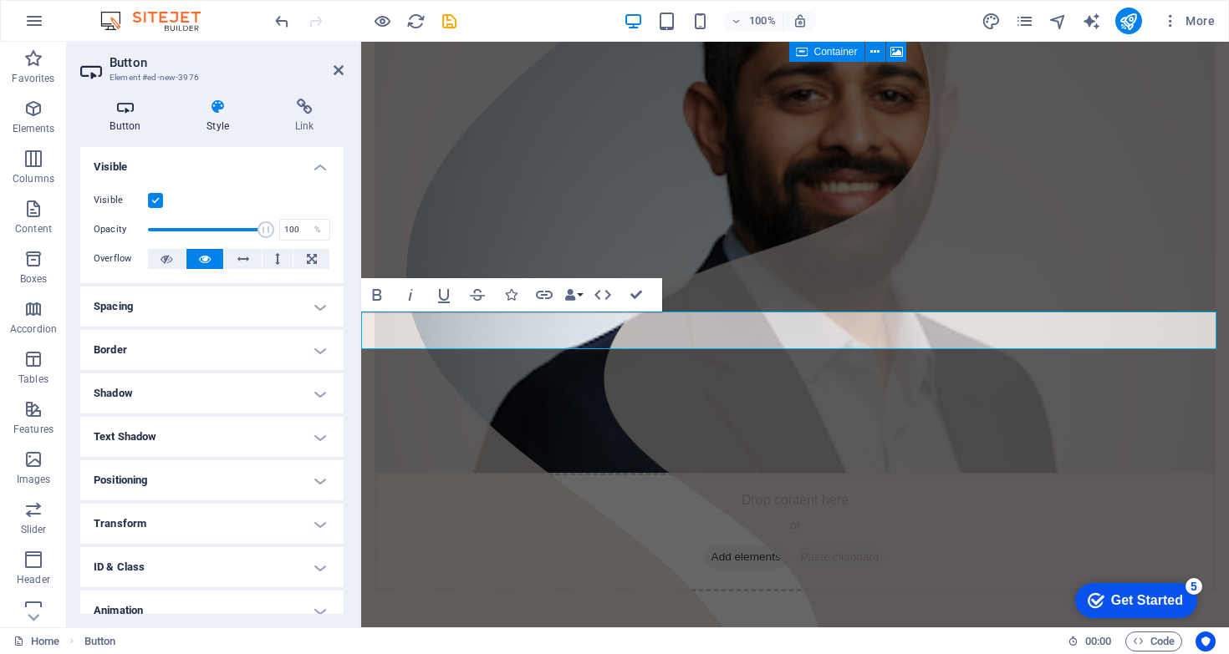
click at [139, 126] on h4 "Button" at bounding box center [128, 116] width 97 height 35
